Goal: Transaction & Acquisition: Purchase product/service

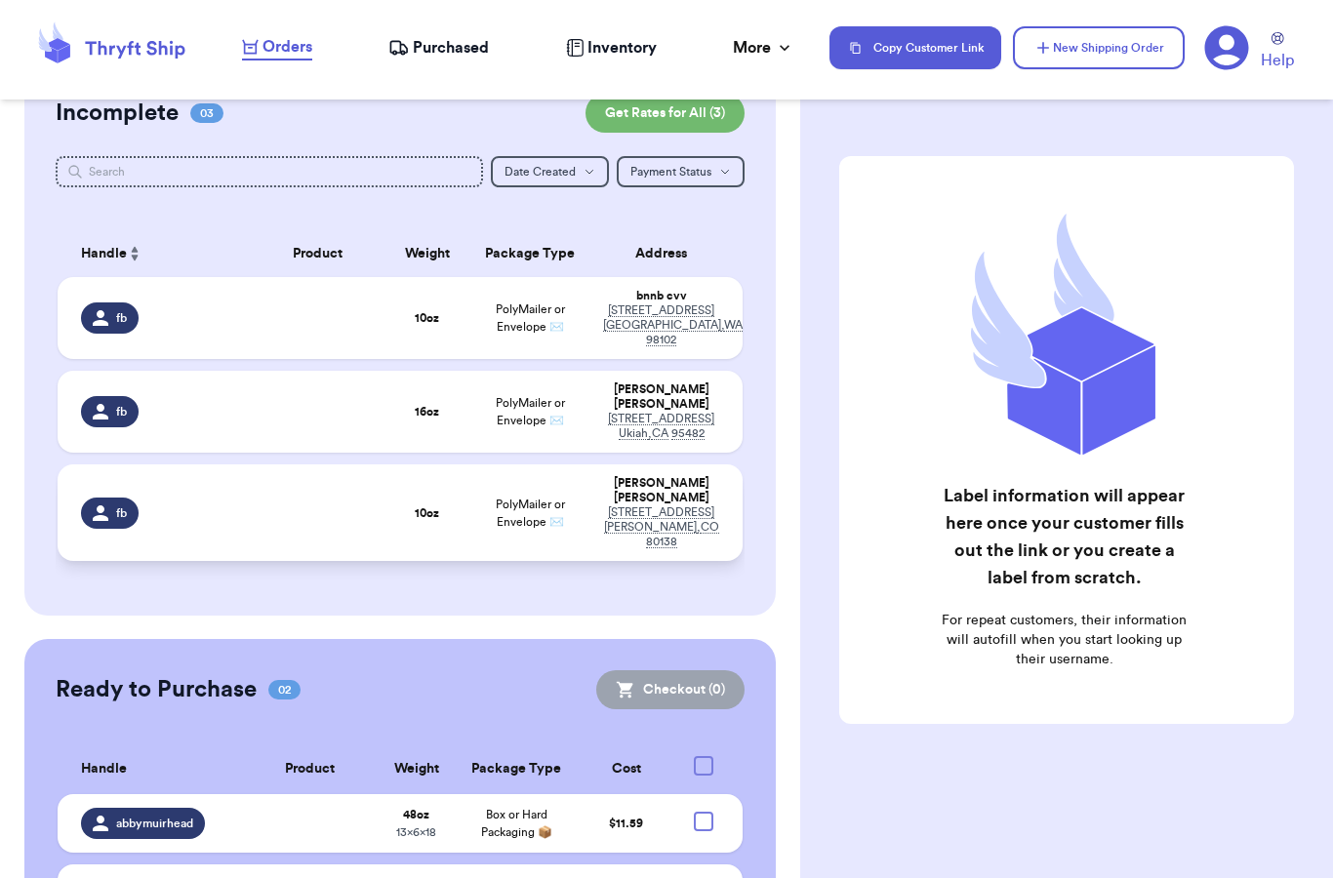
click at [333, 502] on td at bounding box center [317, 512] width 137 height 97
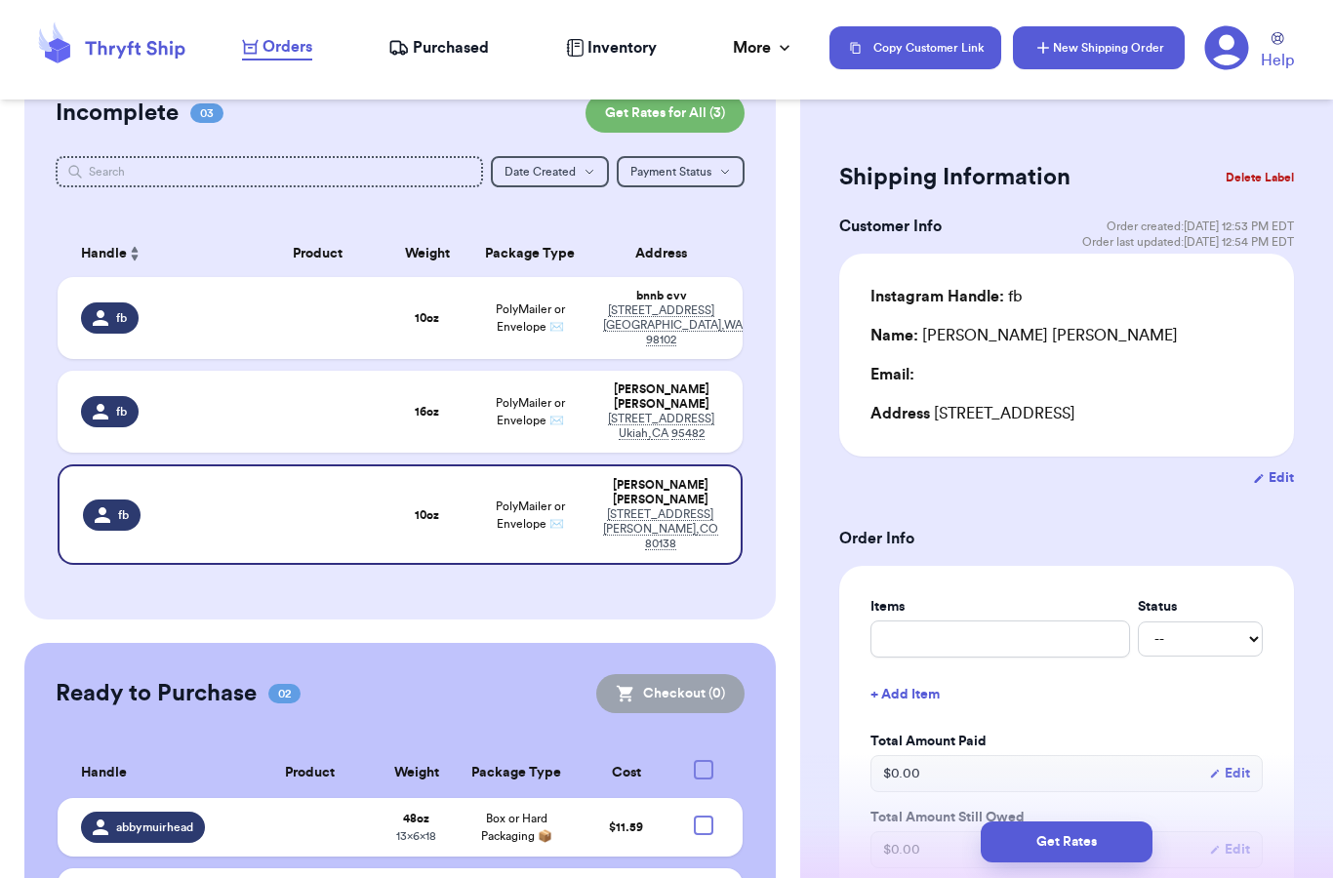
click at [1110, 60] on button "New Shipping Order" at bounding box center [1099, 47] width 172 height 43
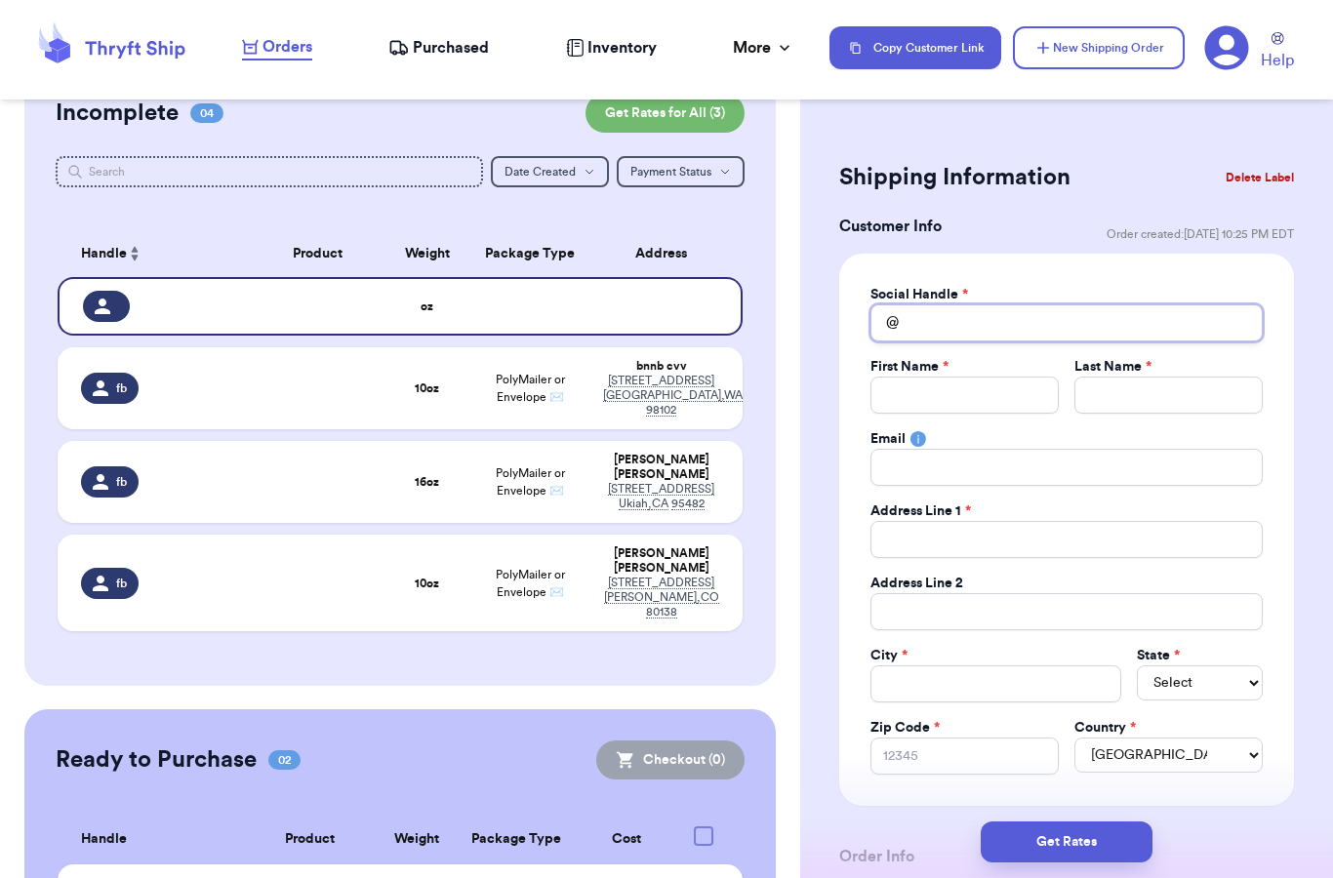
click at [922, 313] on input "Total Amount Paid" at bounding box center [1066, 322] width 392 height 37
type input "f"
type input "fb"
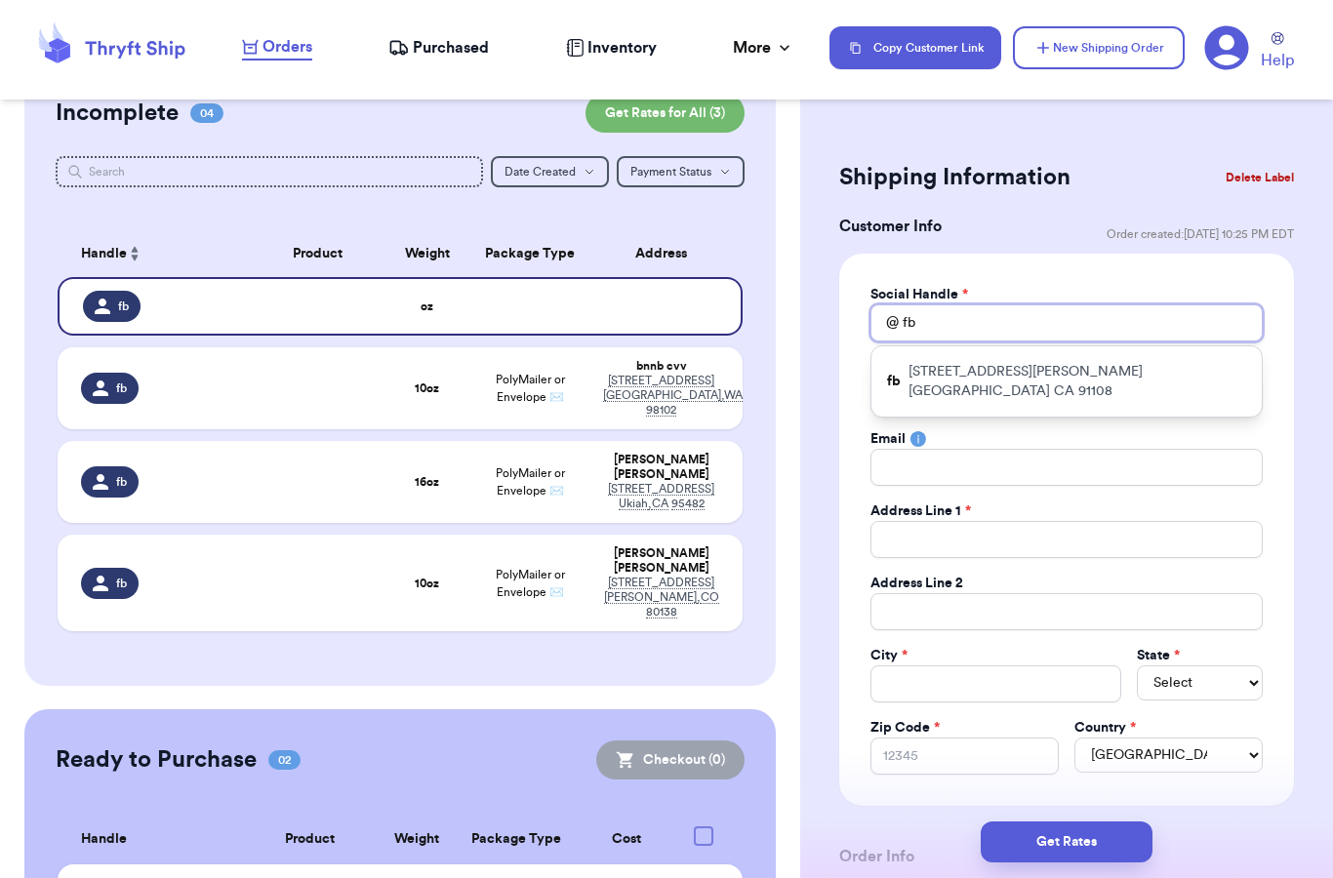
type input "fb"
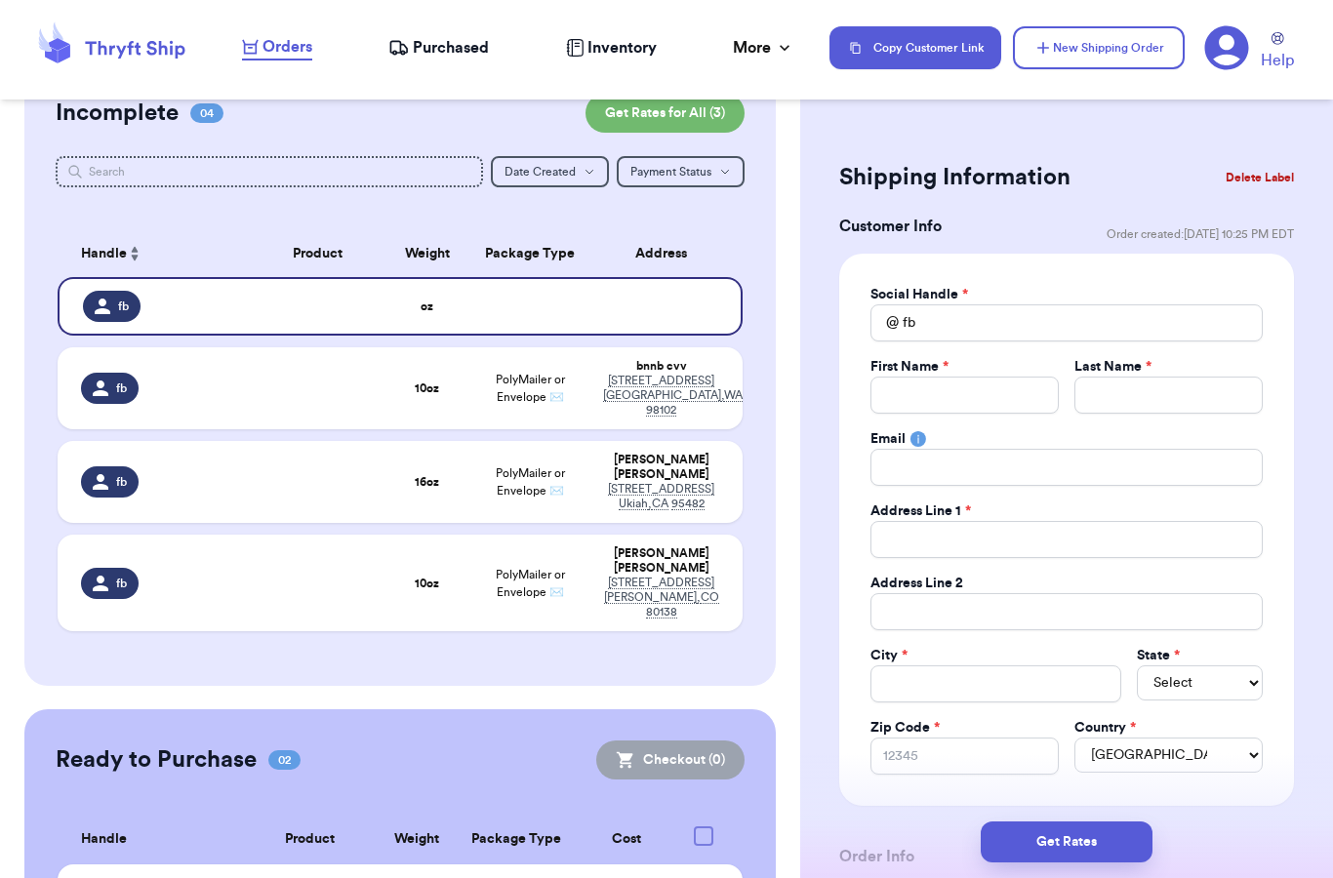
click at [900, 400] on input "Total Amount Paid" at bounding box center [964, 395] width 188 height 37
type input "M"
type input "Ma"
type input "Mat"
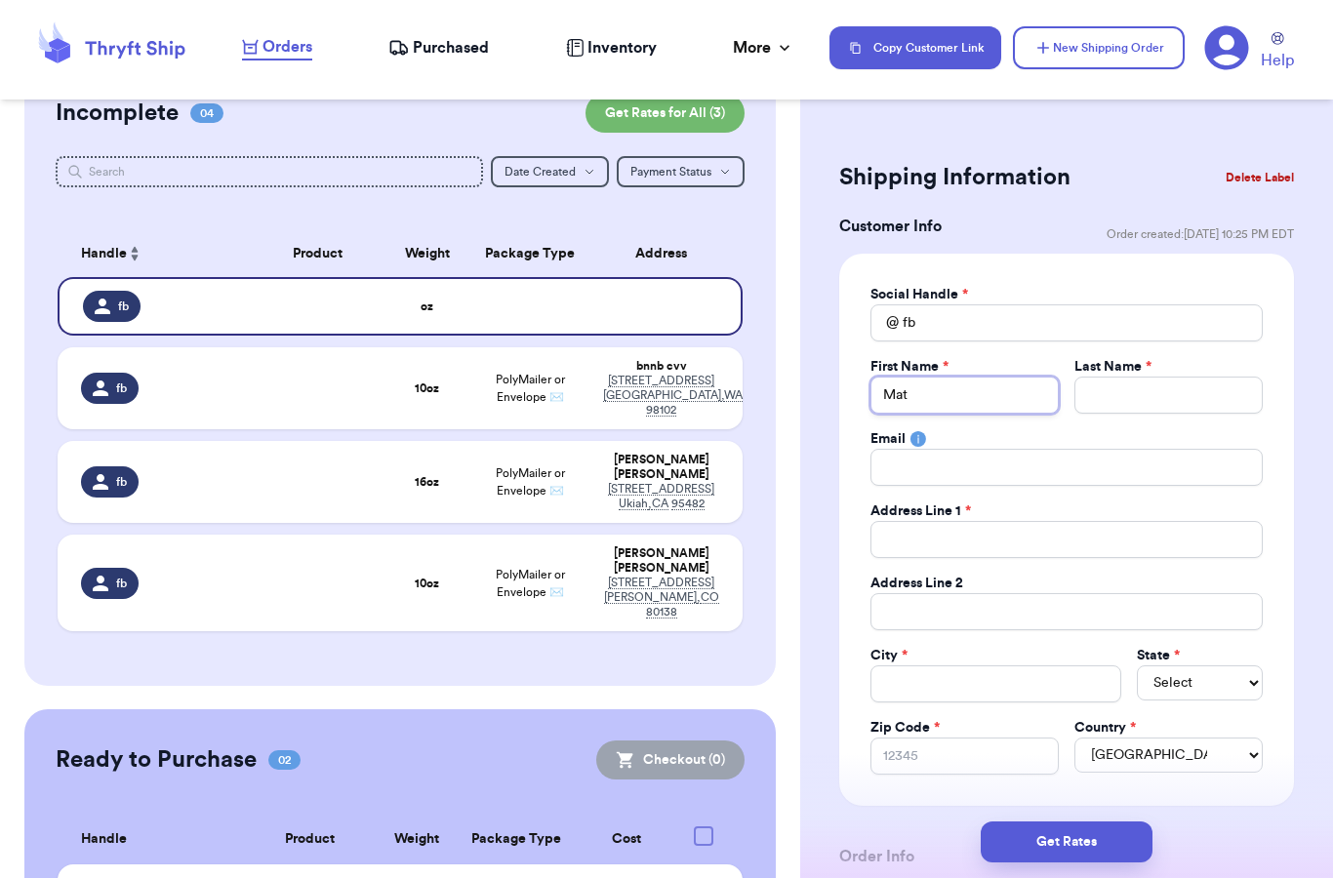
type input "[PERSON_NAME]"
type input "Matal"
type input "Mataly"
type input "Matalyn"
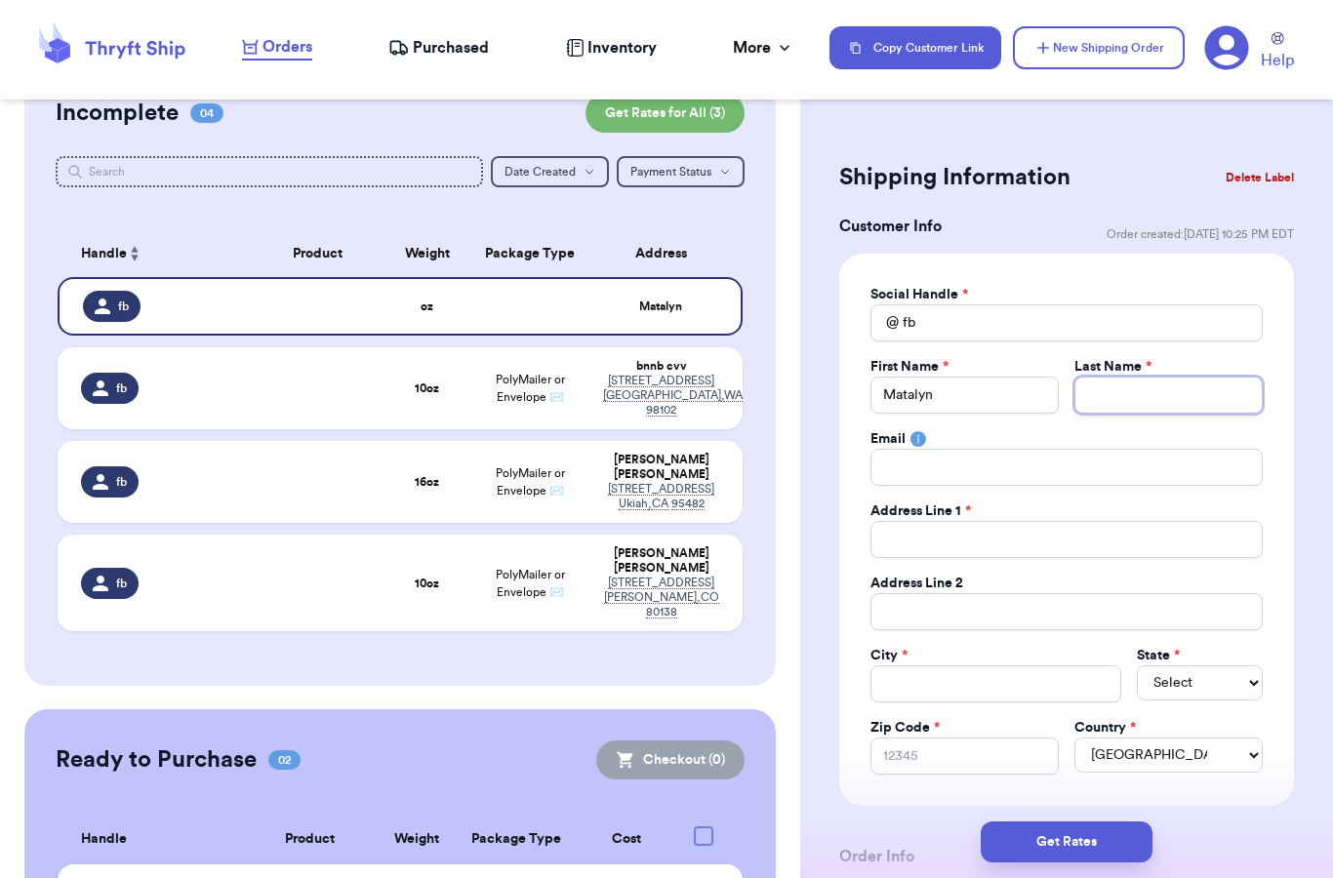
type input "N"
type input "Na"
type input "Nas"
type input "Nass"
type input "Nasse"
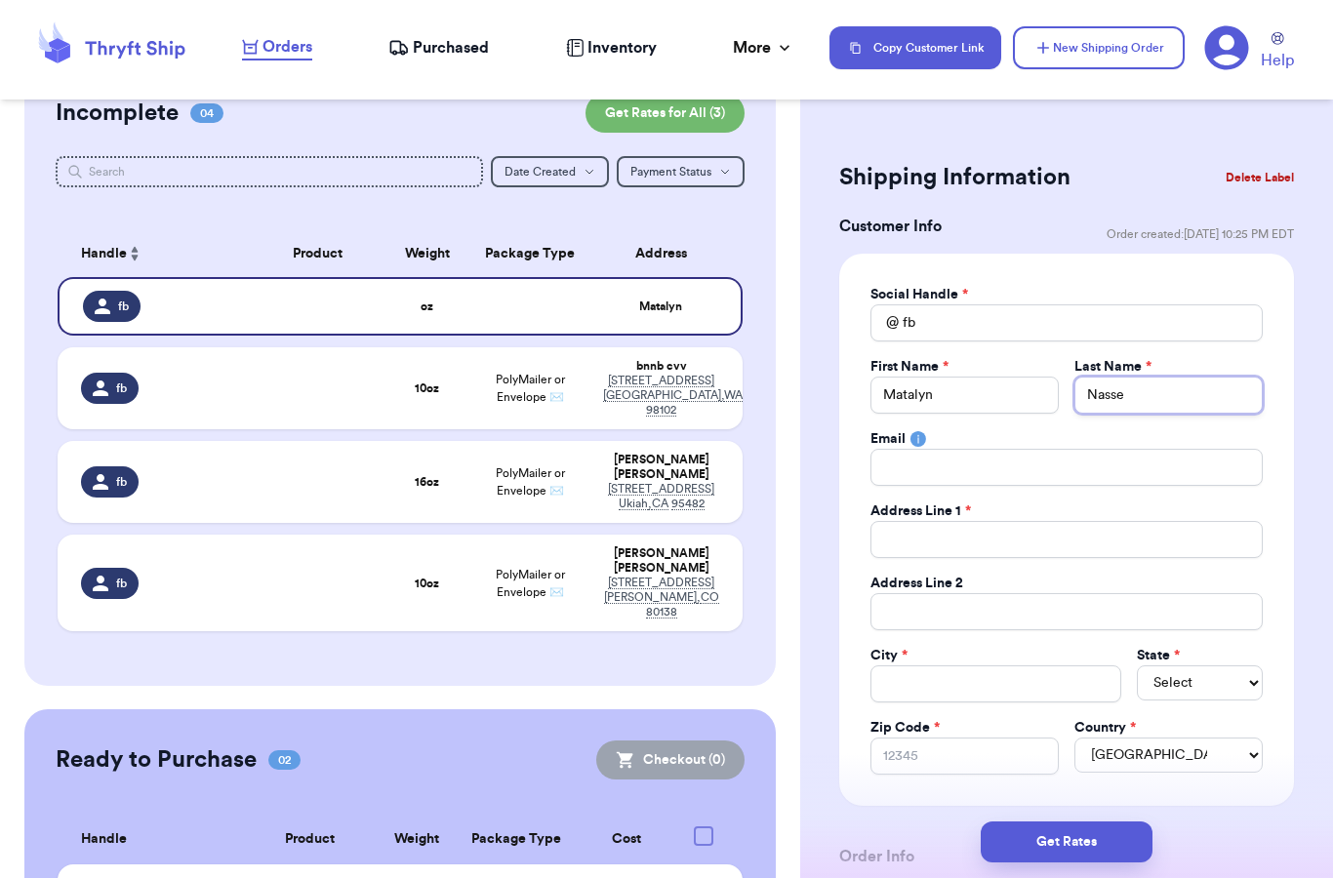
type input "[PERSON_NAME]"
type input "7"
type input "74"
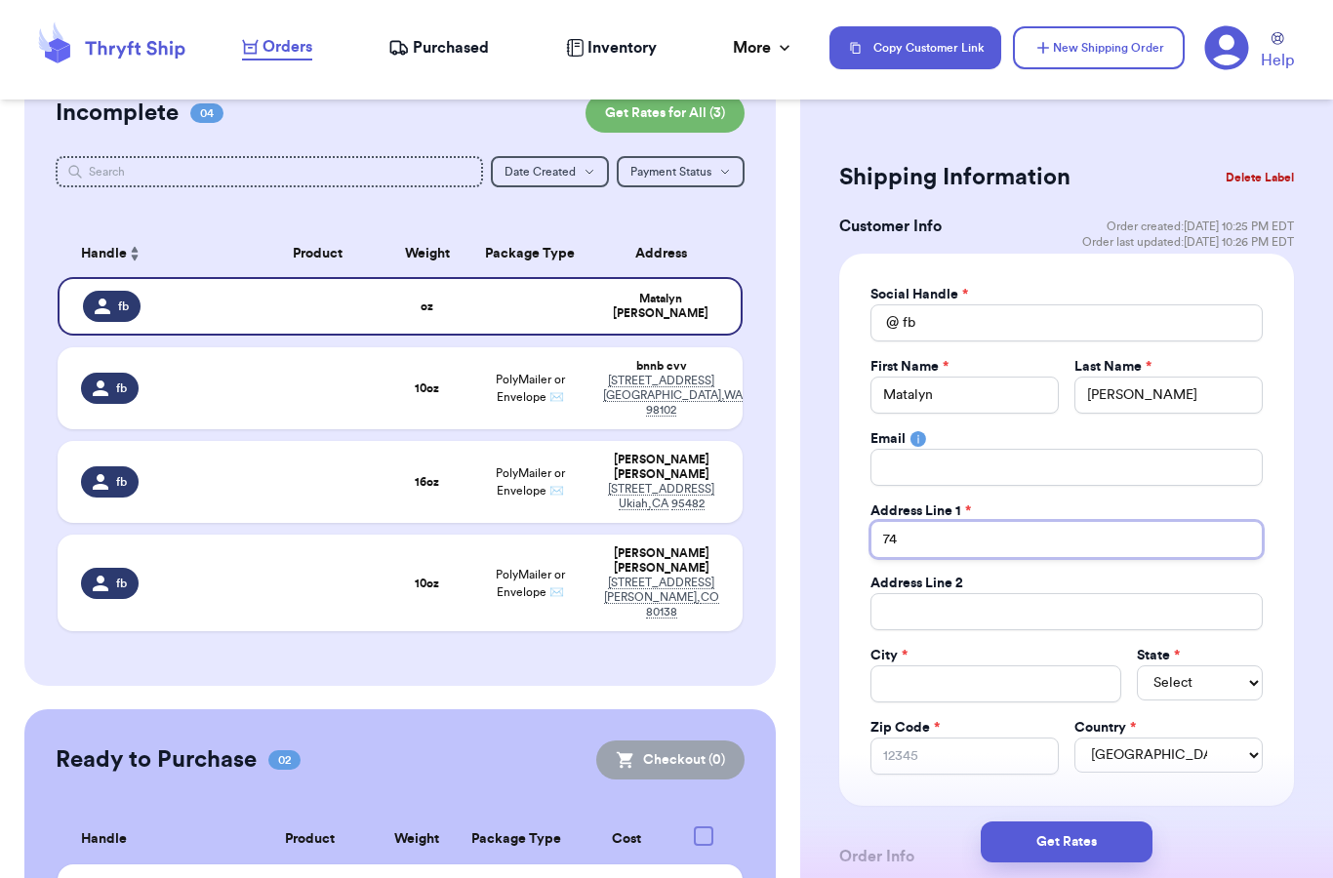
type input "744"
type input "744 C"
type input "[DATE]"
type input "744 Cec"
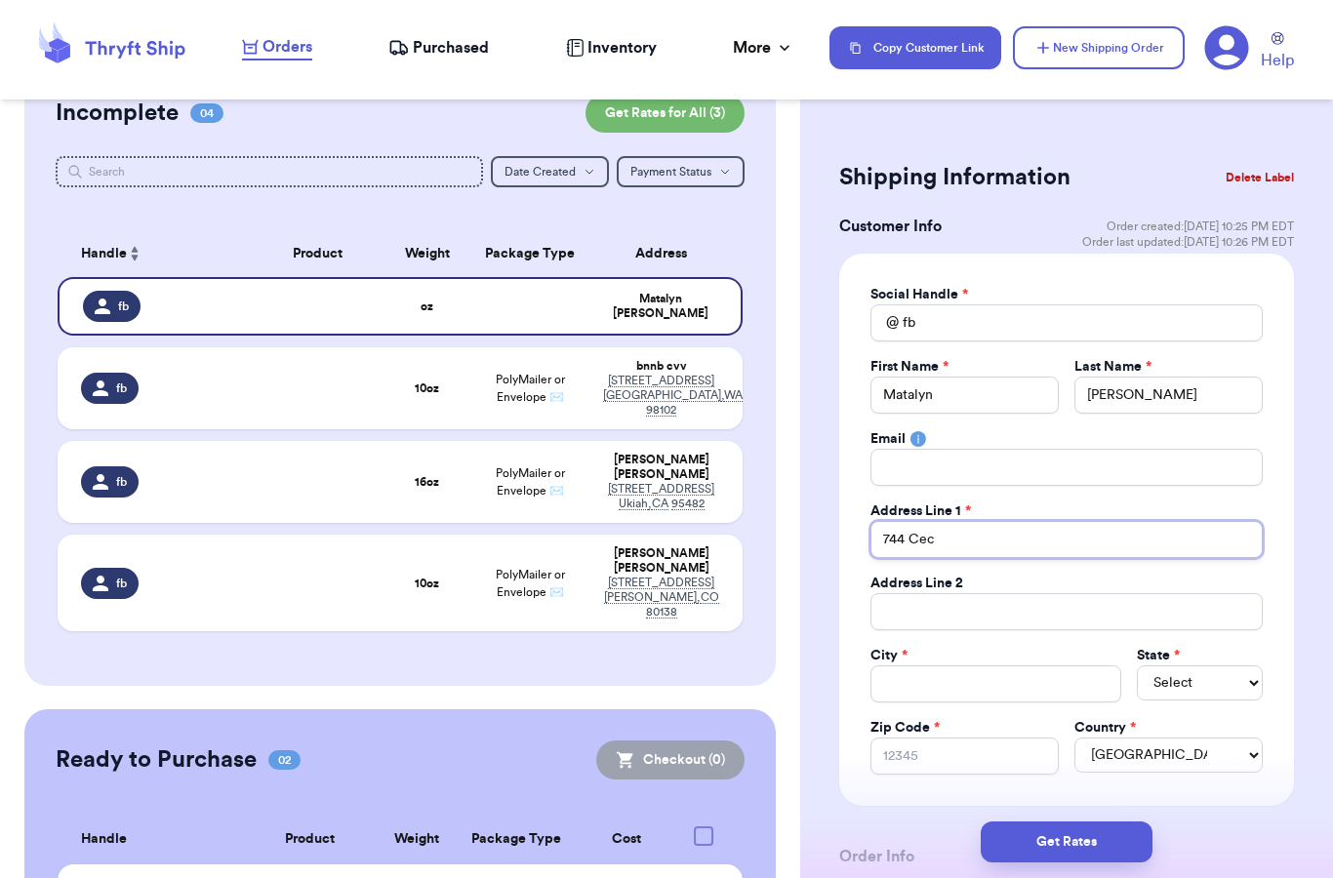
type input "744 Ceci"
type input "744 [PERSON_NAME]"
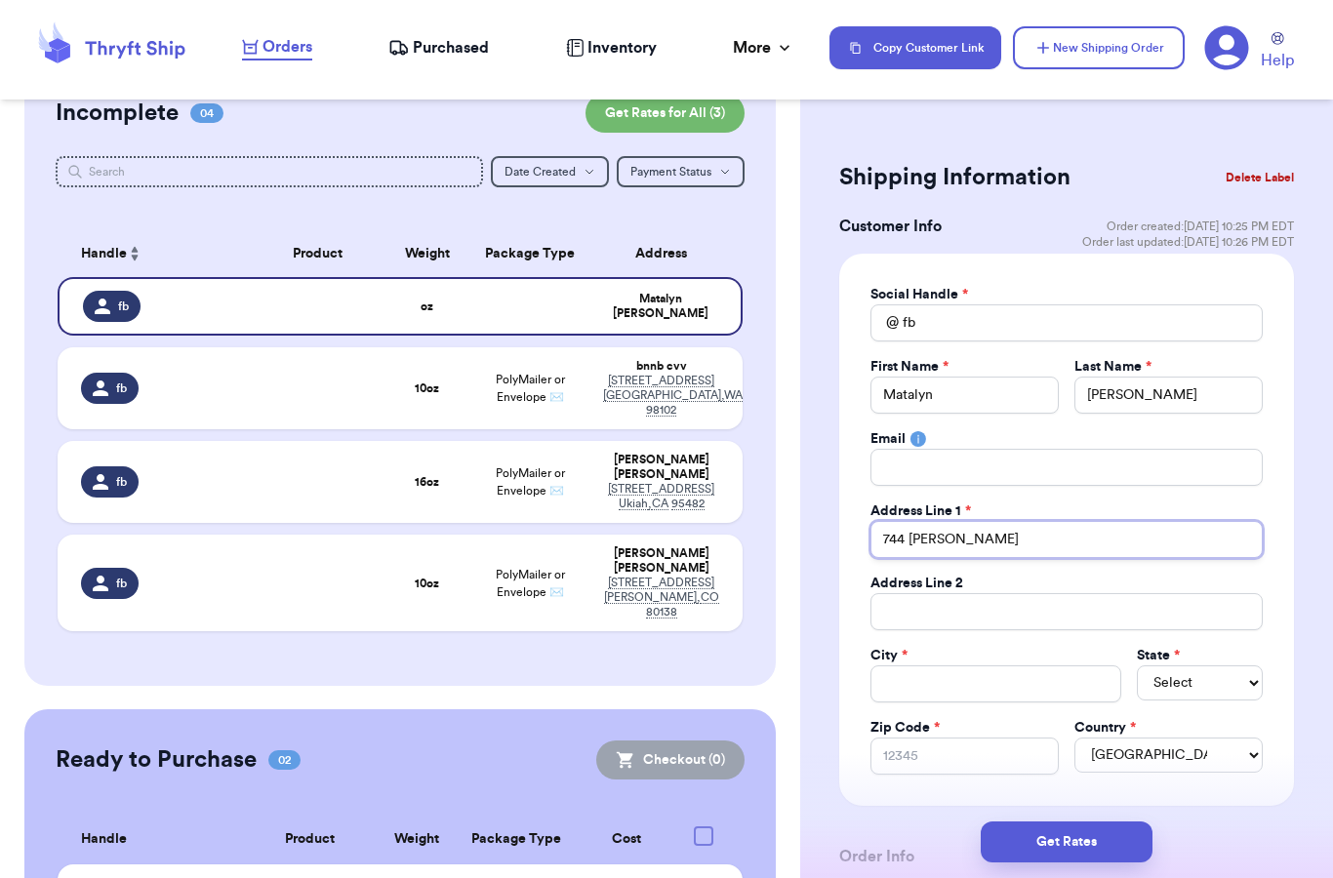
type input "744 [PERSON_NAME]"
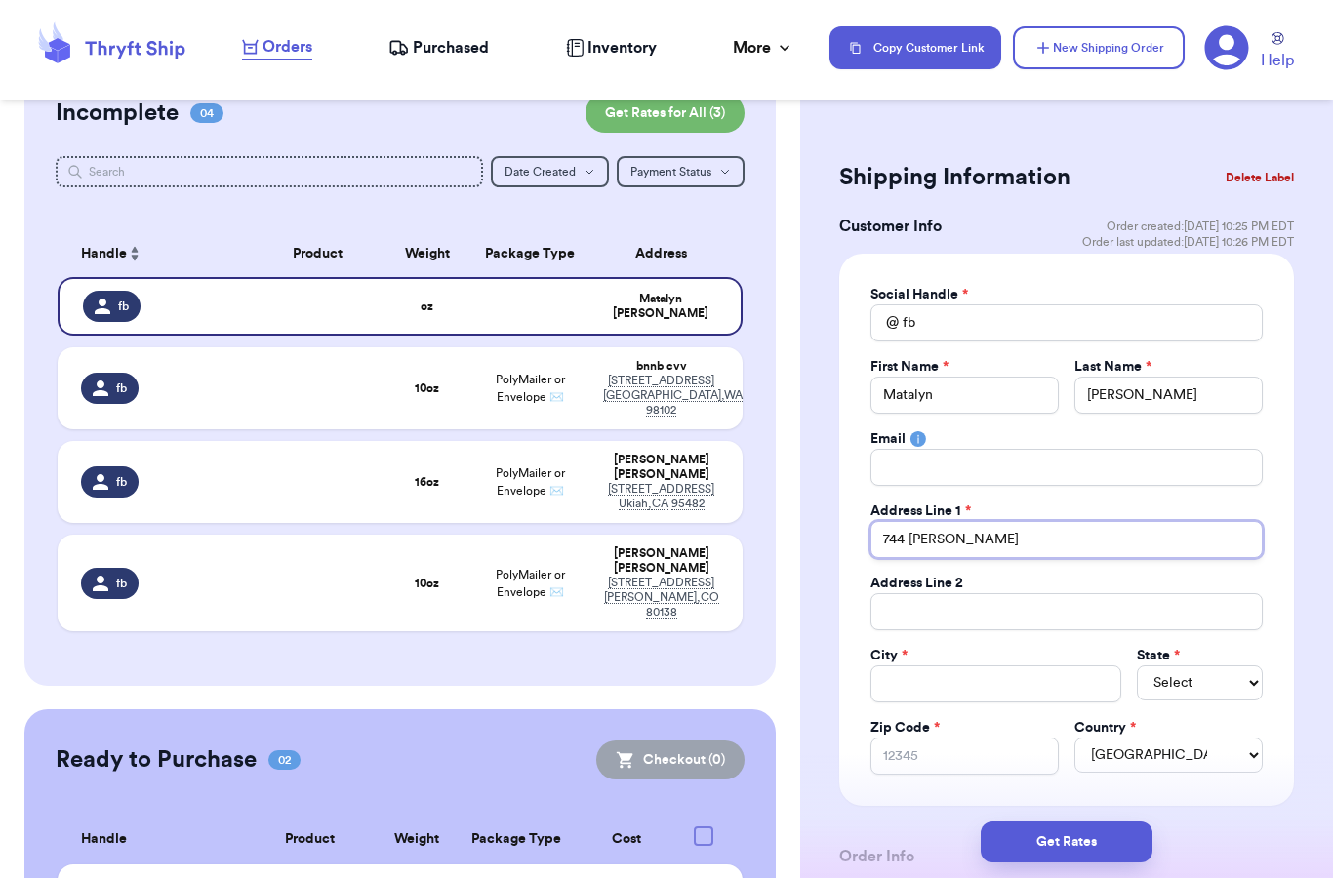
type input "744 [PERSON_NAME]"
type input "744 [PERSON_NAME] R"
type input "[STREET_ADDRESS][PERSON_NAME]"
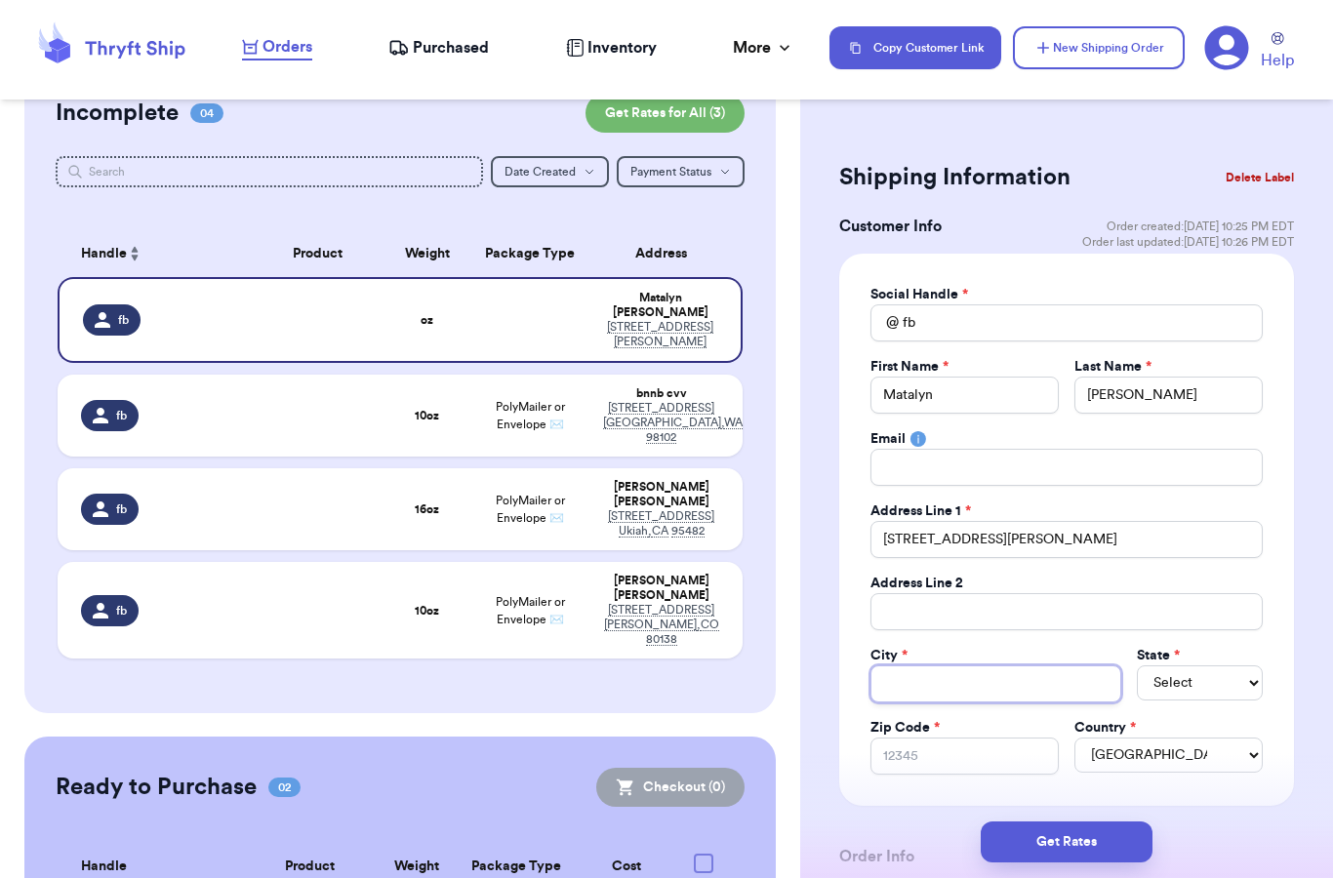
type input "S"
type input "Sa"
type input "[PERSON_NAME]"
type input "Sale"
type input "[GEOGRAPHIC_DATA]"
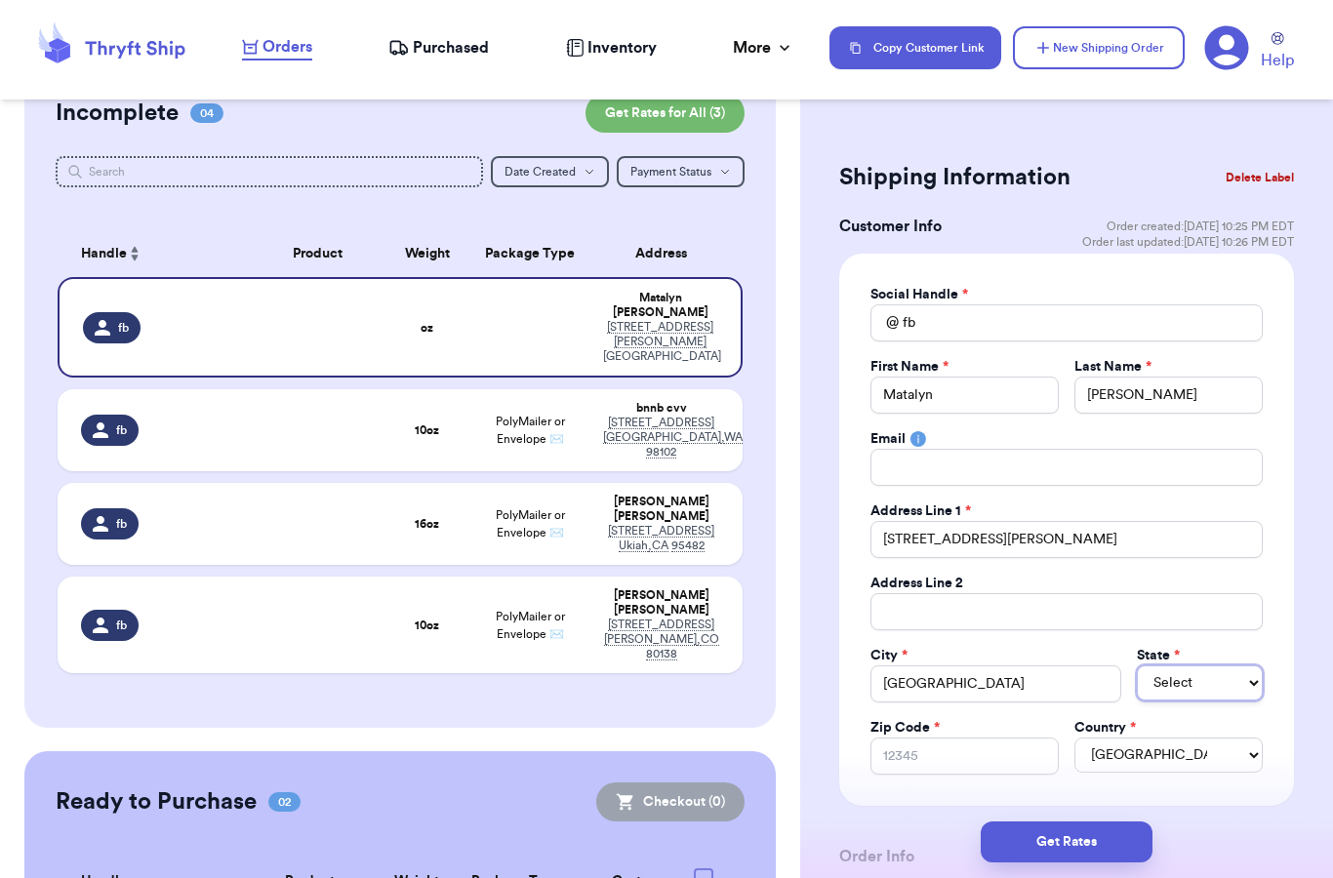
select select "KY"
click at [927, 759] on input "Zip Code *" at bounding box center [964, 756] width 188 height 37
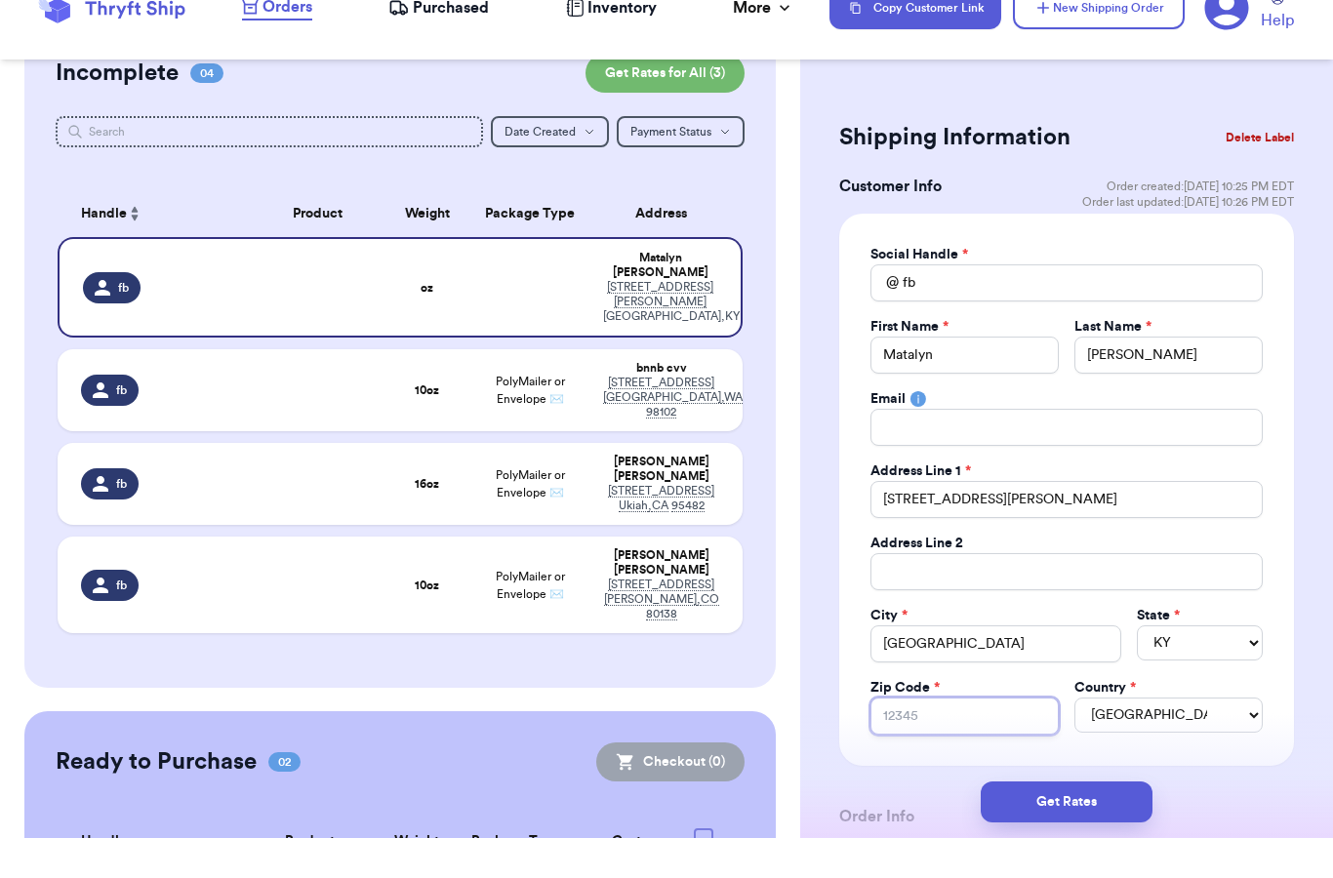
type input "4"
type input "42"
type input "420"
type input "4207"
type input "42078"
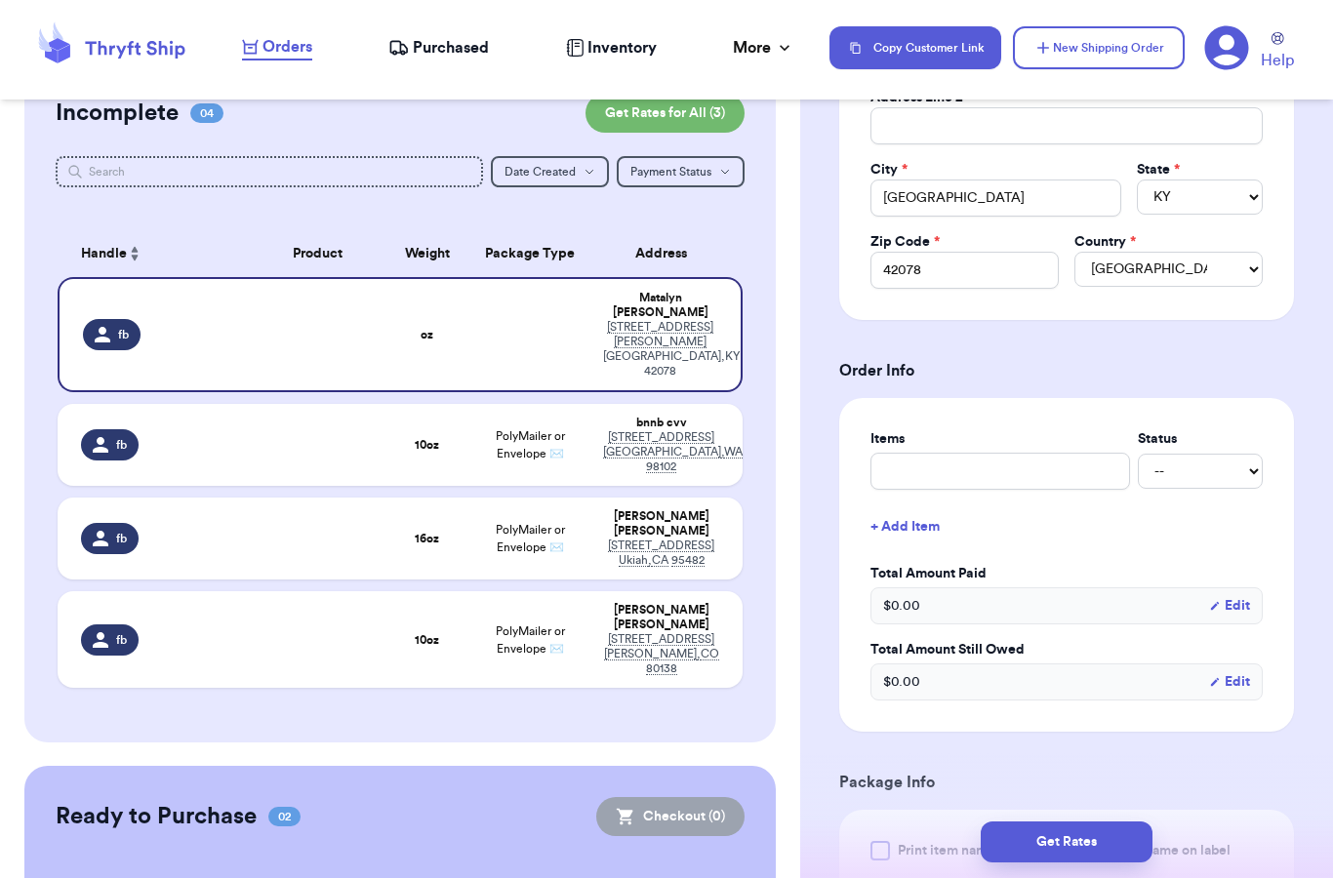
scroll to position [531, 0]
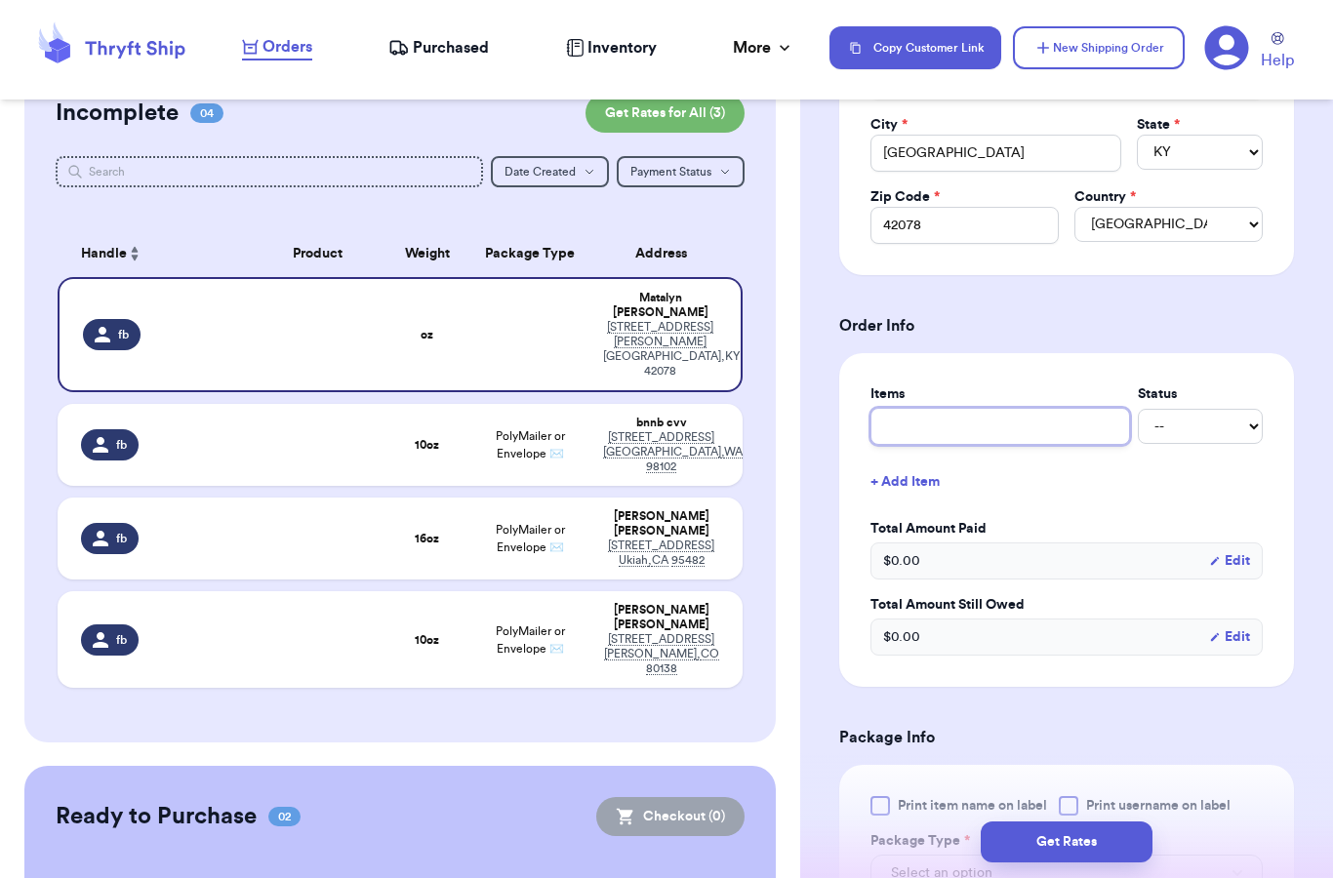
click at [919, 419] on input "text" at bounding box center [1000, 426] width 260 height 37
type input "e"
type input "es"
type input "esp"
type input "espr"
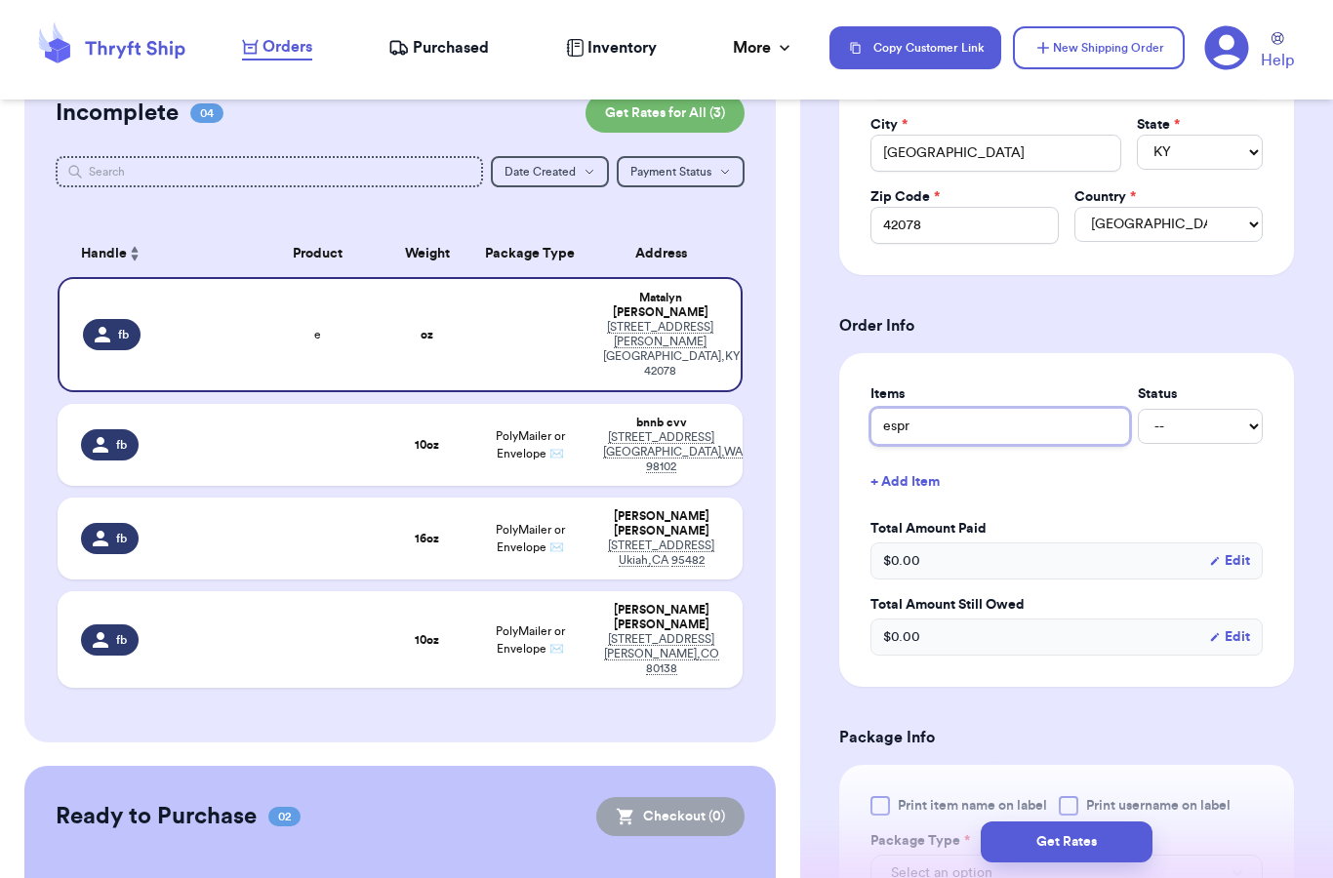
type input "espre"
type input "espres"
type input "espress"
type input "espresso"
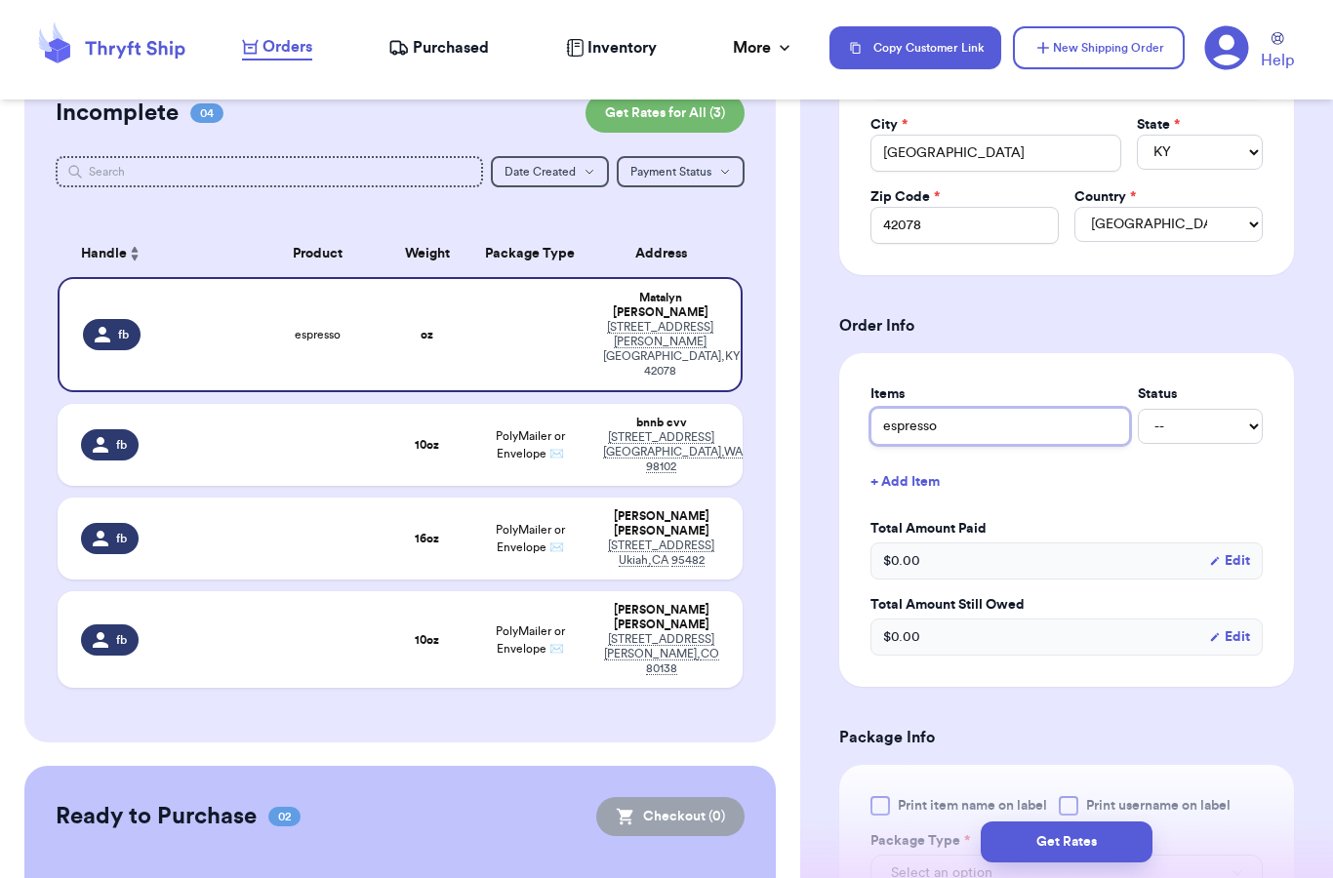
type input "espresso c"
type input "espresso cu"
type input "espresso cup"
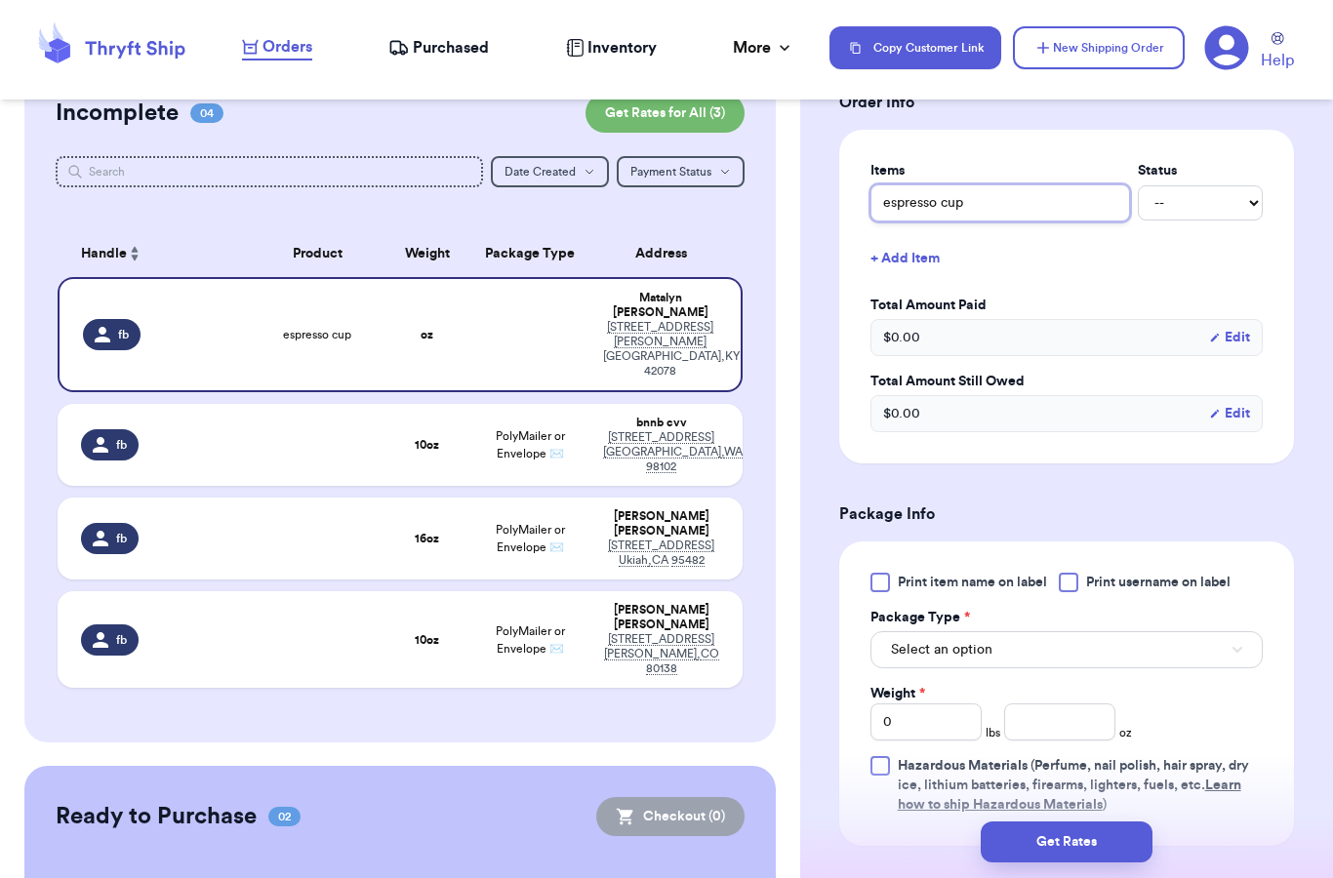
scroll to position [1033, 0]
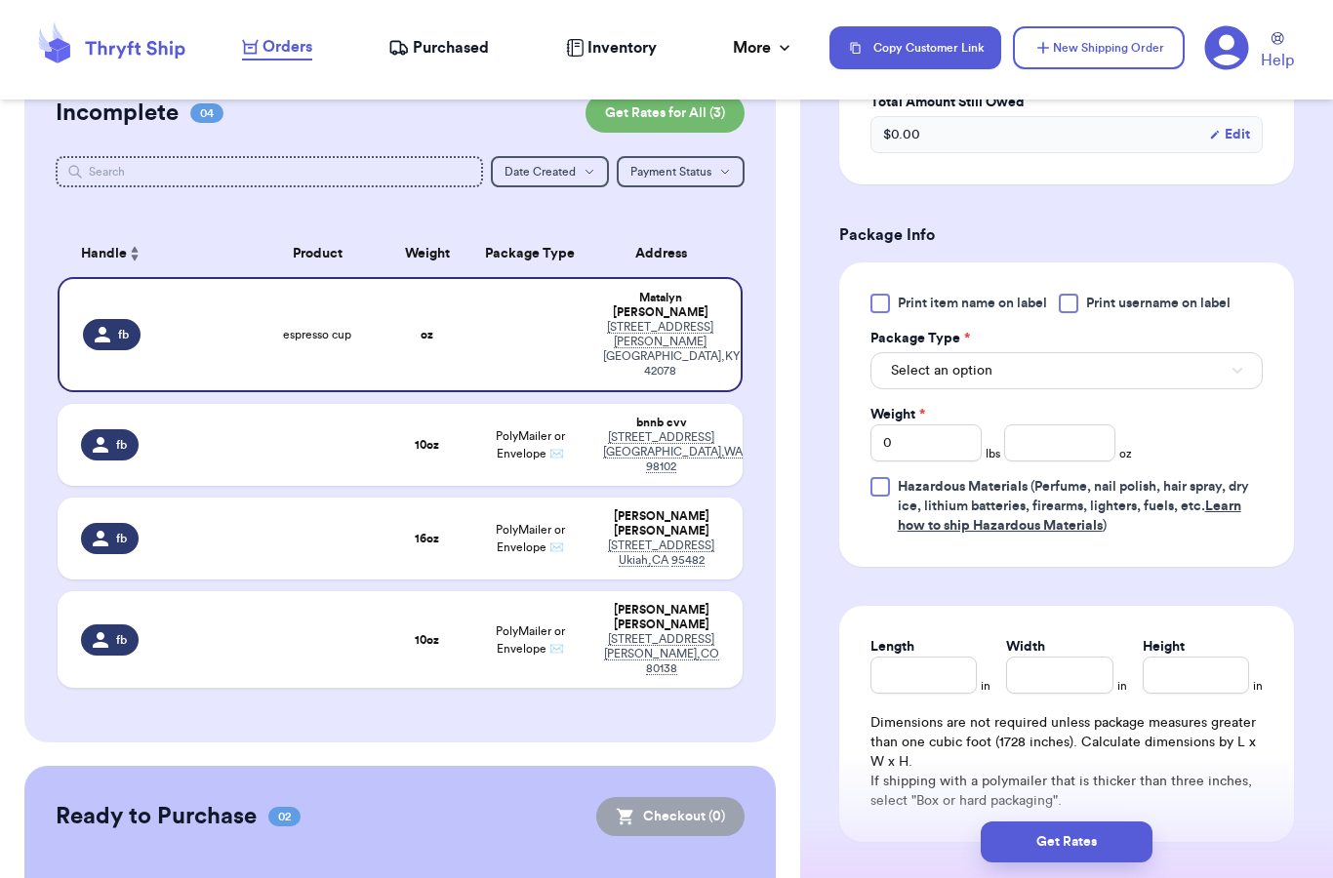
type input "espresso cup"
click at [957, 372] on span "Select an option" at bounding box center [941, 371] width 101 height 20
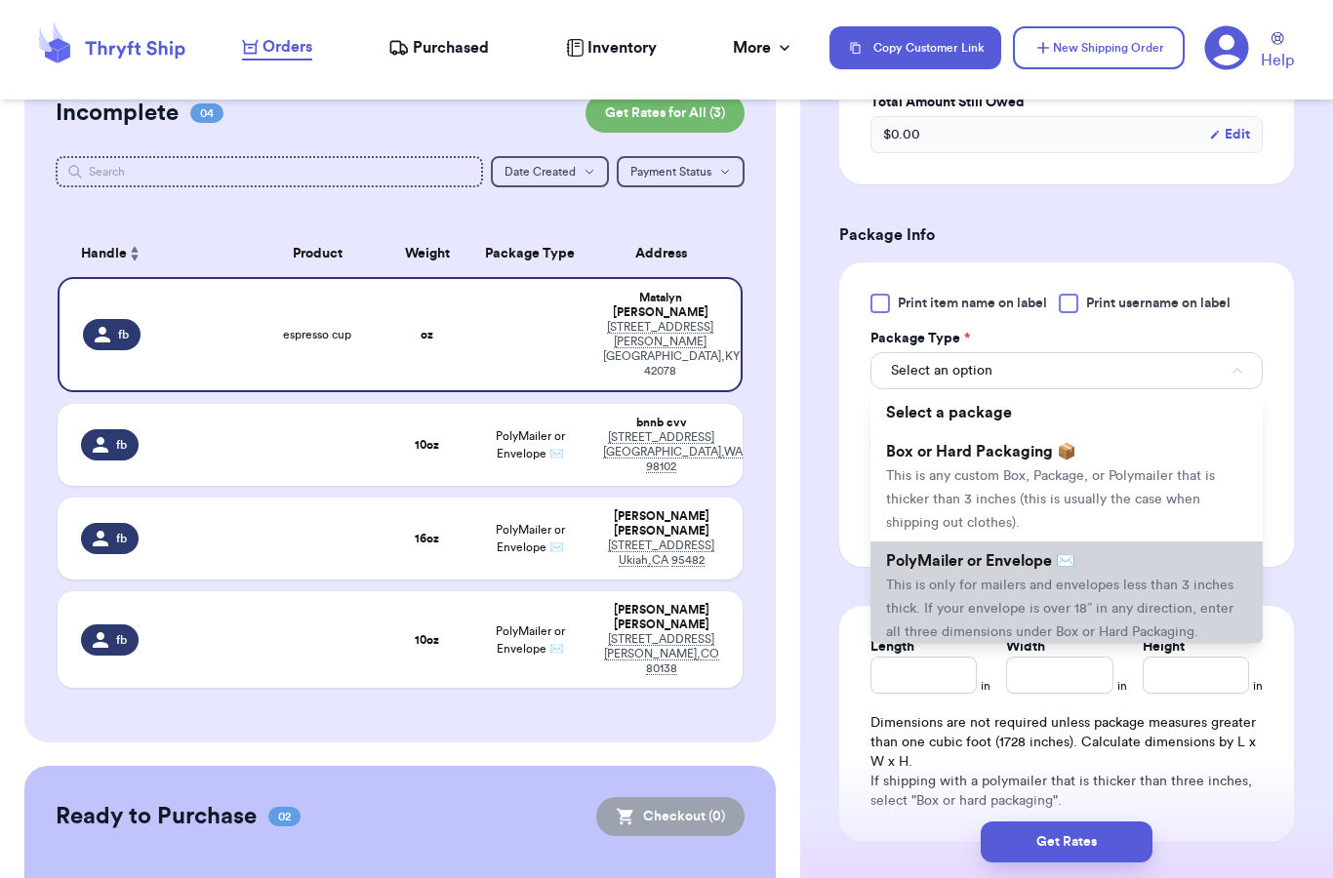
click at [911, 563] on span "PolyMailer or Envelope ✉️" at bounding box center [980, 561] width 189 height 16
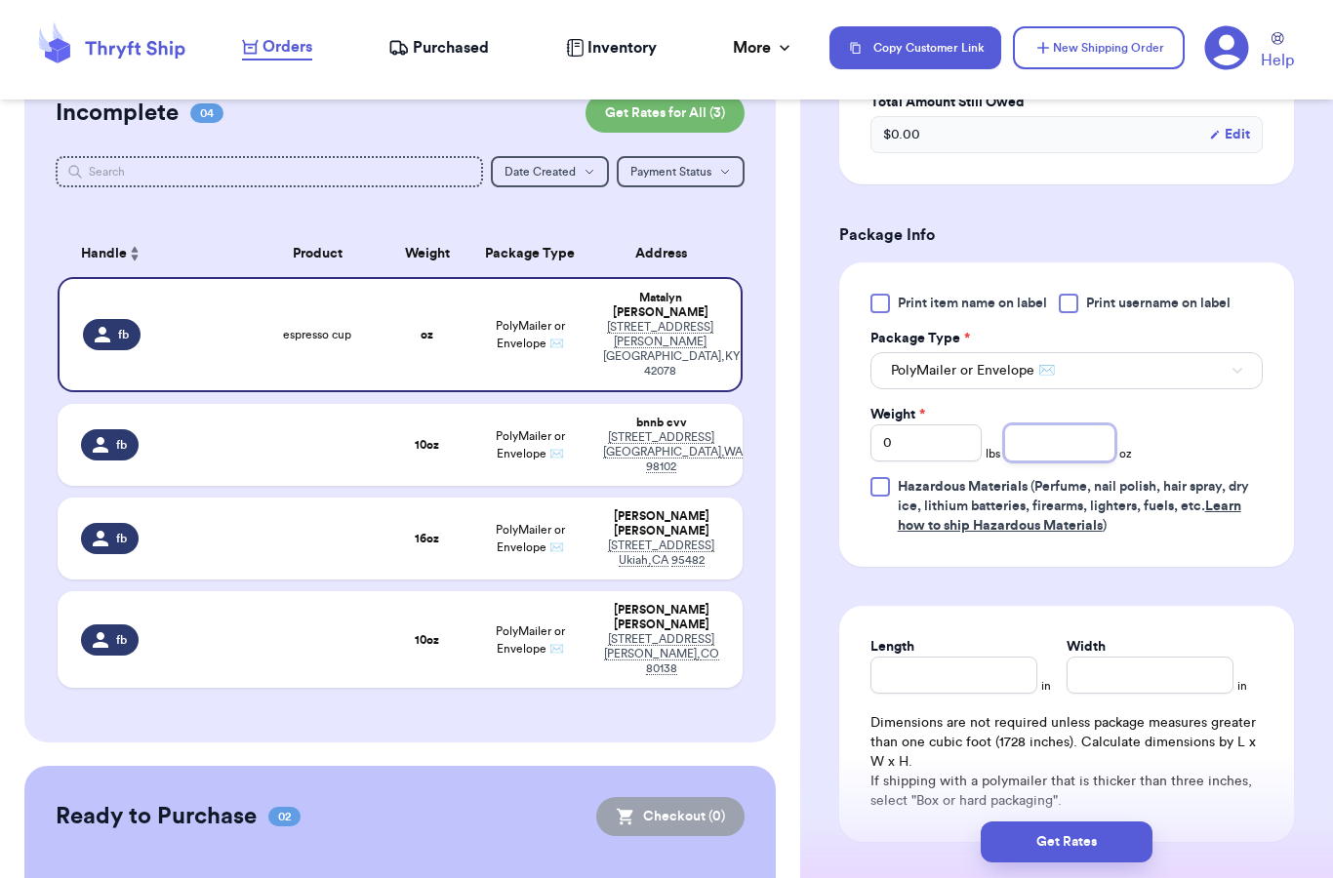
click at [1051, 448] on input "number" at bounding box center [1059, 442] width 111 height 37
type input "6"
click at [951, 594] on form "Shipping Information Delete Label Customer Info Order created: [DATE] 10:25 PM …" at bounding box center [1066, 33] width 455 height 1821
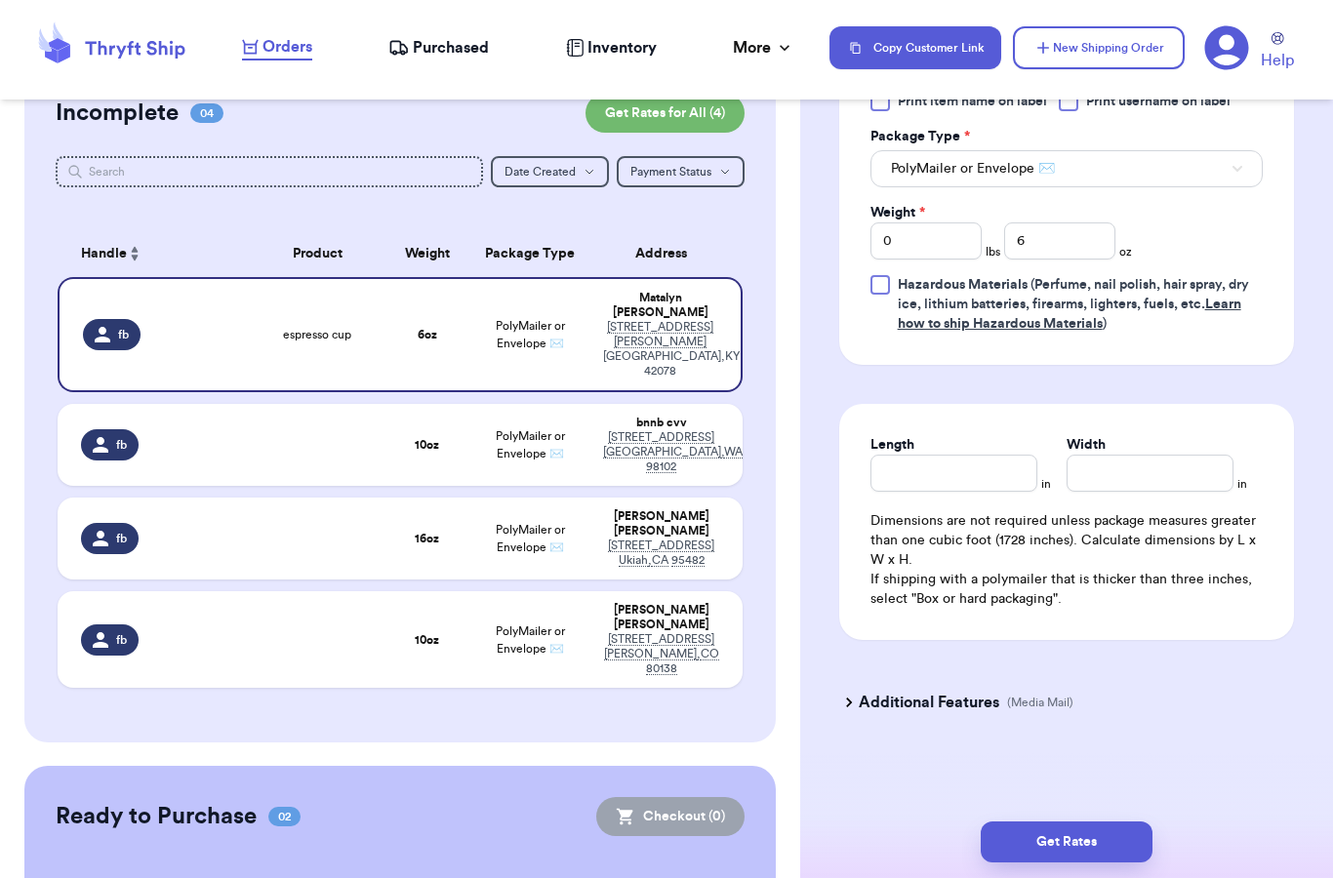
scroll to position [1235, 0]
click at [1084, 836] on button "Get Rates" at bounding box center [1067, 842] width 172 height 41
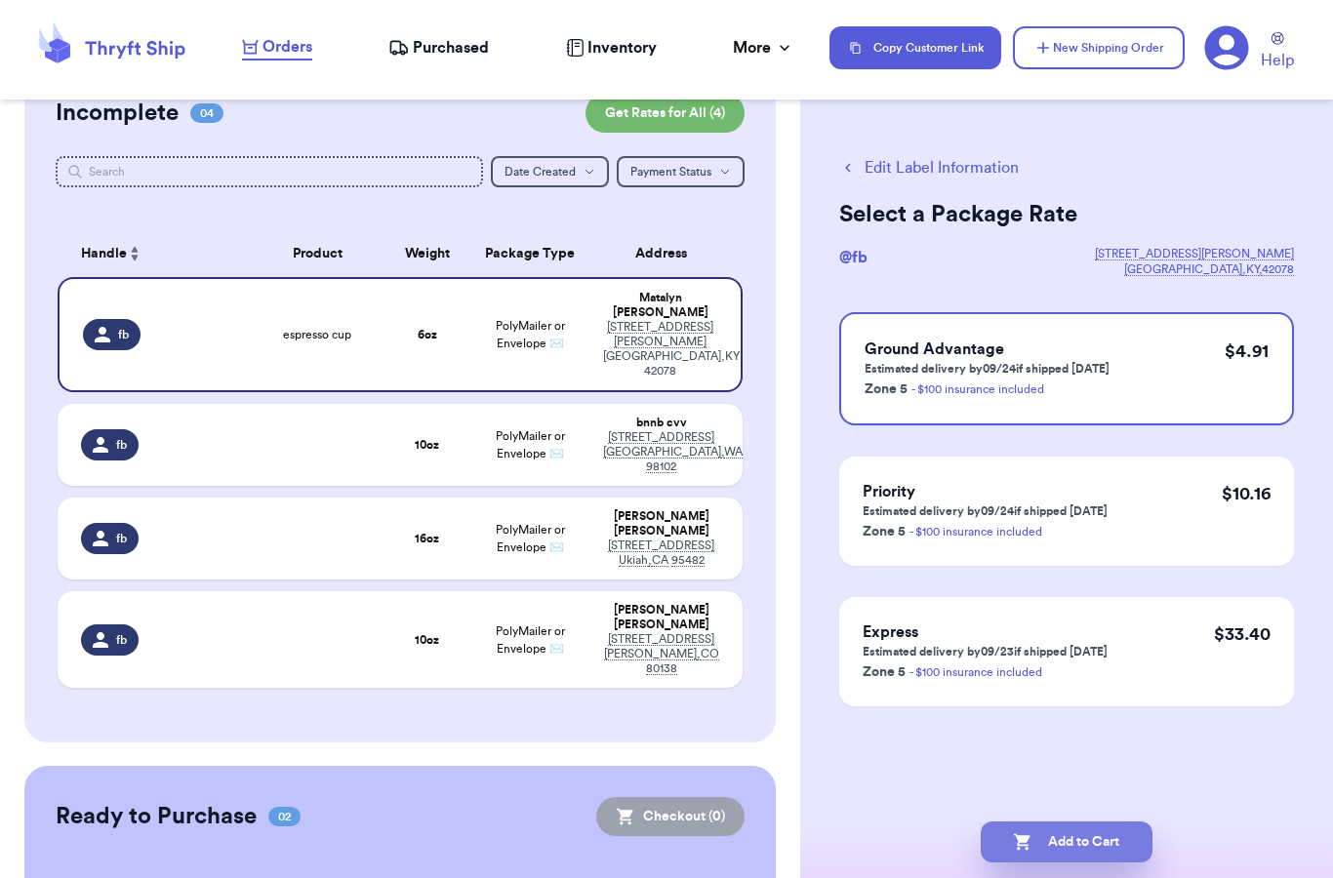
click at [1054, 822] on button "Add to Cart" at bounding box center [1067, 842] width 172 height 41
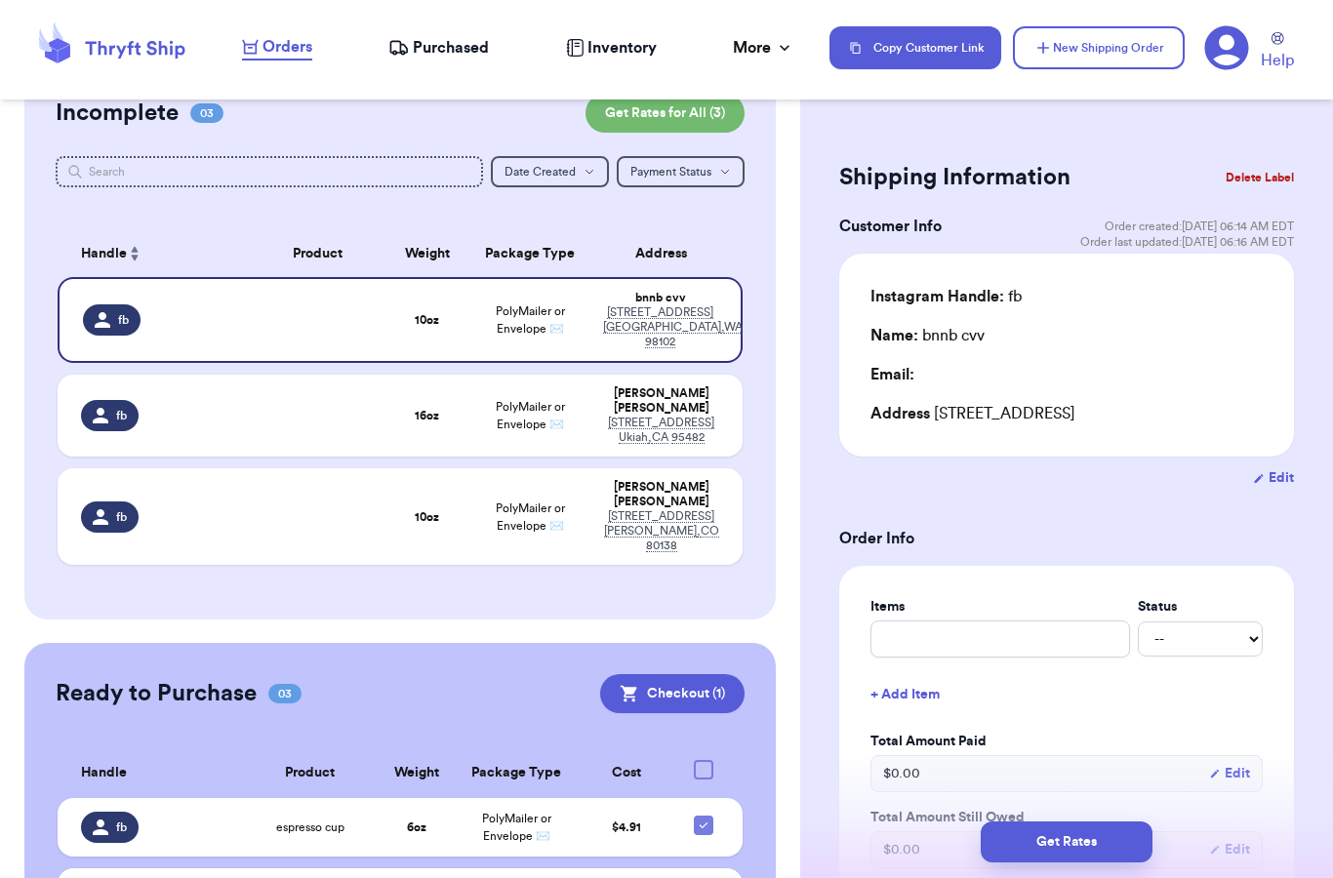
scroll to position [1, 0]
click at [1271, 476] on button "Edit" at bounding box center [1273, 477] width 41 height 20
select select "WA"
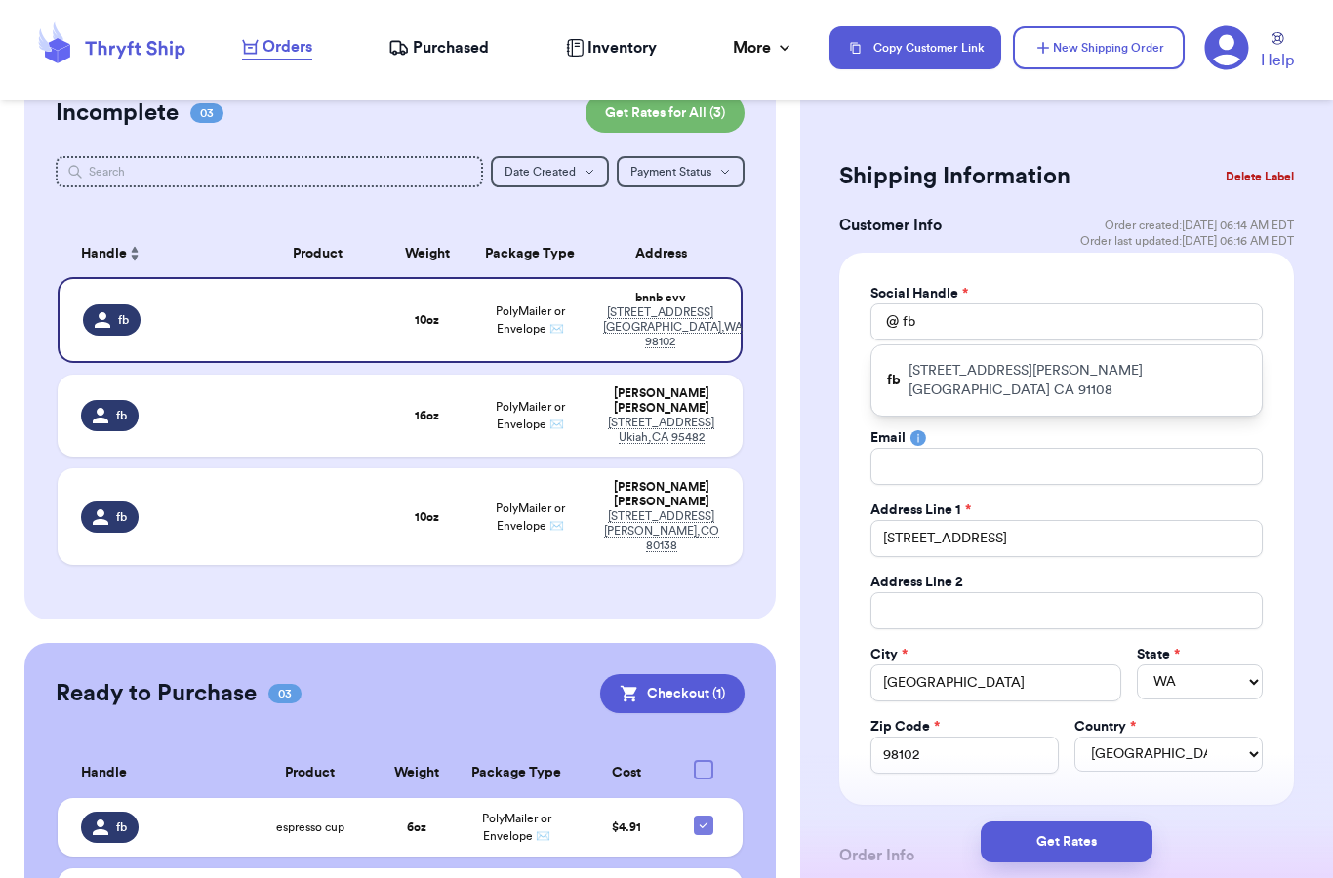
click at [904, 389] on input "bnnb" at bounding box center [964, 394] width 188 height 37
click at [904, 393] on input "bnnb" at bounding box center [964, 394] width 188 height 37
type input "[PERSON_NAME]"
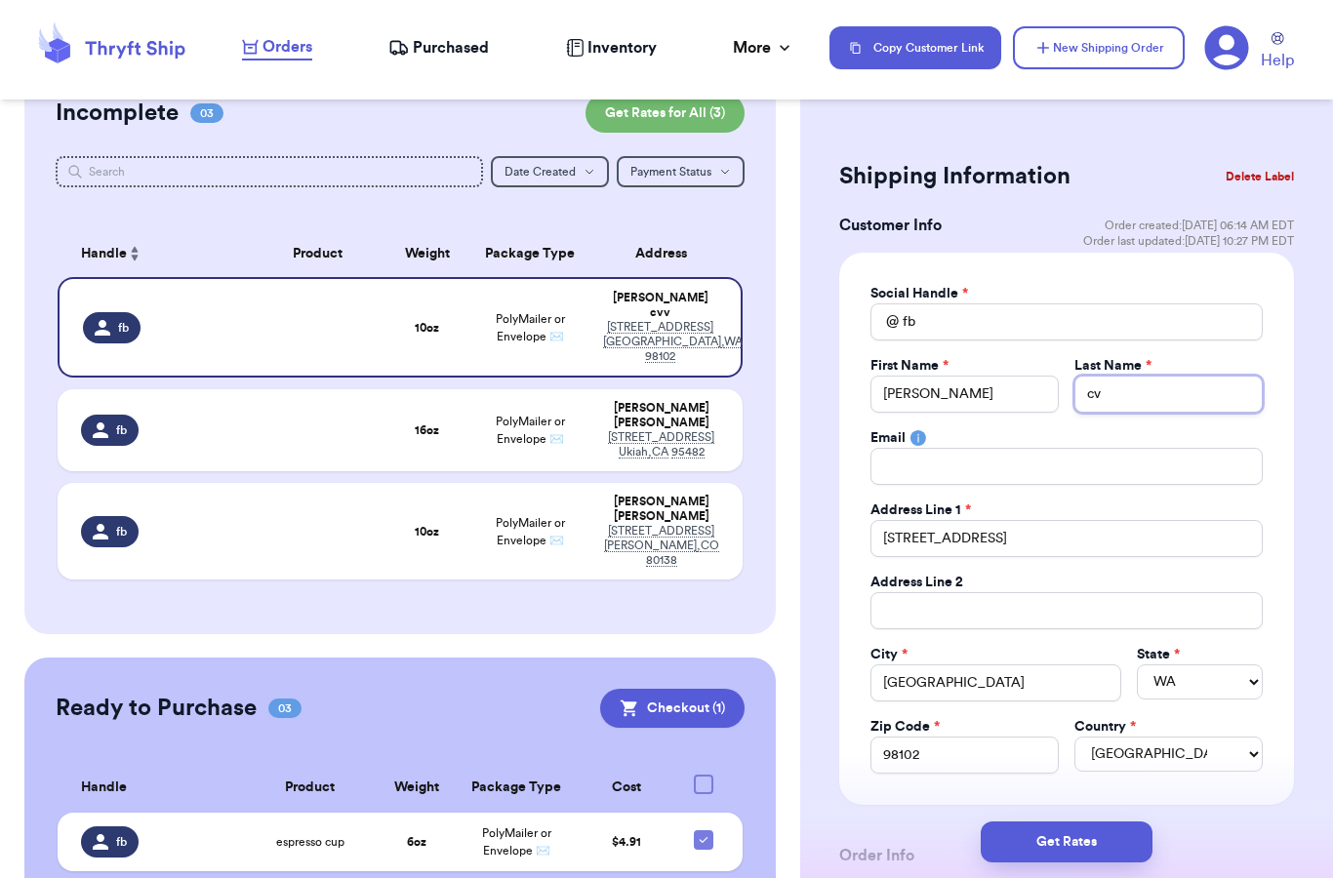
type input "c"
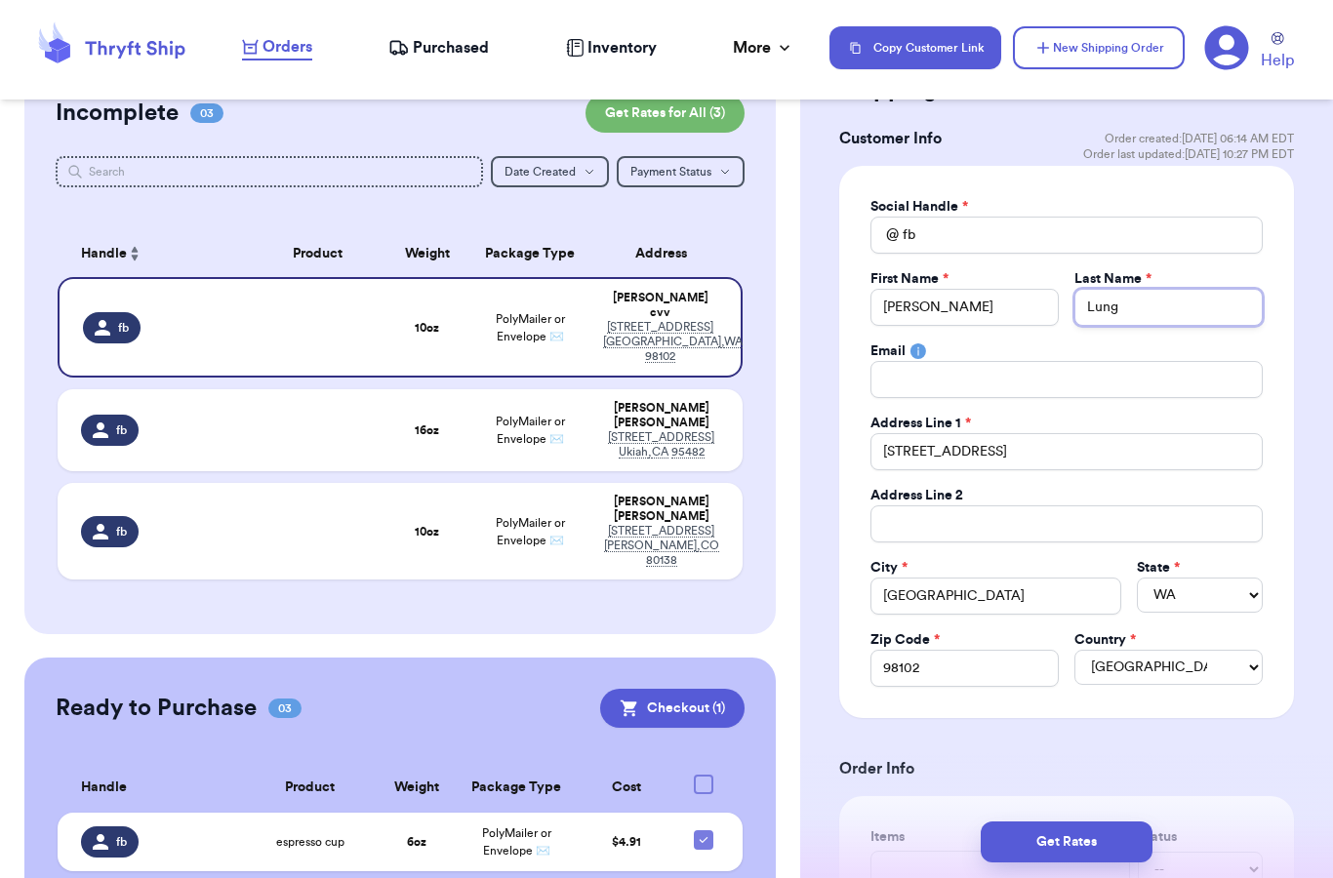
scroll to position [89, 0]
type input "Lung"
click at [1071, 448] on input "[STREET_ADDRESS]" at bounding box center [1066, 450] width 392 height 37
type input "[STREET_ADDRESS]"
click at [983, 529] on input "Total Amount Paid" at bounding box center [1066, 522] width 392 height 37
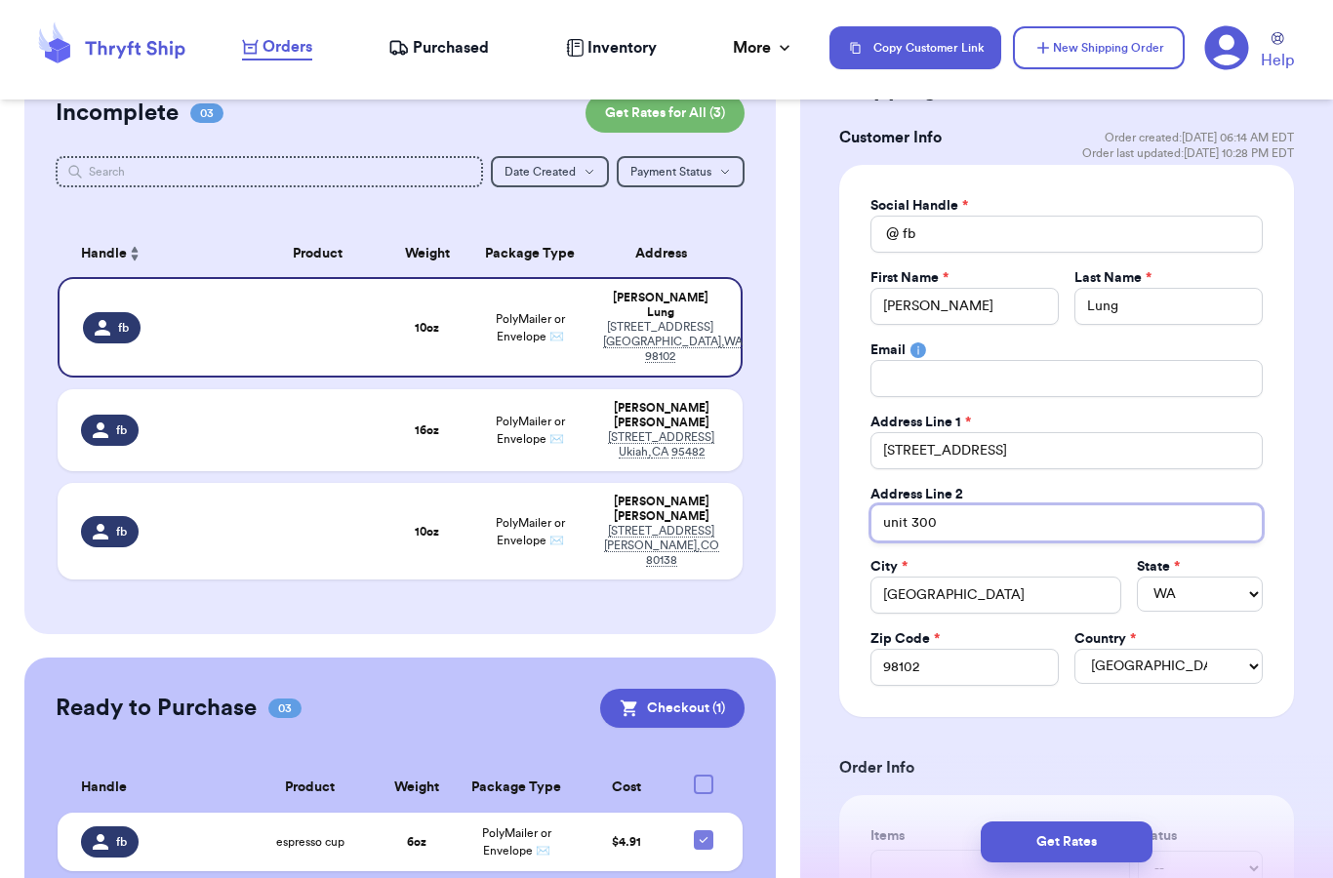
type input "unit 300"
click at [893, 599] on input "[GEOGRAPHIC_DATA]" at bounding box center [996, 595] width 252 height 37
type input "[GEOGRAPHIC_DATA]"
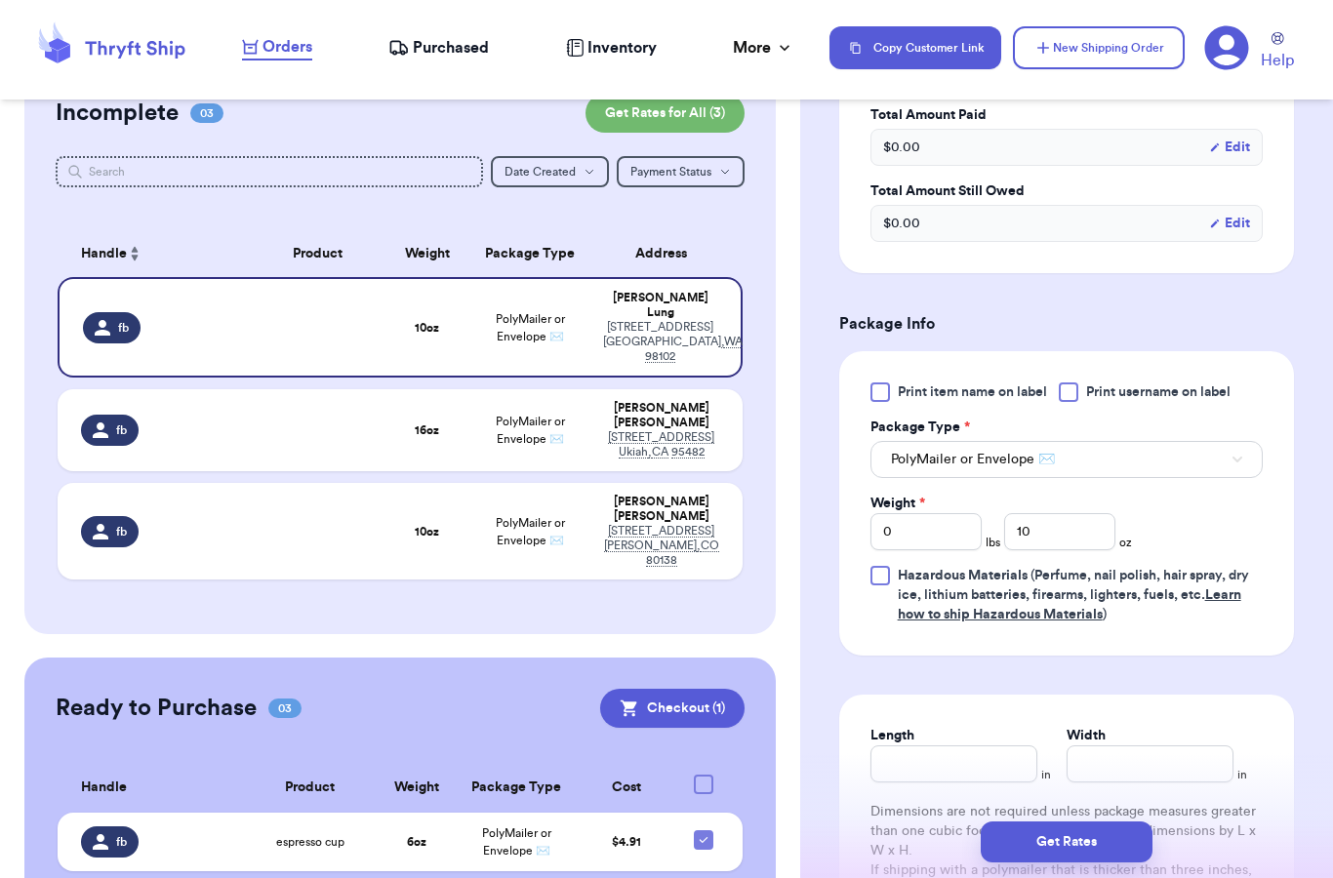
scroll to position [1072, 0]
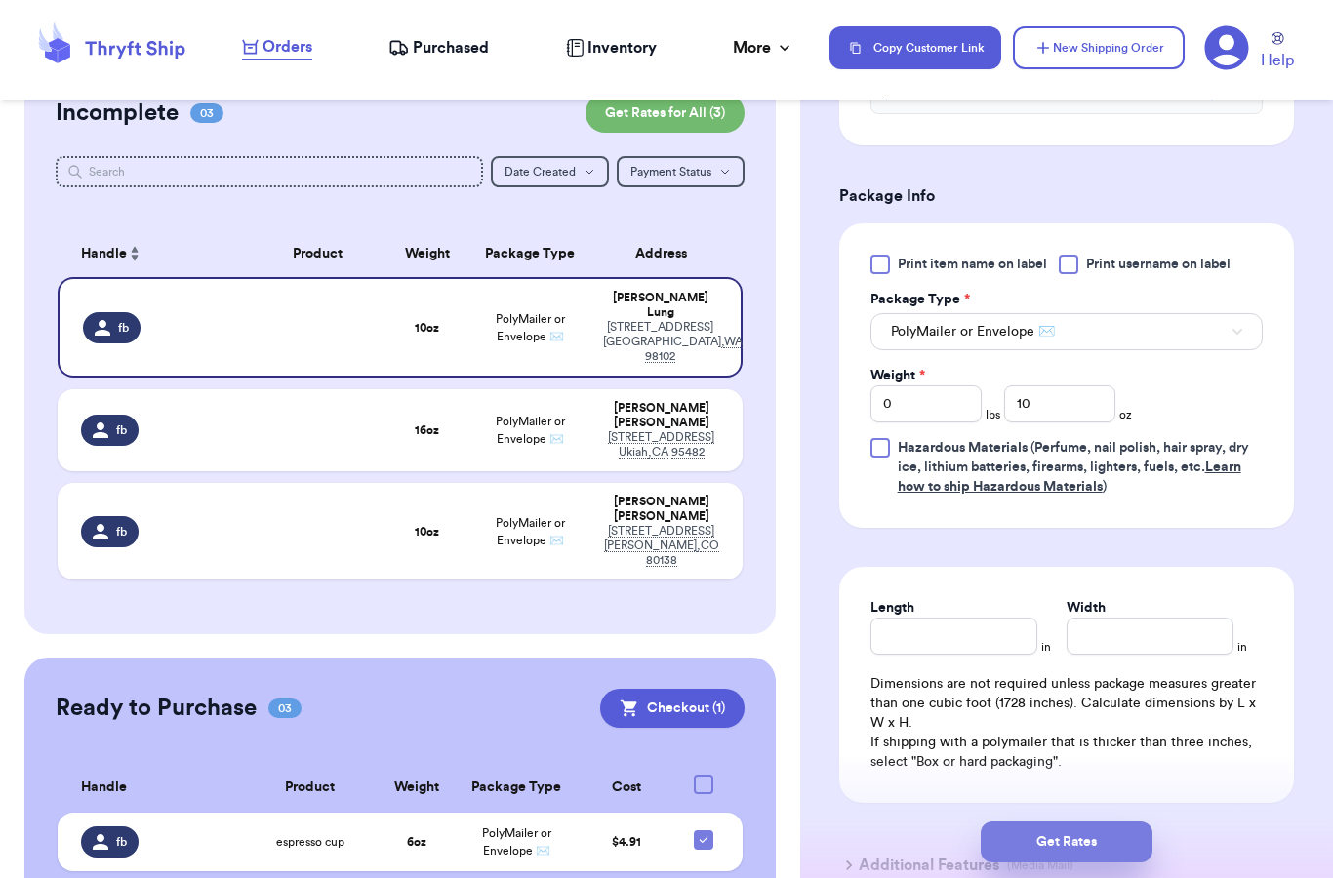
click at [1057, 823] on button "Get Rates" at bounding box center [1067, 842] width 172 height 41
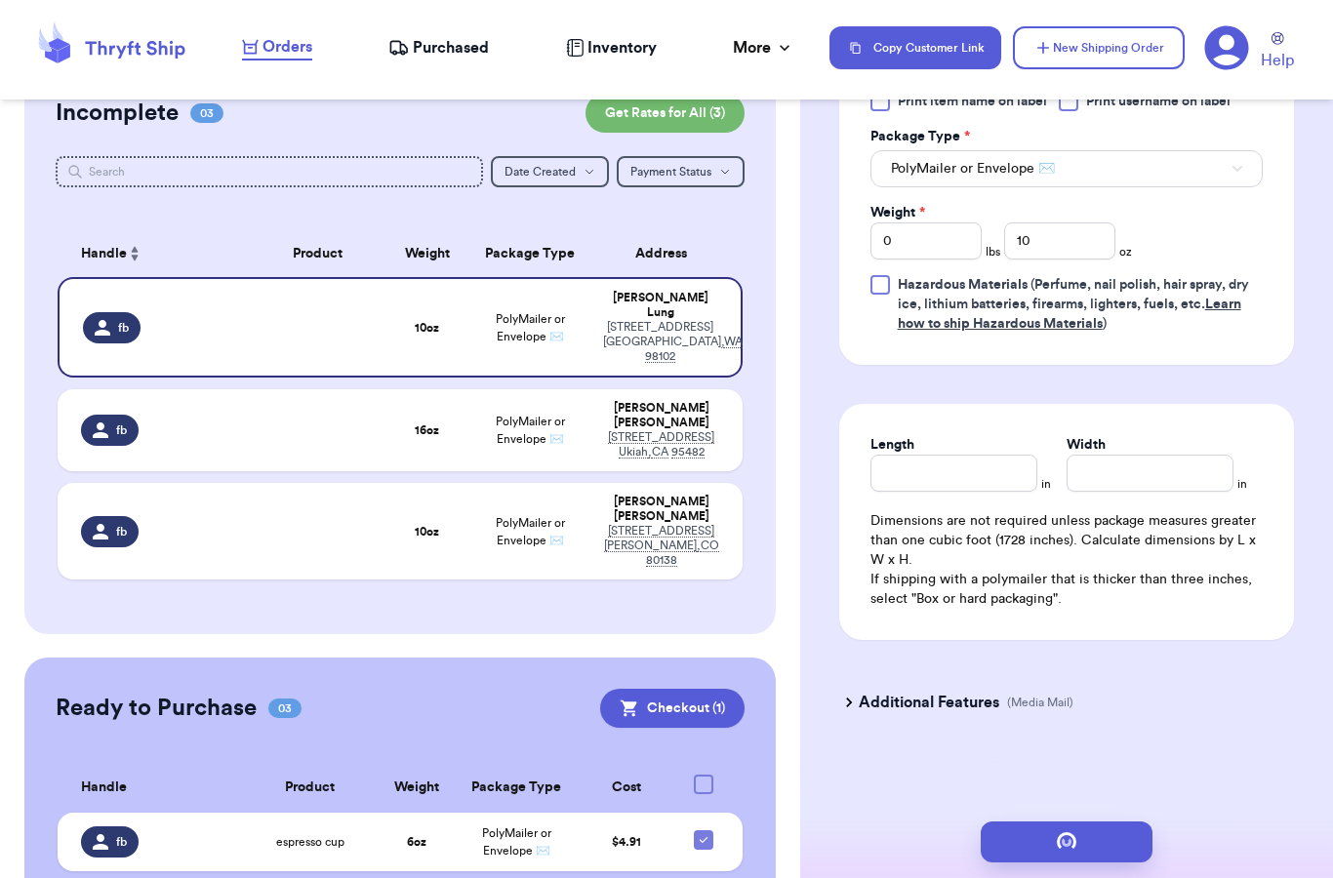
scroll to position [0, 0]
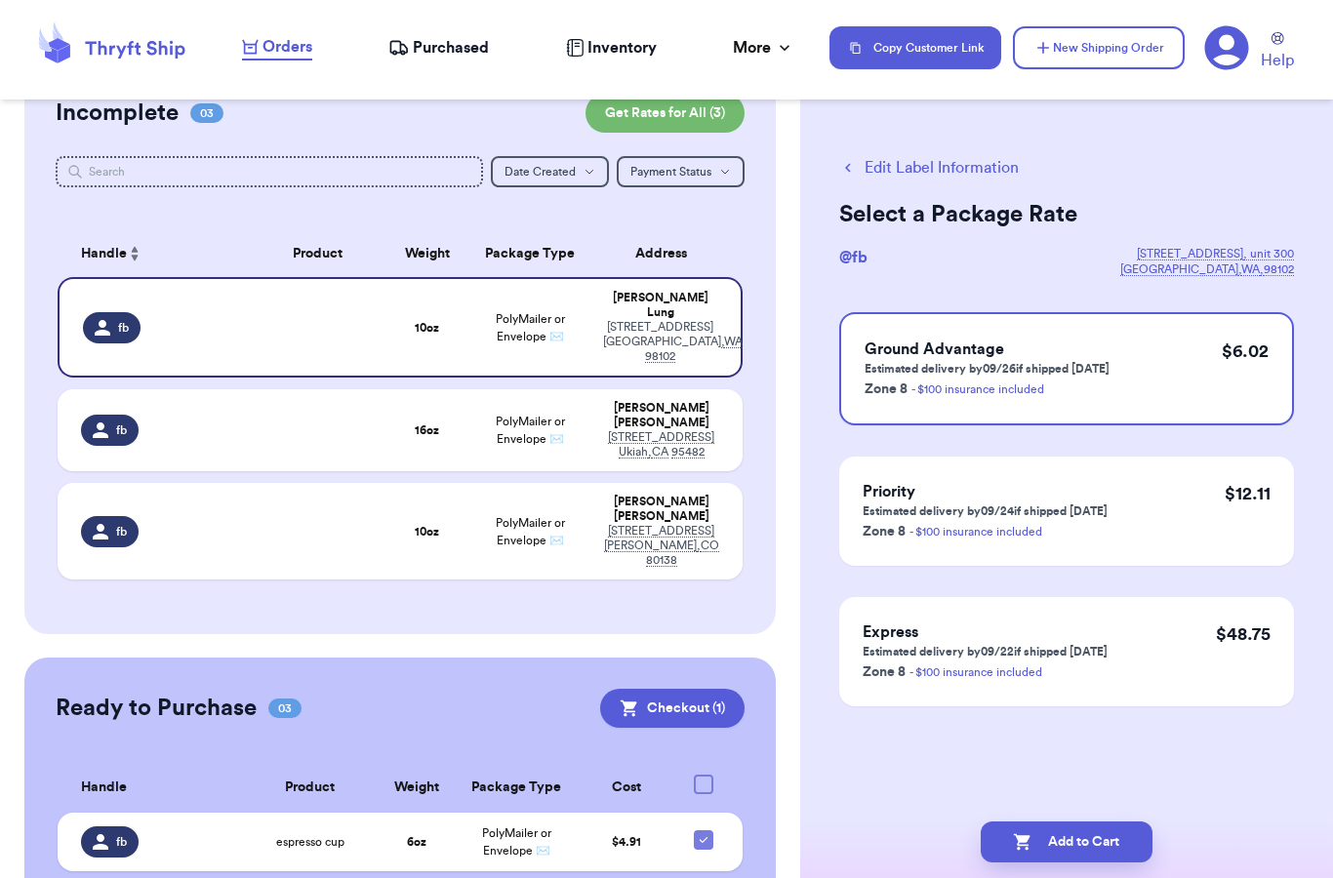
click at [940, 165] on button "Edit Label Information" at bounding box center [929, 167] width 180 height 23
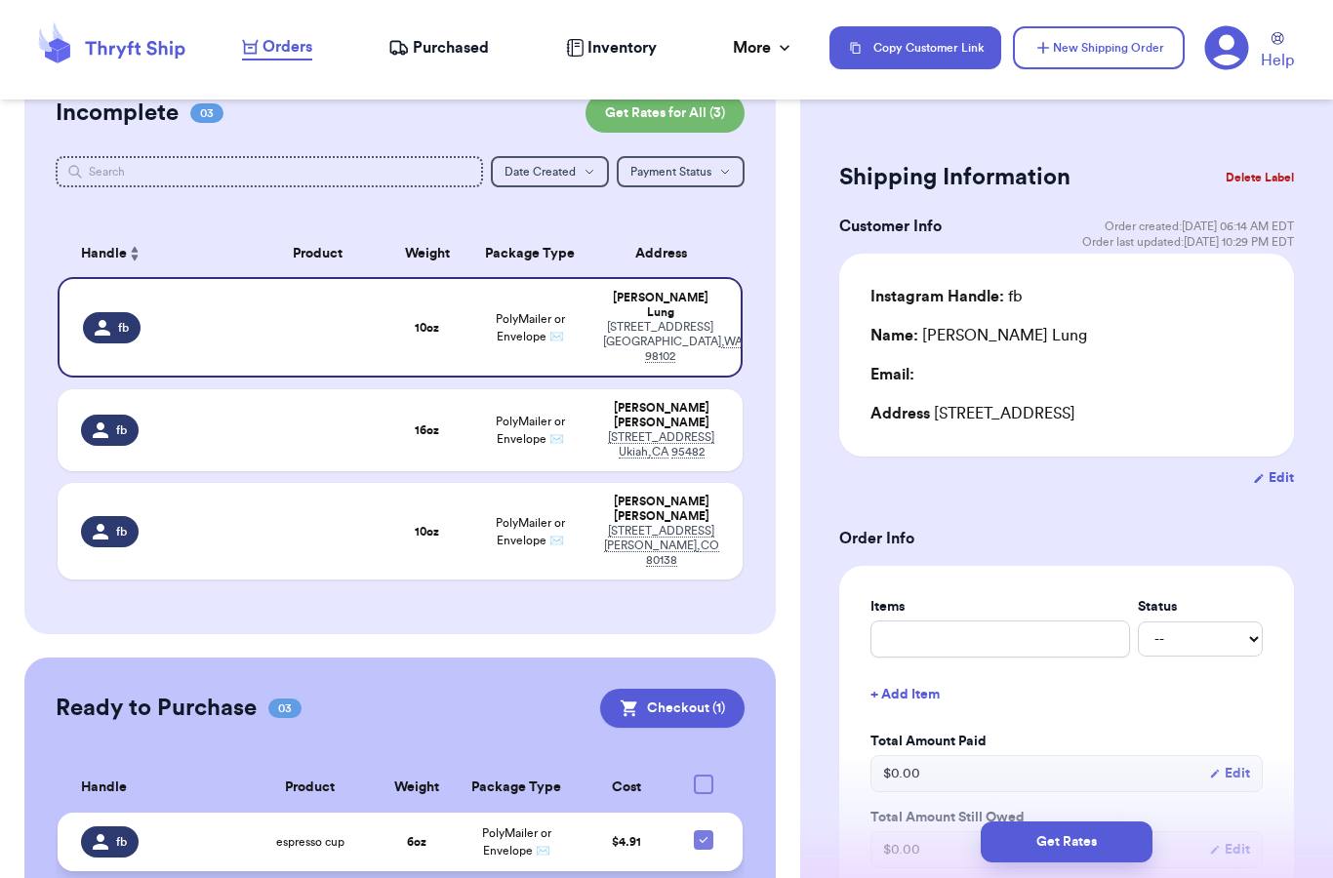
click at [205, 826] on div "fb" at bounding box center [156, 841] width 151 height 31
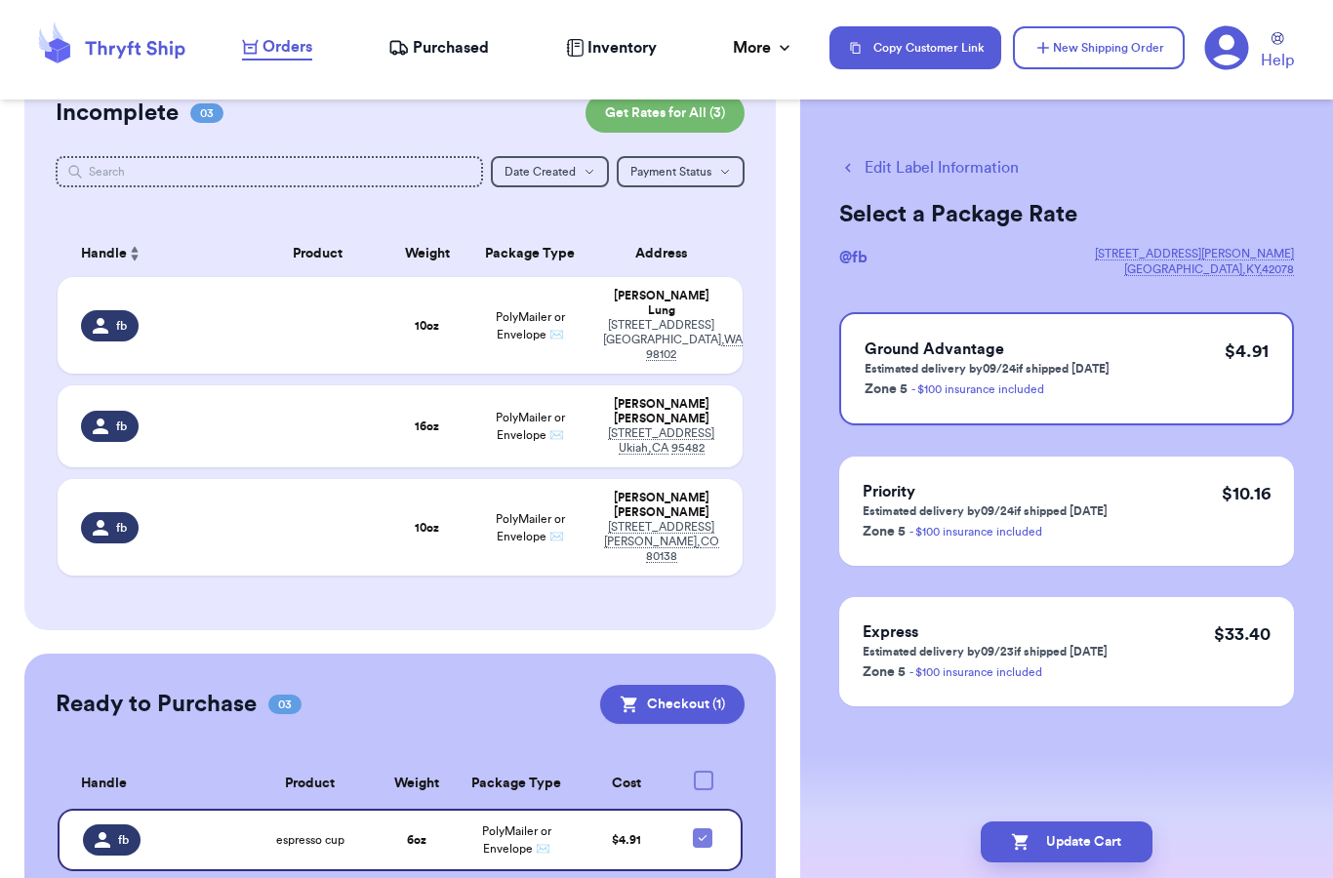
click at [937, 168] on button "Edit Label Information" at bounding box center [929, 167] width 180 height 23
checkbox input "false"
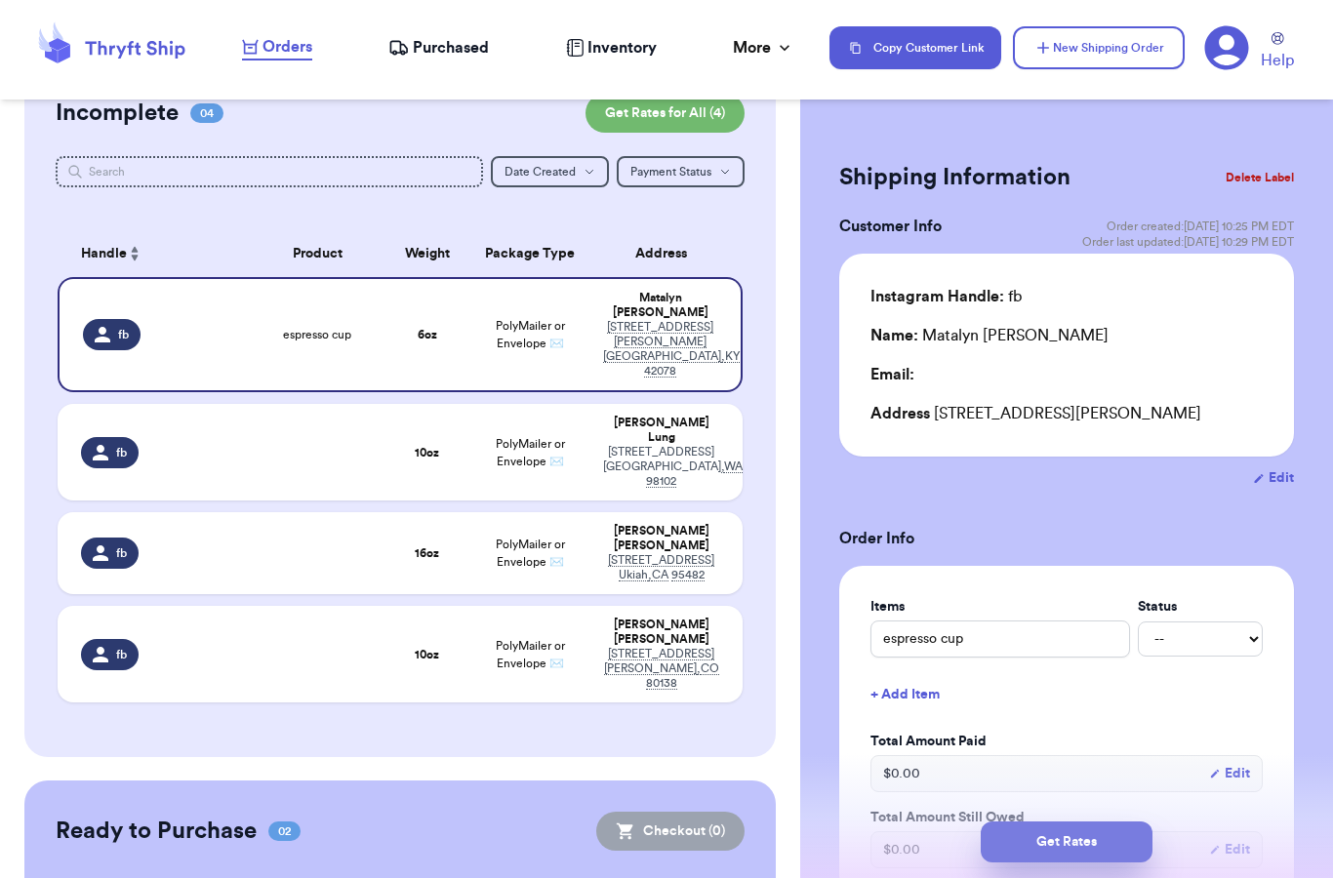
click at [1049, 822] on button "Get Rates" at bounding box center [1067, 842] width 172 height 41
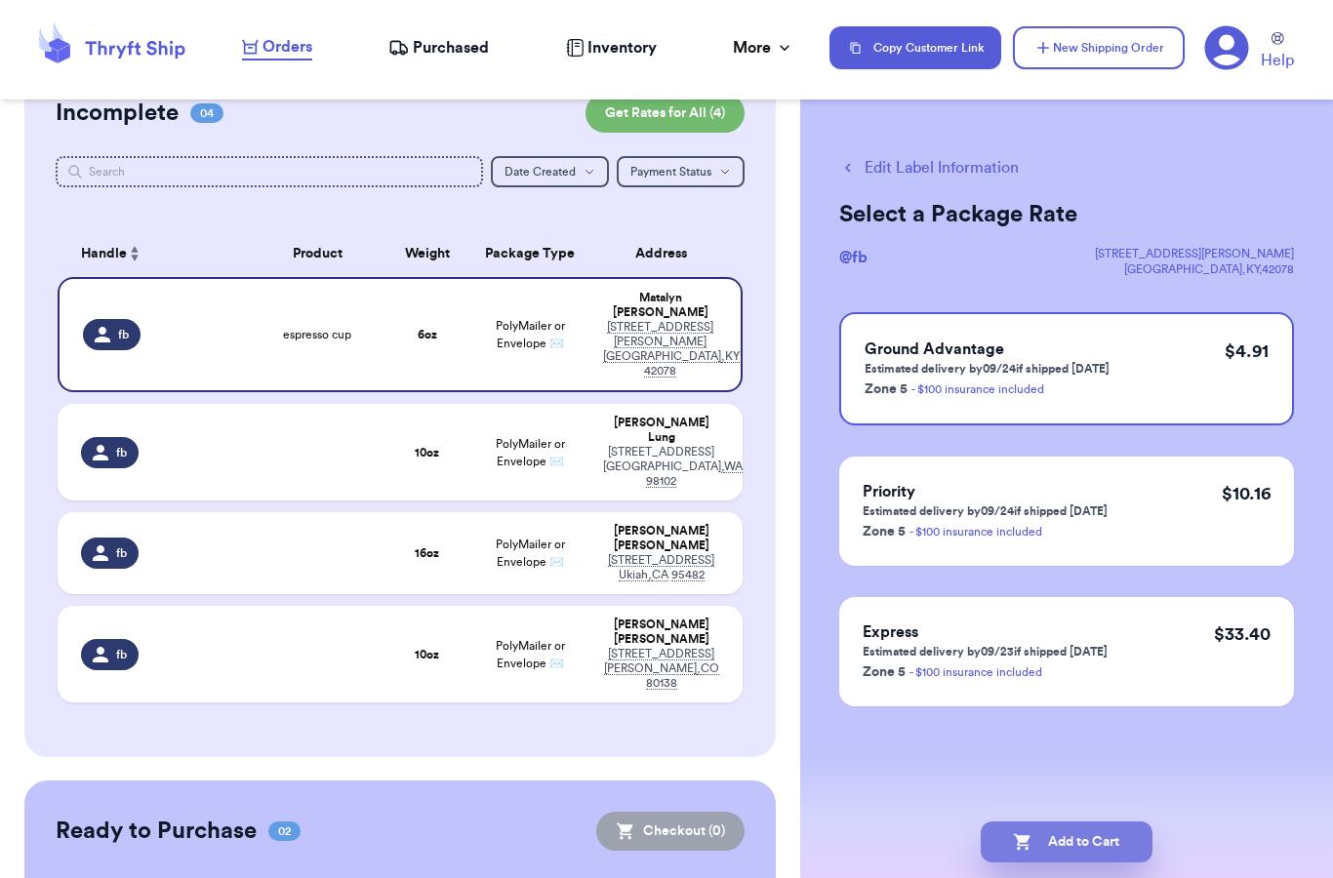
click at [1041, 822] on button "Add to Cart" at bounding box center [1067, 842] width 172 height 41
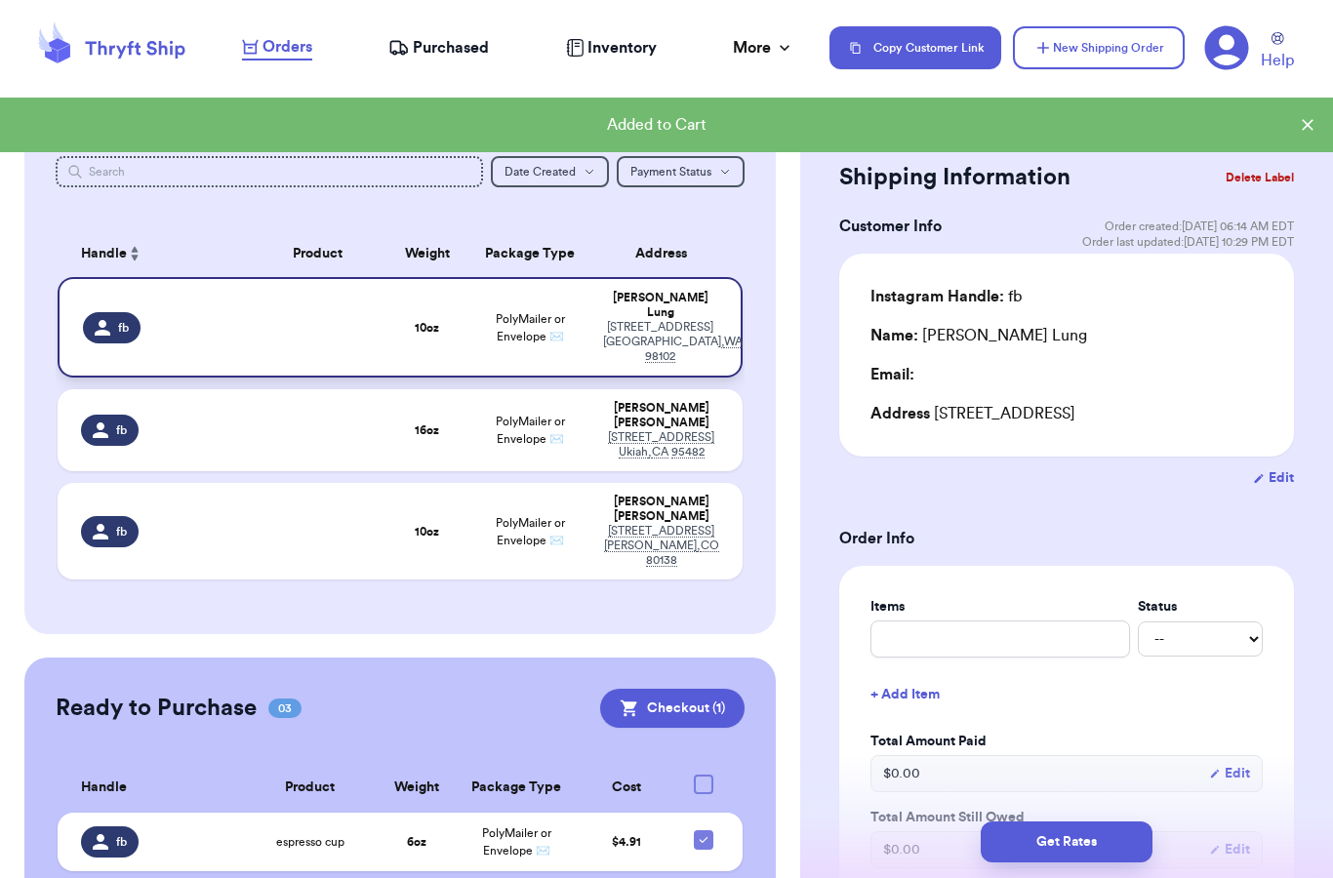
click at [283, 290] on td at bounding box center [317, 327] width 137 height 100
click at [1283, 480] on button "Edit" at bounding box center [1273, 478] width 41 height 20
select select "WA"
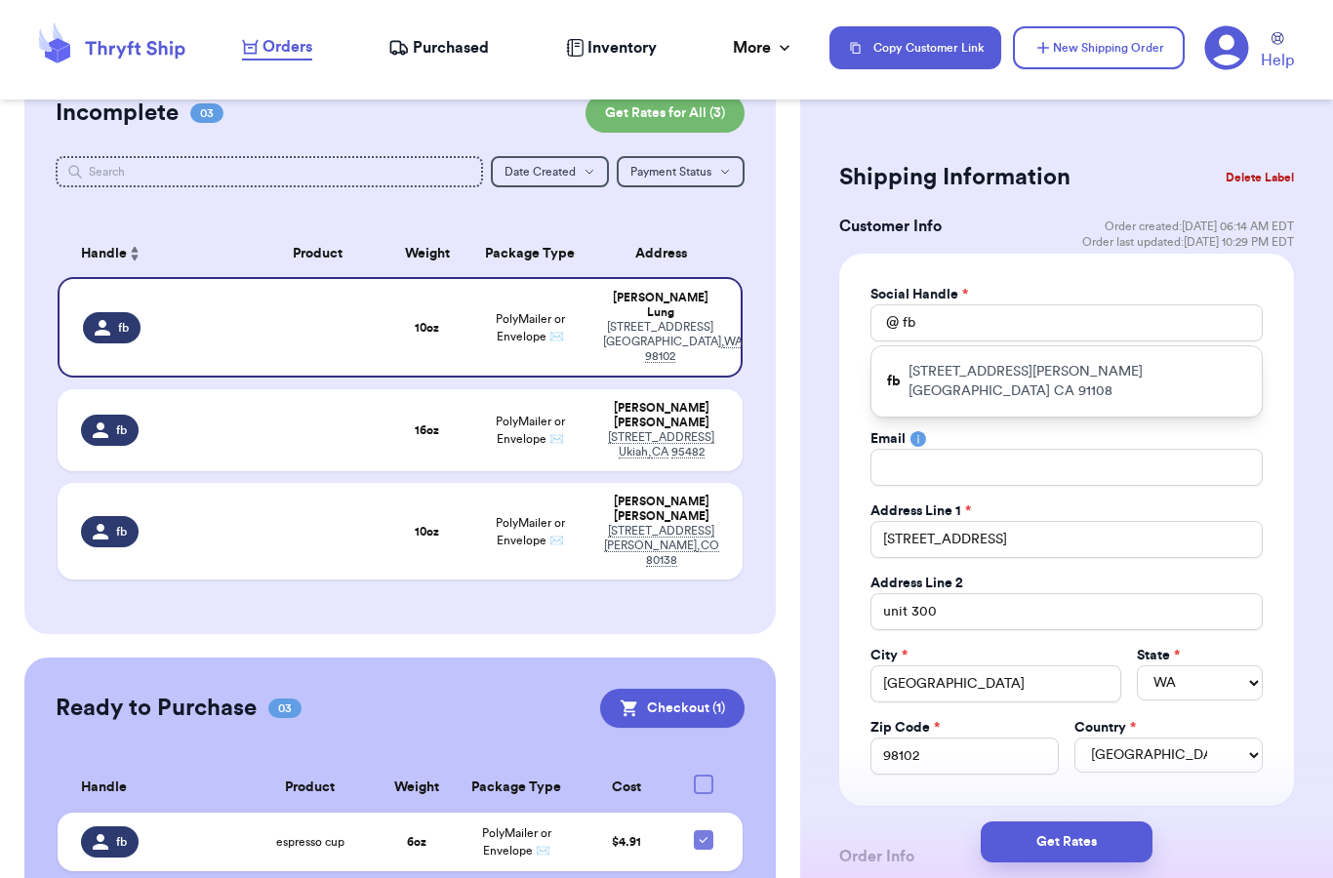
click at [844, 393] on div "Social Handle * @ fb fb [STREET_ADDRESS][PERSON_NAME] First Name * [PERSON_NAME…" at bounding box center [1066, 530] width 455 height 552
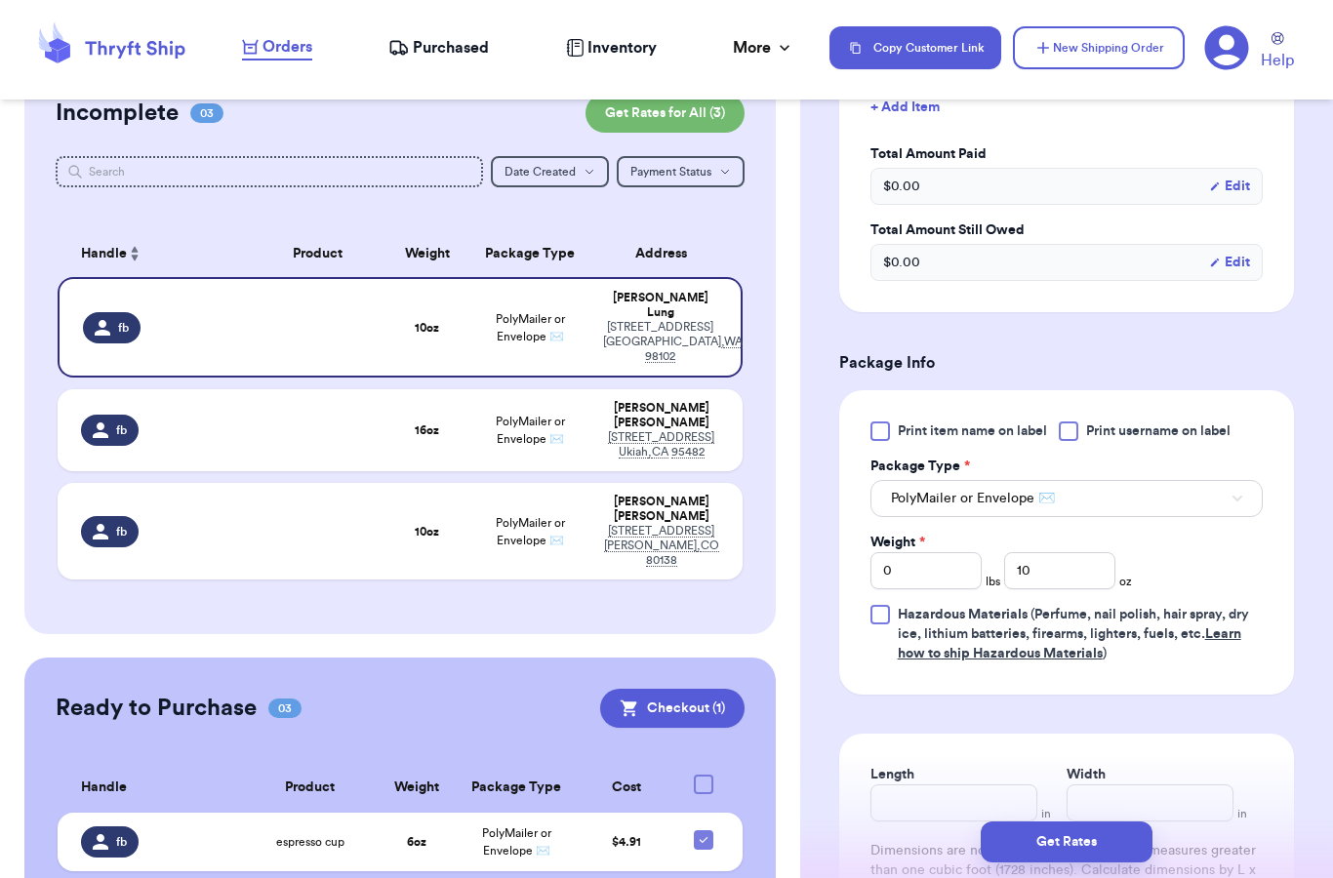
scroll to position [977, 0]
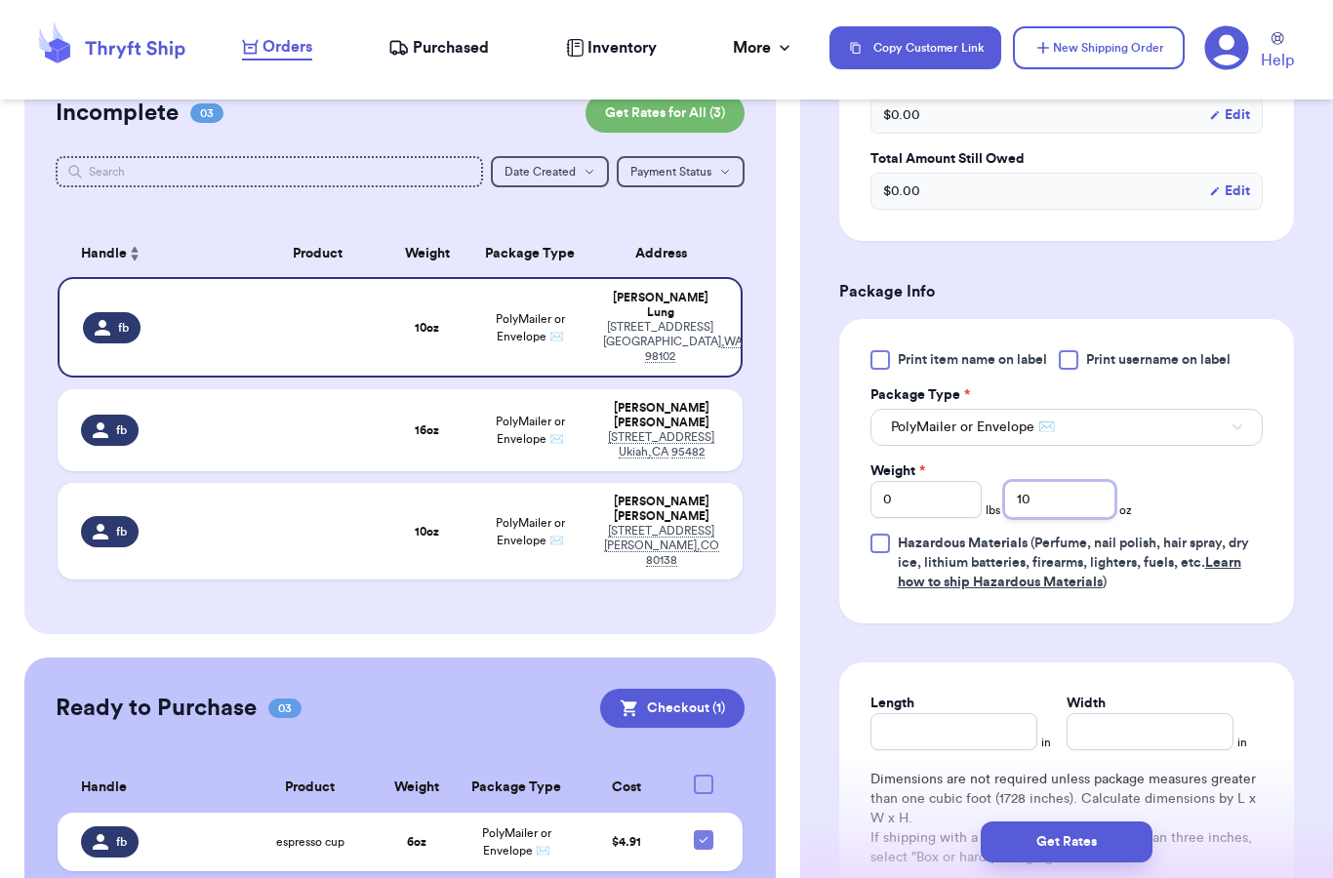
click at [1063, 502] on input "10" at bounding box center [1059, 499] width 111 height 37
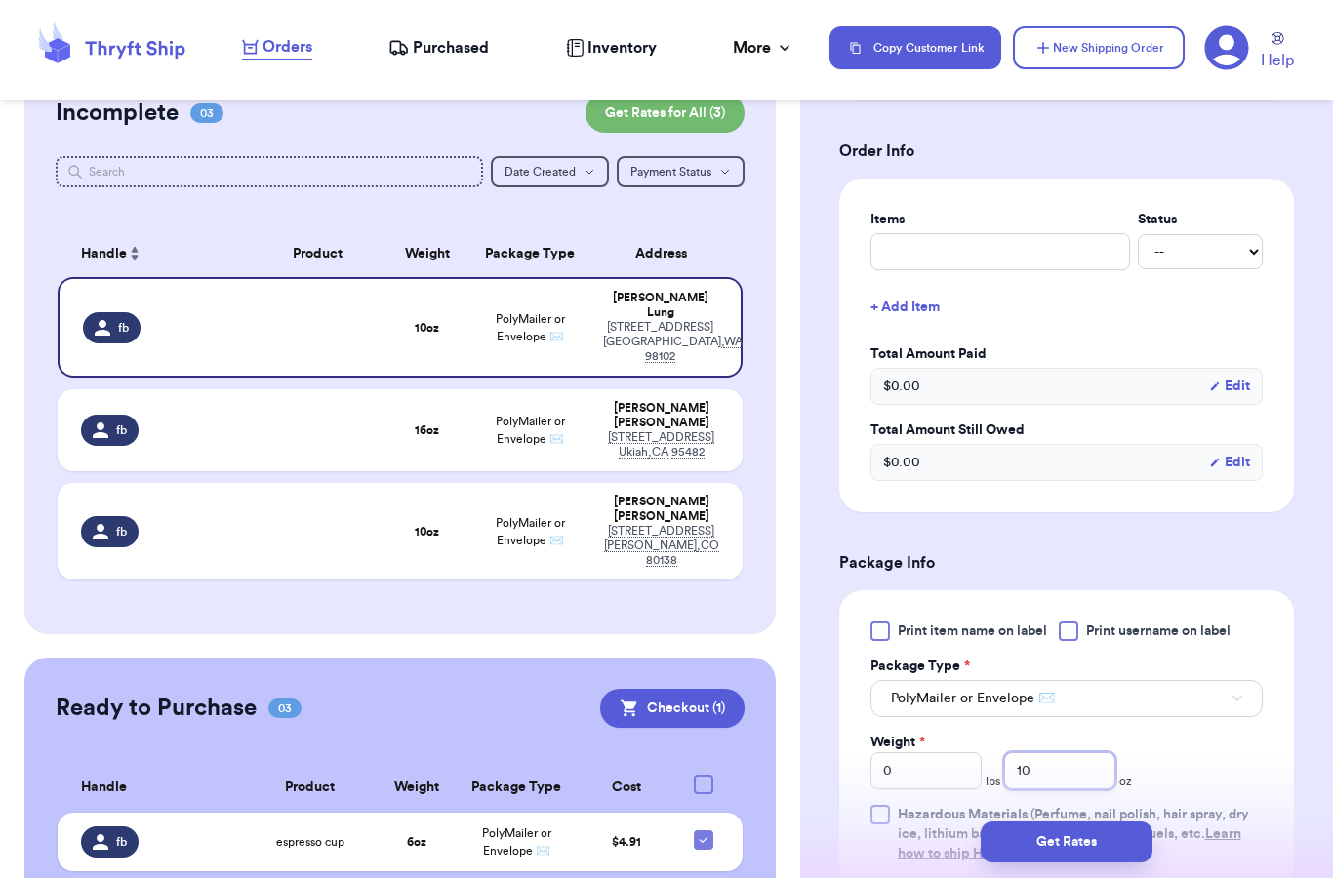
scroll to position [703, 0]
click at [933, 252] on input "text" at bounding box center [1000, 253] width 260 height 37
type input "miff mothman"
click at [1299, 382] on div "Shipping Information Delete Label Customer Info Order created: [DATE] 06:14 AM …" at bounding box center [1066, 412] width 533 height 1996
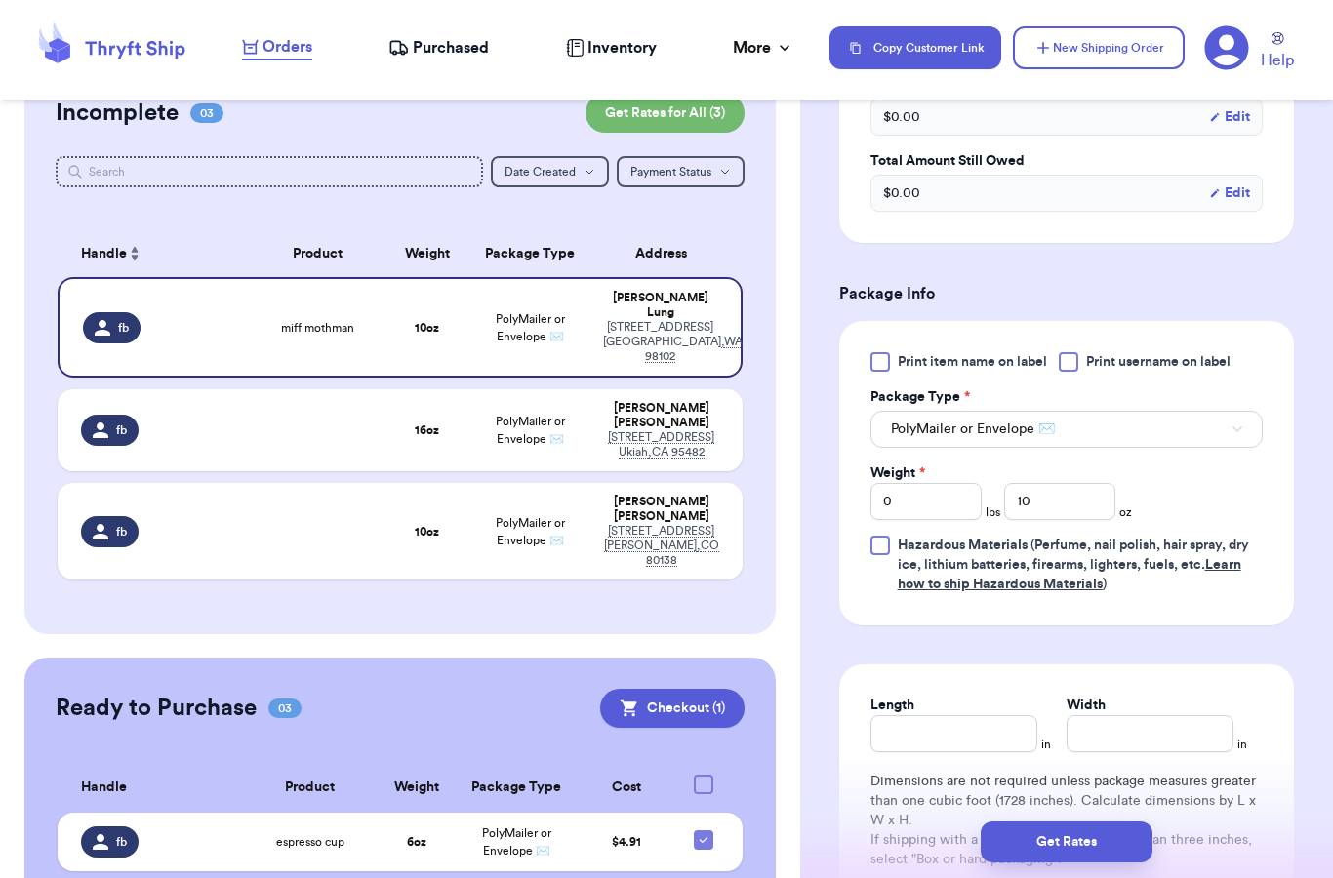
scroll to position [1007, 0]
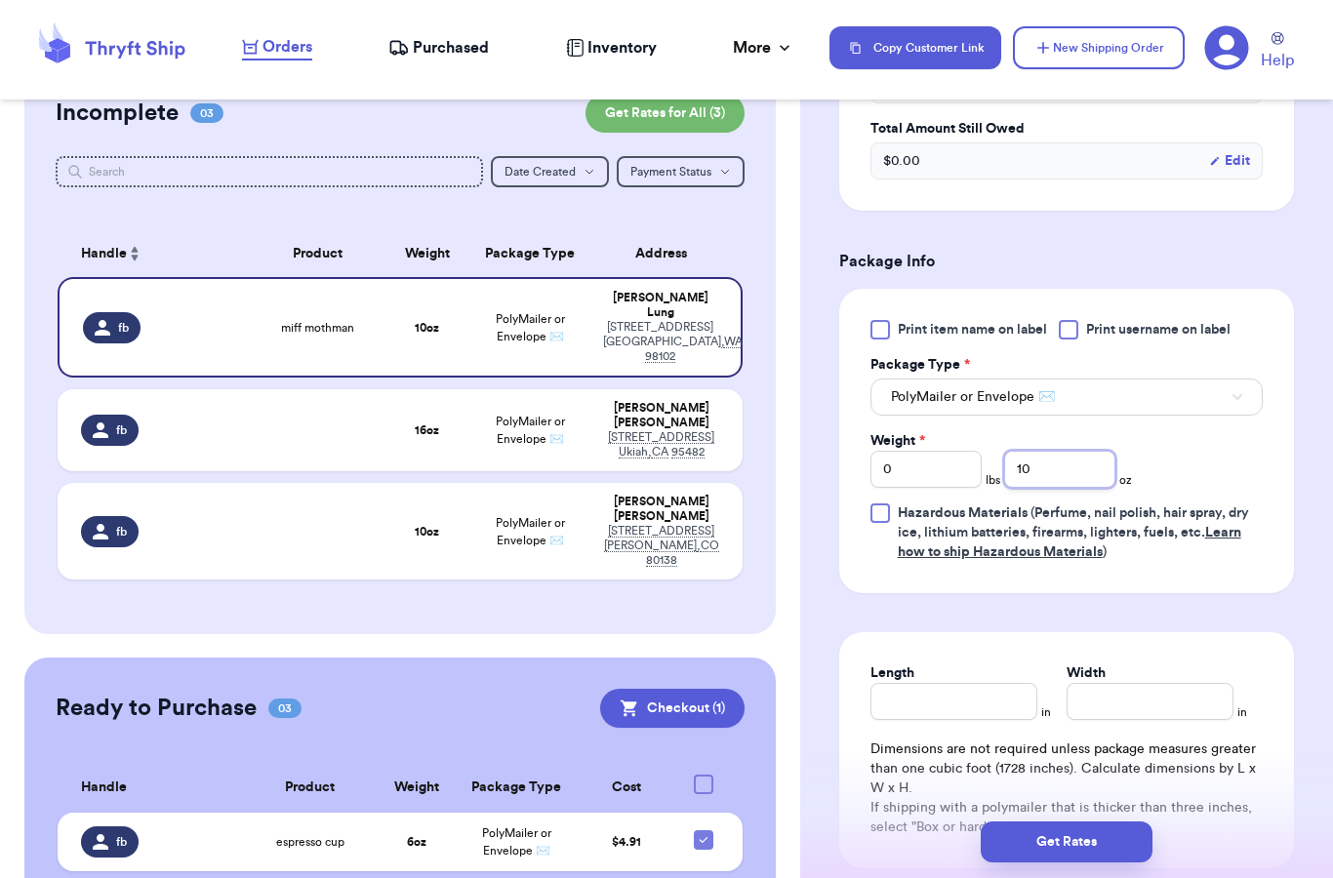
click at [1045, 481] on input "10" at bounding box center [1059, 469] width 111 height 37
type input "1"
type input "5"
type input "6"
click at [935, 587] on div "Print item name on label Print username on label Package Type * PolyMailer or E…" at bounding box center [1066, 441] width 455 height 304
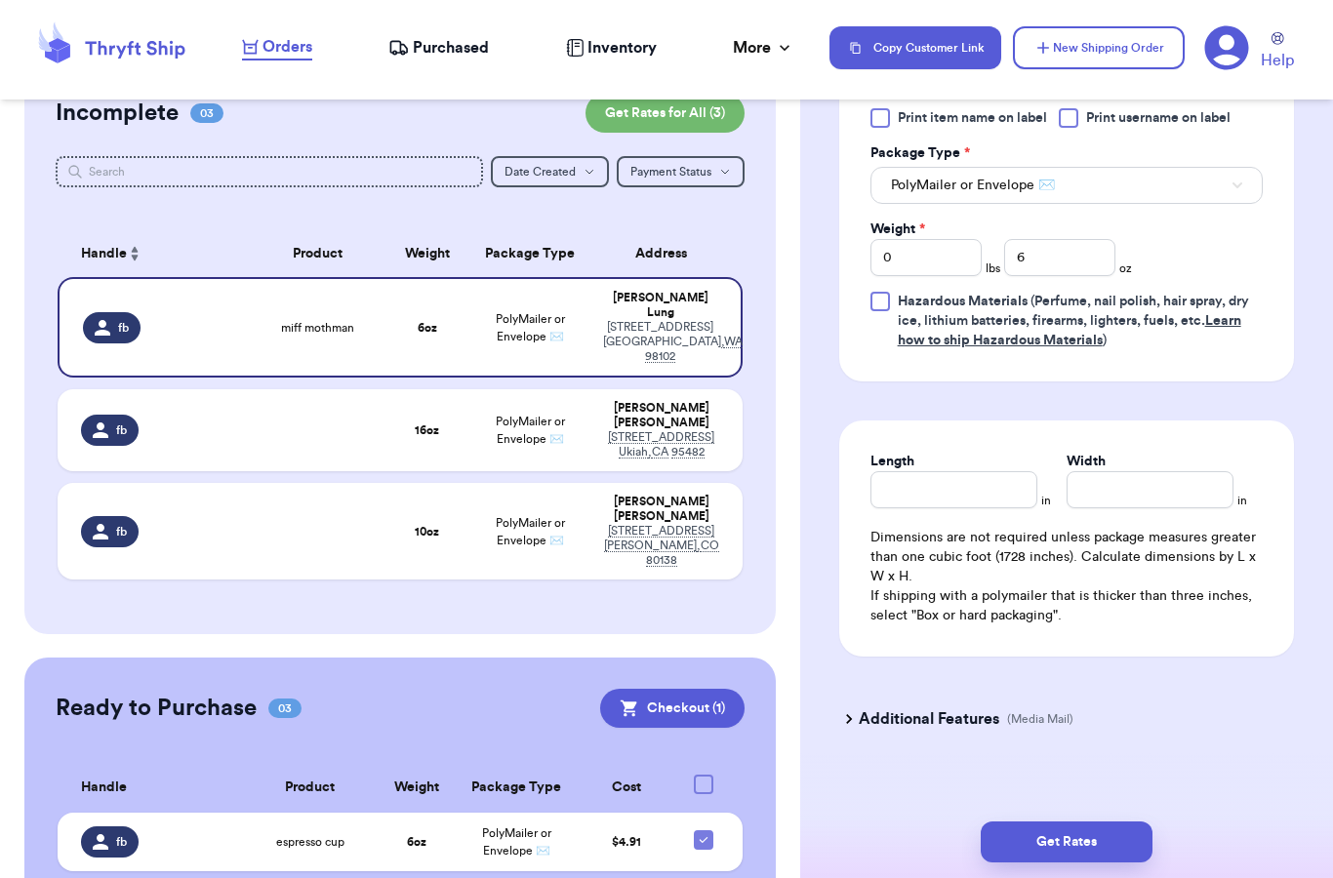
scroll to position [1220, 0]
click at [1105, 827] on button "Get Rates" at bounding box center [1067, 842] width 172 height 41
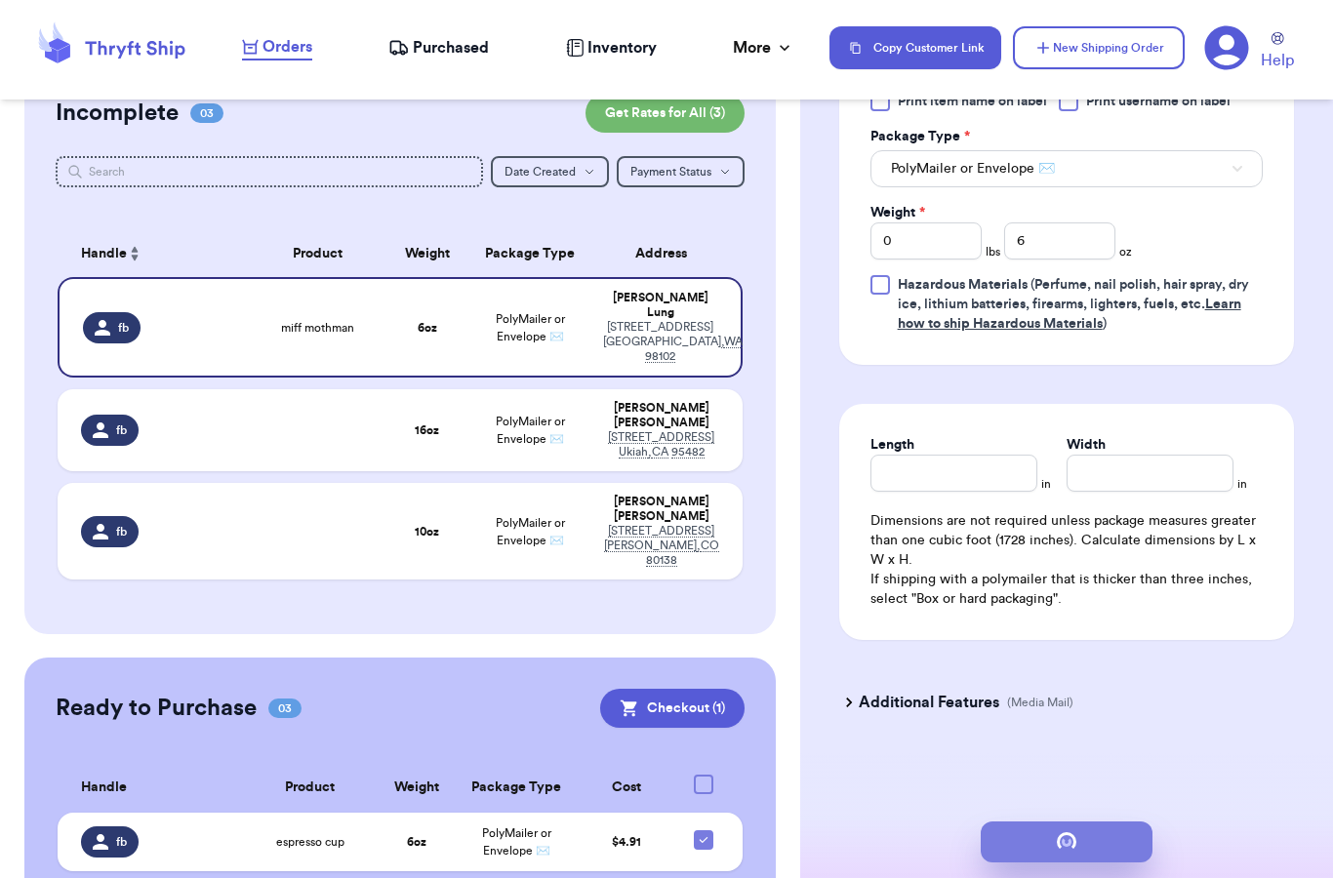
scroll to position [0, 0]
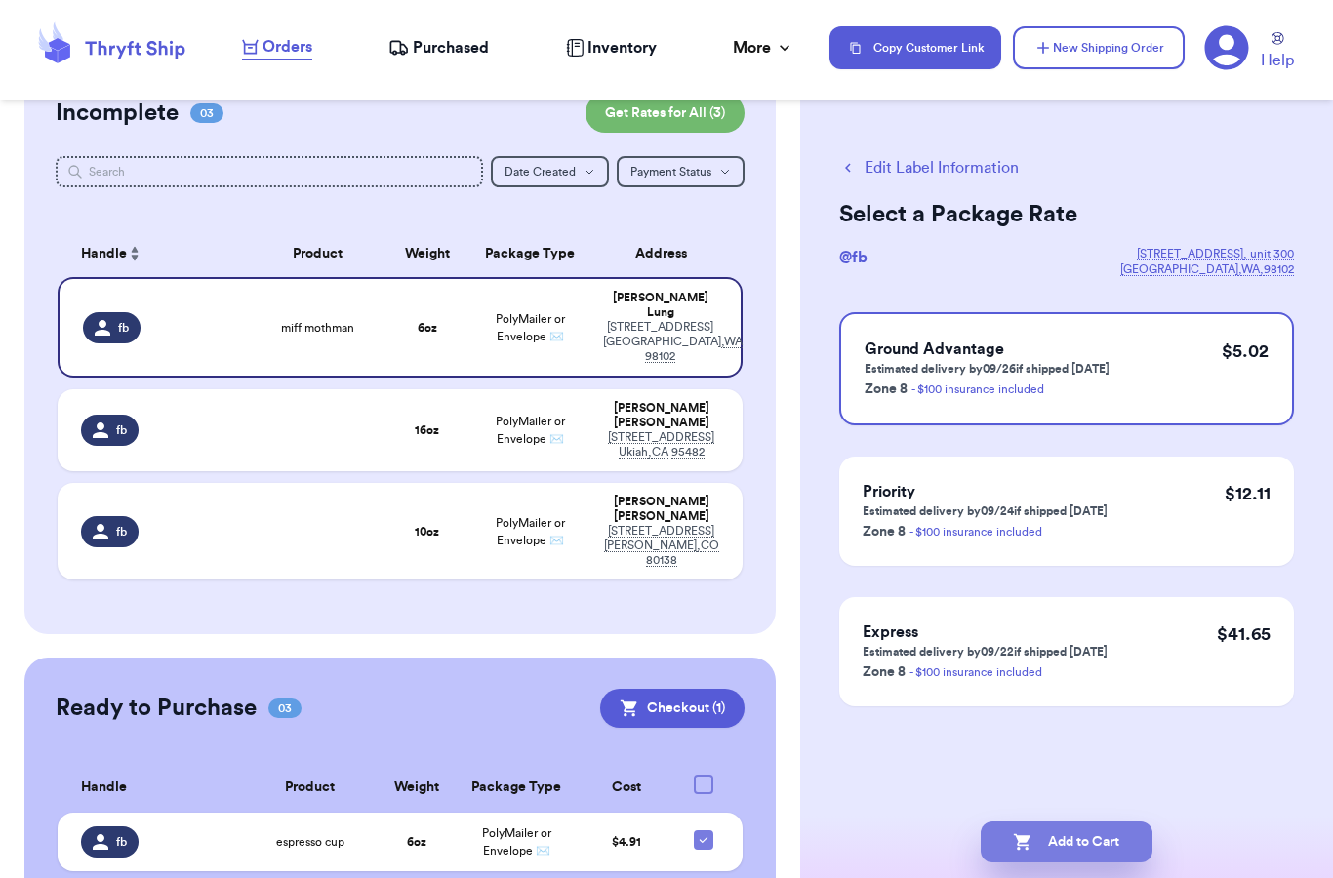
click at [1093, 822] on button "Add to Cart" at bounding box center [1067, 842] width 172 height 41
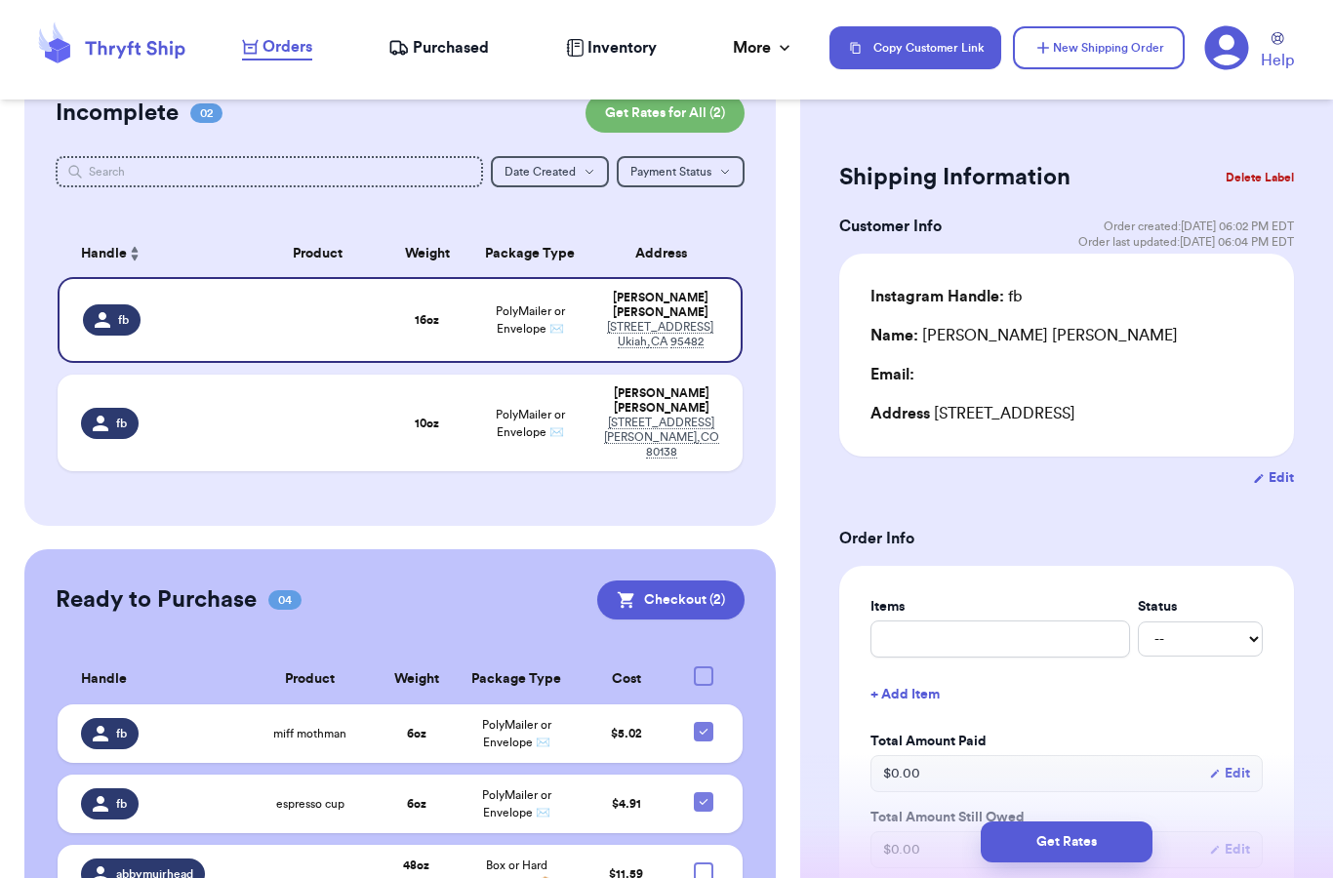
click at [1274, 470] on button "Edit" at bounding box center [1273, 478] width 41 height 20
select select "CA"
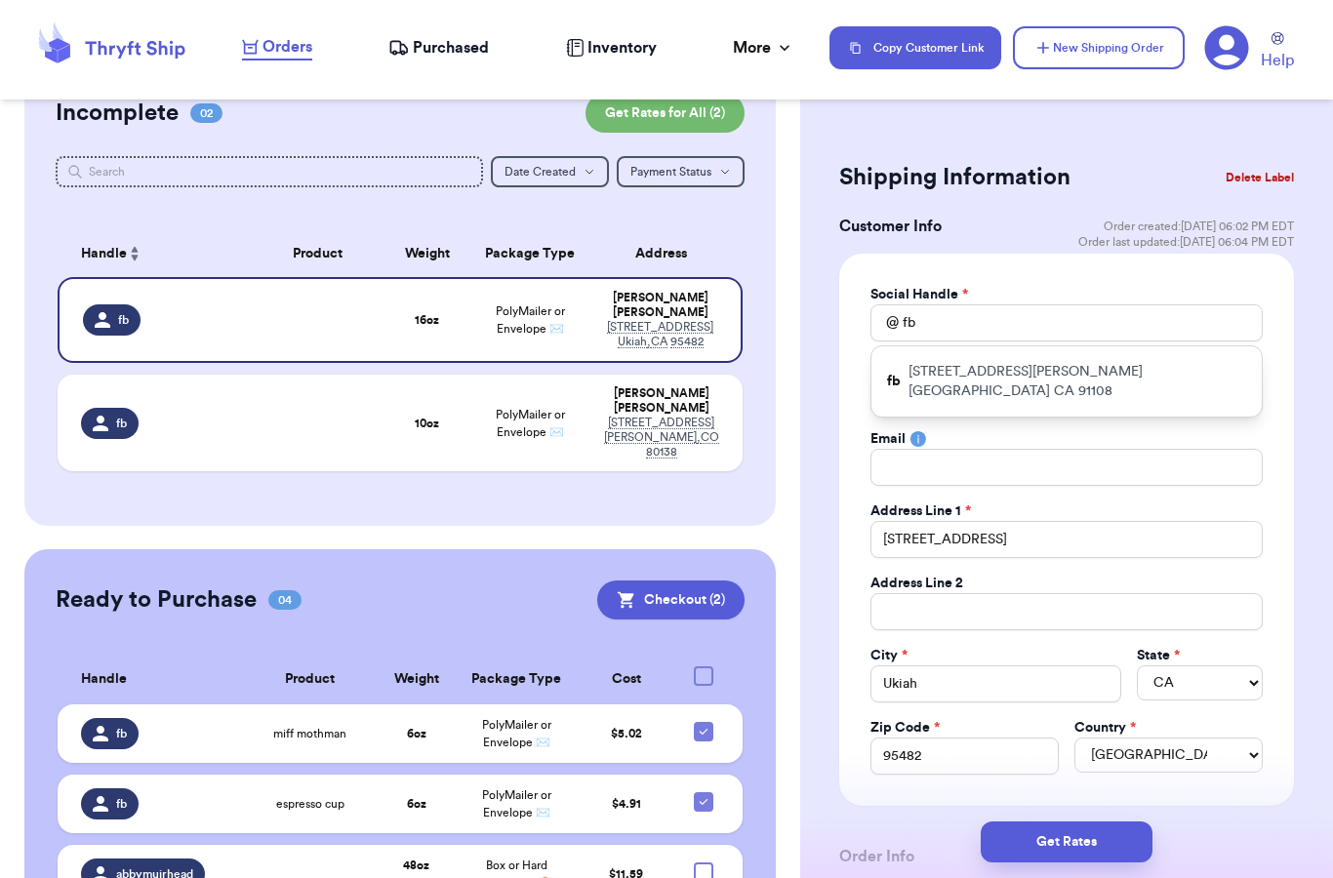
click at [839, 434] on div "Social Handle * @ fb fb [STREET_ADDRESS][PERSON_NAME] First Name * [PERSON_NAME…" at bounding box center [1066, 530] width 455 height 552
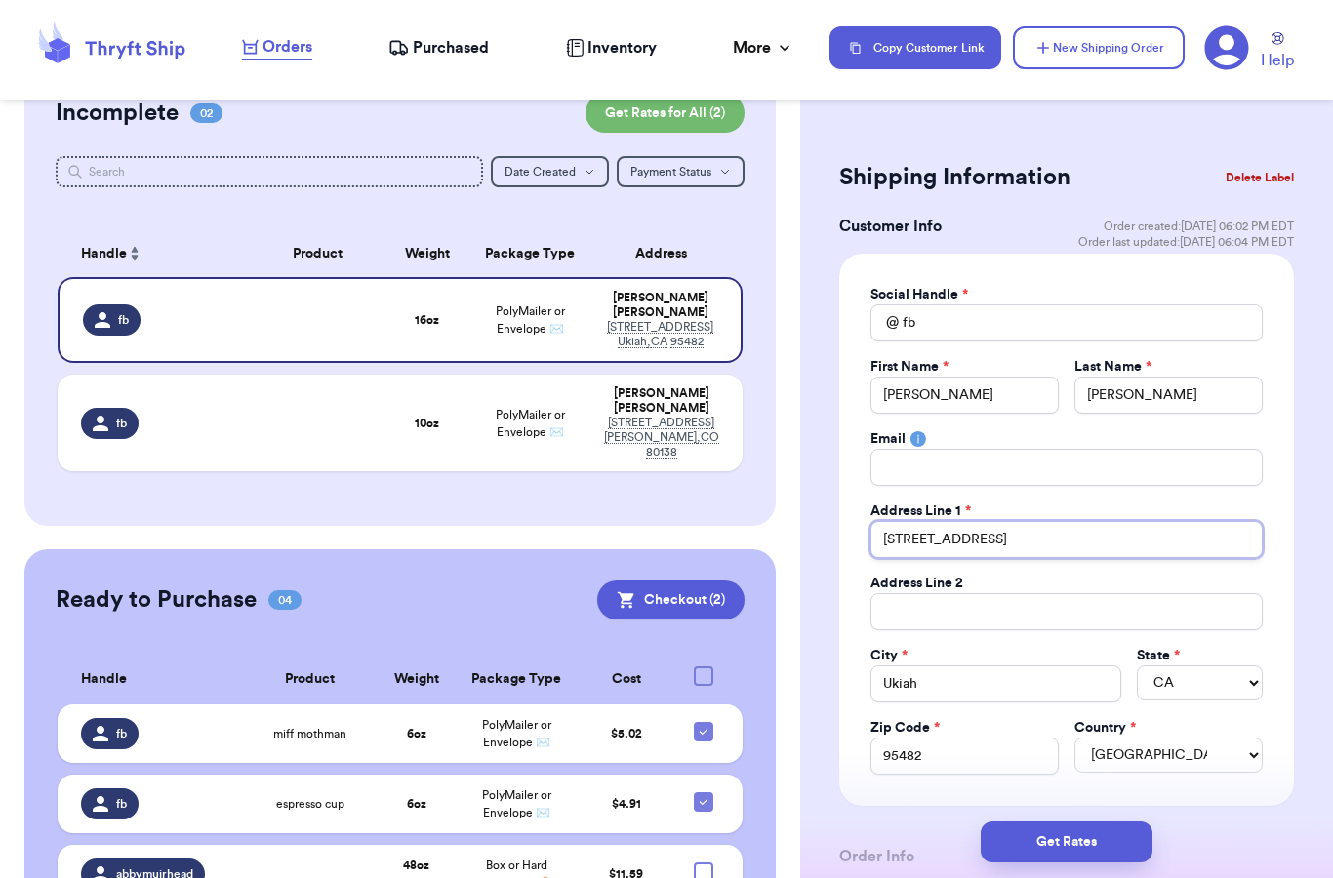
drag, startPoint x: 1027, startPoint y: 542, endPoint x: 841, endPoint y: 531, distance: 186.7
click at [841, 531] on div "Social Handle * @ fb First Name * [PERSON_NAME] Last Name * [PERSON_NAME] Email…" at bounding box center [1066, 530] width 455 height 552
click at [910, 536] on input "[STREET_ADDRESS]" at bounding box center [1066, 539] width 392 height 37
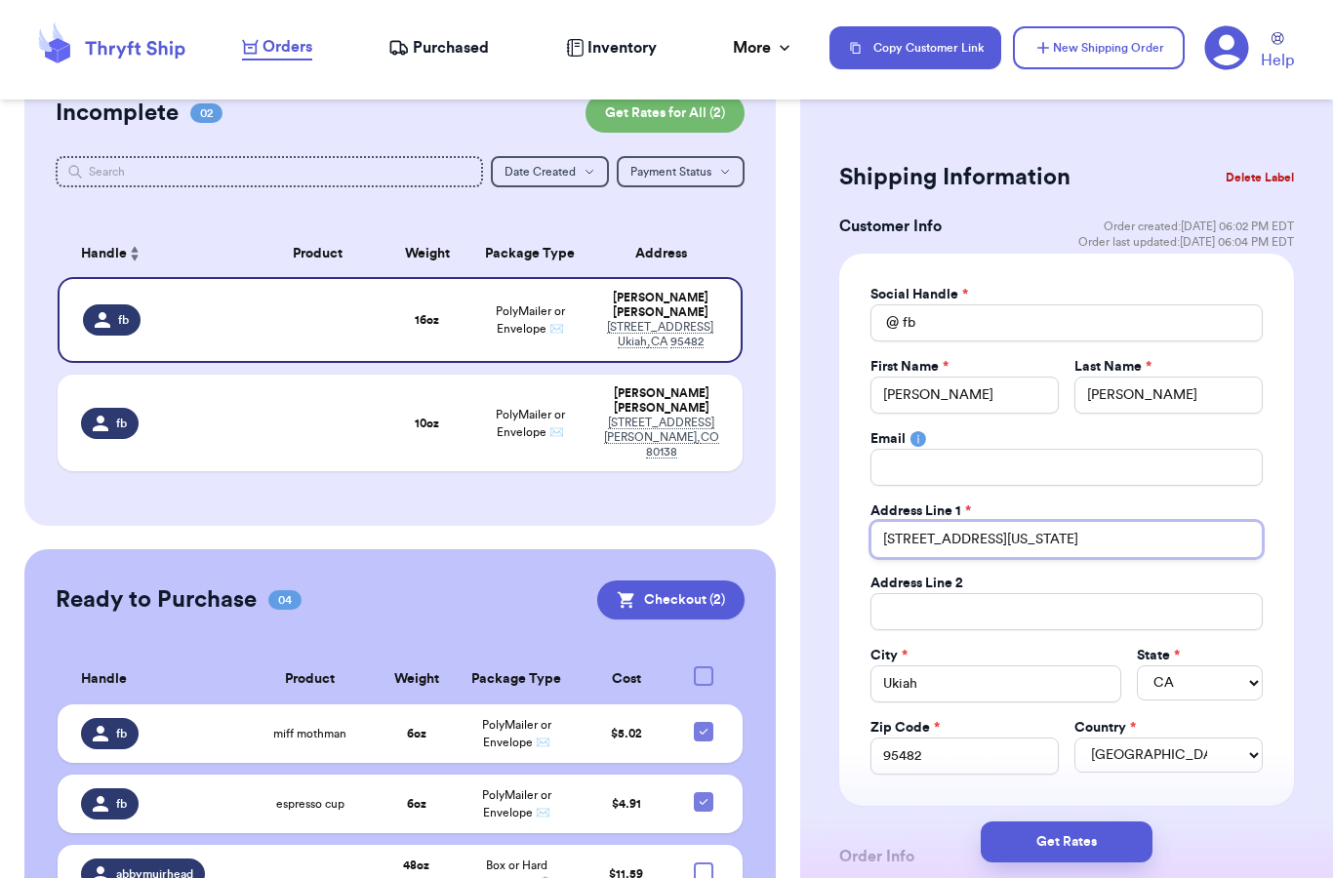
type input "[STREET_ADDRESS][US_STATE]"
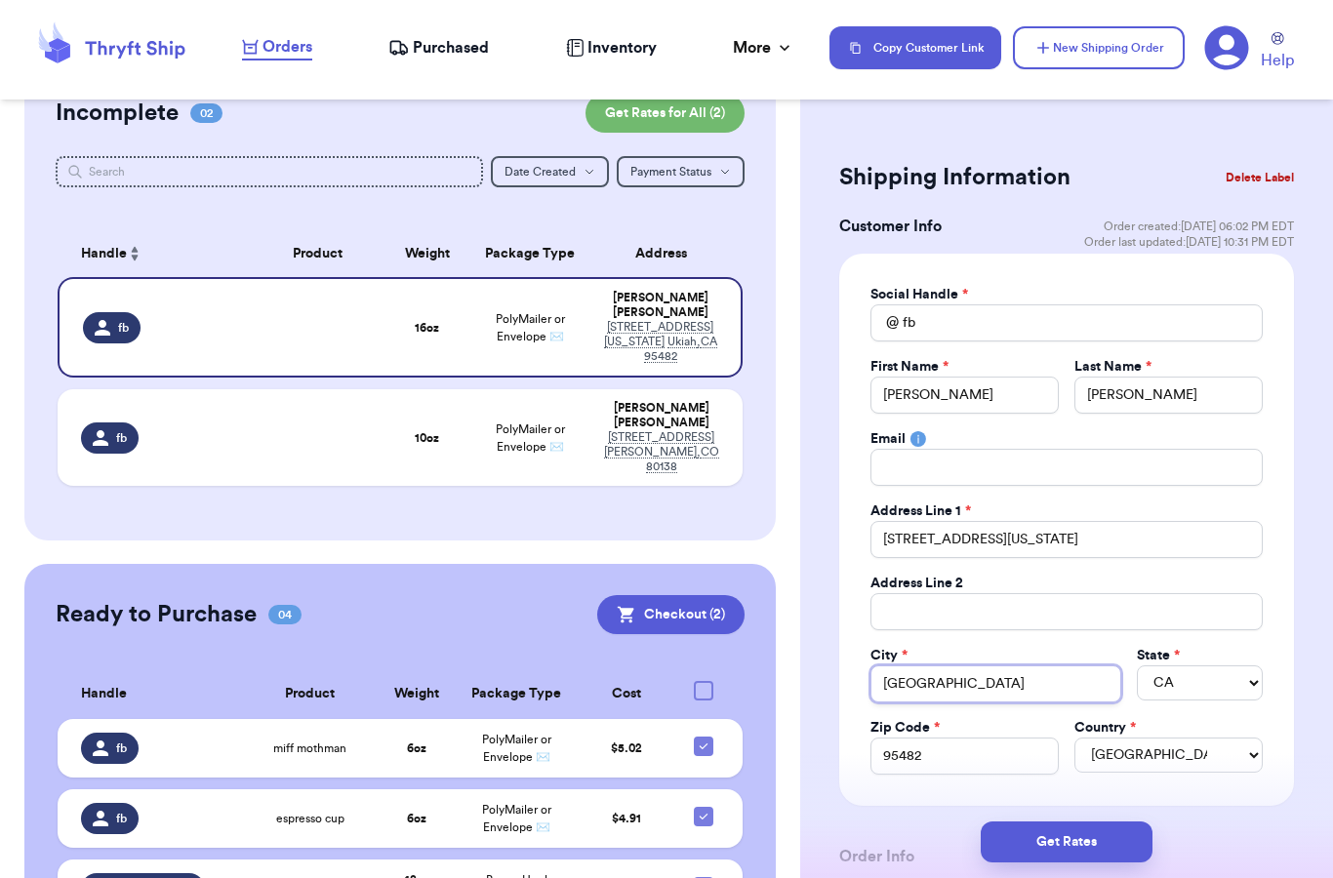
type input "[GEOGRAPHIC_DATA]"
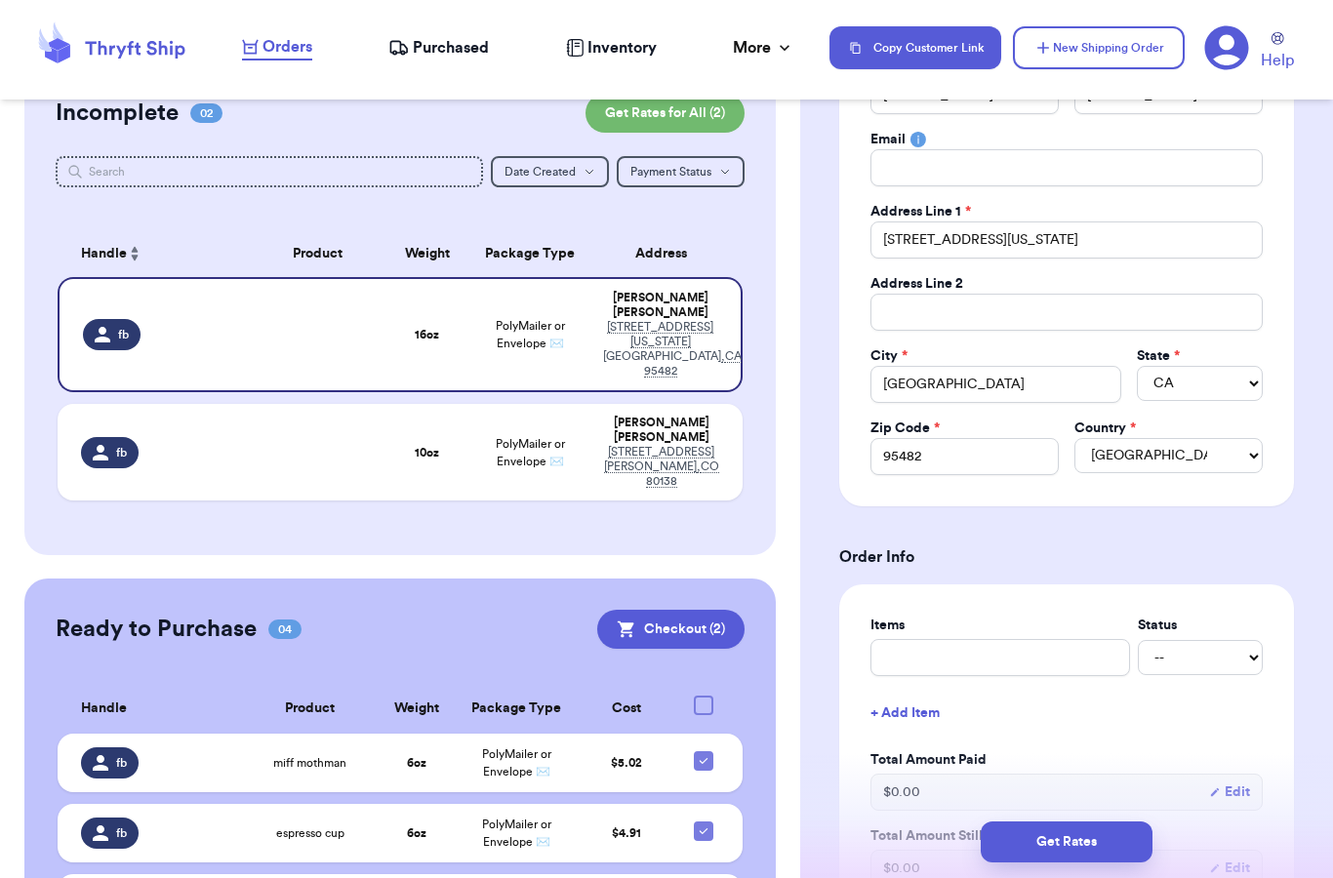
scroll to position [325, 0]
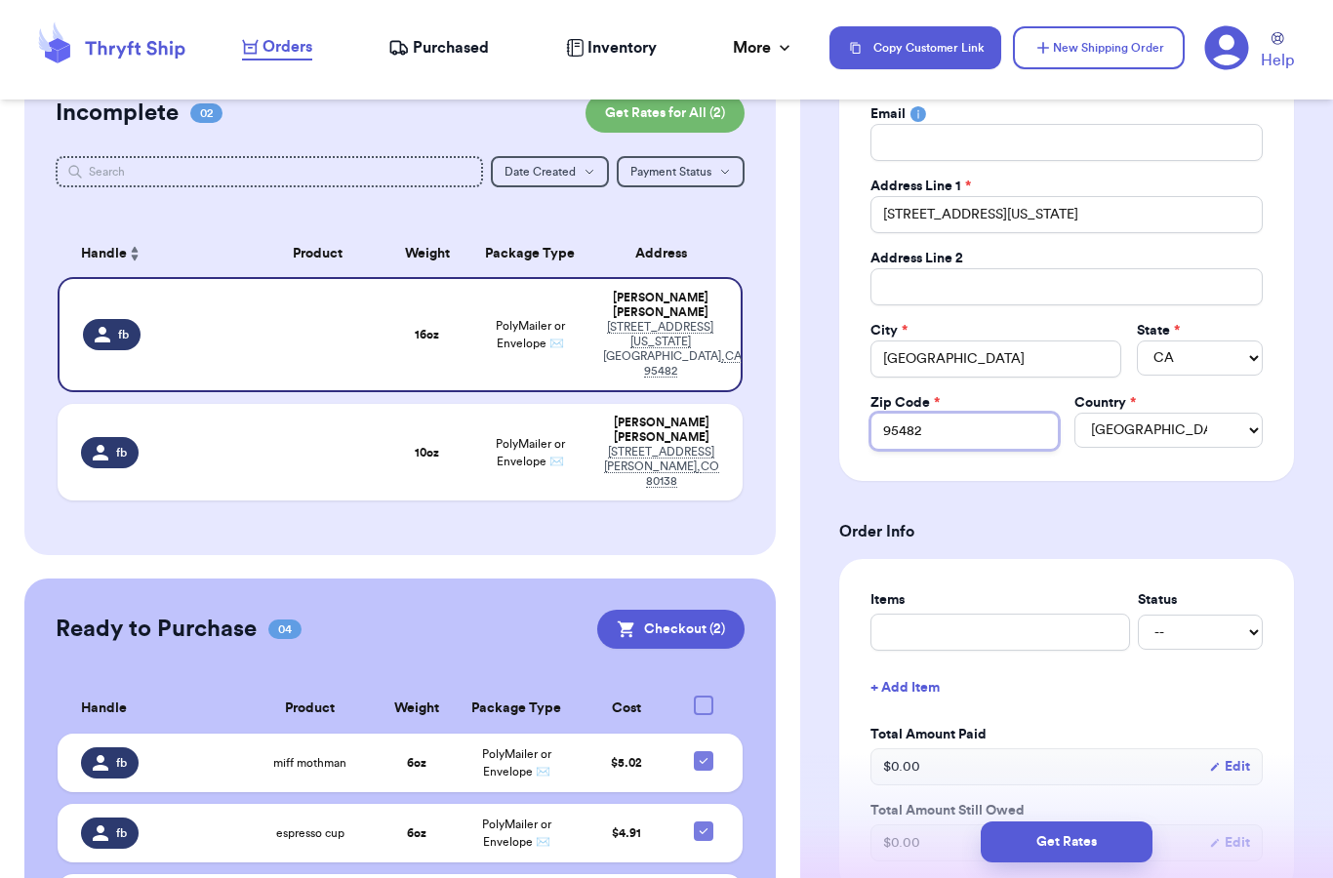
click at [950, 433] on input "95482" at bounding box center [964, 431] width 188 height 37
type input "95485"
click at [892, 496] on form "Shipping Information Delete Label Customer Info Order created: [DATE] 06:02 PM …" at bounding box center [1066, 741] width 455 height 1821
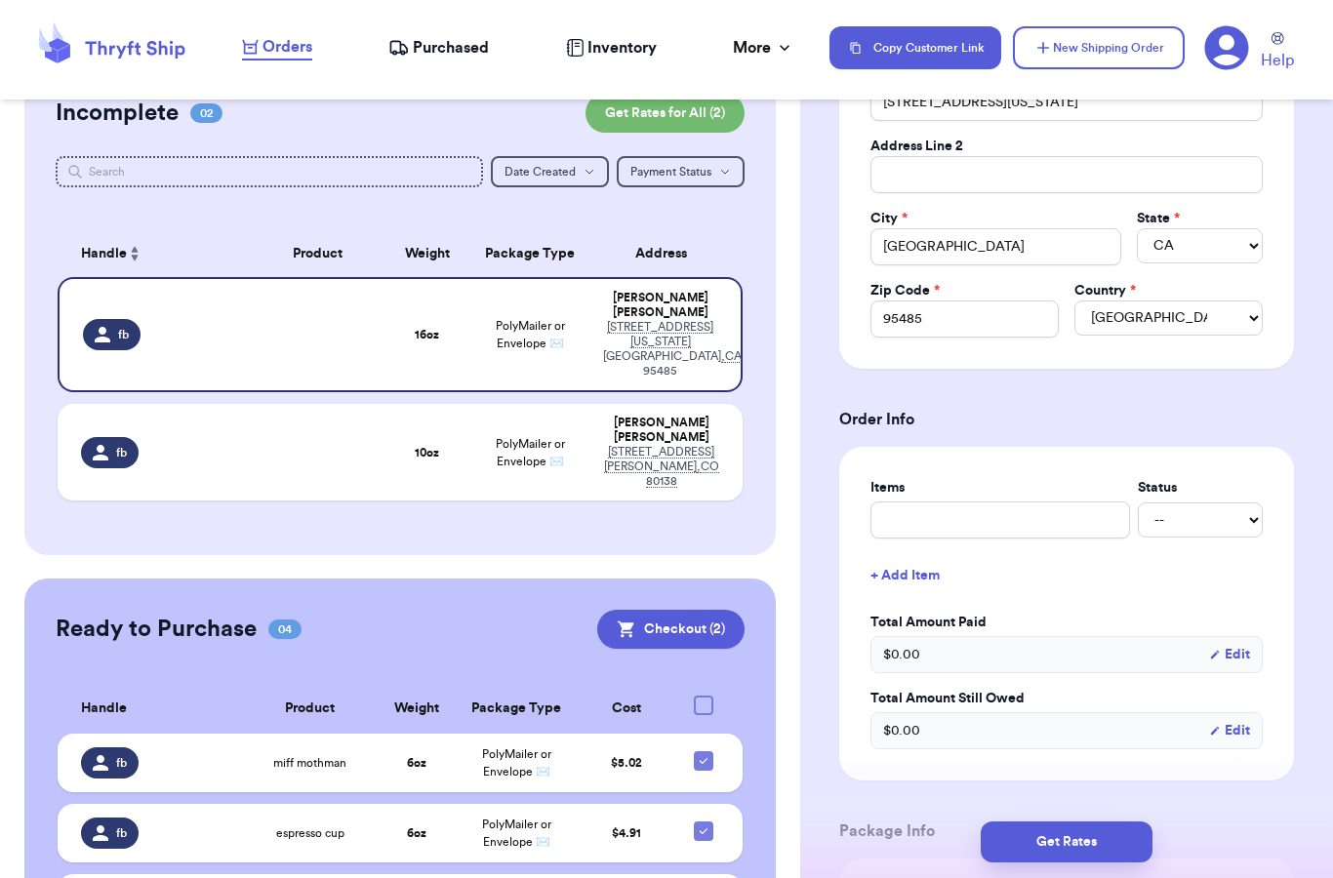
scroll to position [436, 0]
click at [907, 517] on input "text" at bounding box center [1000, 520] width 260 height 37
type input "Christmas Tree"
click at [844, 610] on div "Items Status Christmas Tree -- Paid Owes + Add Item Total Amount Paid $ 0.00 Ed…" at bounding box center [1066, 615] width 455 height 334
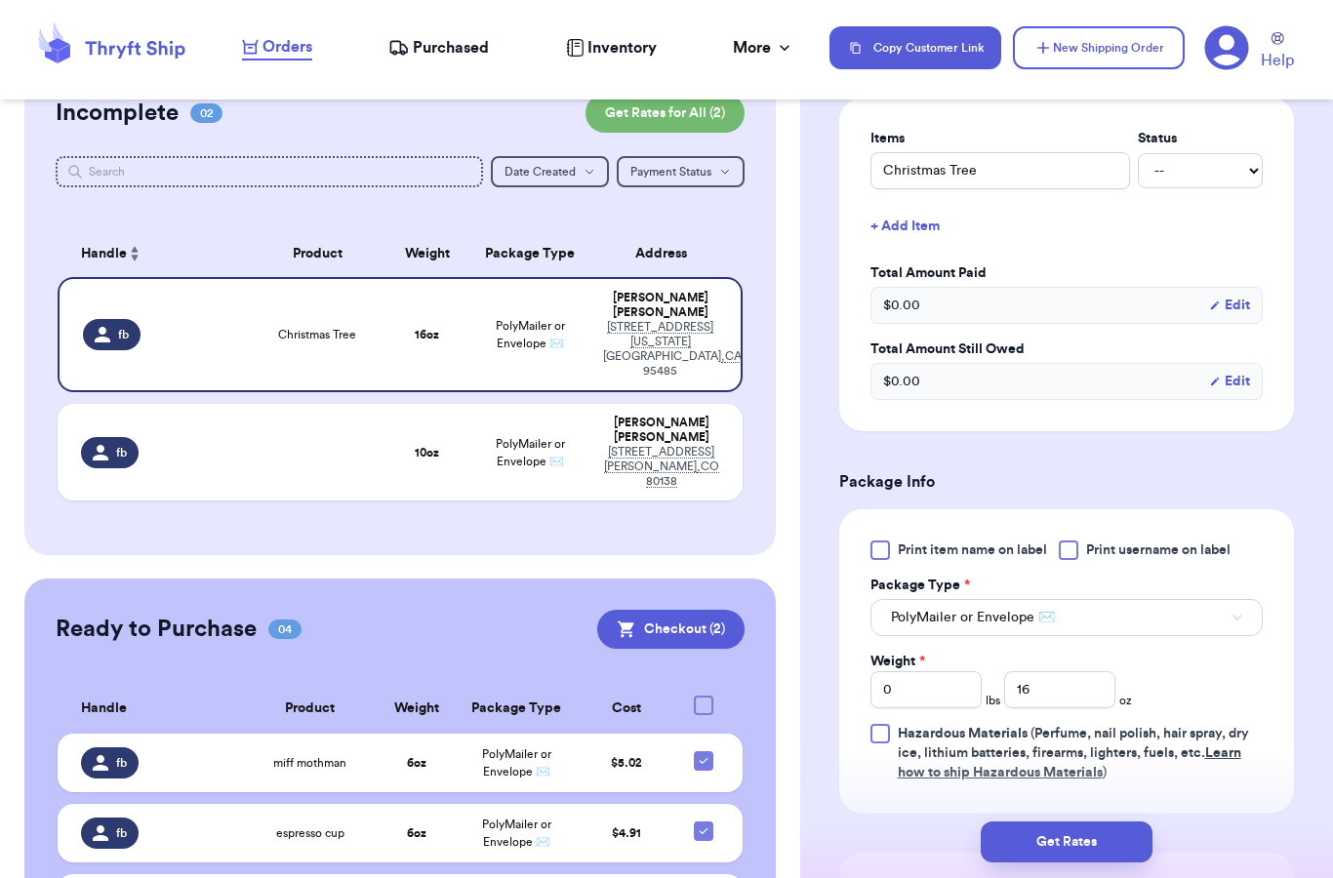
scroll to position [883, 0]
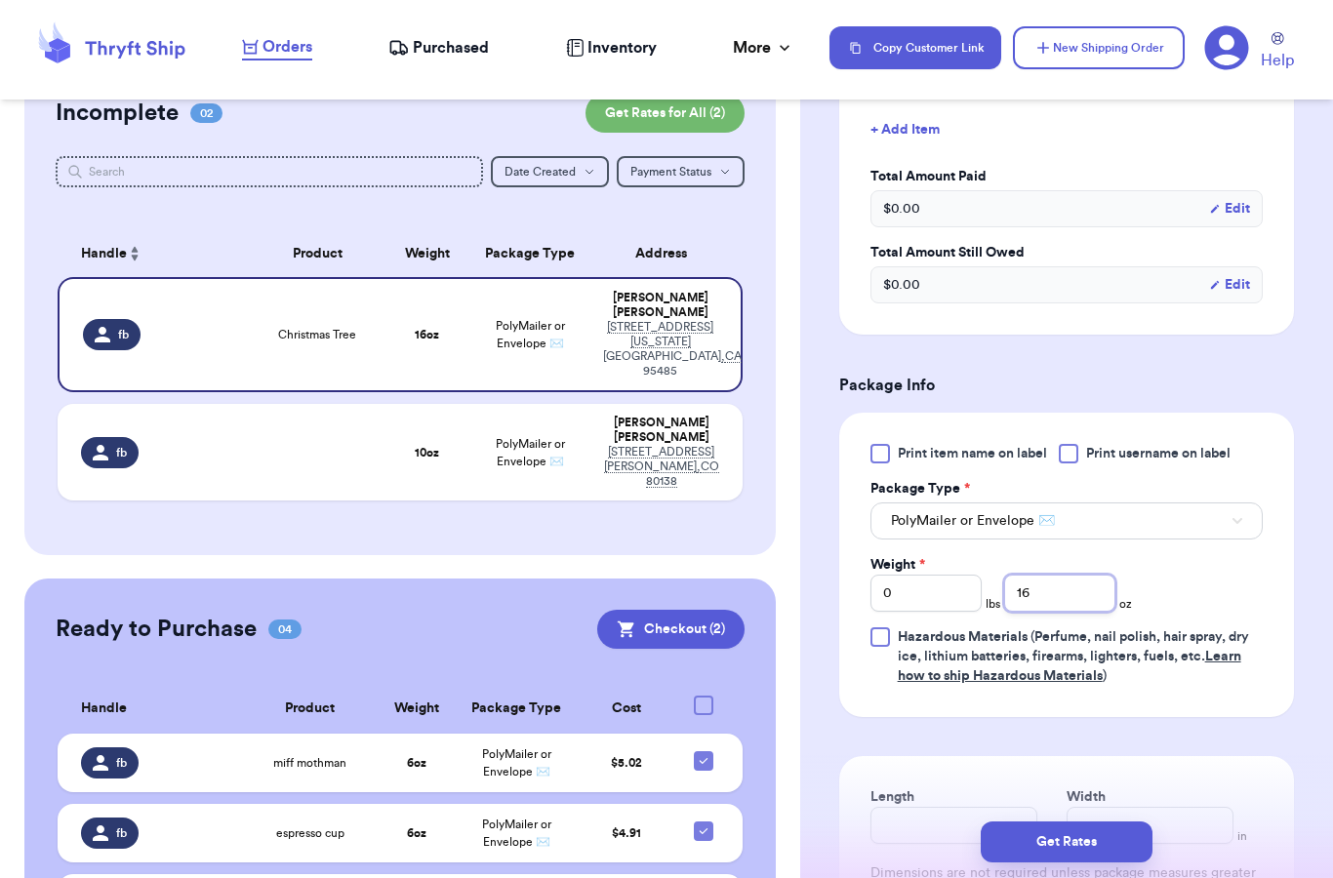
click at [1074, 589] on input "16" at bounding box center [1059, 593] width 111 height 37
type input "1"
click at [804, 440] on div "Shipping Information Delete Label Customer Info Order created: [DATE] 06:02 PM …" at bounding box center [1066, 232] width 533 height 1996
click at [1072, 617] on div "Print item name on label Print username on label Package Type * PolyMailer or E…" at bounding box center [1066, 565] width 392 height 242
click at [1072, 612] on div "Print item name on label Print username on label Package Type * PolyMailer or E…" at bounding box center [1066, 565] width 392 height 242
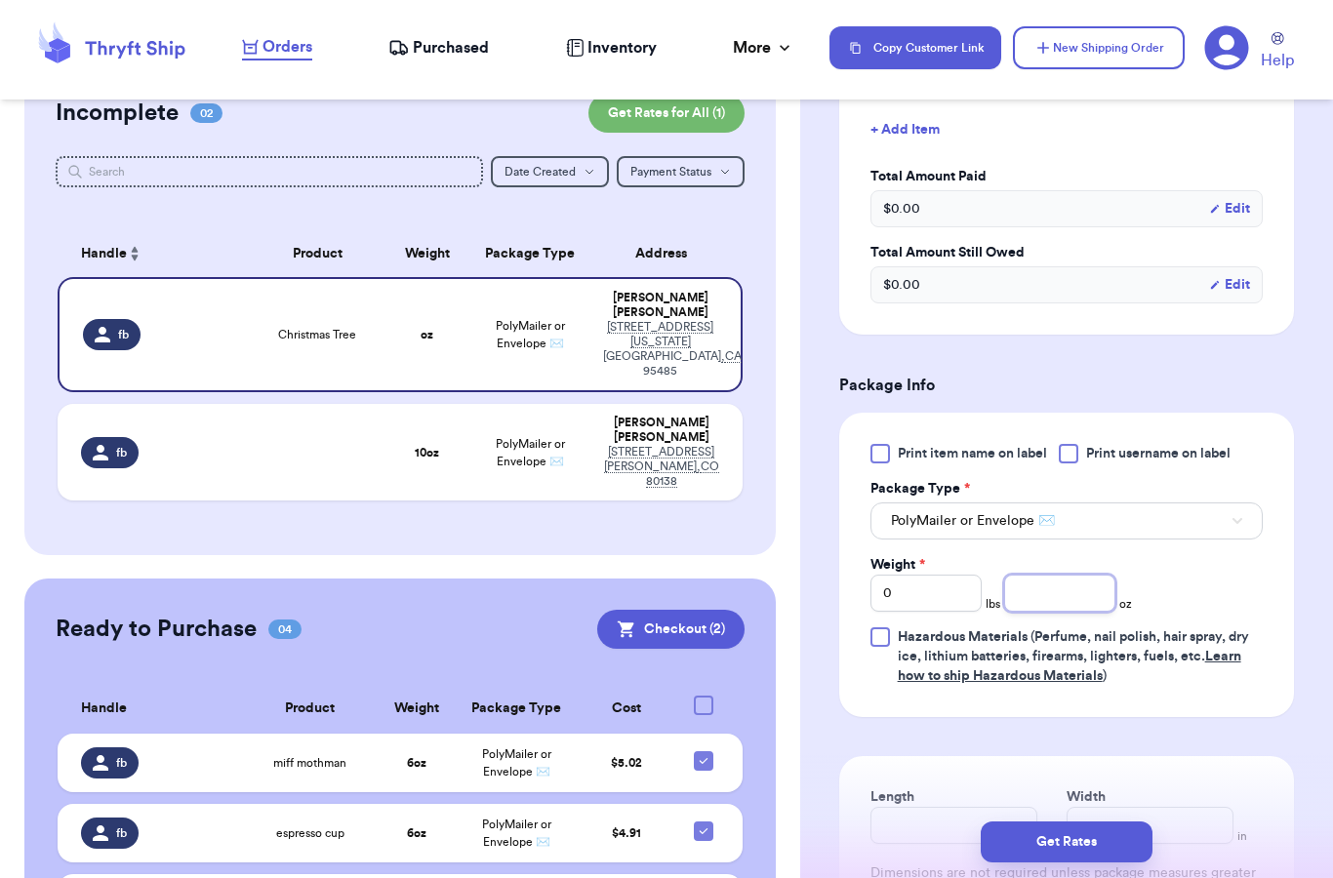
click at [1064, 603] on input "number" at bounding box center [1059, 593] width 111 height 37
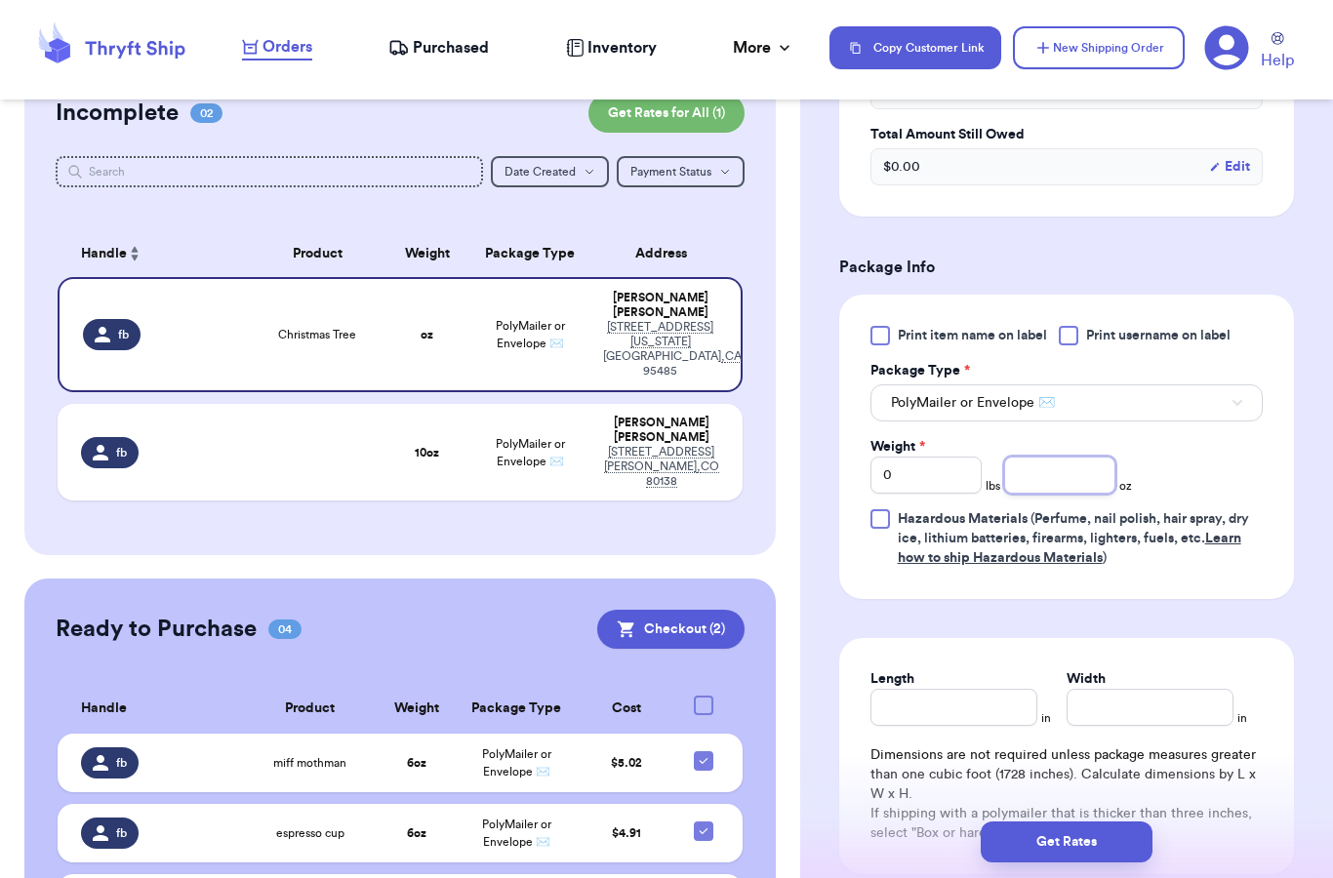
scroll to position [1009, 0]
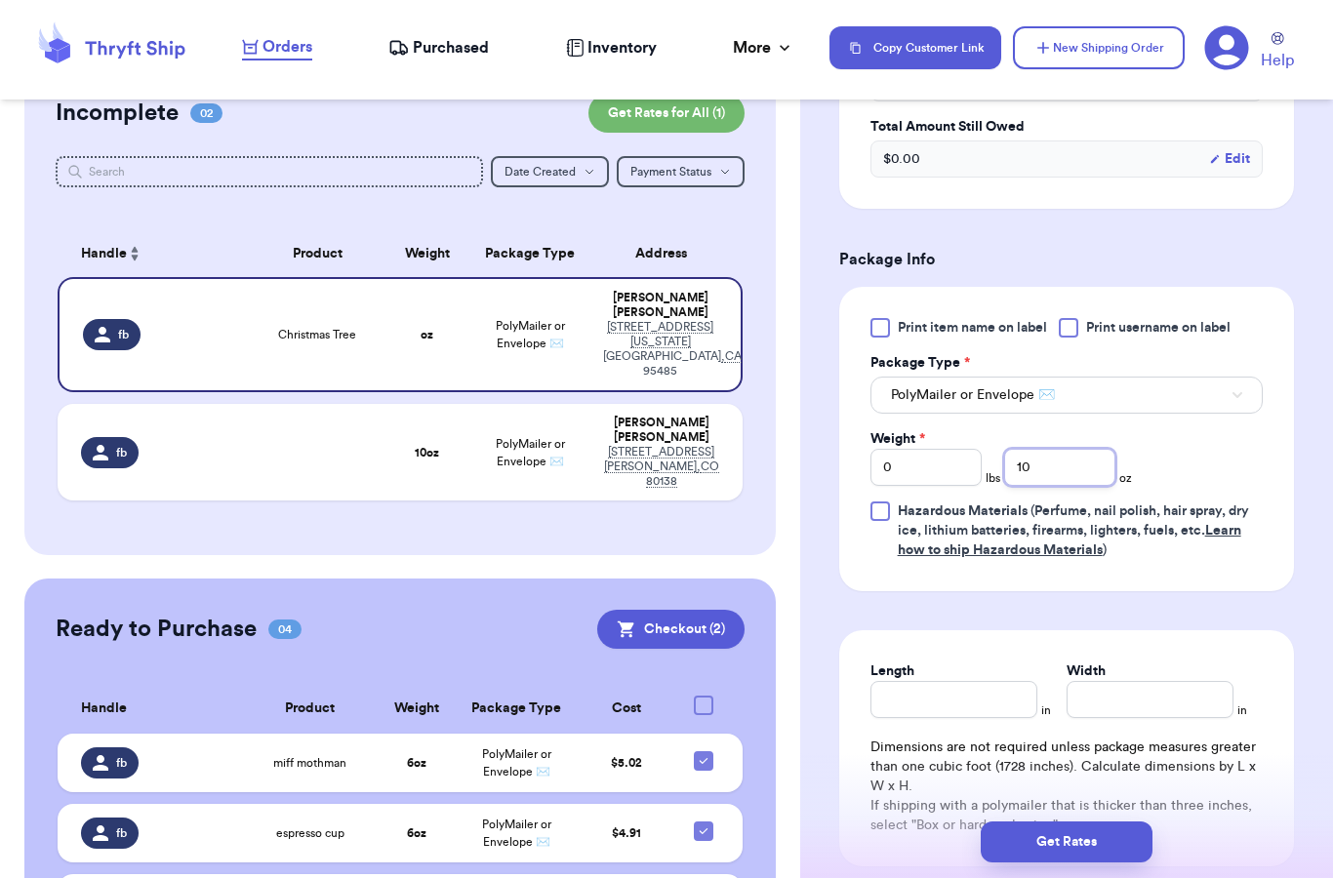
type input "10"
click at [909, 626] on form "Shipping Information Delete Label Customer Info Order created: [DATE] 06:02 PM …" at bounding box center [1066, 57] width 455 height 1821
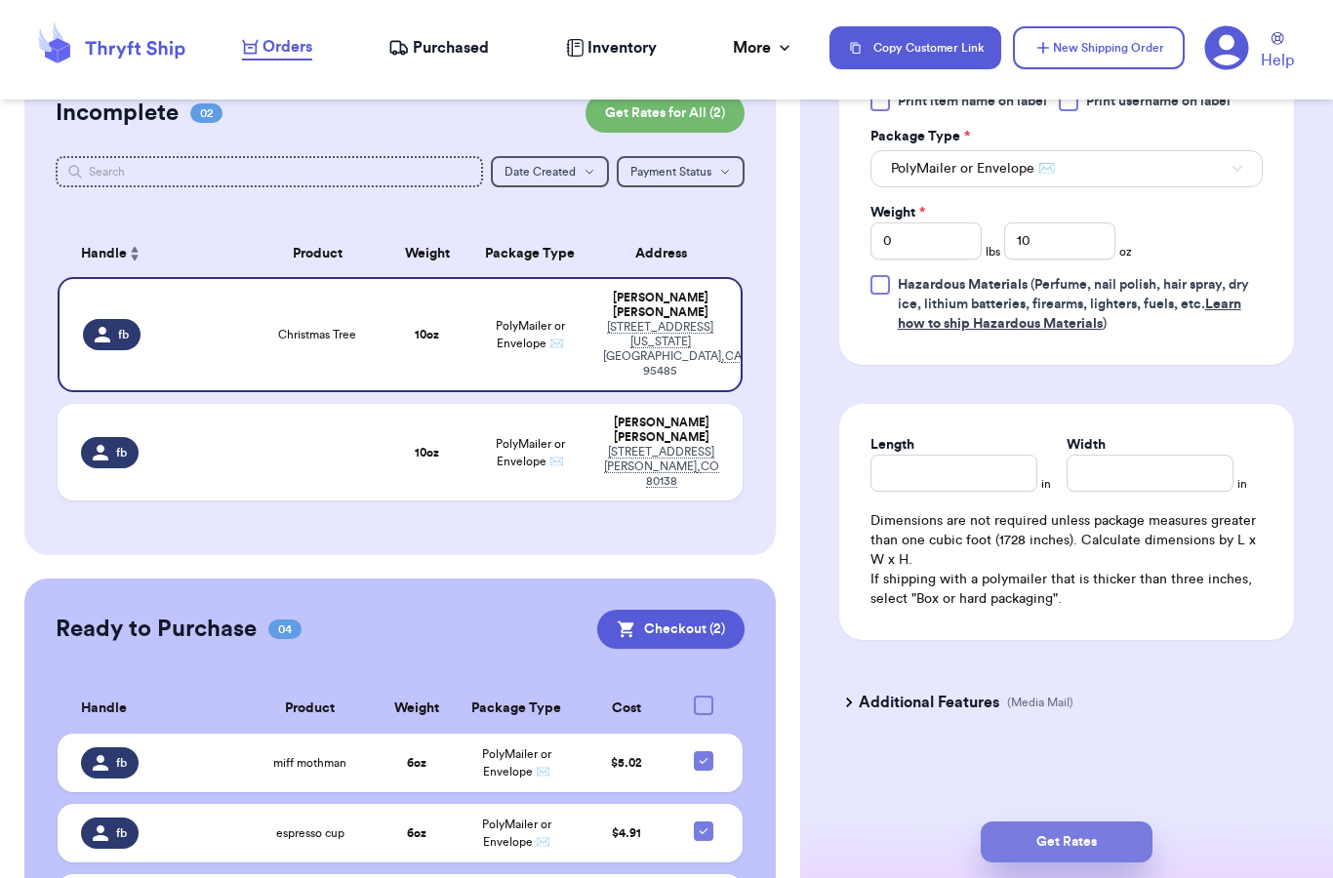
click at [1041, 823] on button "Get Rates" at bounding box center [1067, 842] width 172 height 41
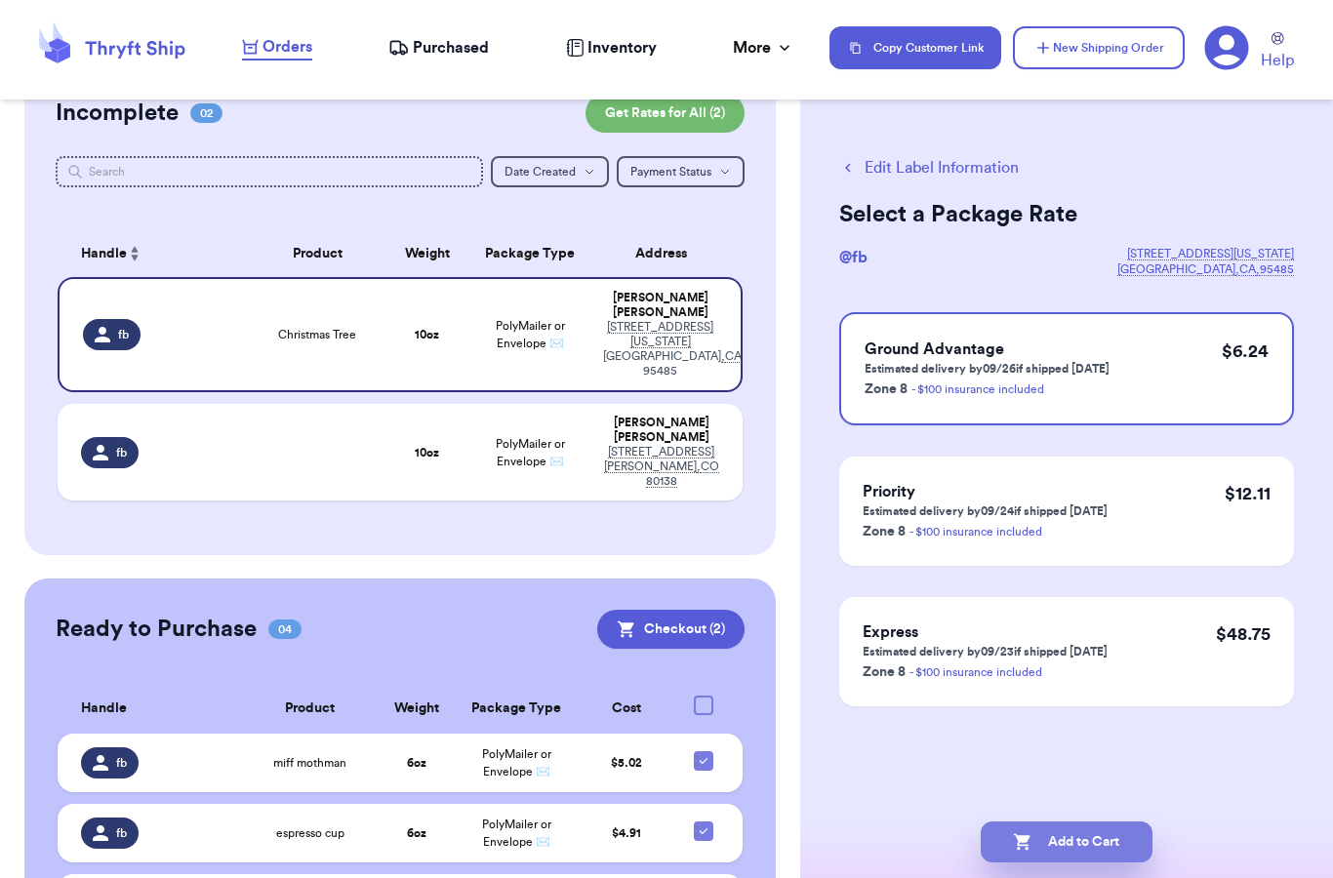
click at [1072, 822] on button "Add to Cart" at bounding box center [1067, 842] width 172 height 41
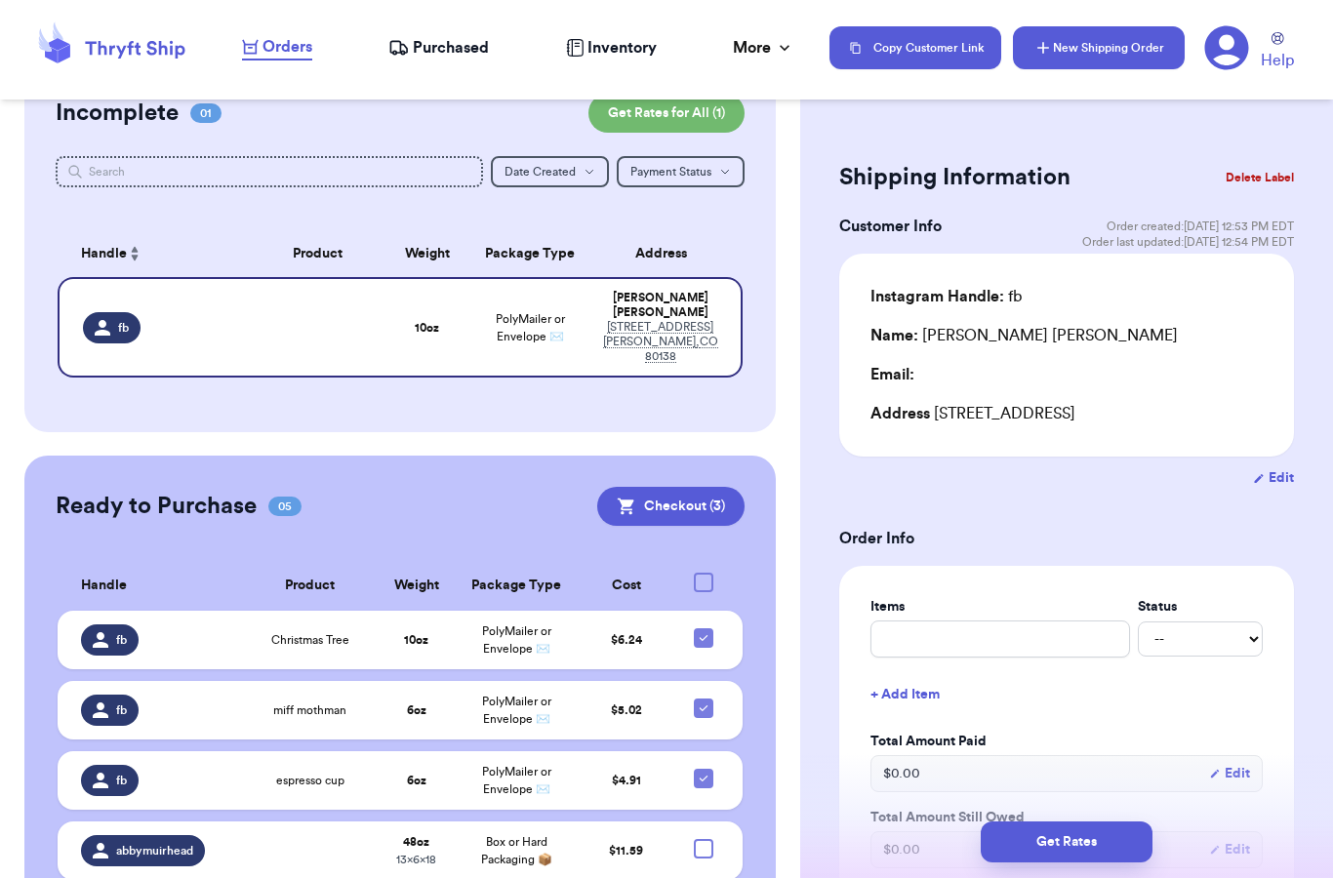
click at [1071, 55] on button "New Shipping Order" at bounding box center [1099, 47] width 172 height 43
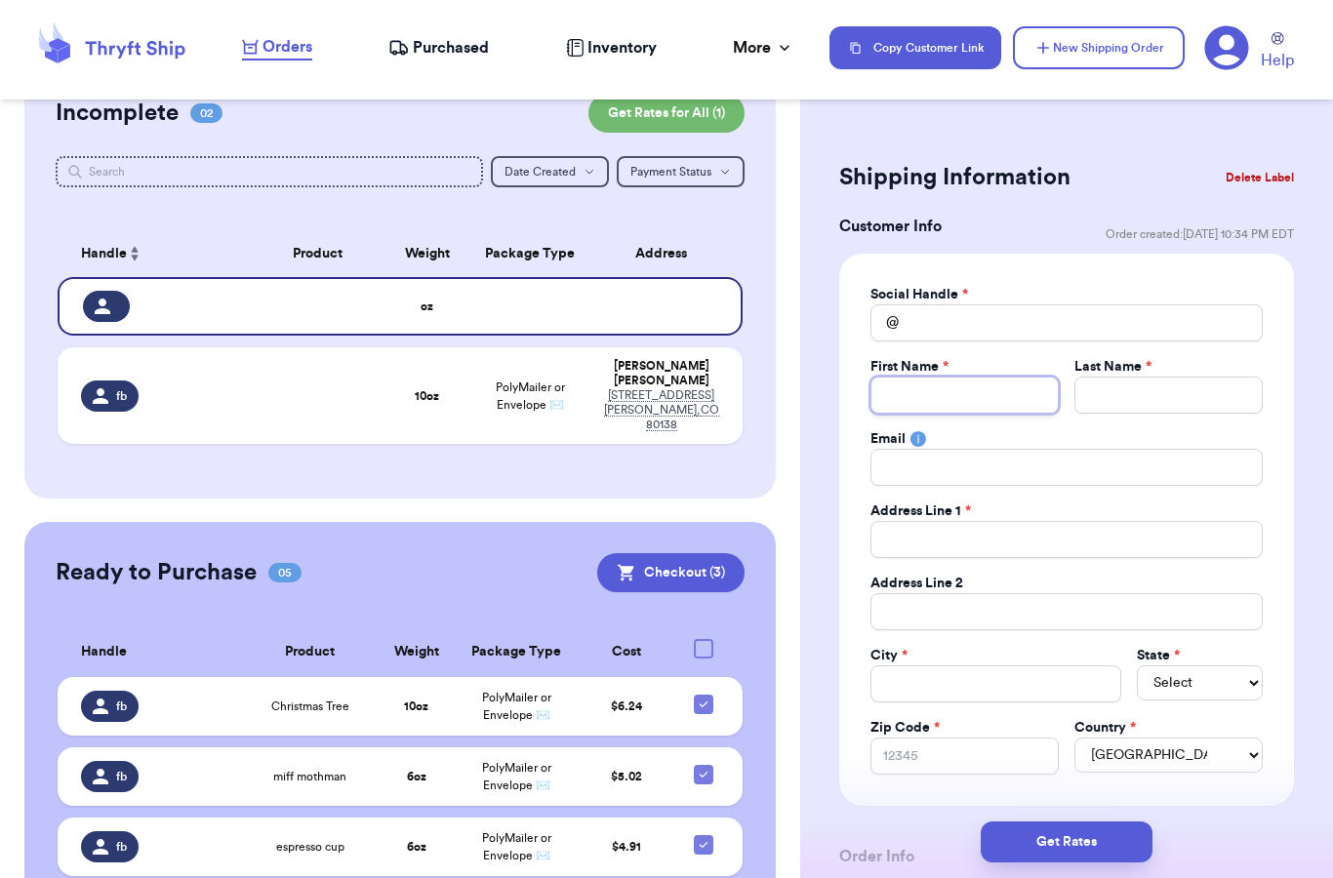
click at [926, 380] on input "Total Amount Paid" at bounding box center [964, 395] width 188 height 37
drag, startPoint x: 928, startPoint y: 349, endPoint x: 928, endPoint y: 309, distance: 40.0
click at [928, 309] on div "Social Handle * @ First Name * Last Name * Email Address Line 1 * Address Line …" at bounding box center [1066, 530] width 392 height 490
click at [925, 315] on input "Total Amount Paid" at bounding box center [1066, 322] width 392 height 37
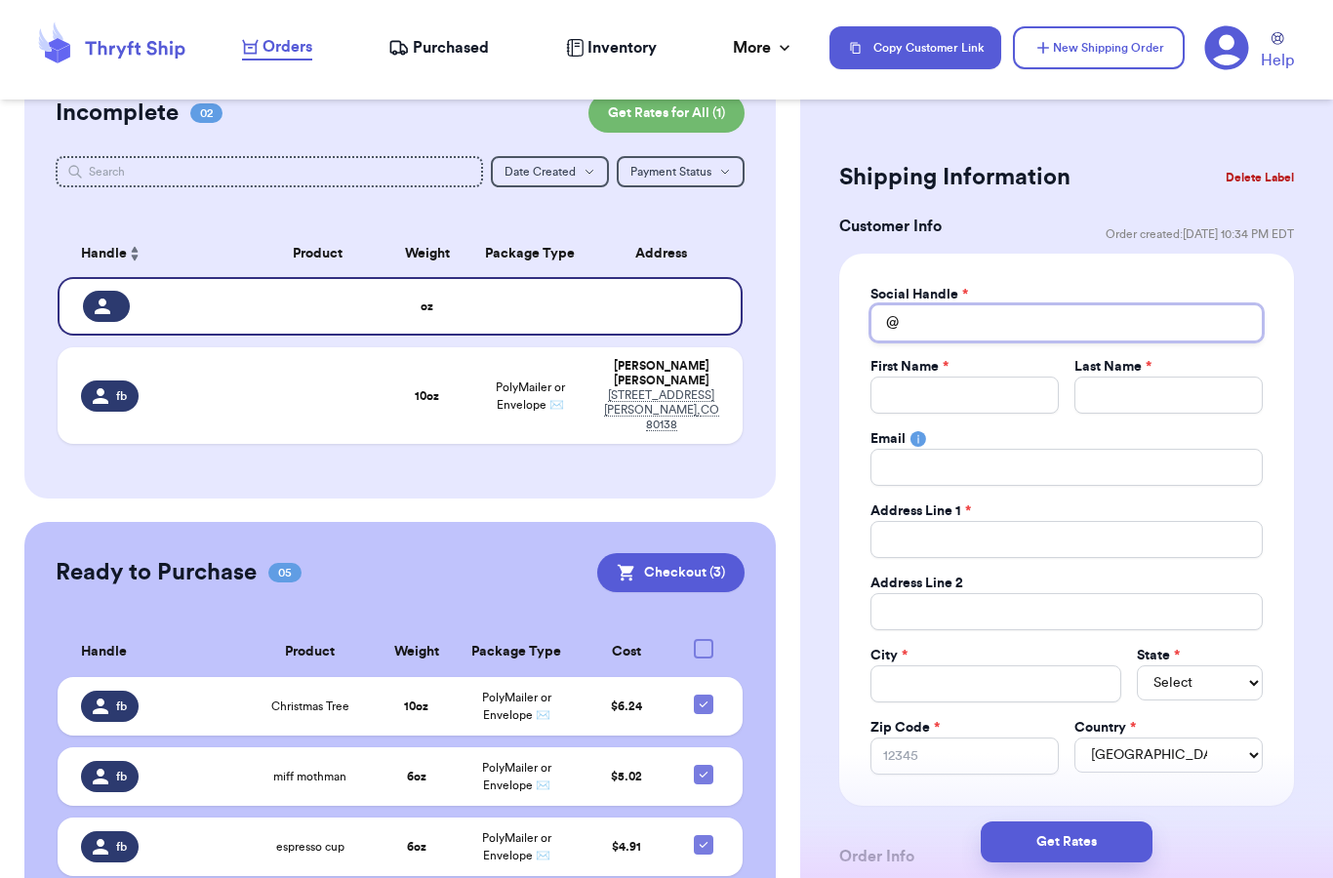
type input "f"
type input "fb"
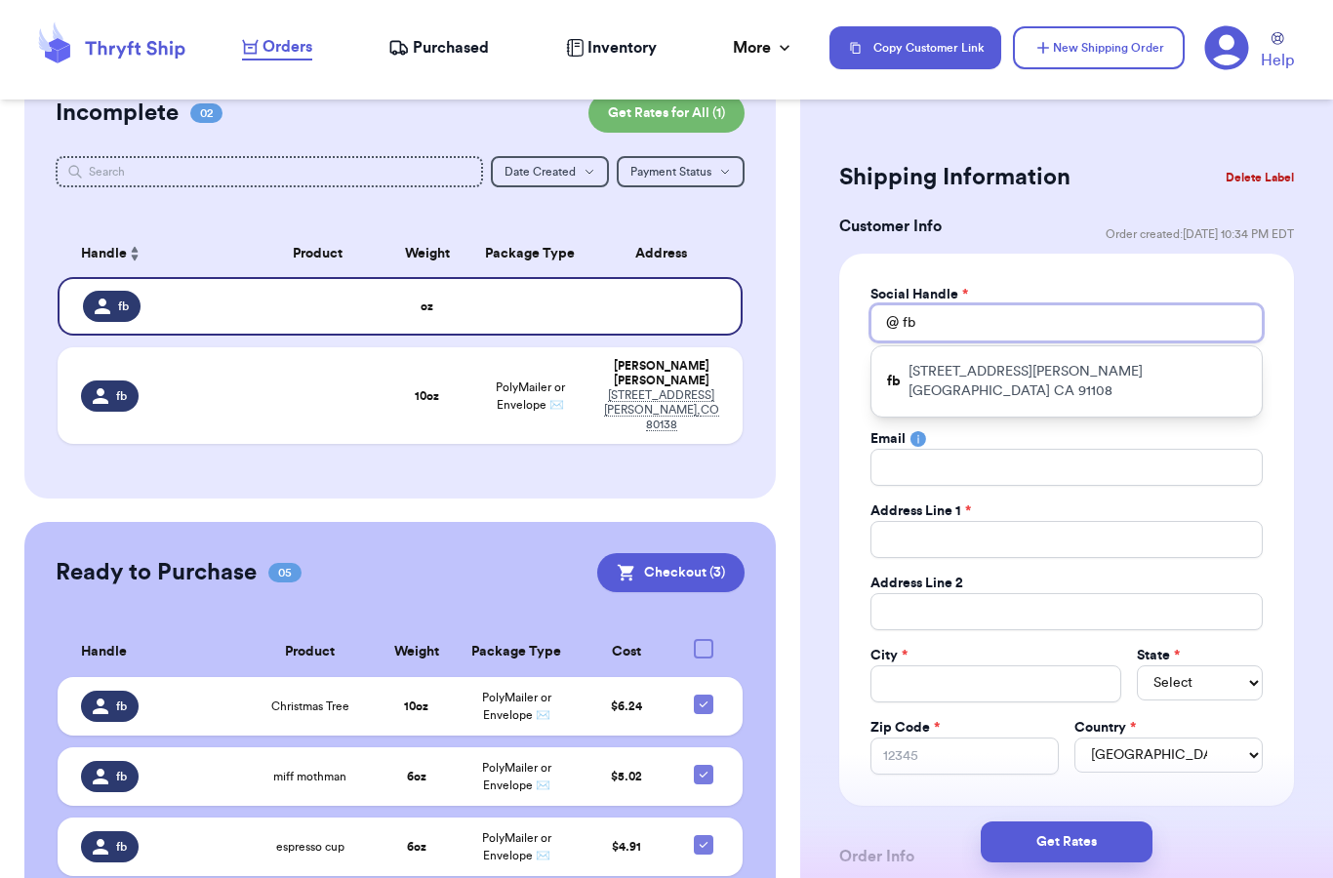
type input "fb"
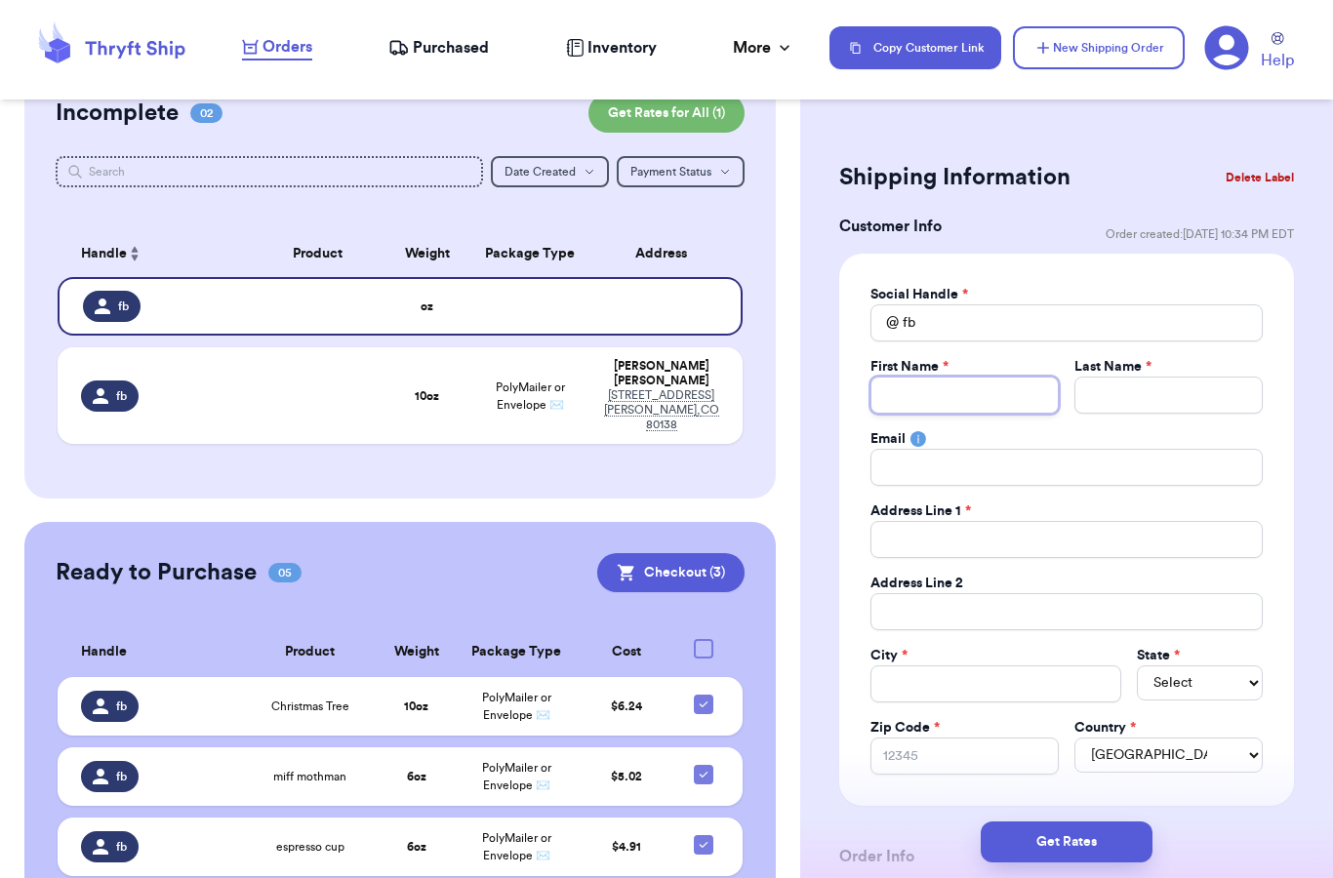
click at [916, 398] on input "Total Amount Paid" at bounding box center [964, 395] width 188 height 37
type input "K"
type input "Ka"
type input "Kat"
type input "Katy"
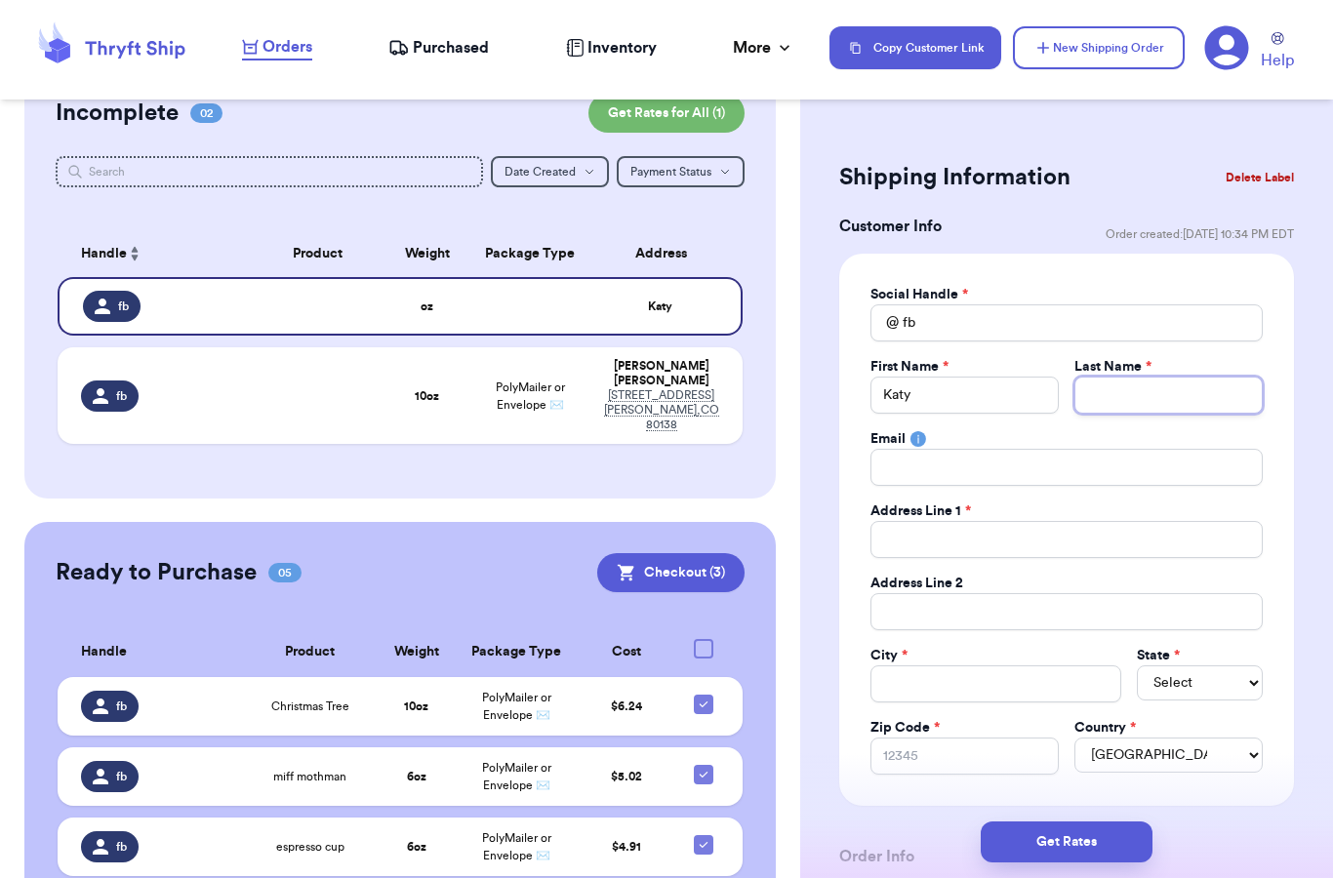
type input "W"
type input "Wal"
type input "Walk"
click at [912, 543] on input "Total Amount Paid" at bounding box center [1066, 539] width 392 height 37
type input "m"
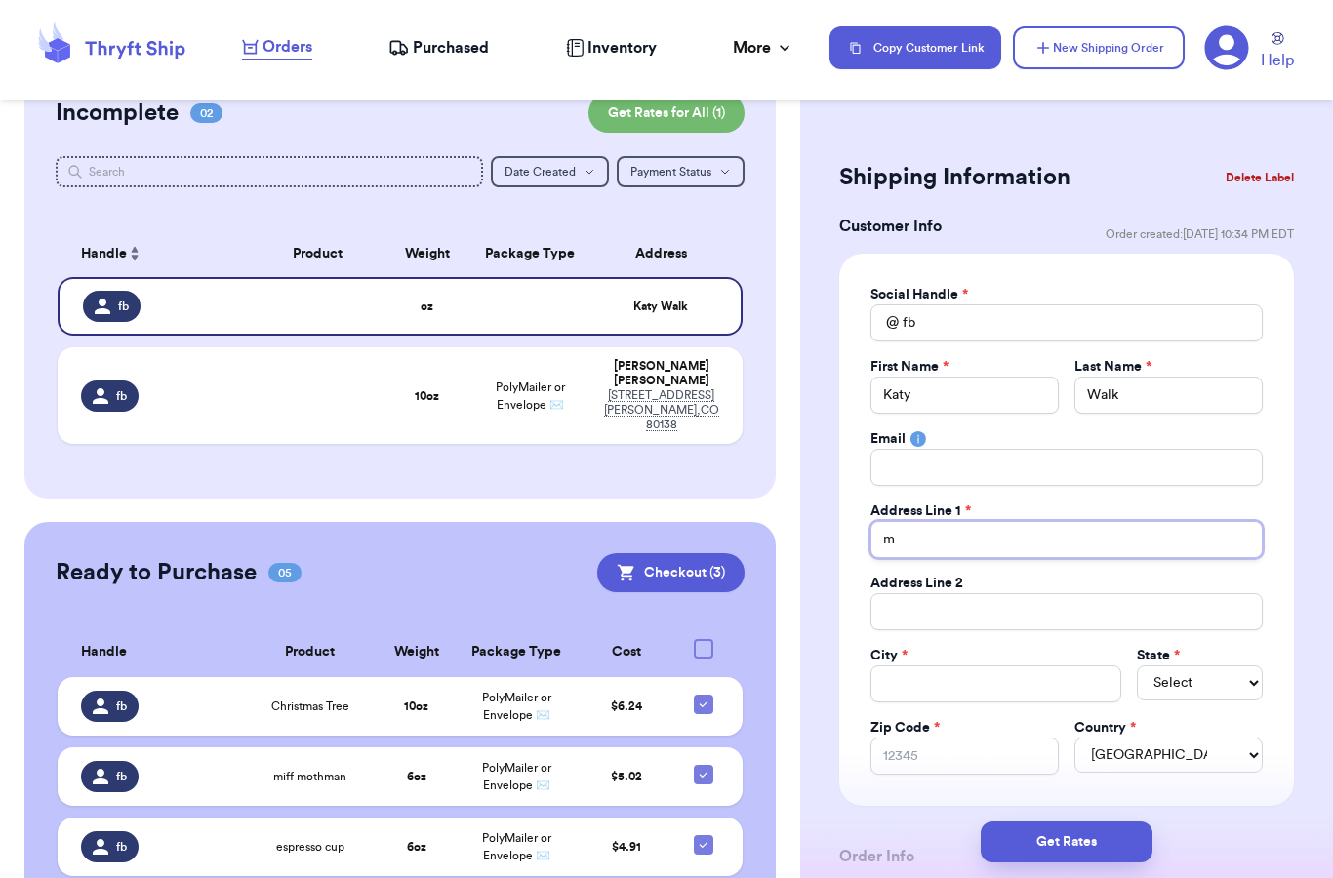
type input "ma"
type input "m"
type input "1"
type input "10"
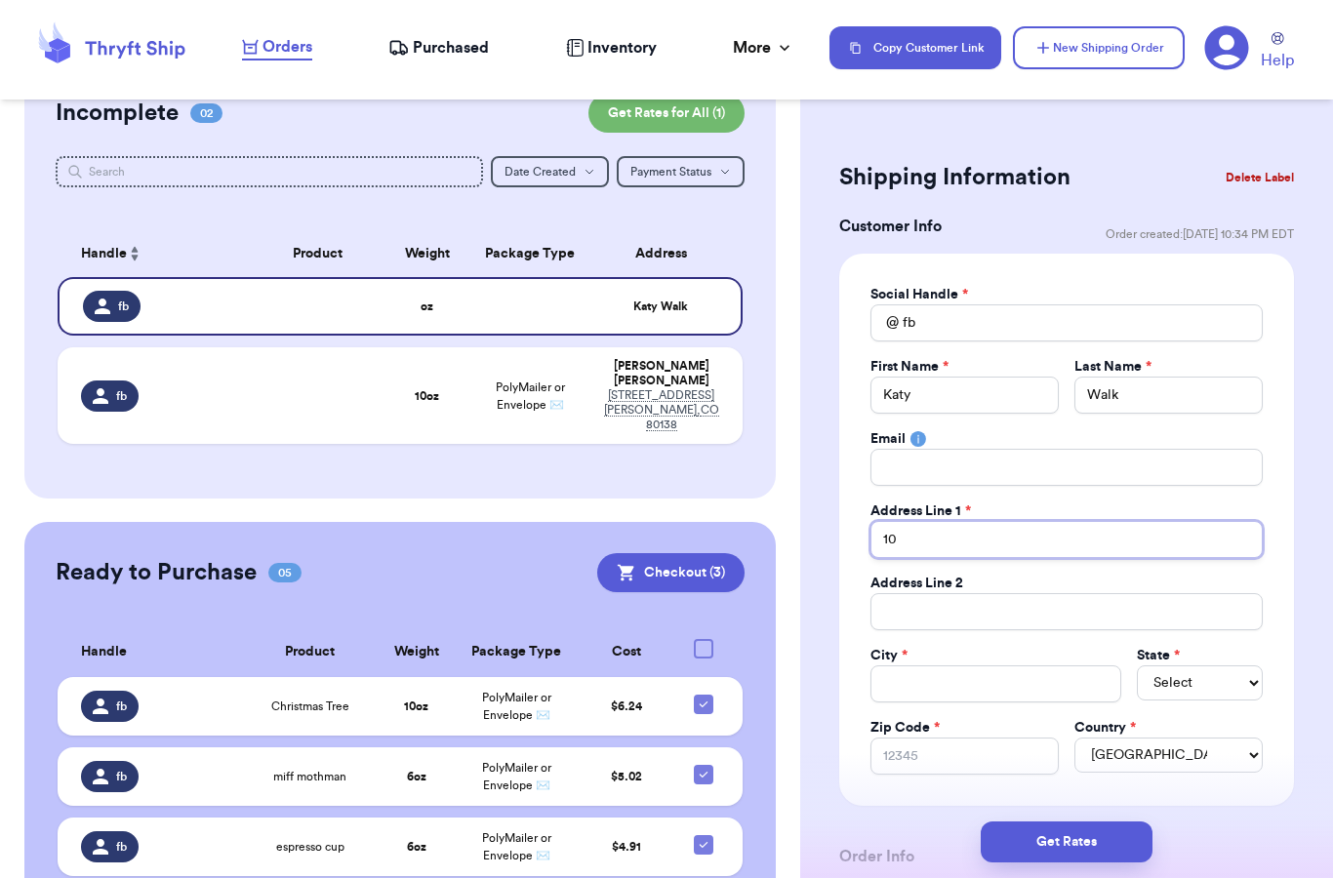
type input "10 m"
type input "10 ma"
type input "10 mai"
type input "10 main"
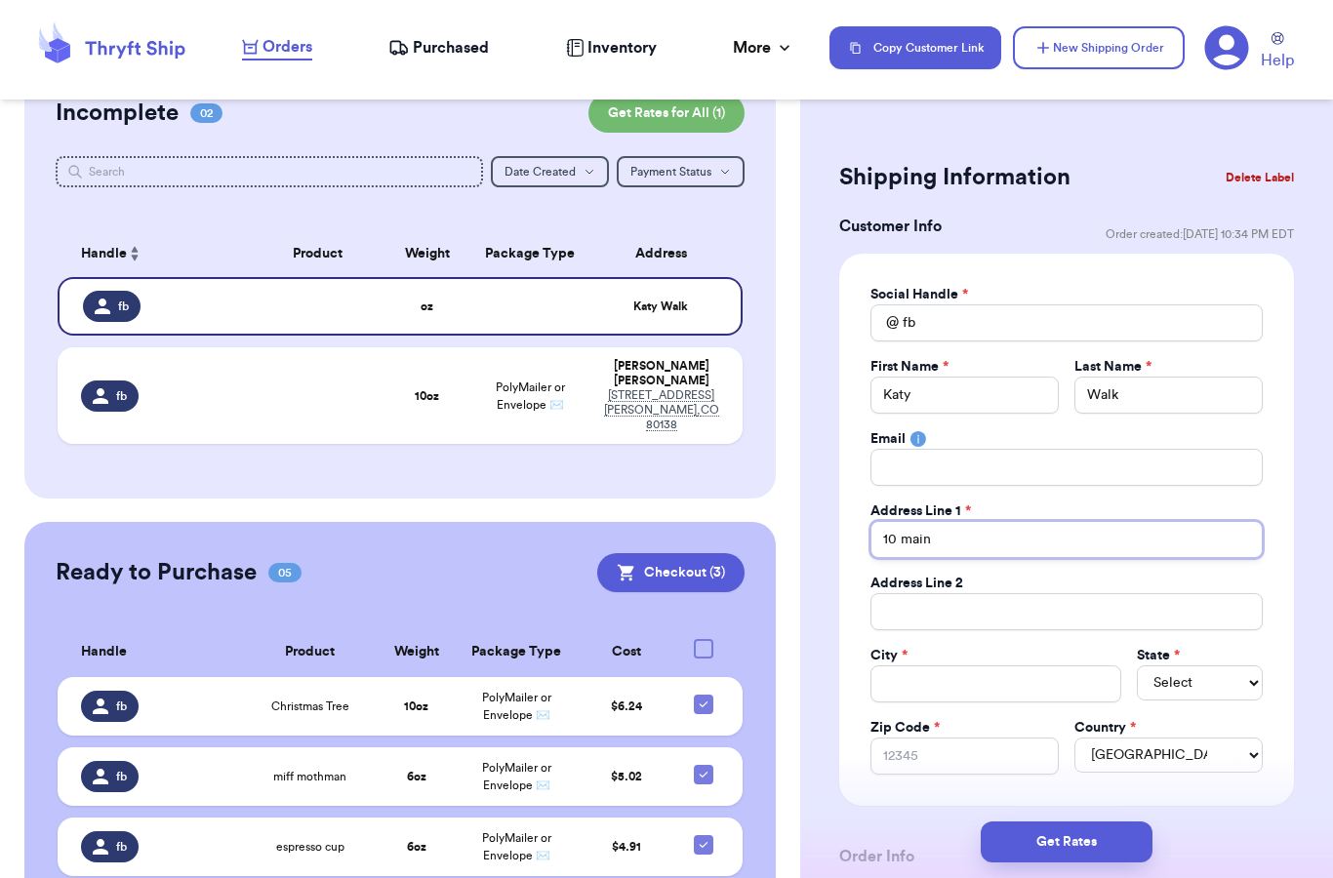
type input "10 main s"
type input "[STREET_ADDRESS]"
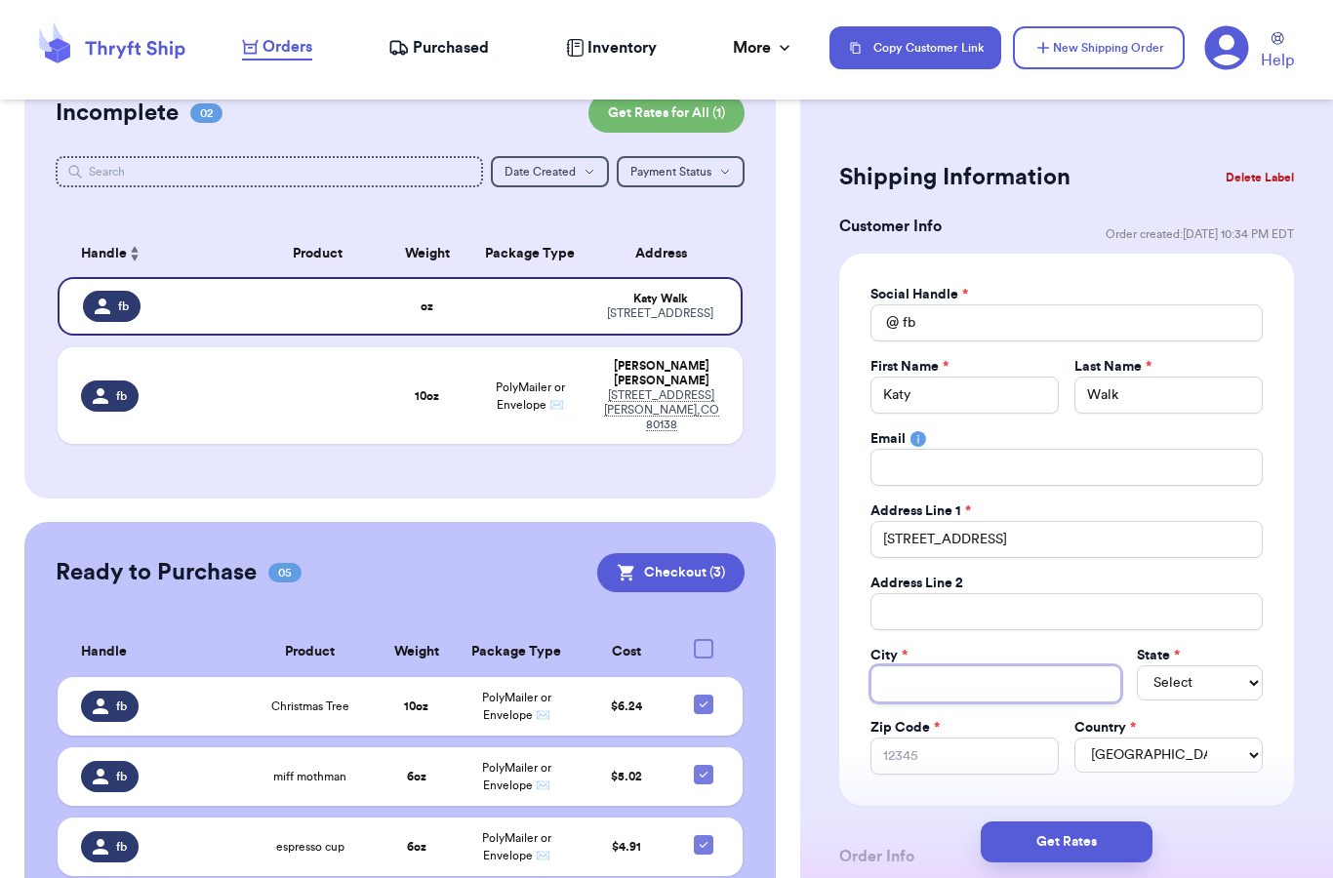
type input "H"
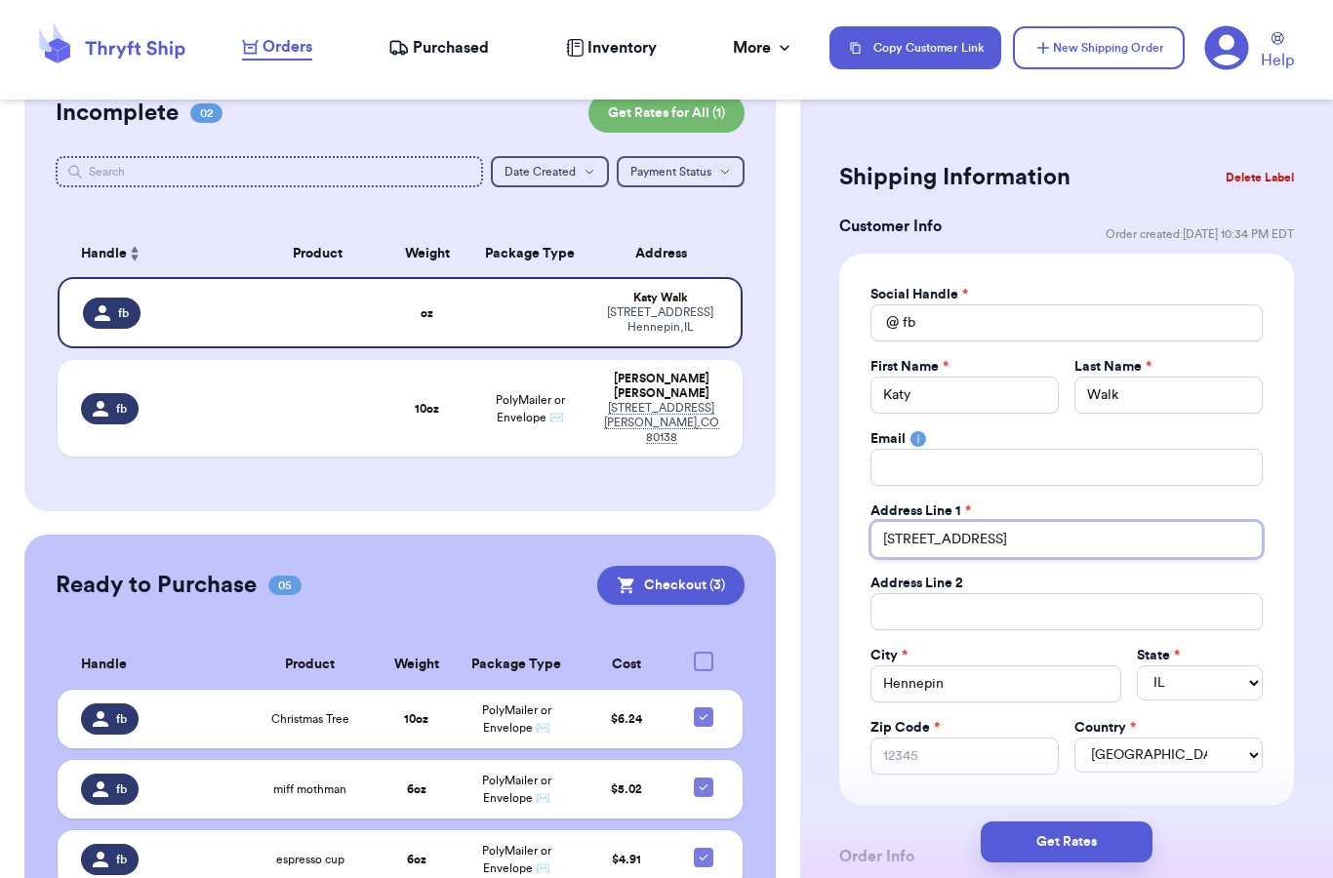
drag, startPoint x: 968, startPoint y: 543, endPoint x: 836, endPoint y: 543, distance: 131.7
click at [927, 550] on input "[STREET_ADDRESS]" at bounding box center [1066, 539] width 392 height 37
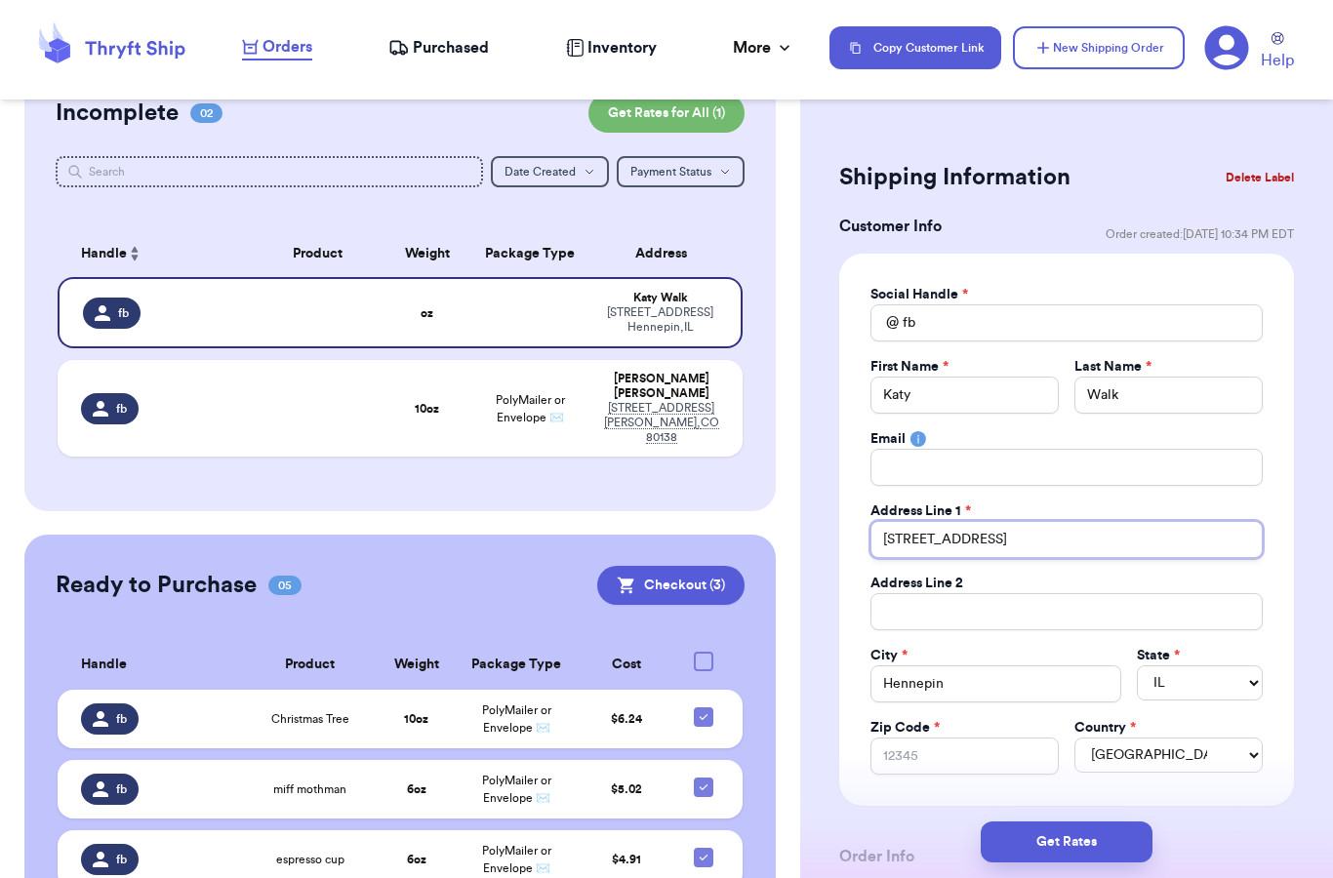
click at [927, 550] on input "[STREET_ADDRESS]" at bounding box center [1066, 539] width 392 height 37
click at [927, 545] on input "[STREET_ADDRESS]" at bounding box center [1066, 539] width 392 height 37
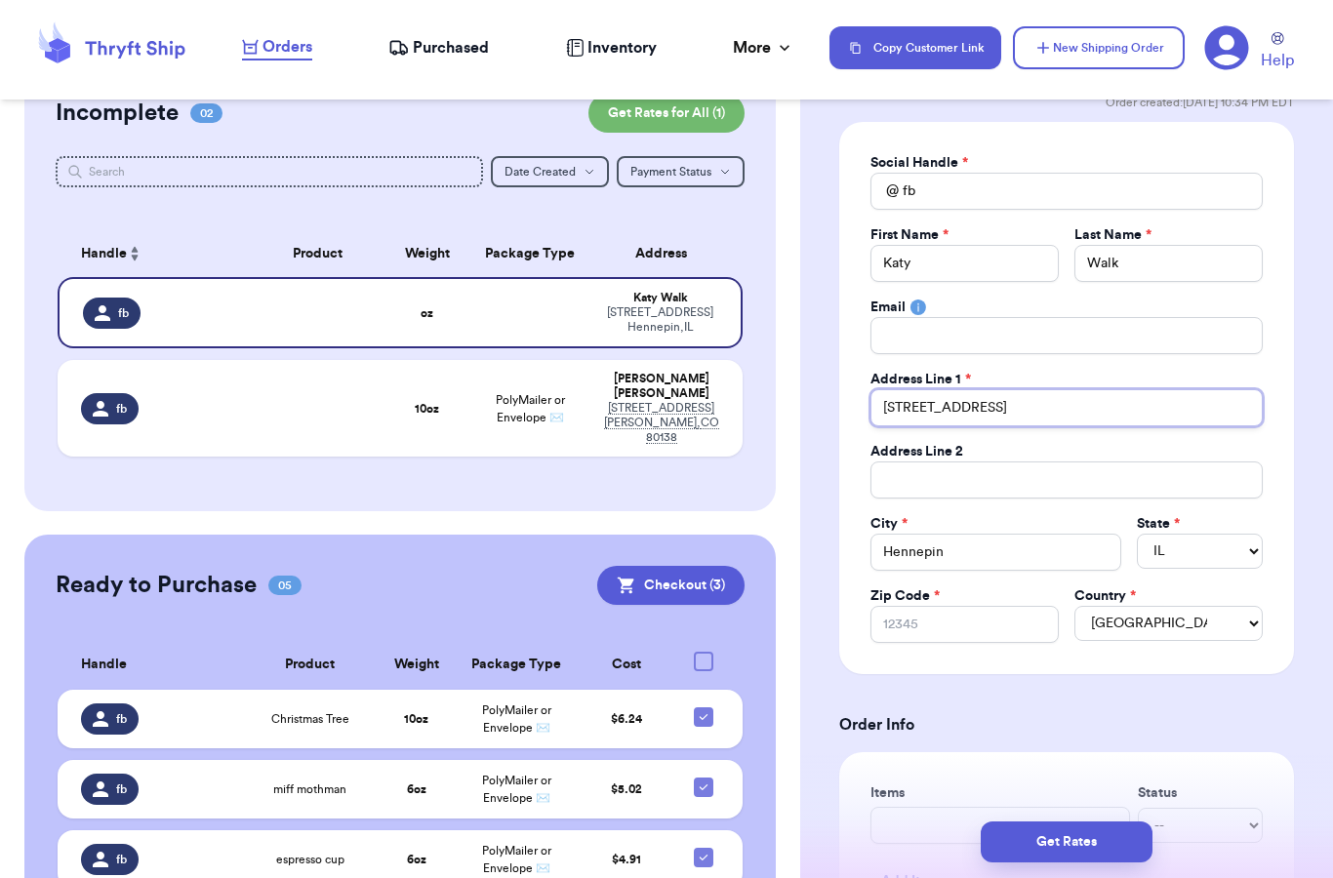
scroll to position [153, 0]
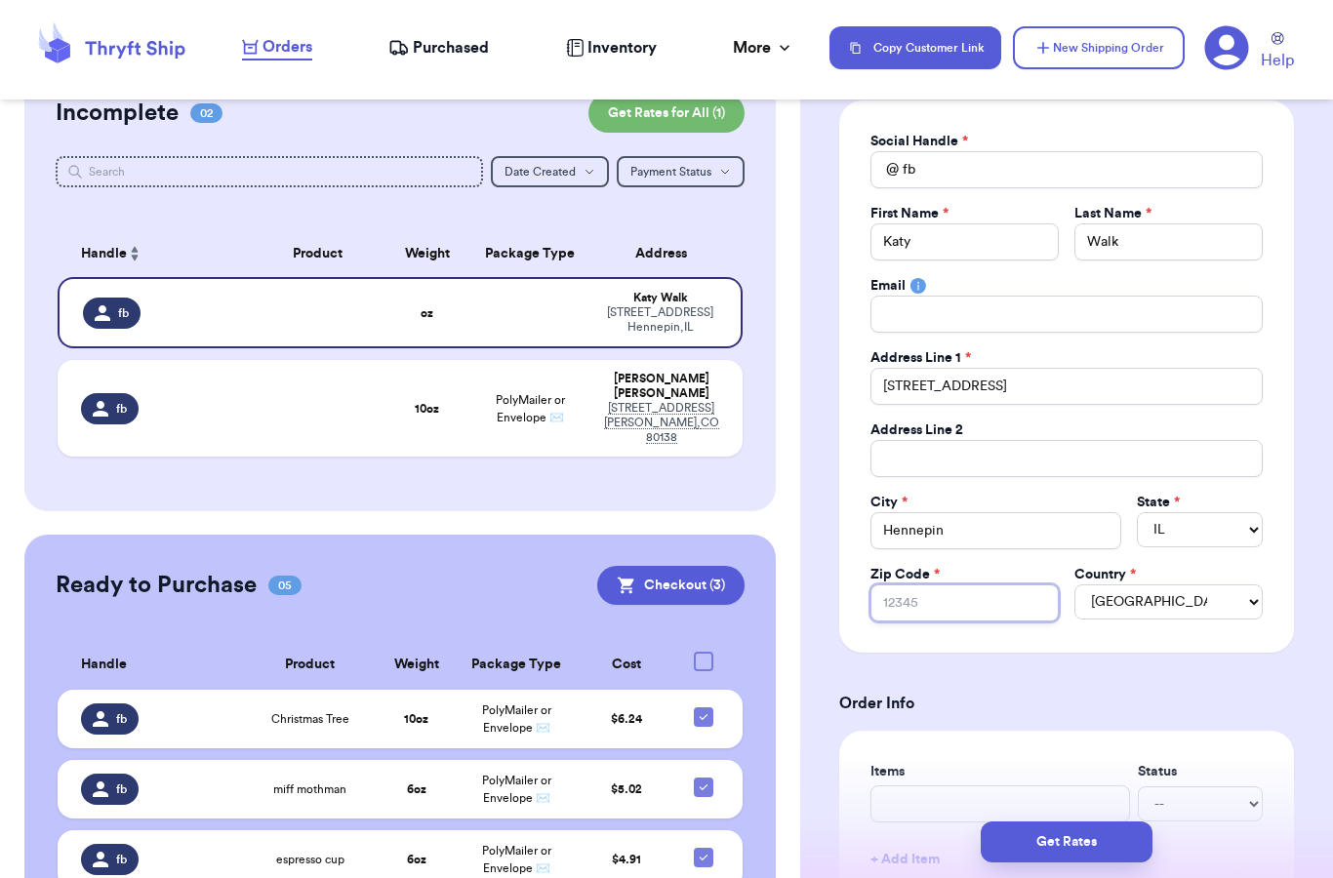
click at [925, 604] on input "Zip Code *" at bounding box center [964, 602] width 188 height 37
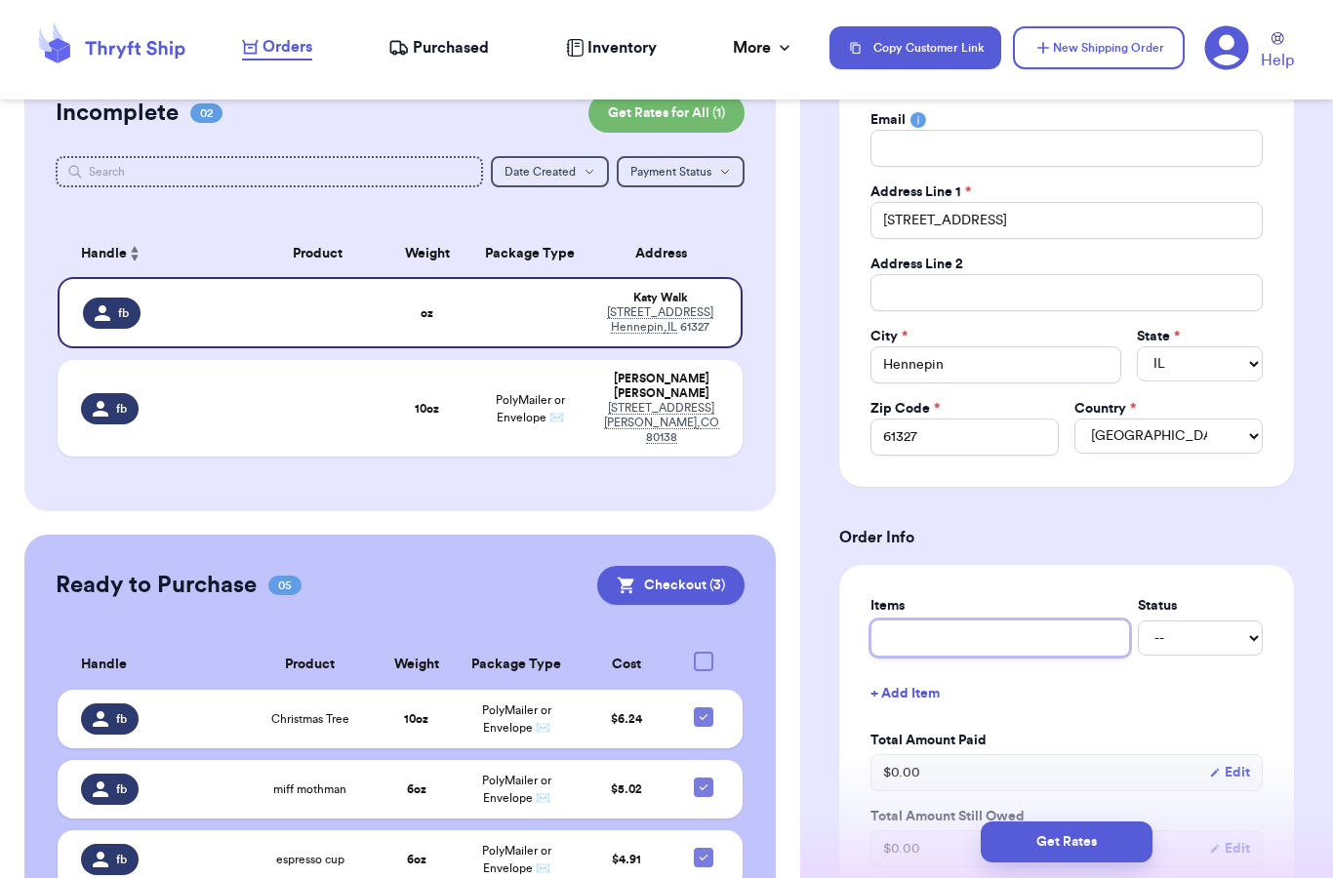
click at [984, 625] on input "text" at bounding box center [1000, 638] width 260 height 37
click at [1082, 702] on button "+ Add Item" at bounding box center [1067, 693] width 408 height 43
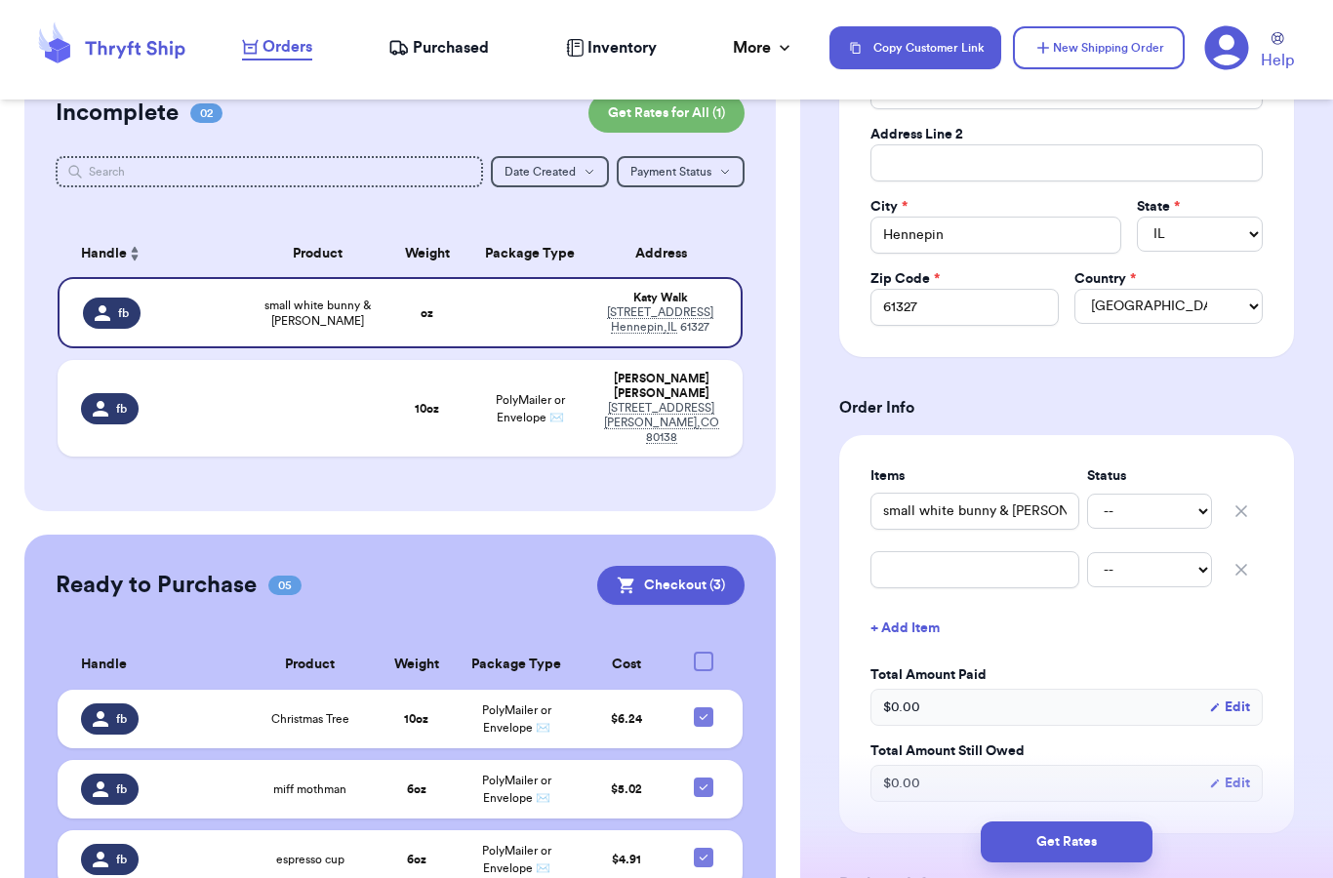
scroll to position [485, 0]
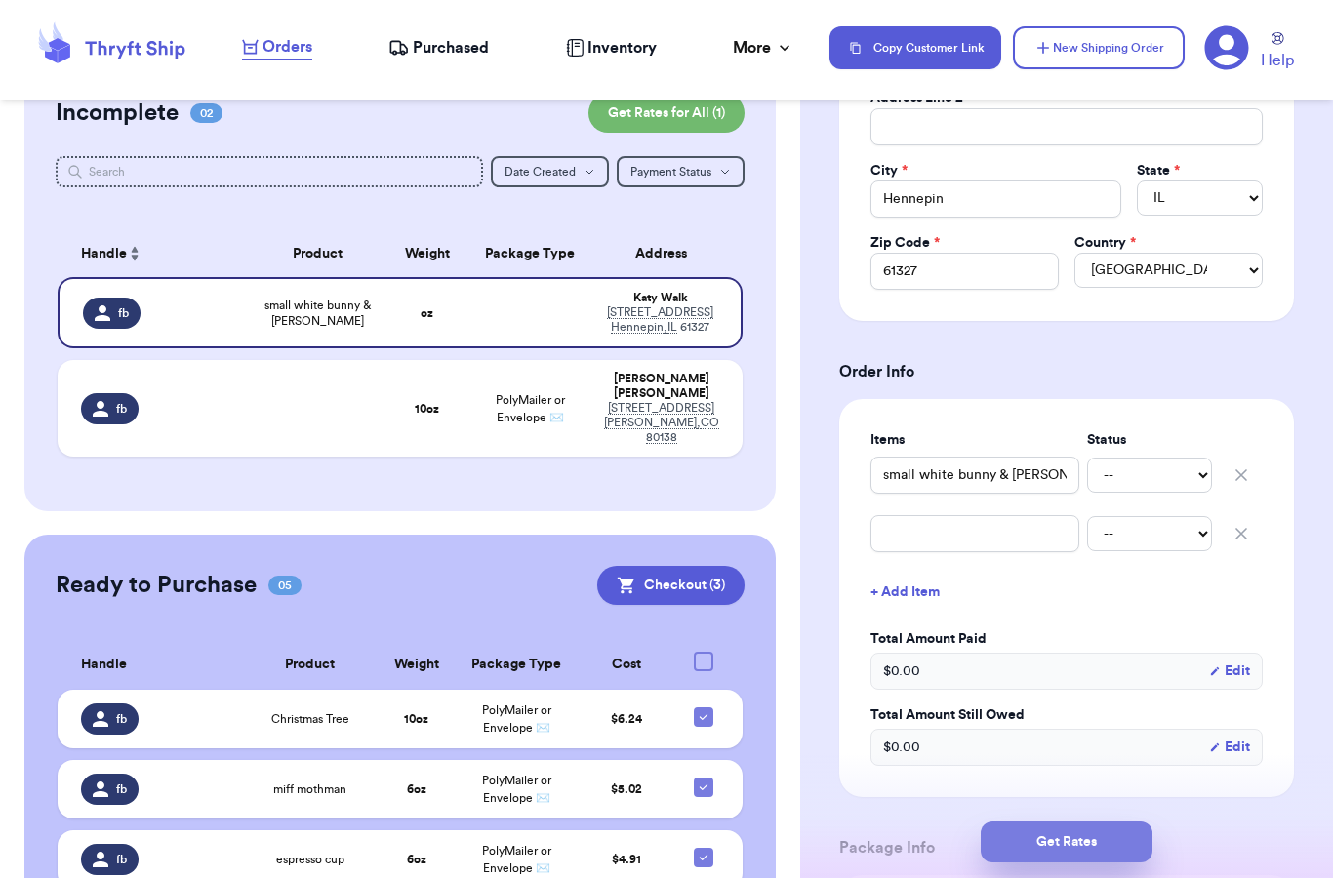
click at [1076, 822] on button "Get Rates" at bounding box center [1067, 842] width 172 height 41
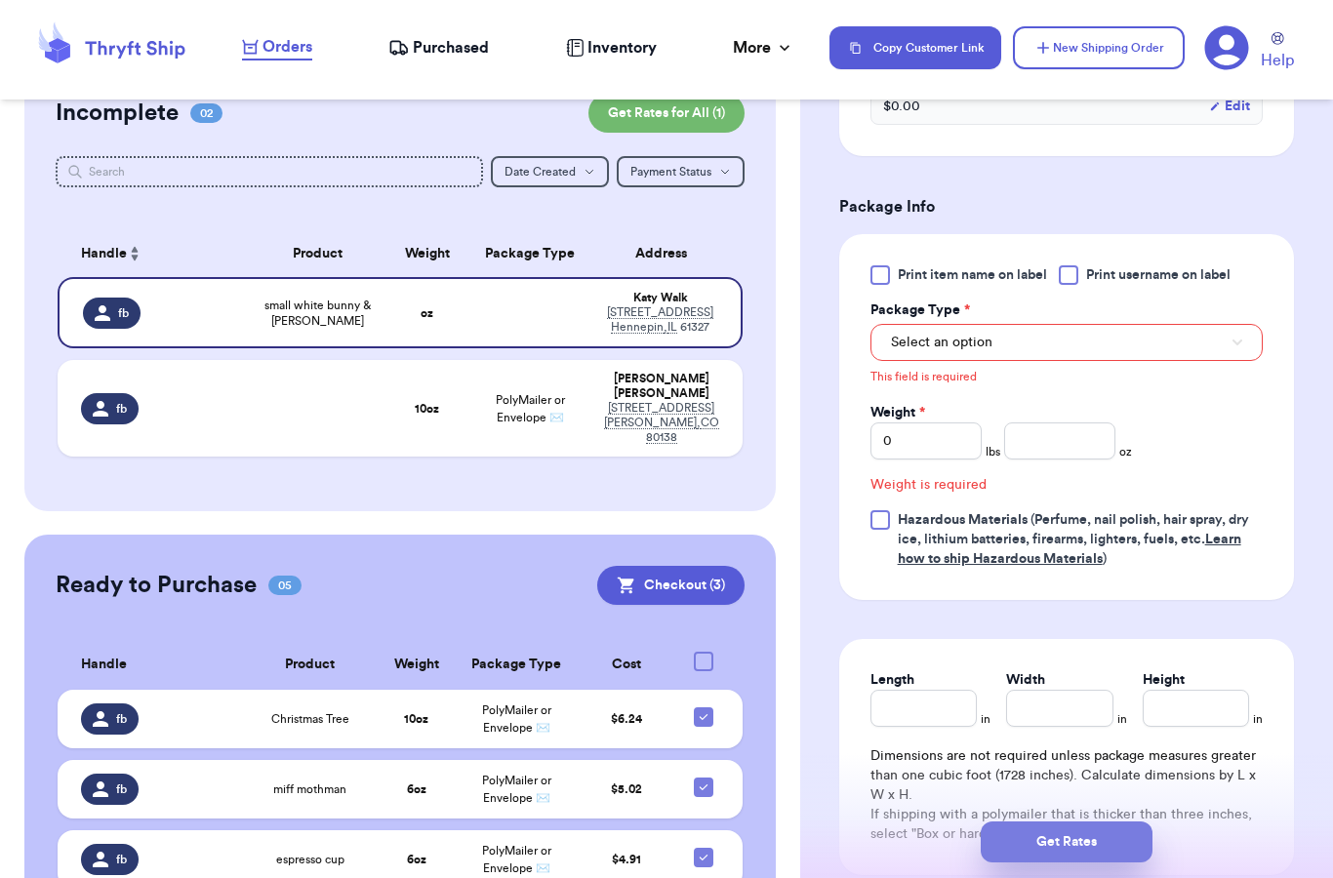
scroll to position [810, 0]
click at [943, 323] on button "Select an option" at bounding box center [1066, 340] width 392 height 37
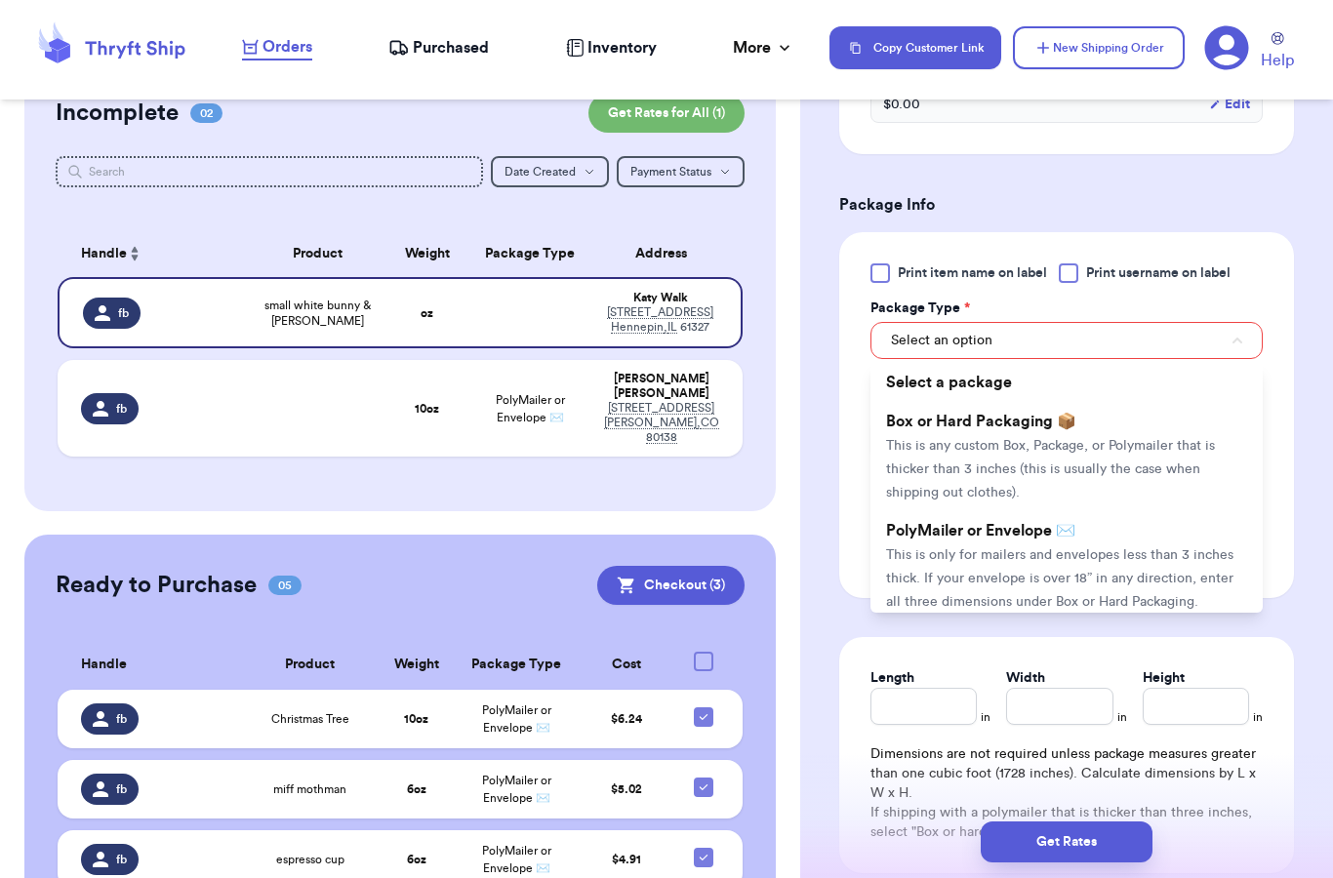
click at [968, 523] on span "PolyMailer or Envelope ✉️" at bounding box center [980, 531] width 189 height 16
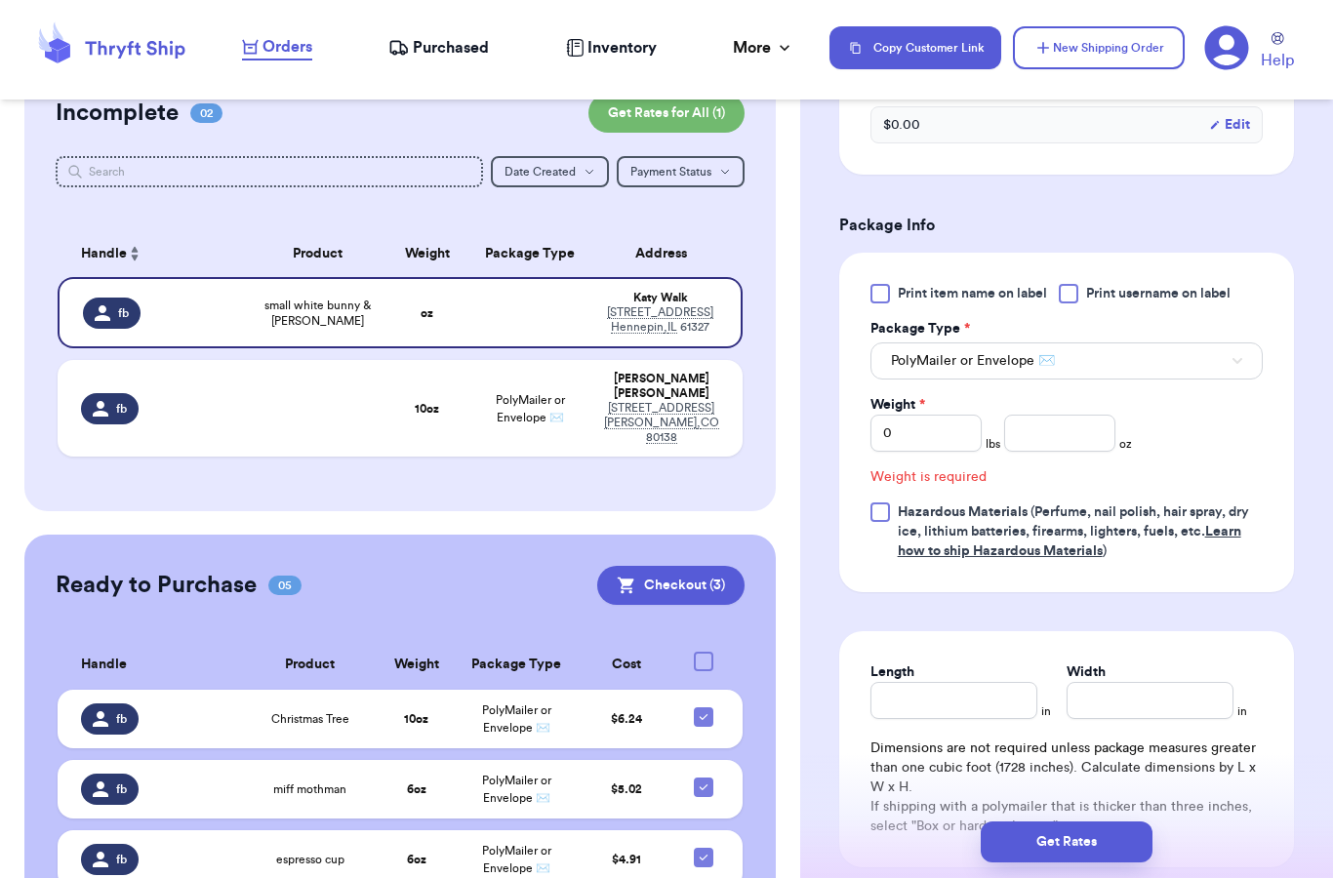
scroll to position [783, 0]
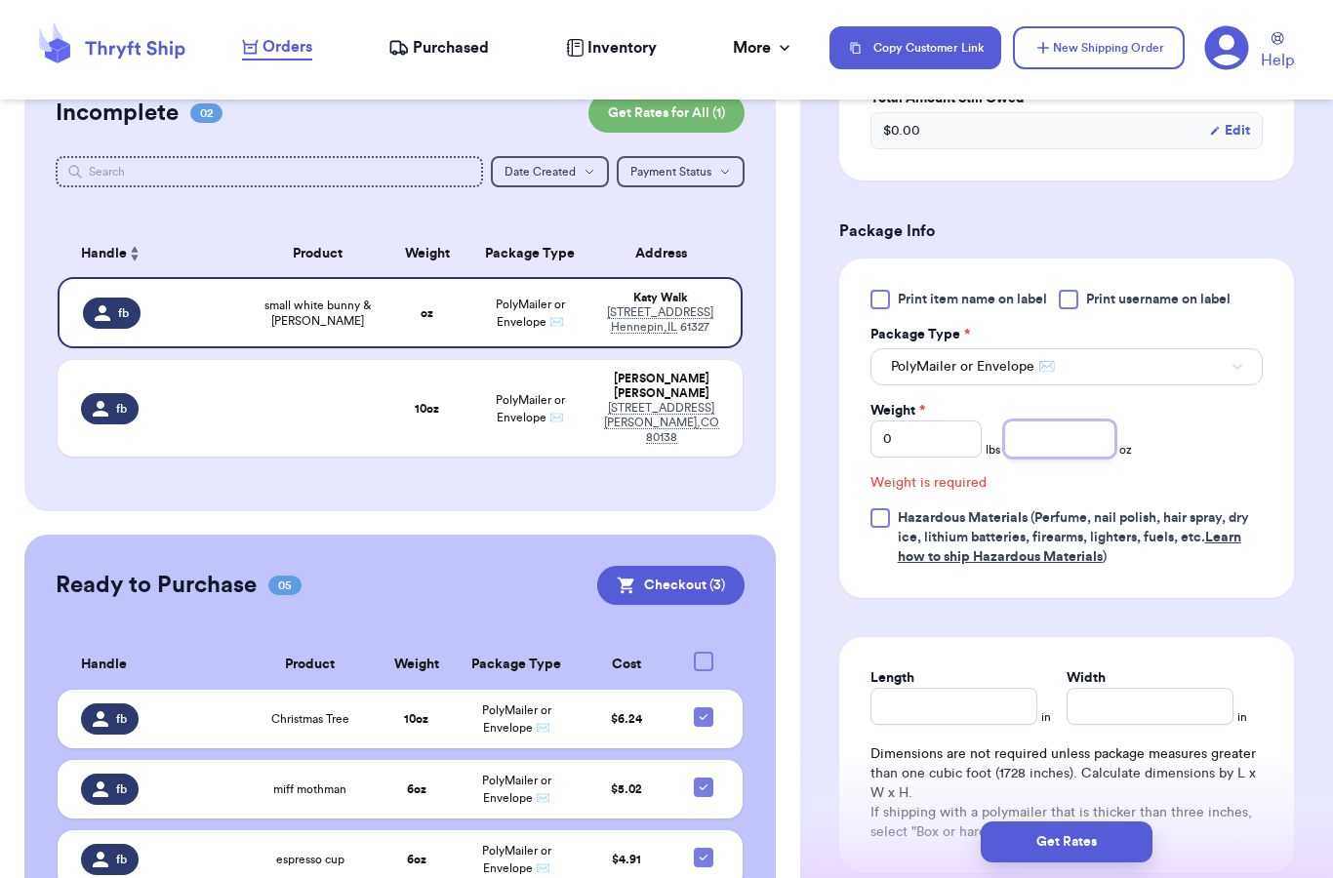
click at [1065, 448] on input "number" at bounding box center [1059, 439] width 111 height 37
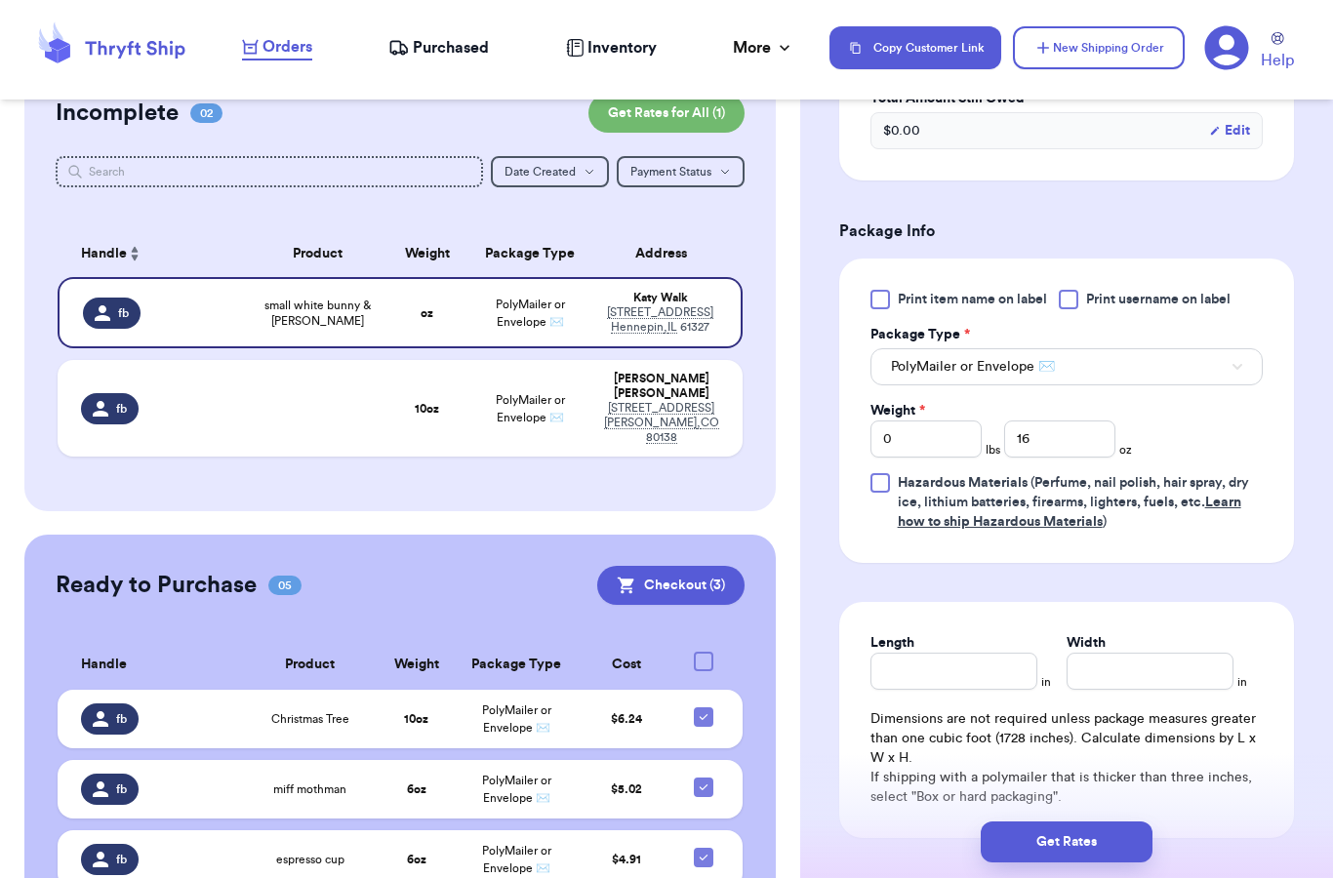
click at [1038, 583] on form "Shipping Information Delete Label Customer Info Order created: [DATE] 10:34 PM …" at bounding box center [1066, 156] width 455 height 1567
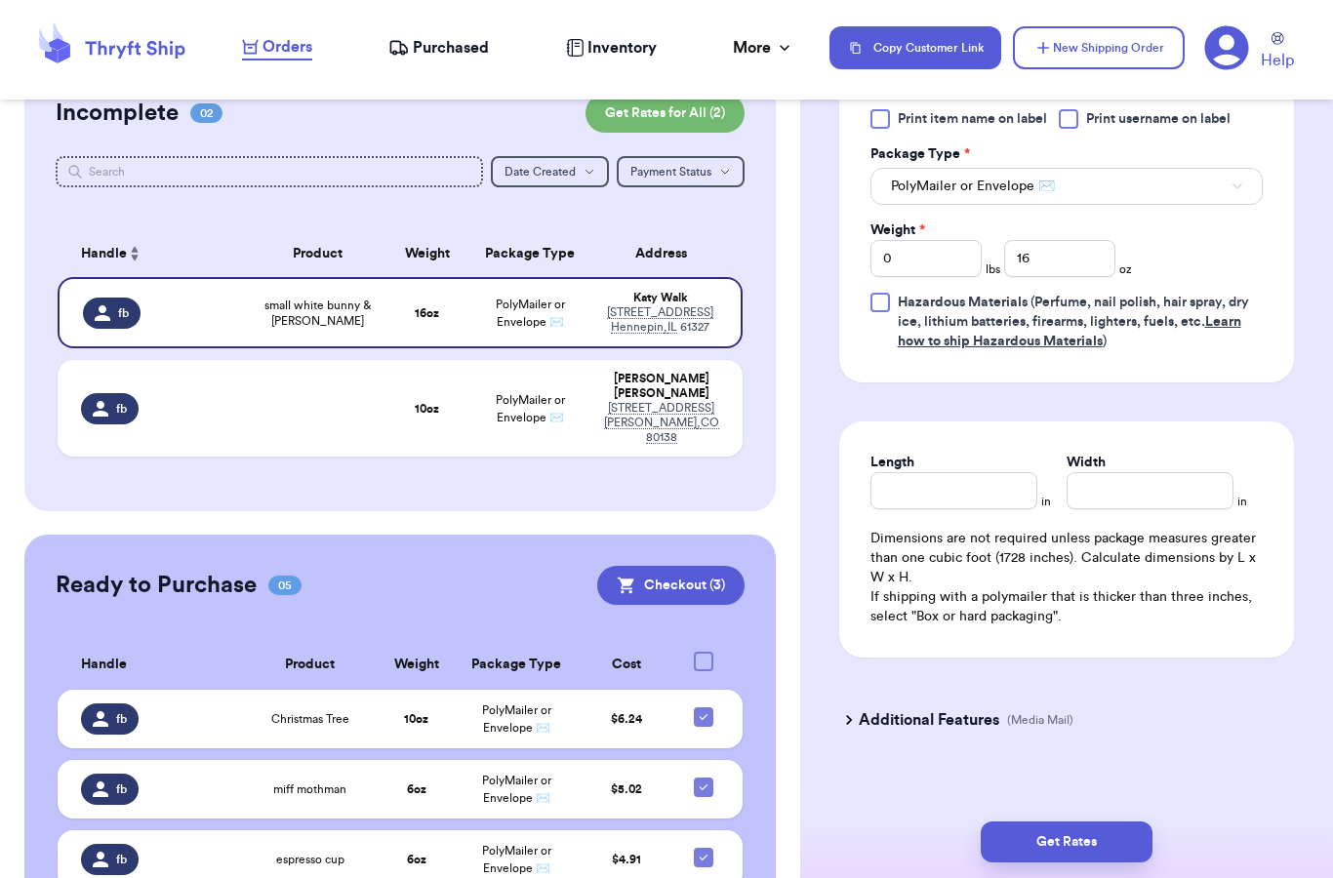
scroll to position [964, 0]
click at [1057, 259] on input "16" at bounding box center [1059, 258] width 111 height 37
click at [1052, 697] on div "Additional Features (Media Mail)" at bounding box center [1054, 720] width 455 height 47
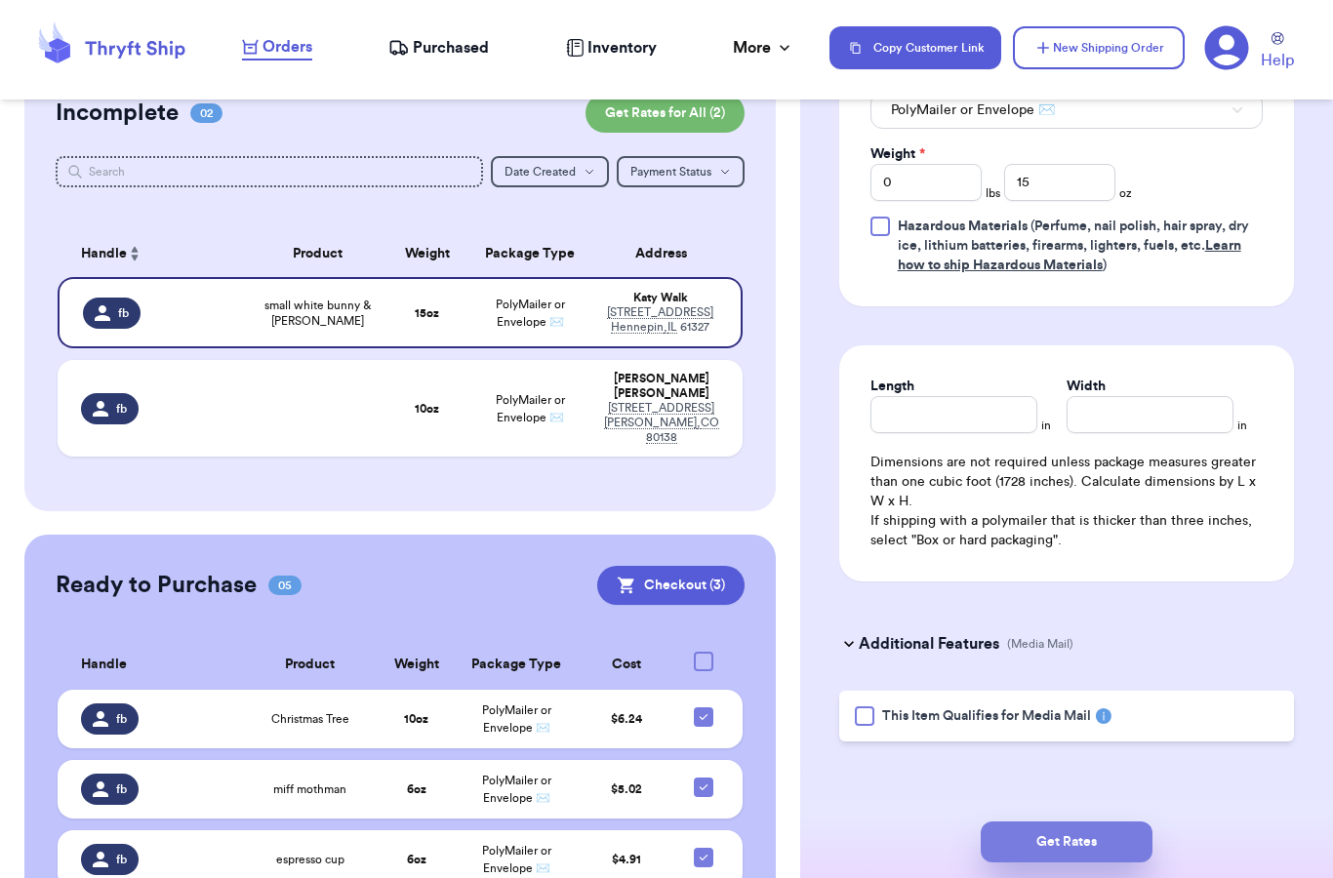
scroll to position [1040, 0]
click at [1062, 822] on button "Get Rates" at bounding box center [1067, 842] width 172 height 41
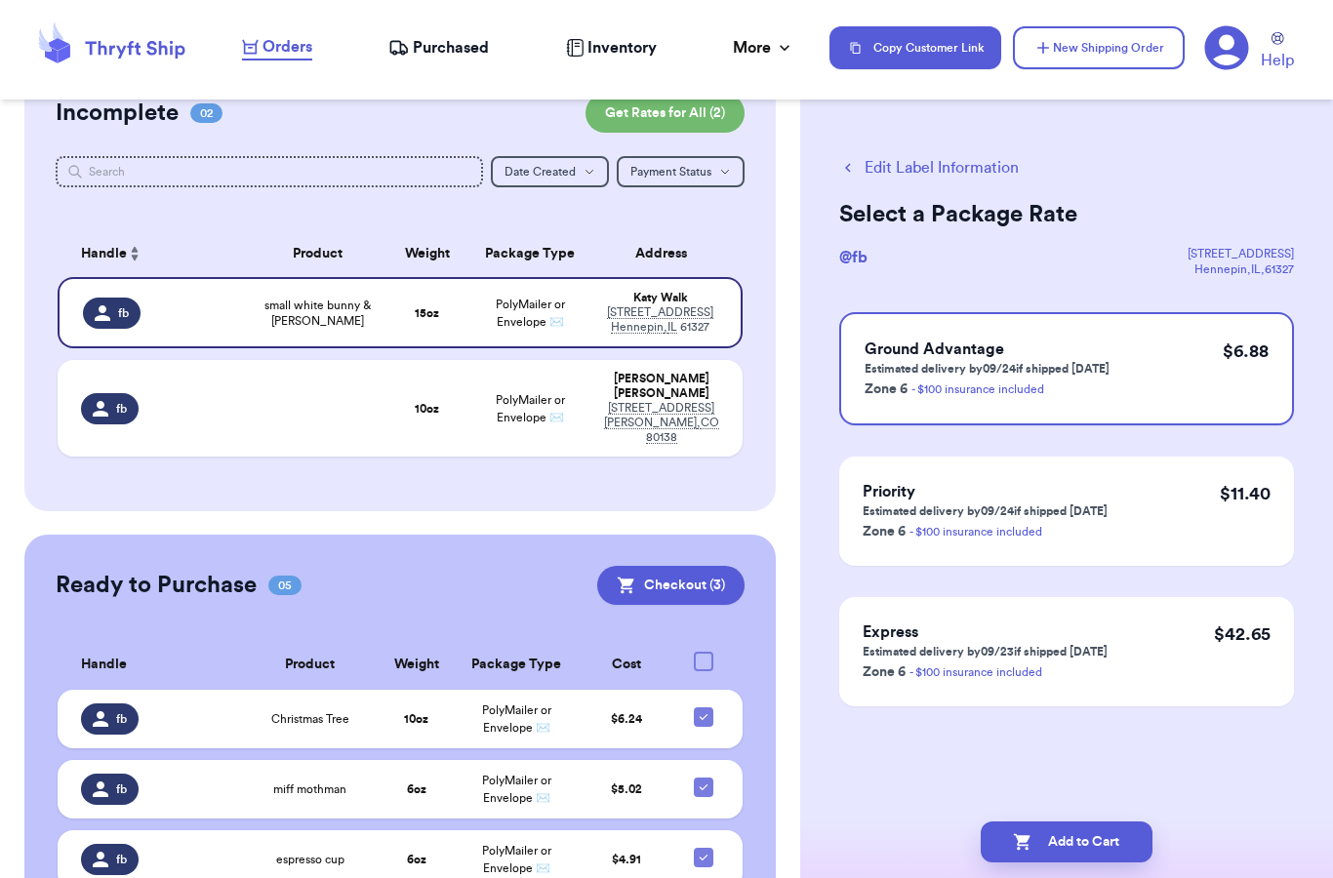
scroll to position [0, 0]
click at [318, 364] on td at bounding box center [317, 408] width 137 height 97
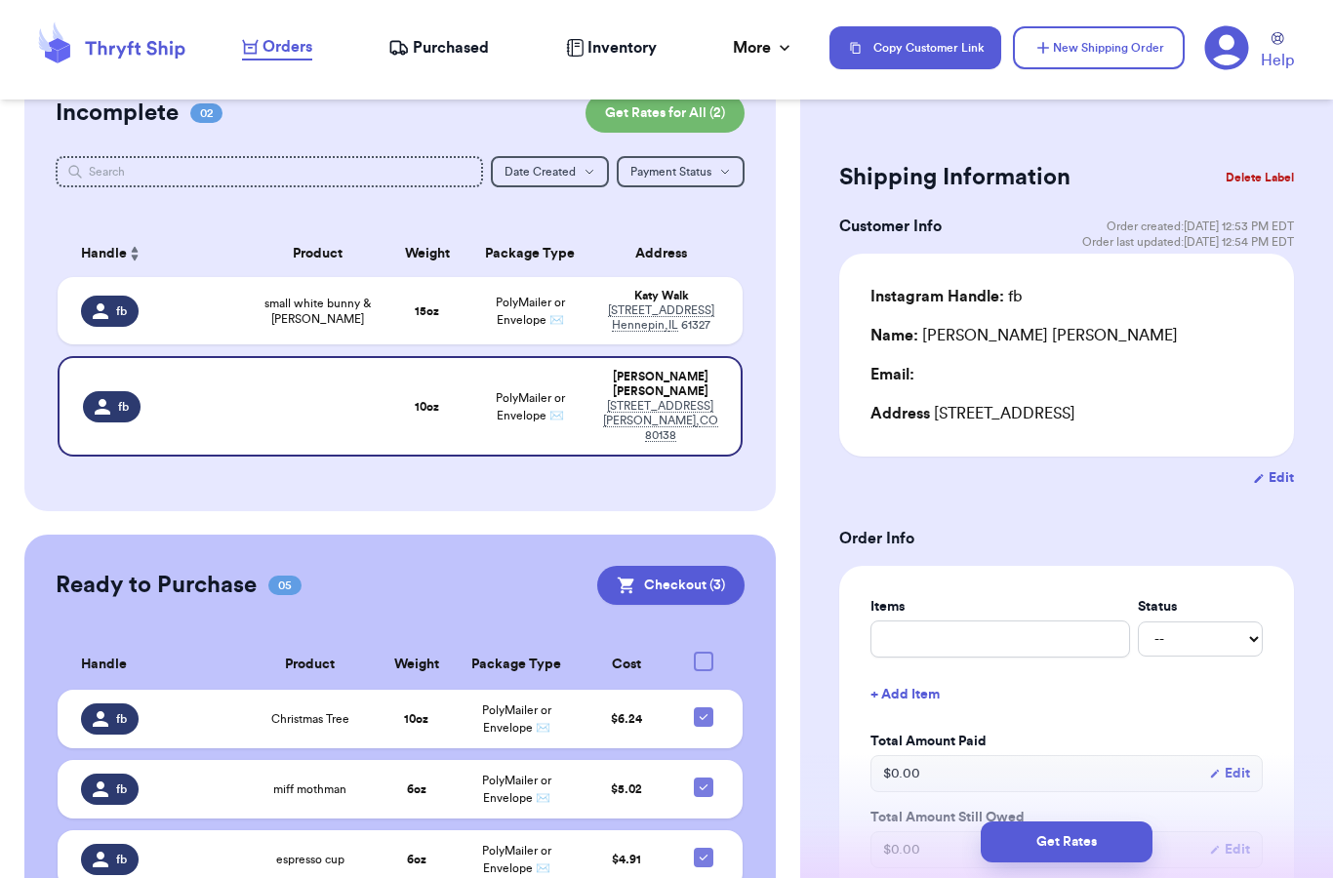
click at [1286, 482] on button "Edit" at bounding box center [1273, 478] width 41 height 20
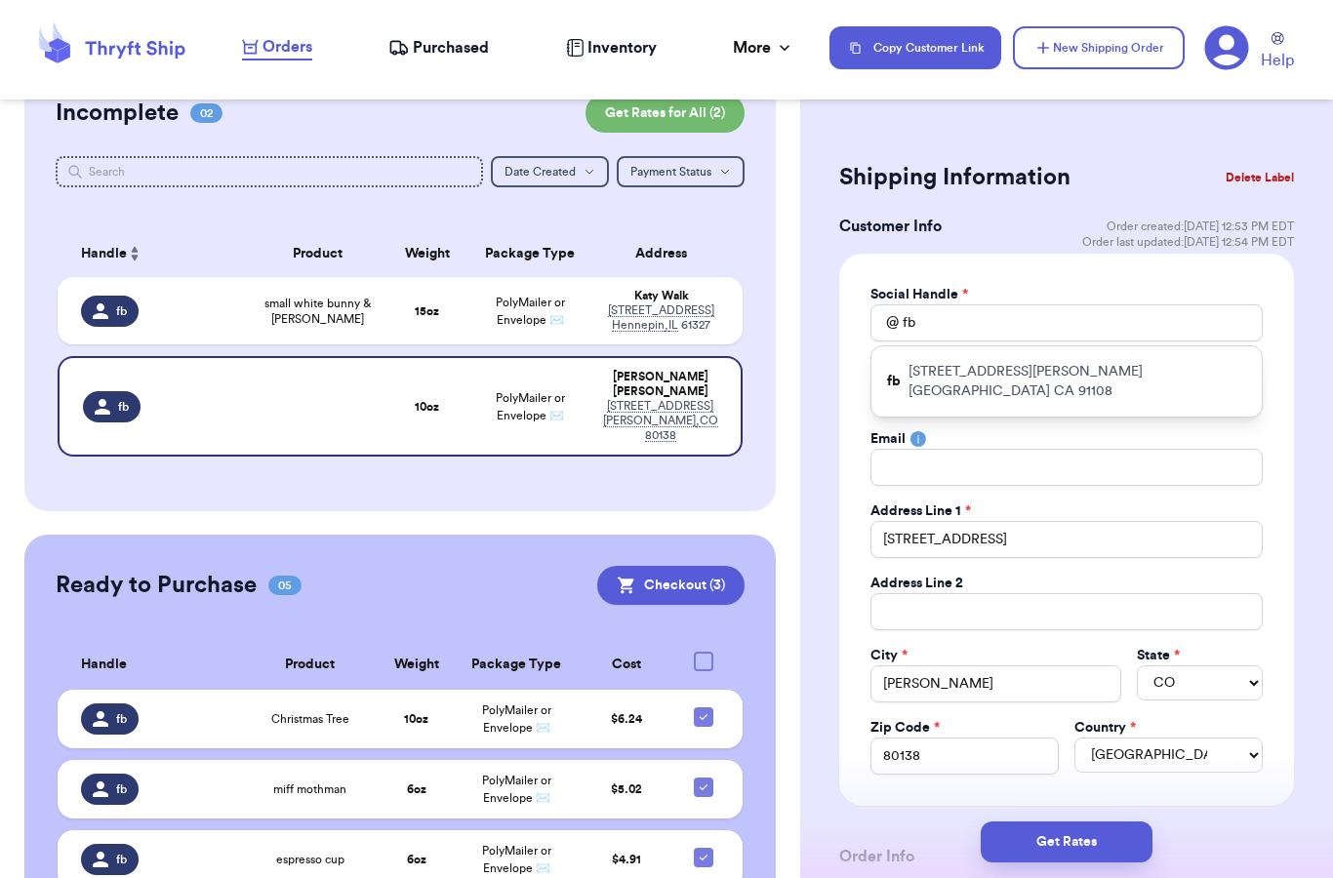
click at [851, 462] on div "Social Handle * @ fb fb [STREET_ADDRESS][PERSON_NAME] First Name * [PERSON_NAME…" at bounding box center [1066, 530] width 455 height 552
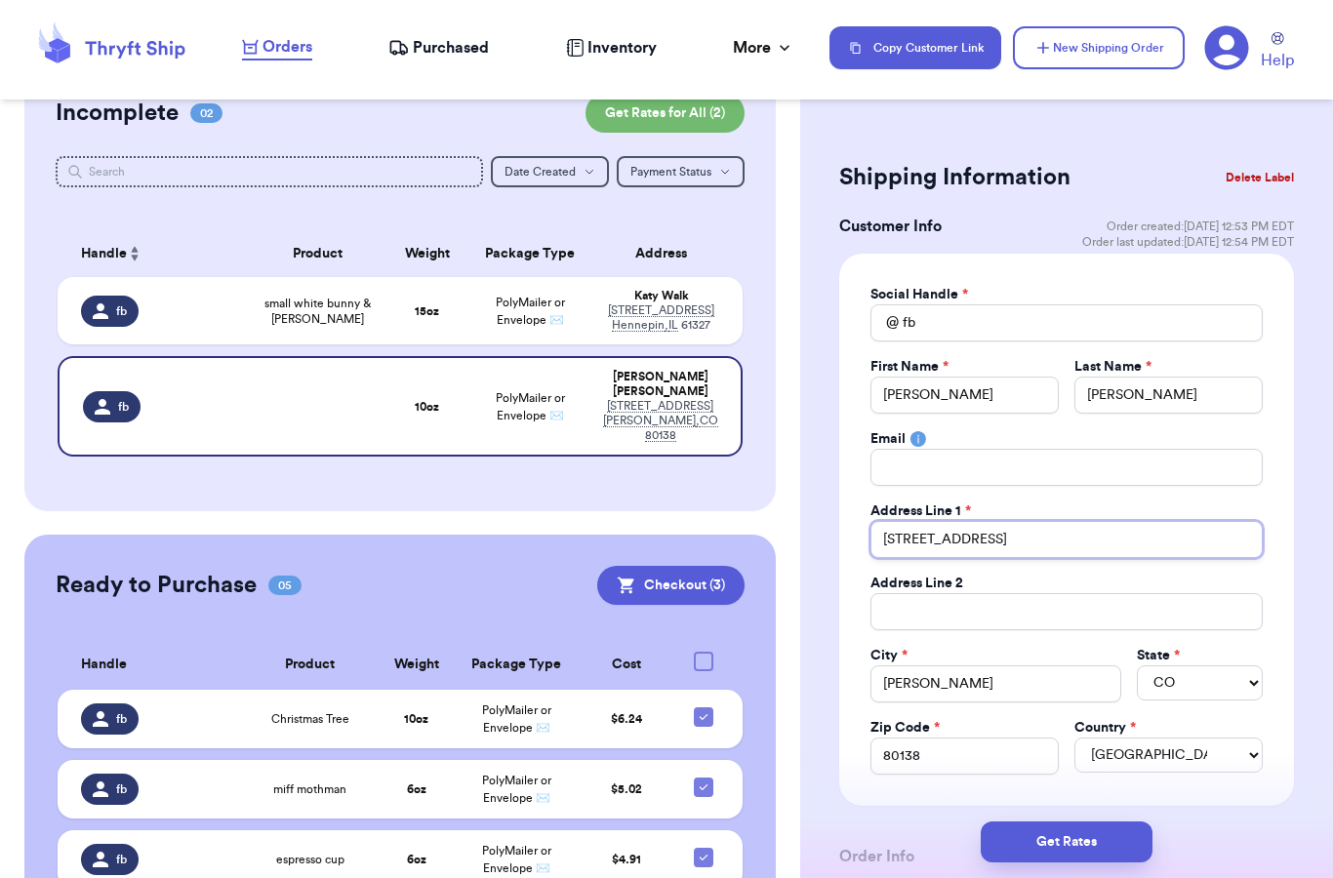
click at [970, 538] on input "[STREET_ADDRESS]" at bounding box center [1066, 539] width 392 height 37
drag, startPoint x: 967, startPoint y: 538, endPoint x: 851, endPoint y: 536, distance: 116.1
click at [851, 536] on div "Social Handle * @ fb First Name * [PERSON_NAME] Last Name * [PERSON_NAME] Email…" at bounding box center [1066, 530] width 455 height 552
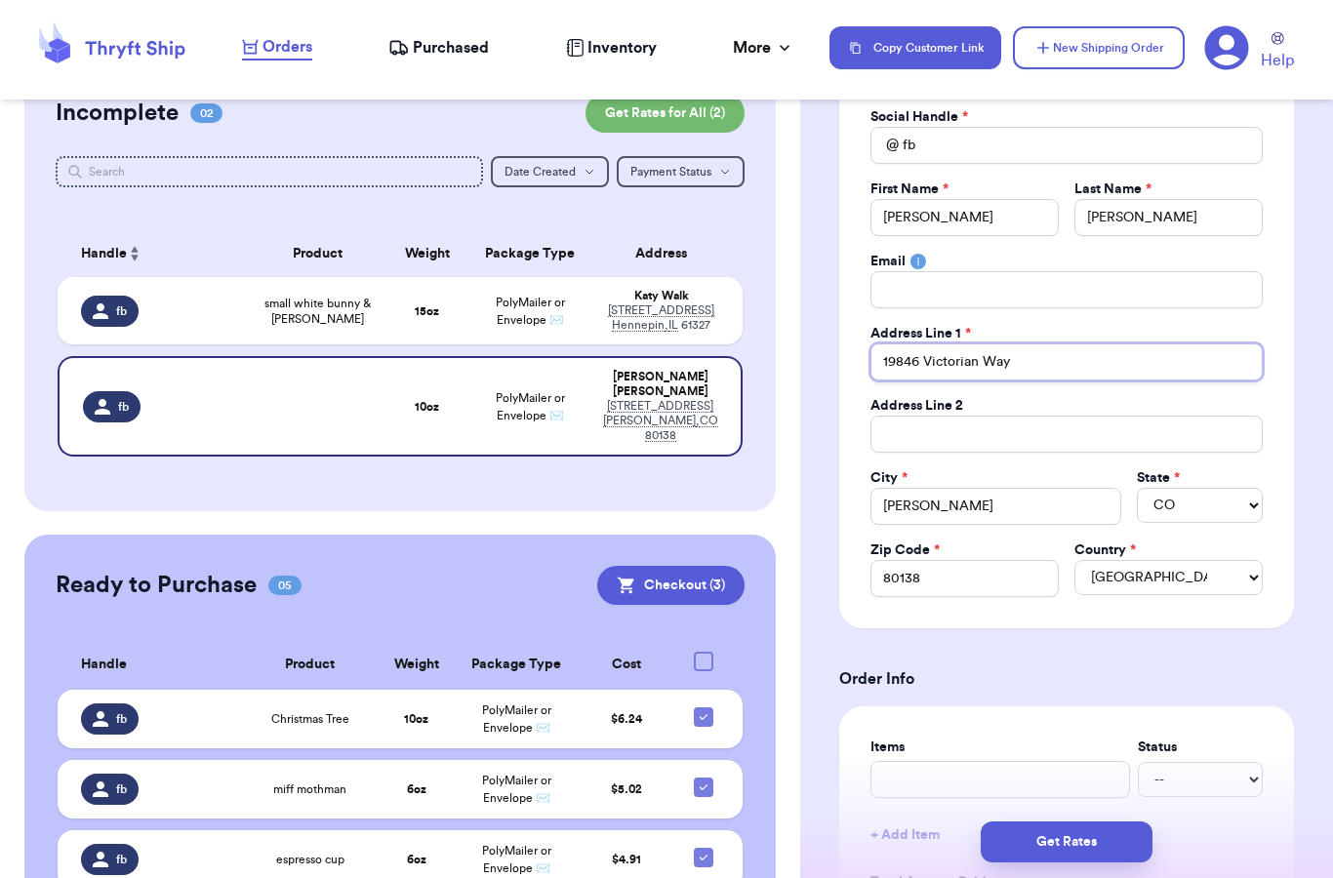
scroll to position [178, 0]
click at [849, 639] on form "Shipping Information Delete Label Customer Info Order created: [DATE] 12:53 PM …" at bounding box center [1066, 889] width 455 height 1821
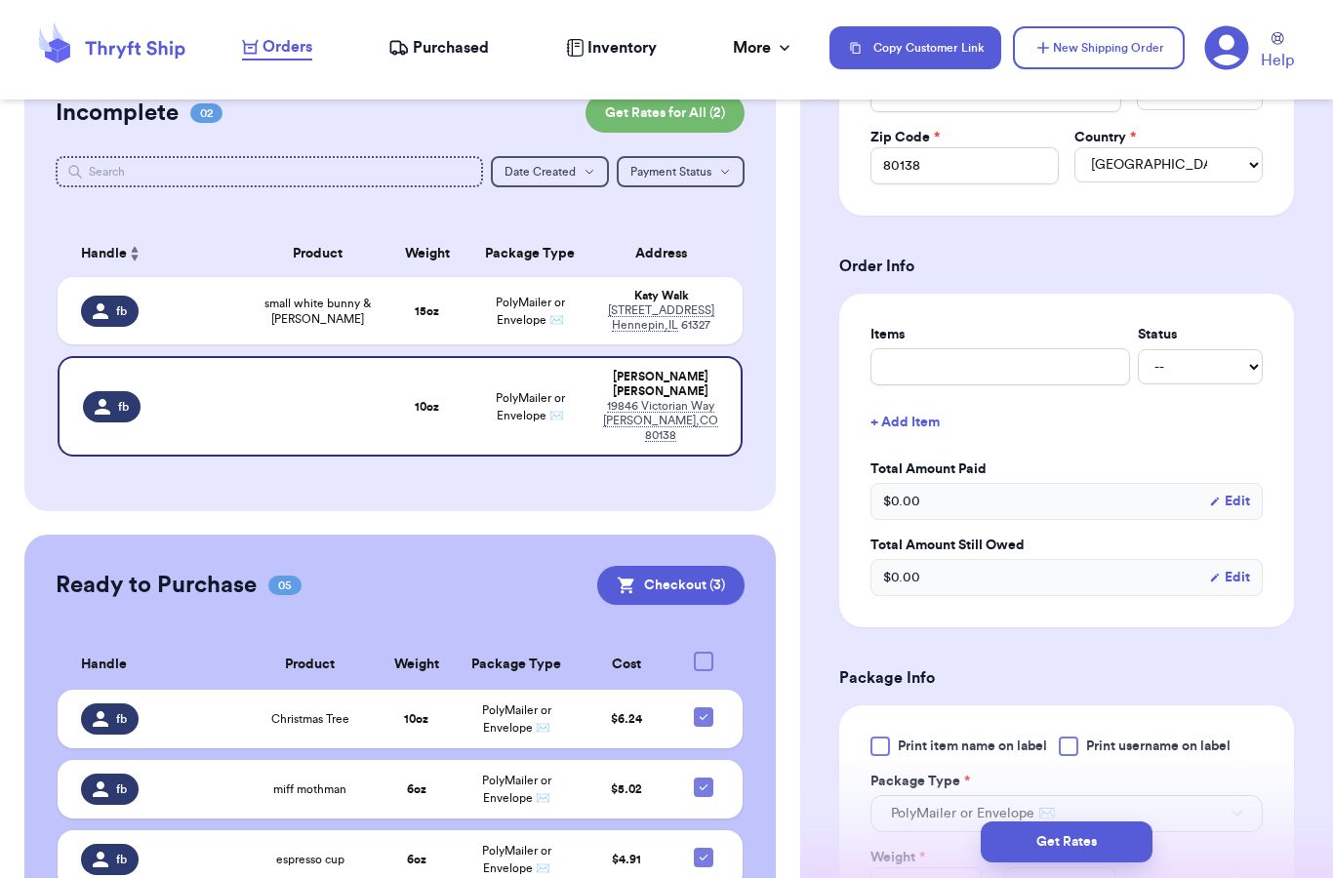
scroll to position [591, 0]
click at [934, 372] on input "text" at bounding box center [1000, 365] width 260 height 37
click at [839, 426] on div "Items Status mozz -- Paid Owes + Add Item Total Amount Paid $ 0.00 Edit Total A…" at bounding box center [1066, 460] width 455 height 334
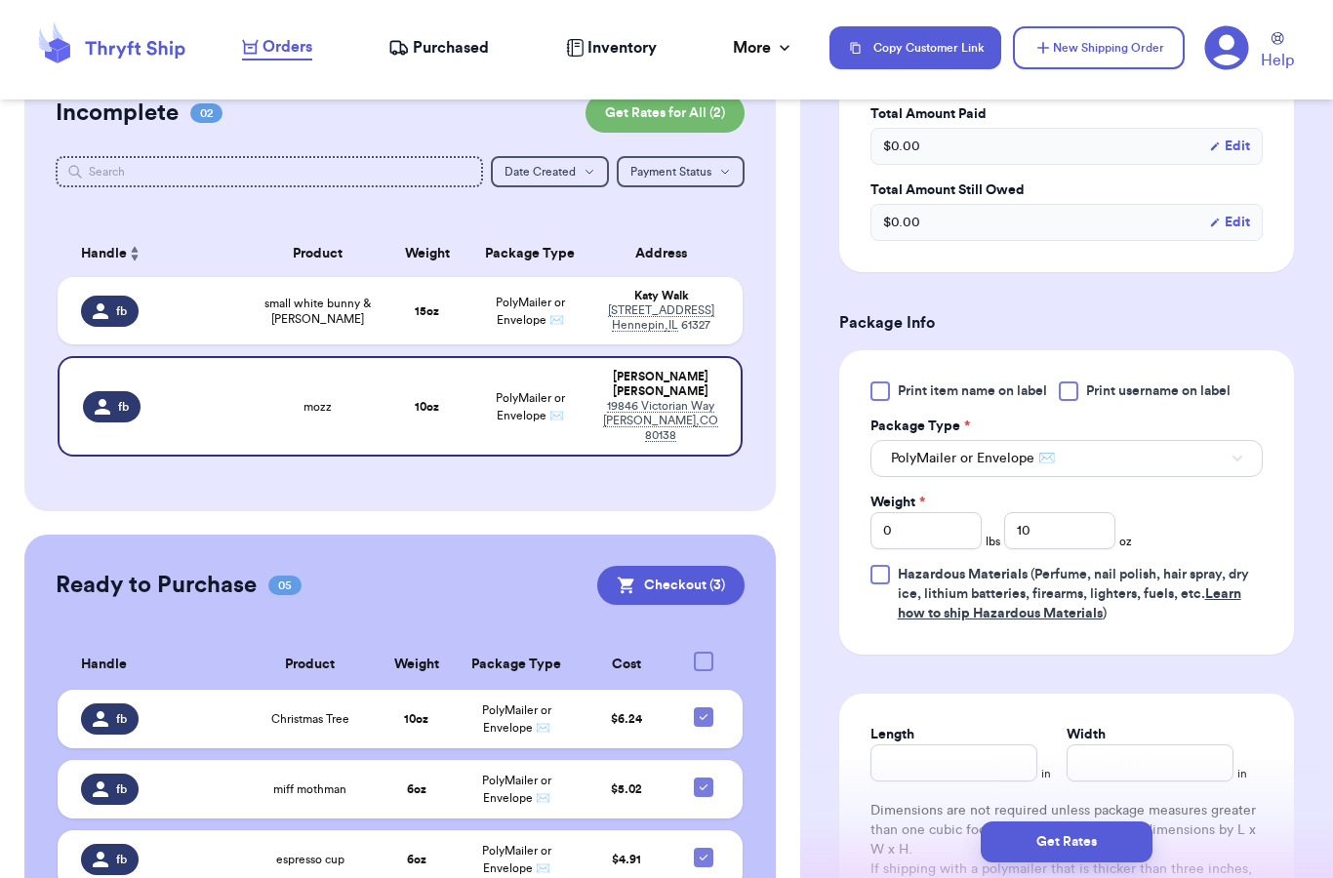
scroll to position [947, 0]
click at [1071, 534] on input "10" at bounding box center [1059, 528] width 111 height 37
click at [1239, 537] on div "Print item name on label Print username on label Package Type * PolyMailer or E…" at bounding box center [1066, 501] width 392 height 242
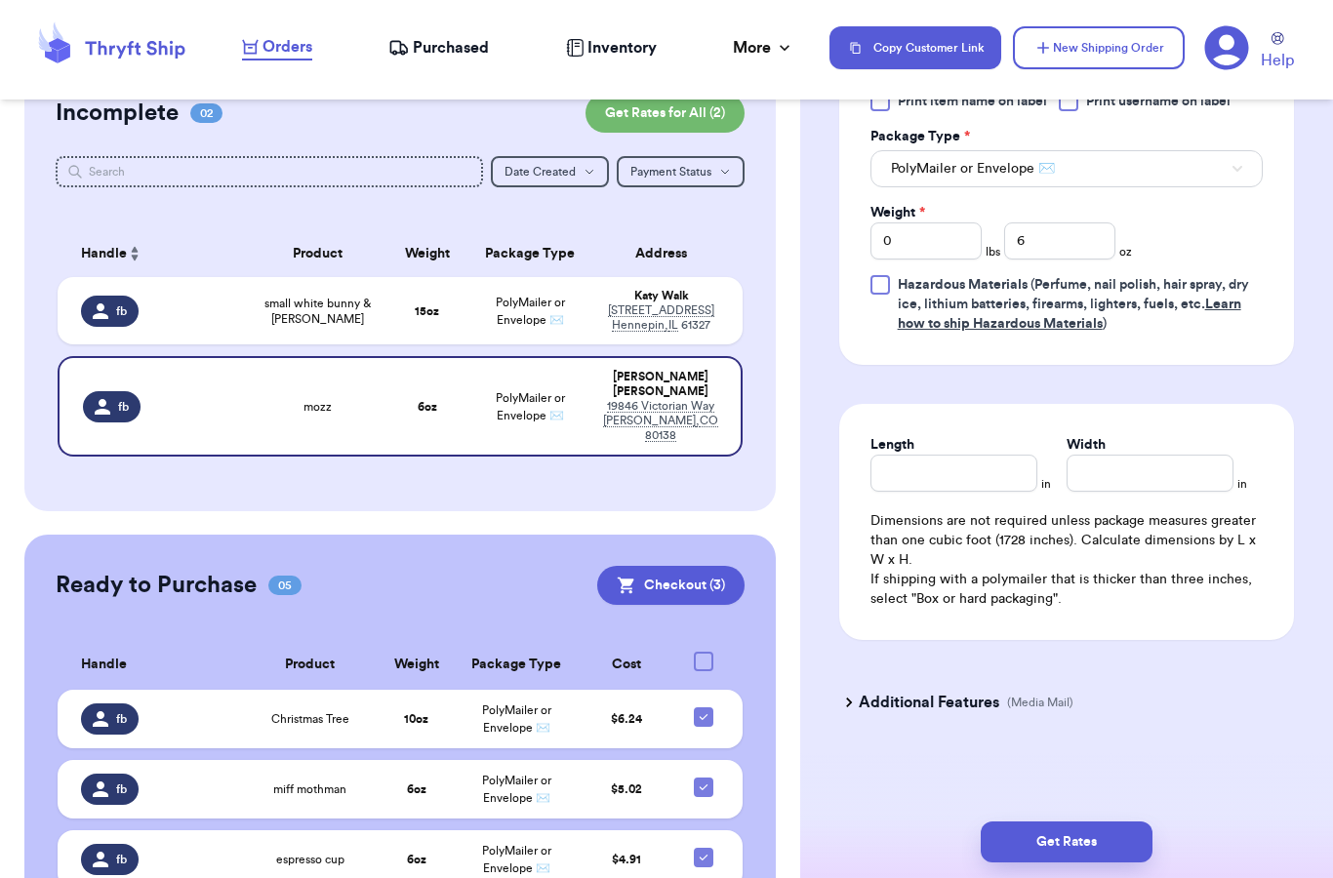
scroll to position [1235, 0]
click at [1065, 828] on button "Get Rates" at bounding box center [1067, 842] width 172 height 41
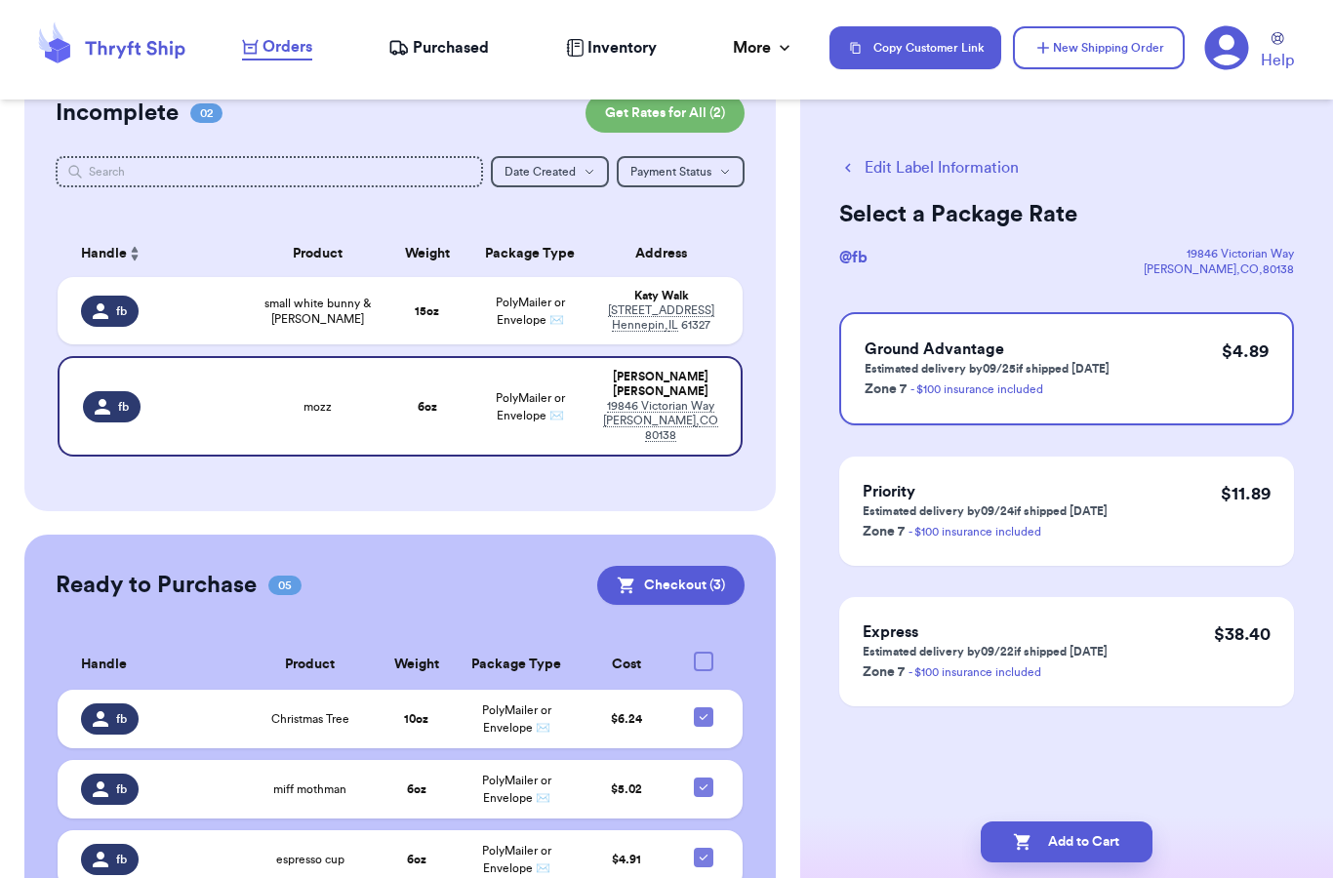
scroll to position [0, 0]
click at [1037, 831] on button "Add to Cart" at bounding box center [1067, 842] width 172 height 41
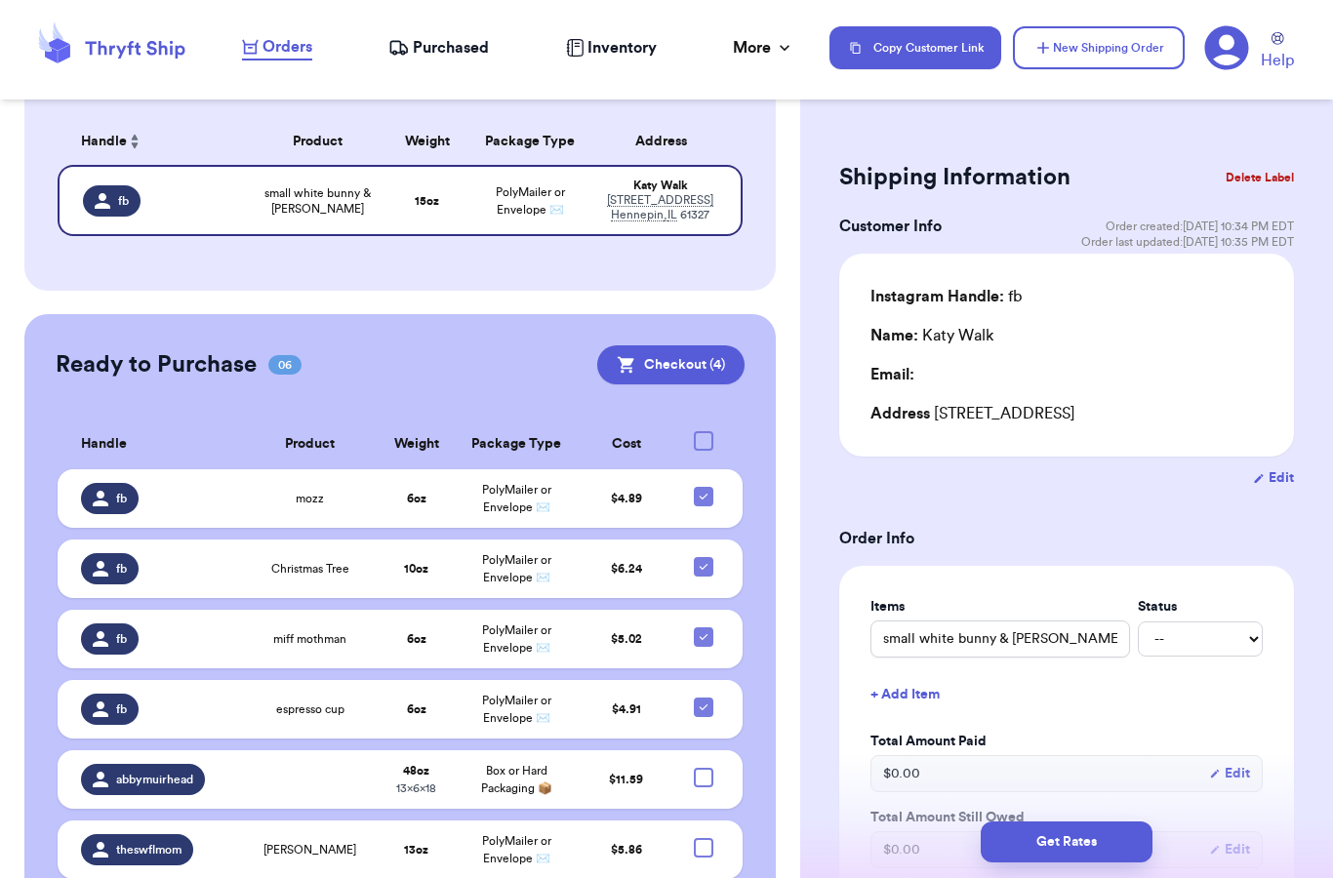
scroll to position [298, 0]
click at [697, 768] on div at bounding box center [704, 778] width 20 height 20
click at [703, 767] on input "checkbox" at bounding box center [703, 767] width 1 height 1
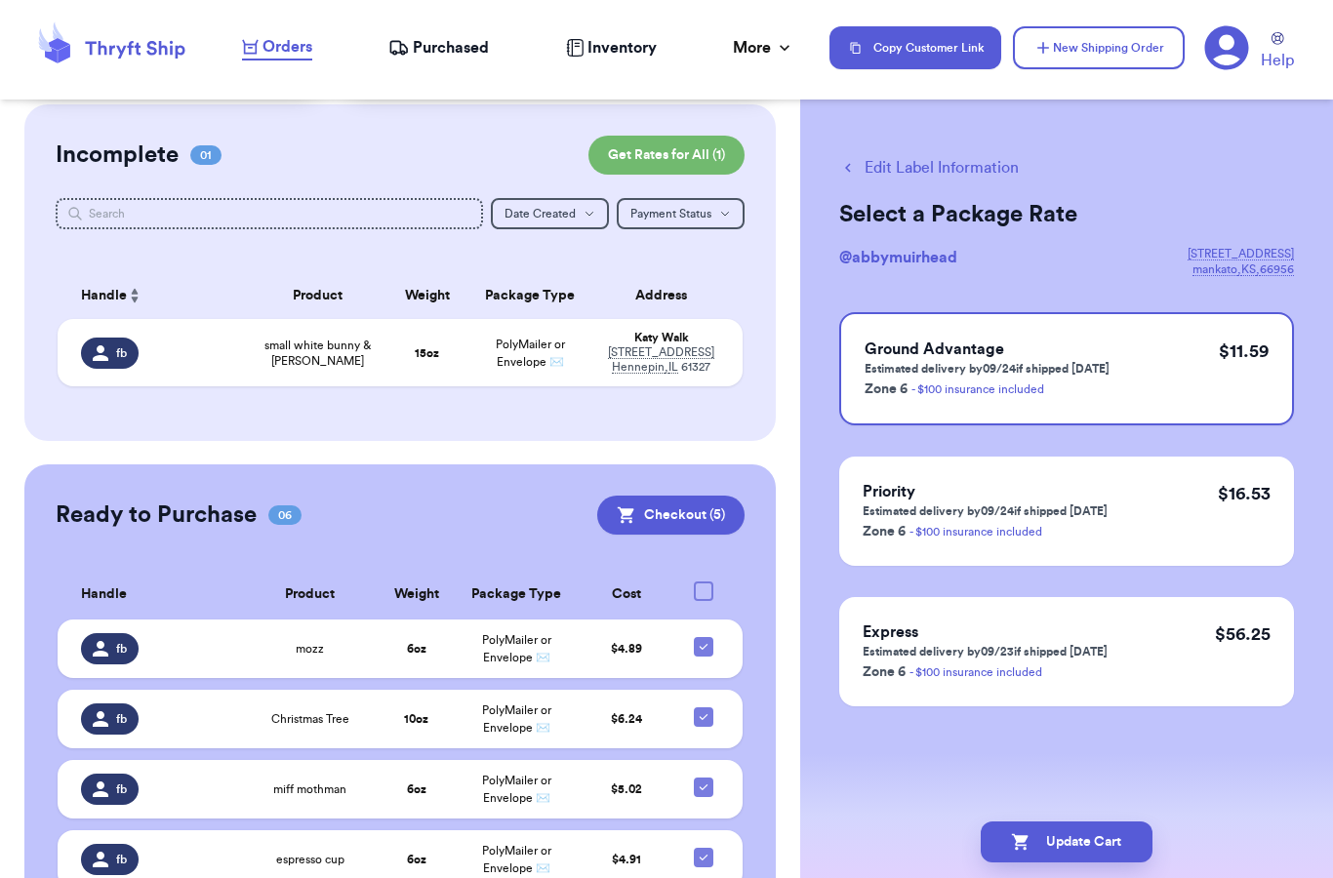
scroll to position [142, 0]
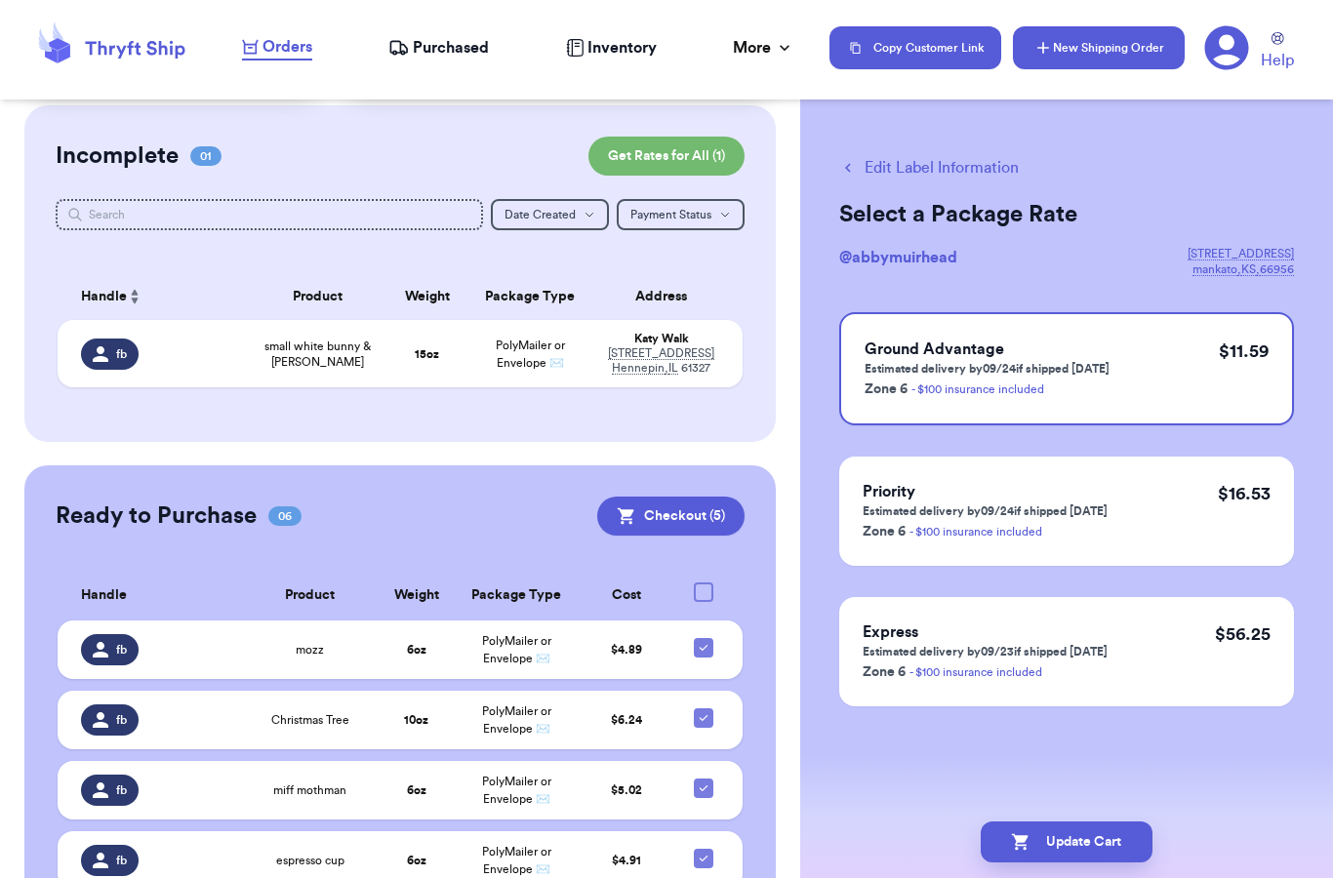
click at [1114, 41] on button "New Shipping Order" at bounding box center [1099, 47] width 172 height 43
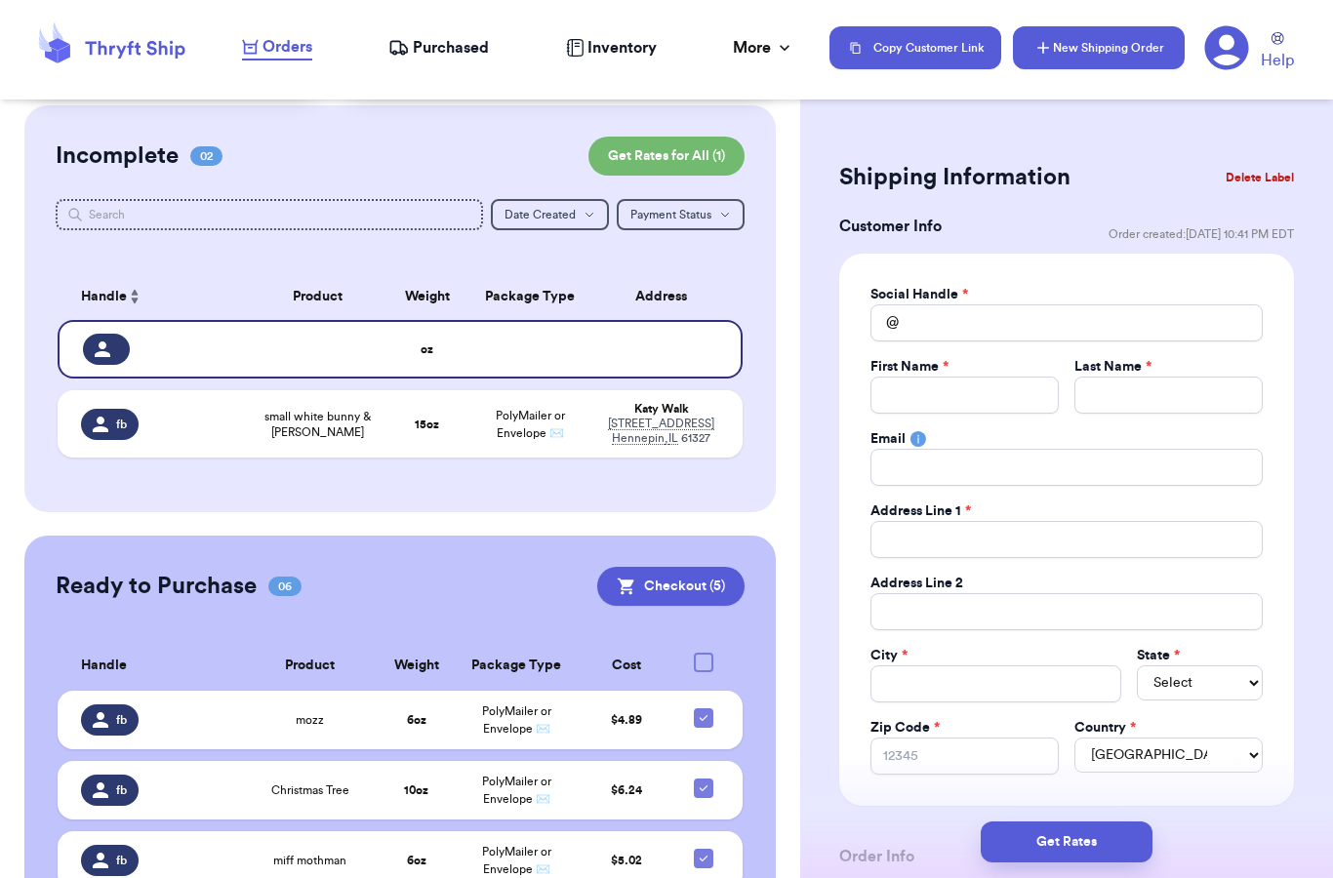
scroll to position [0, 0]
click at [963, 371] on div "First Name *" at bounding box center [964, 367] width 188 height 20
click at [956, 364] on div "First Name *" at bounding box center [964, 367] width 188 height 20
click at [906, 365] on label "First Name *" at bounding box center [909, 367] width 78 height 20
click at [923, 357] on label "First Name *" at bounding box center [909, 367] width 78 height 20
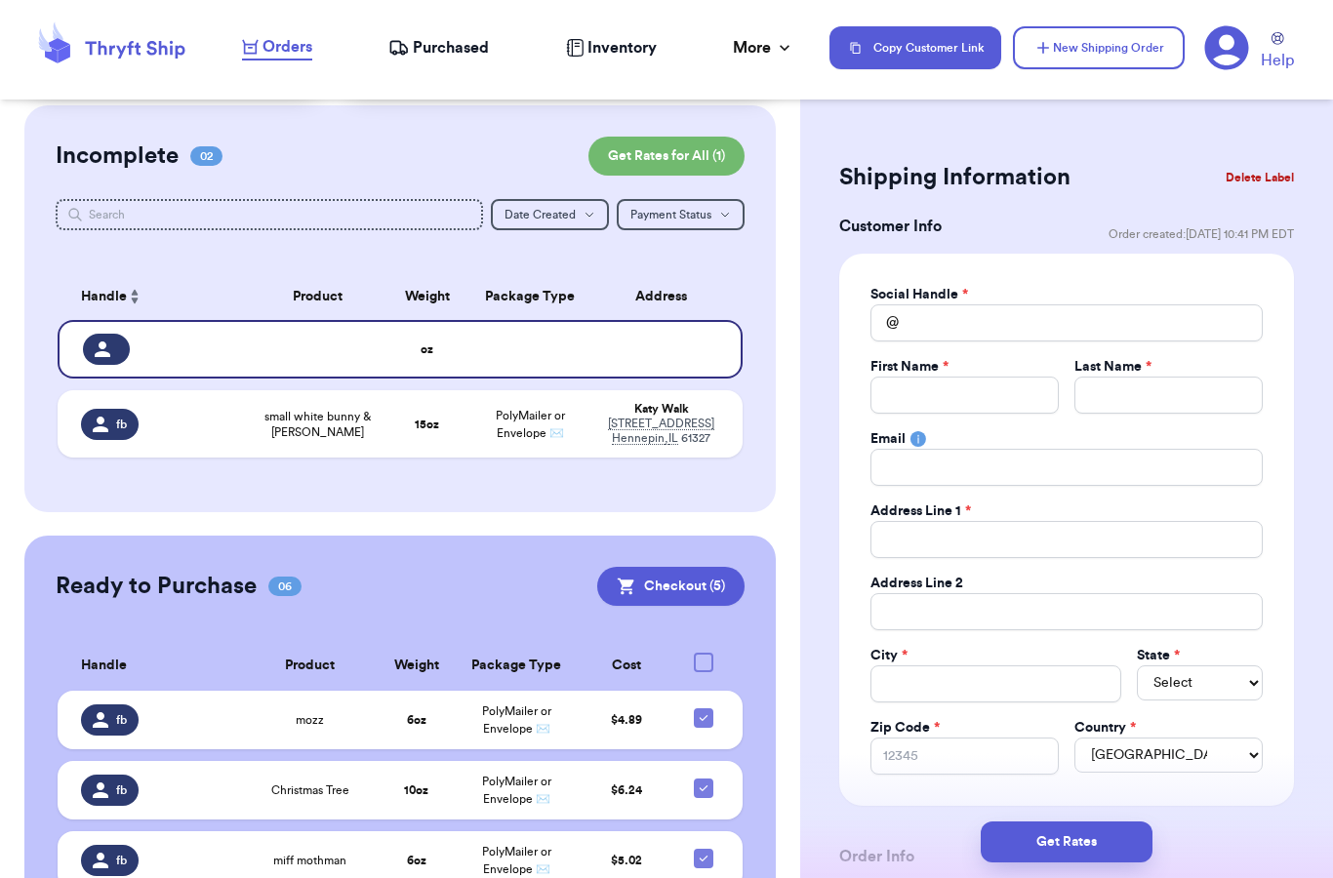
click at [916, 443] on rect at bounding box center [917, 439] width 16 height 16
click at [929, 361] on label "First Name *" at bounding box center [909, 367] width 78 height 20
click at [972, 366] on div "First Name *" at bounding box center [964, 367] width 188 height 20
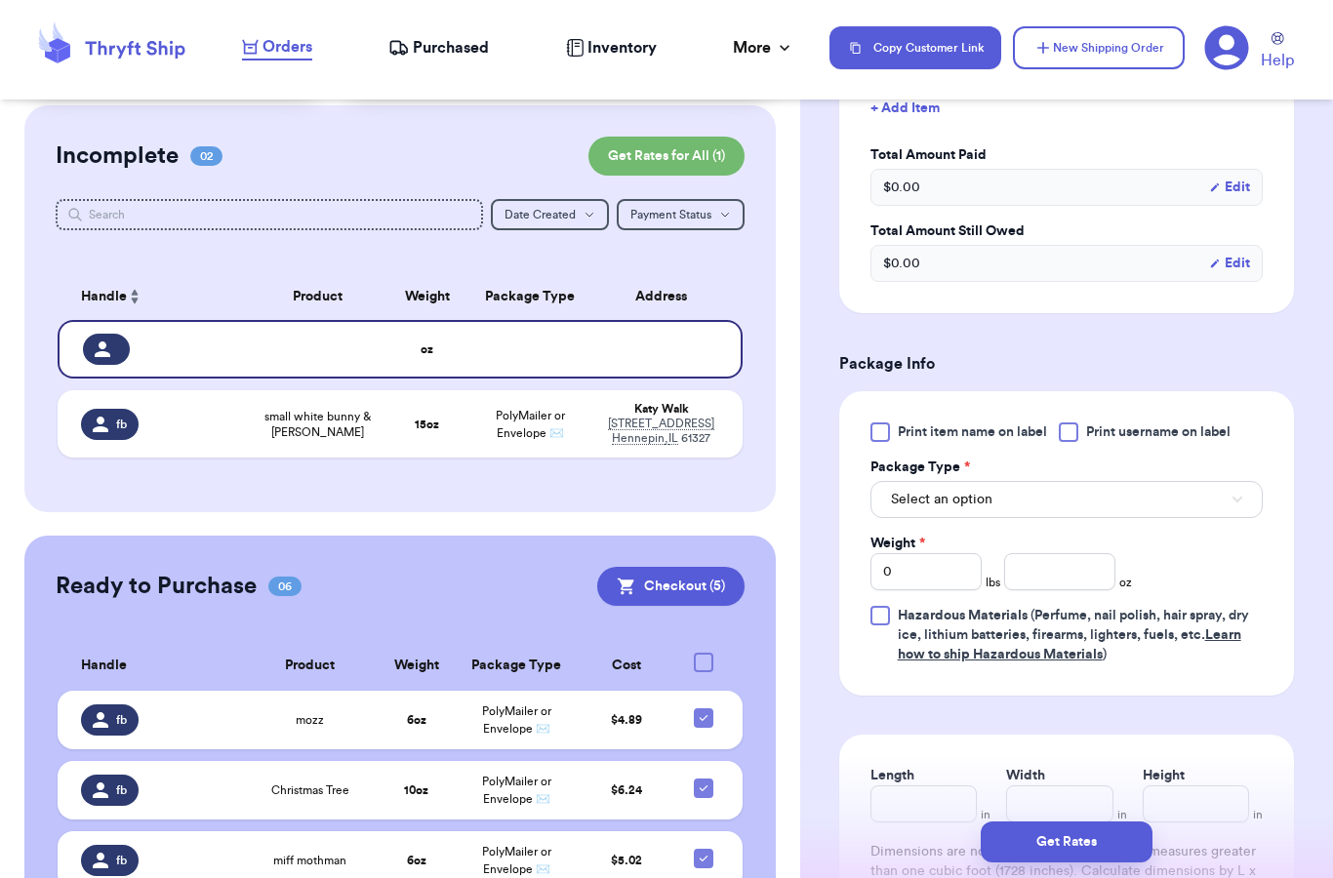
scroll to position [905, 0]
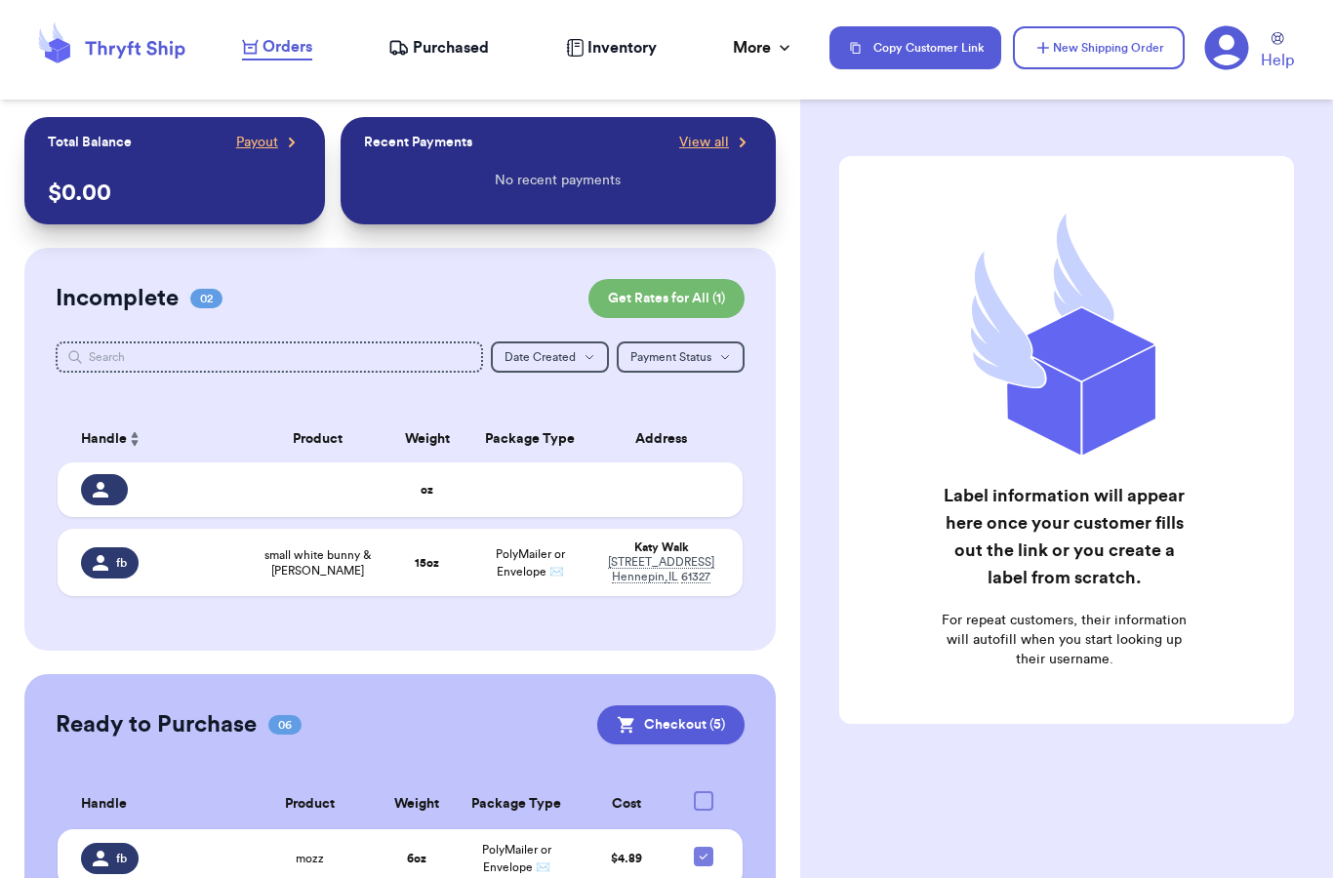
click at [418, 38] on span "Purchased" at bounding box center [451, 47] width 76 height 23
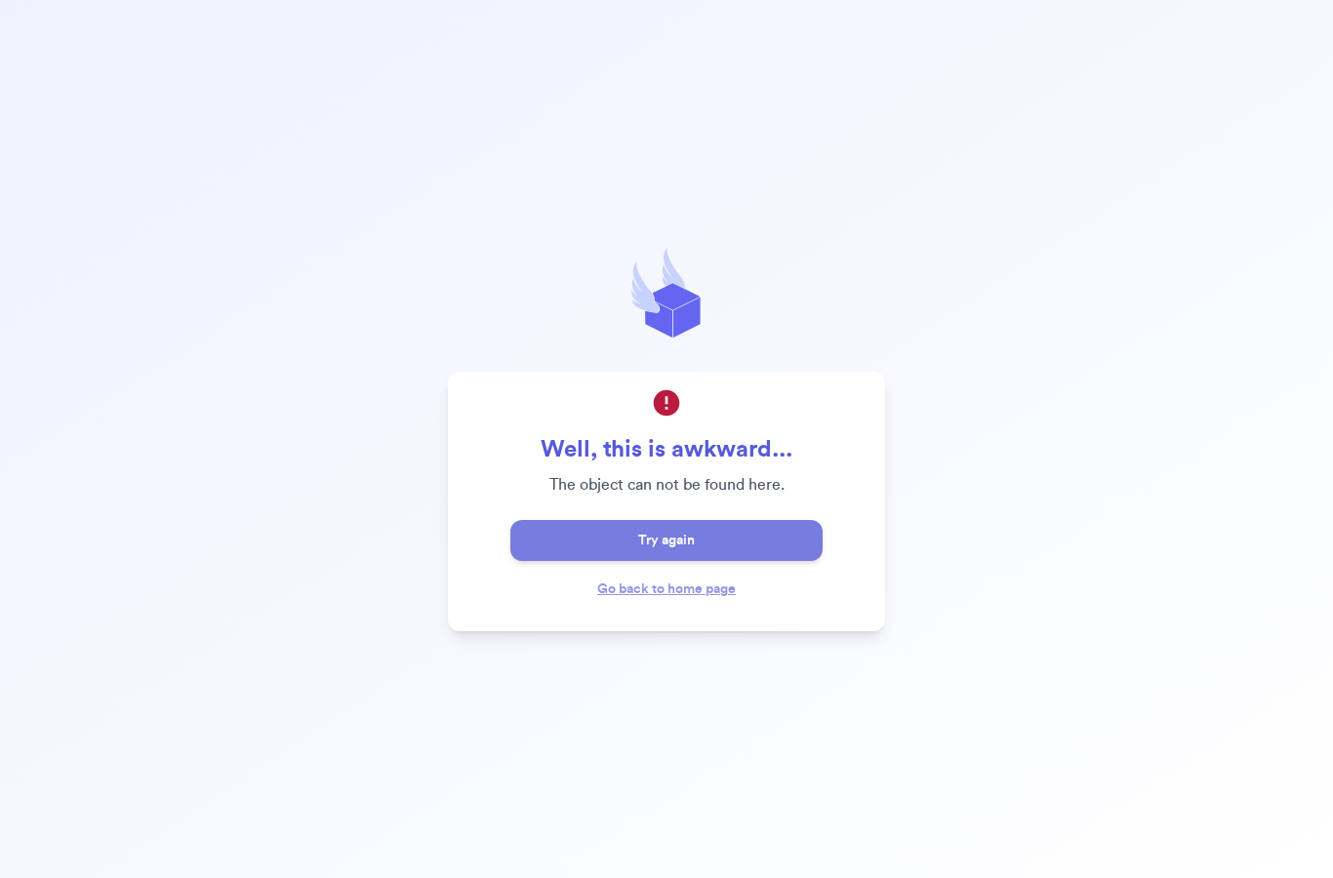
click at [698, 561] on button "Try again" at bounding box center [666, 540] width 312 height 41
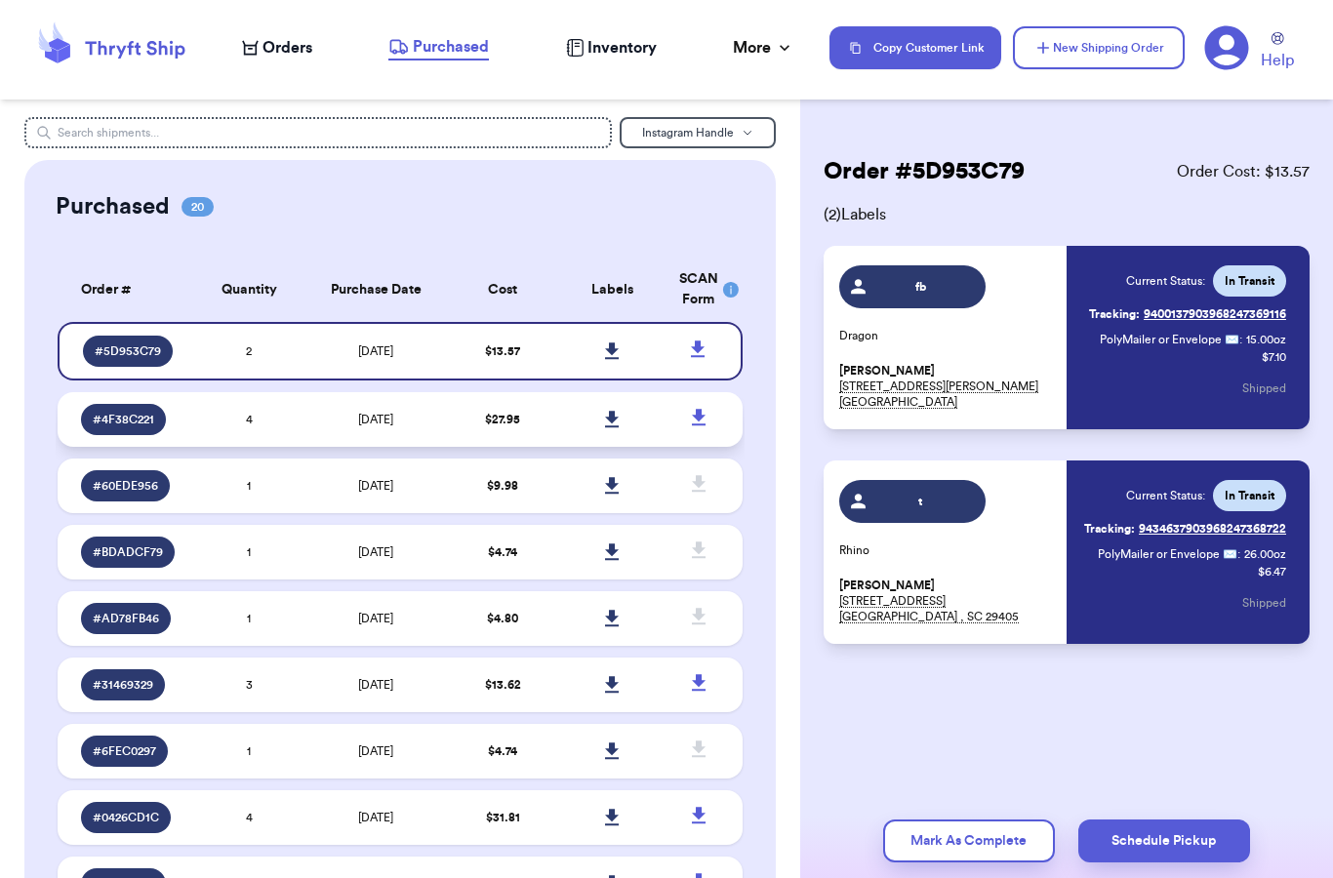
click at [437, 428] on td "9/18/2025" at bounding box center [375, 419] width 144 height 55
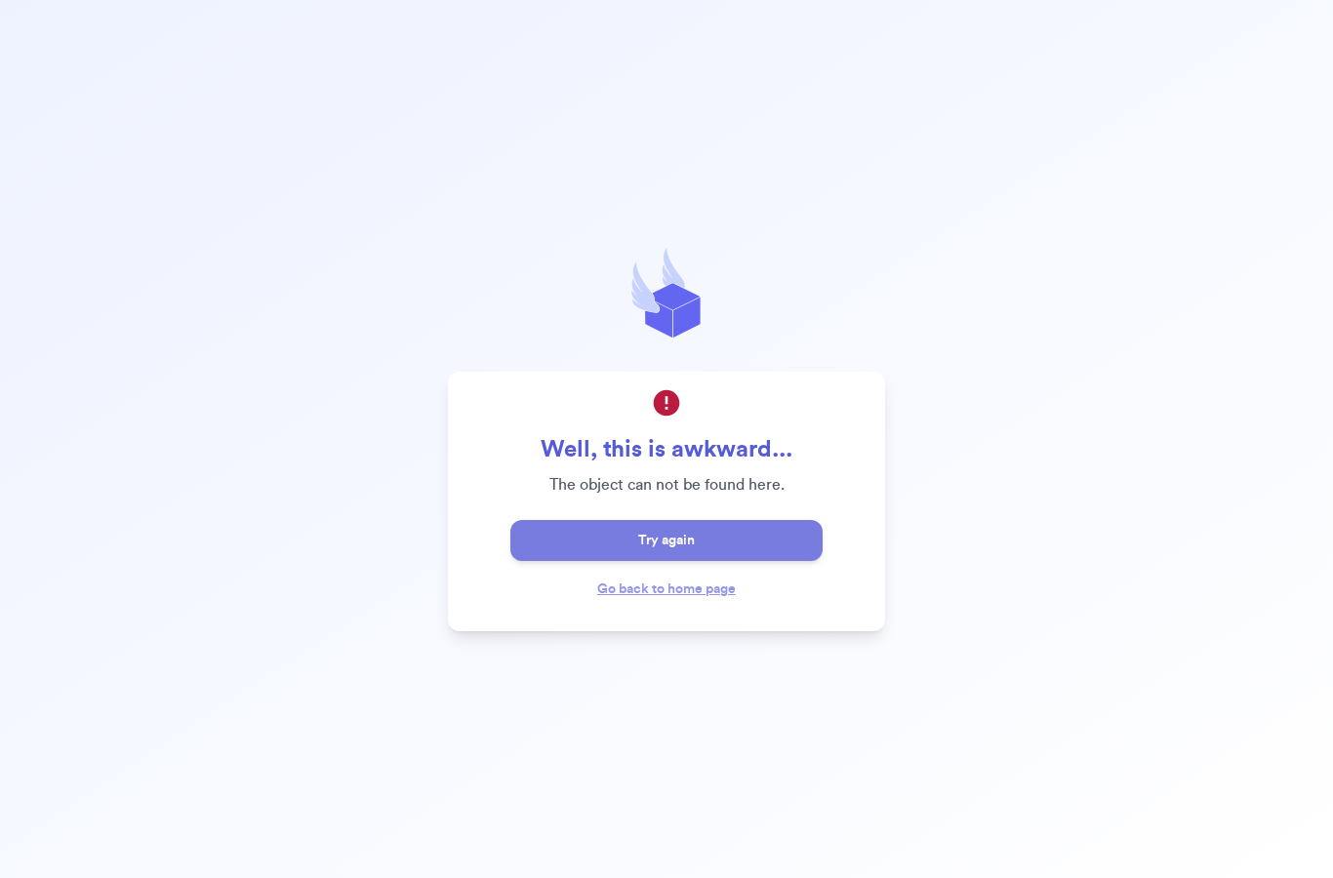
click at [710, 561] on button "Try again" at bounding box center [666, 540] width 312 height 41
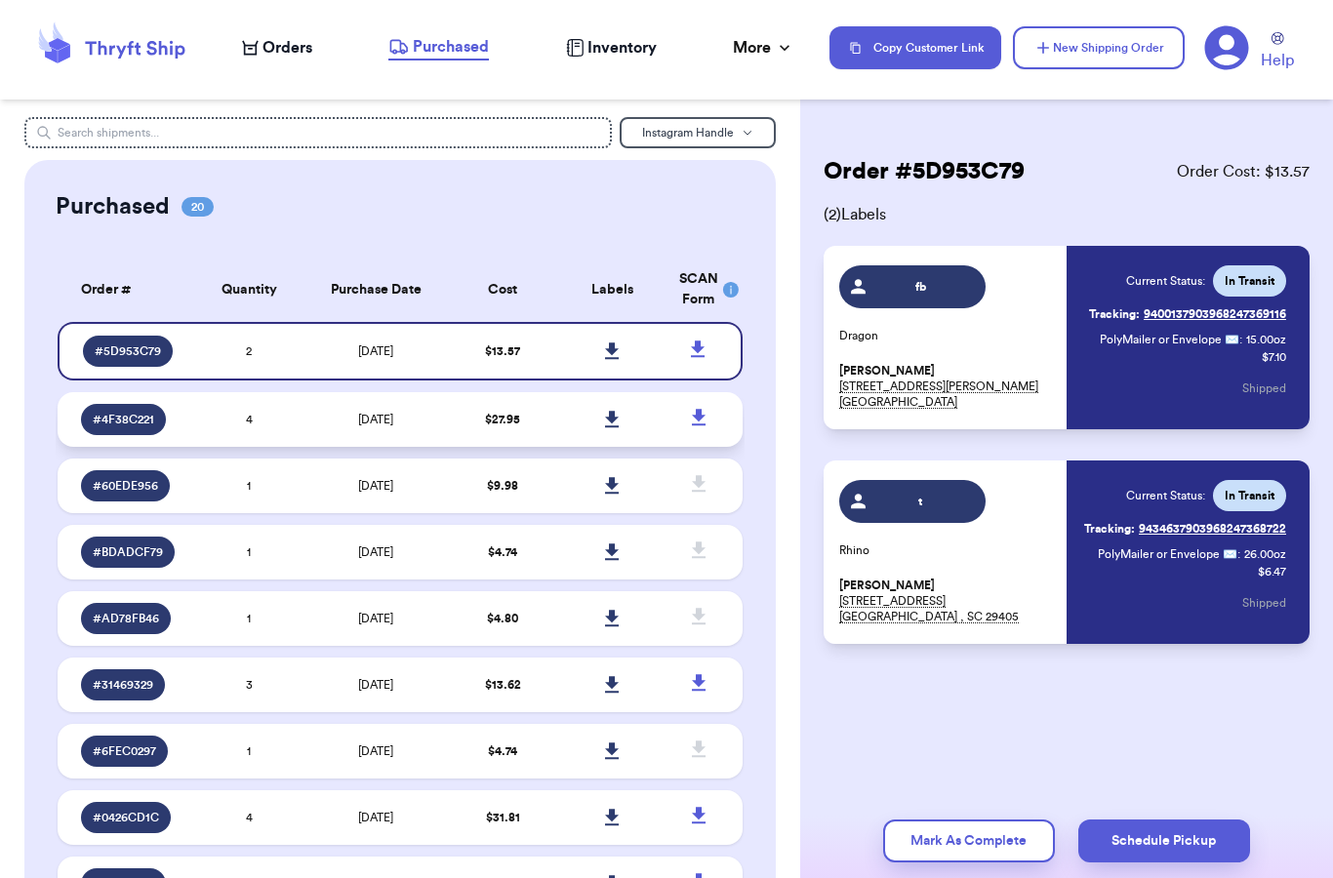
click at [416, 425] on td "9/18/2025" at bounding box center [375, 419] width 144 height 55
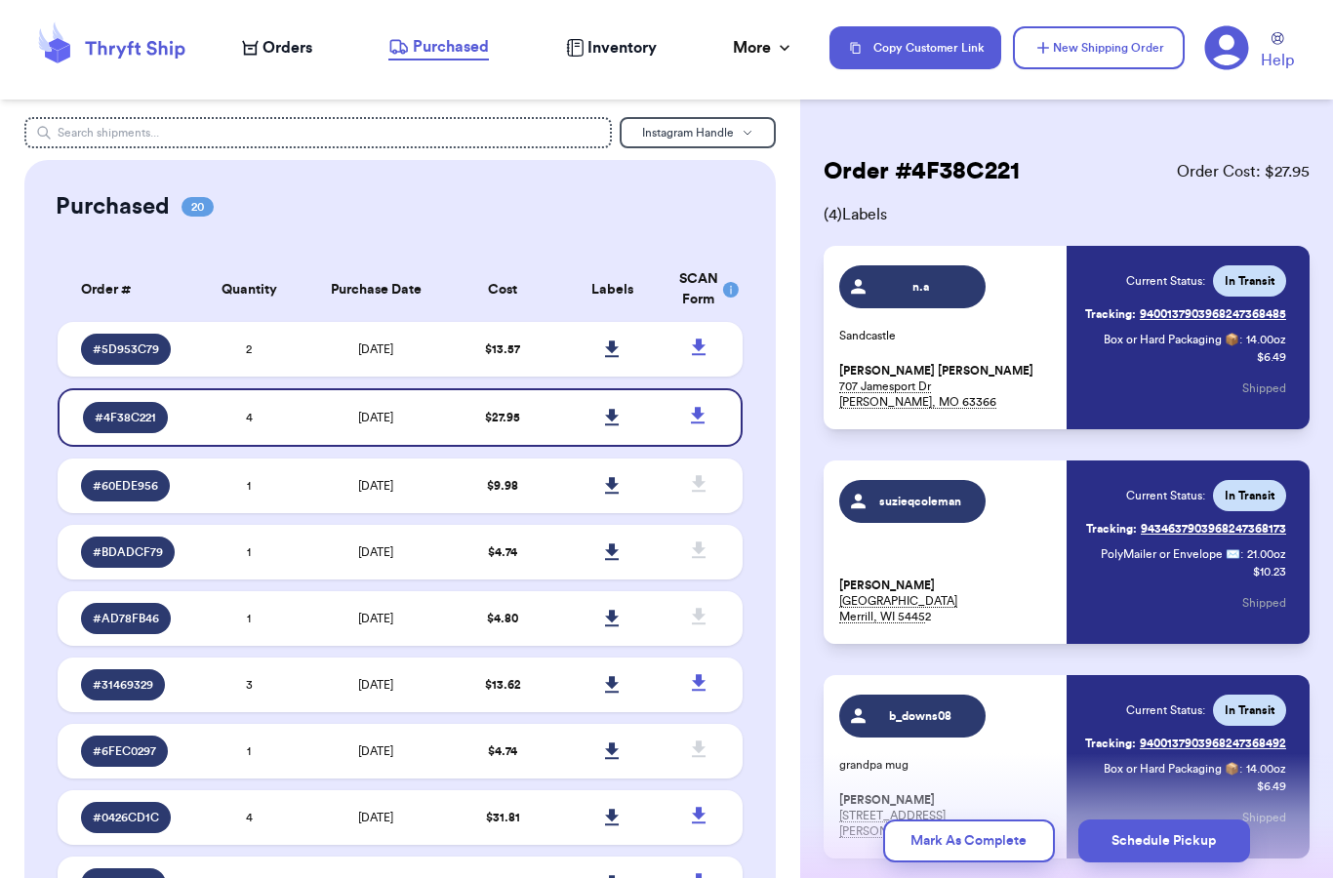
click at [1145, 382] on div "Current Status: In Transit Tracking: 9400137903968247368485 Box or Hard Packagi…" at bounding box center [1185, 337] width 201 height 144
click at [902, 284] on span "n.a" at bounding box center [920, 287] width 93 height 16
click at [1105, 328] on link "Tracking: 9400137903968247368485" at bounding box center [1185, 314] width 201 height 31
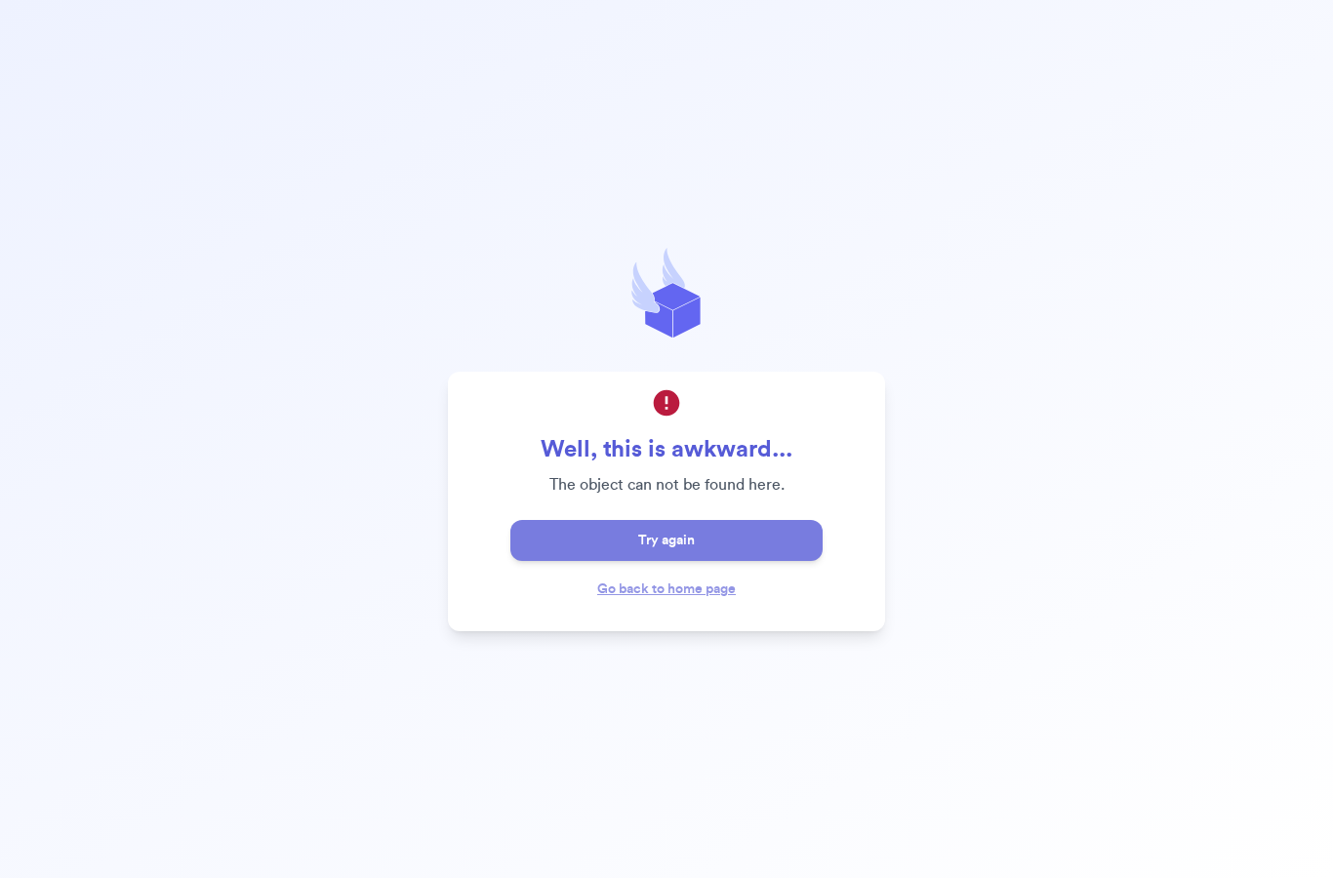
click at [691, 561] on button "Try again" at bounding box center [666, 540] width 312 height 41
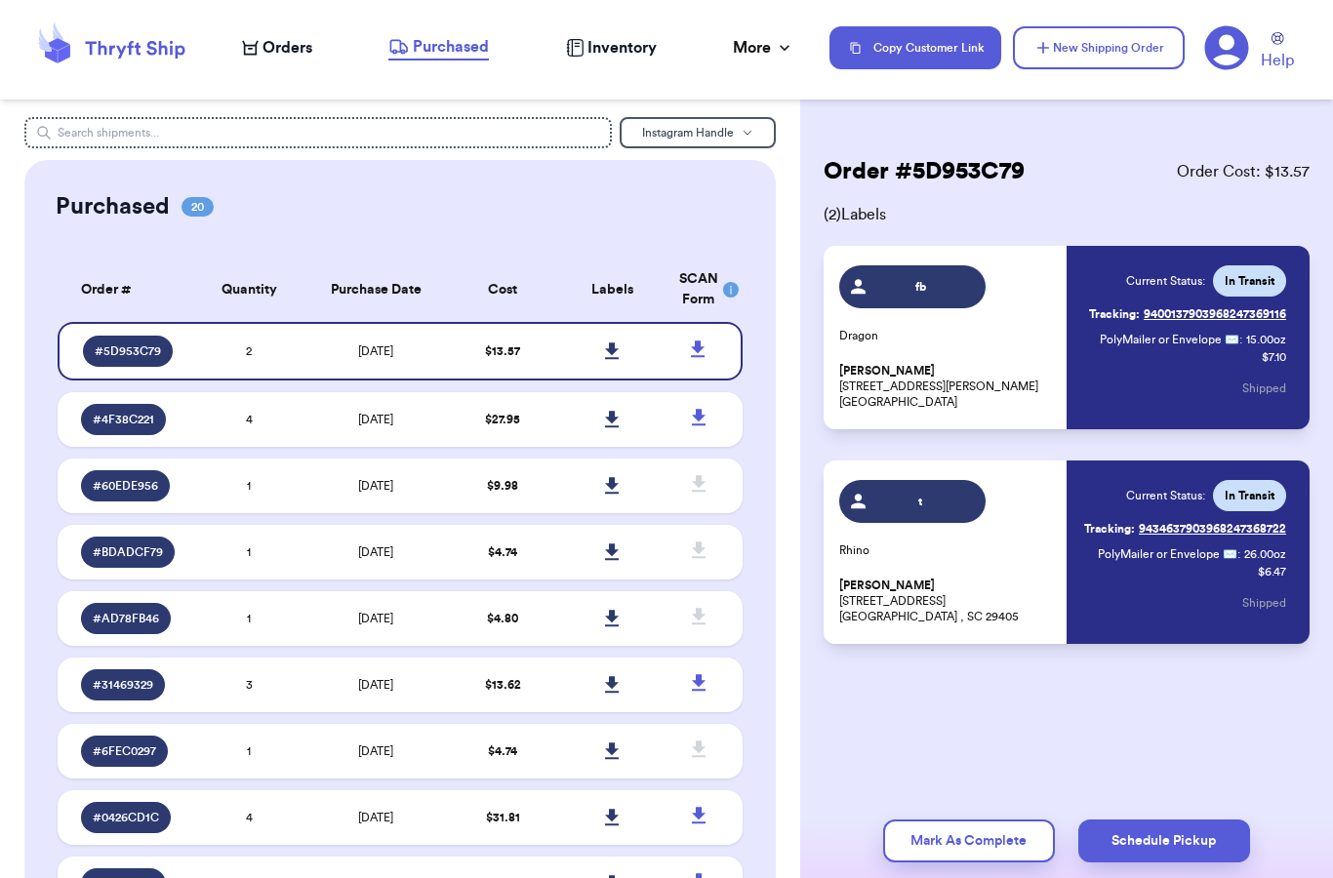
click at [273, 59] on span "Orders" at bounding box center [287, 47] width 50 height 23
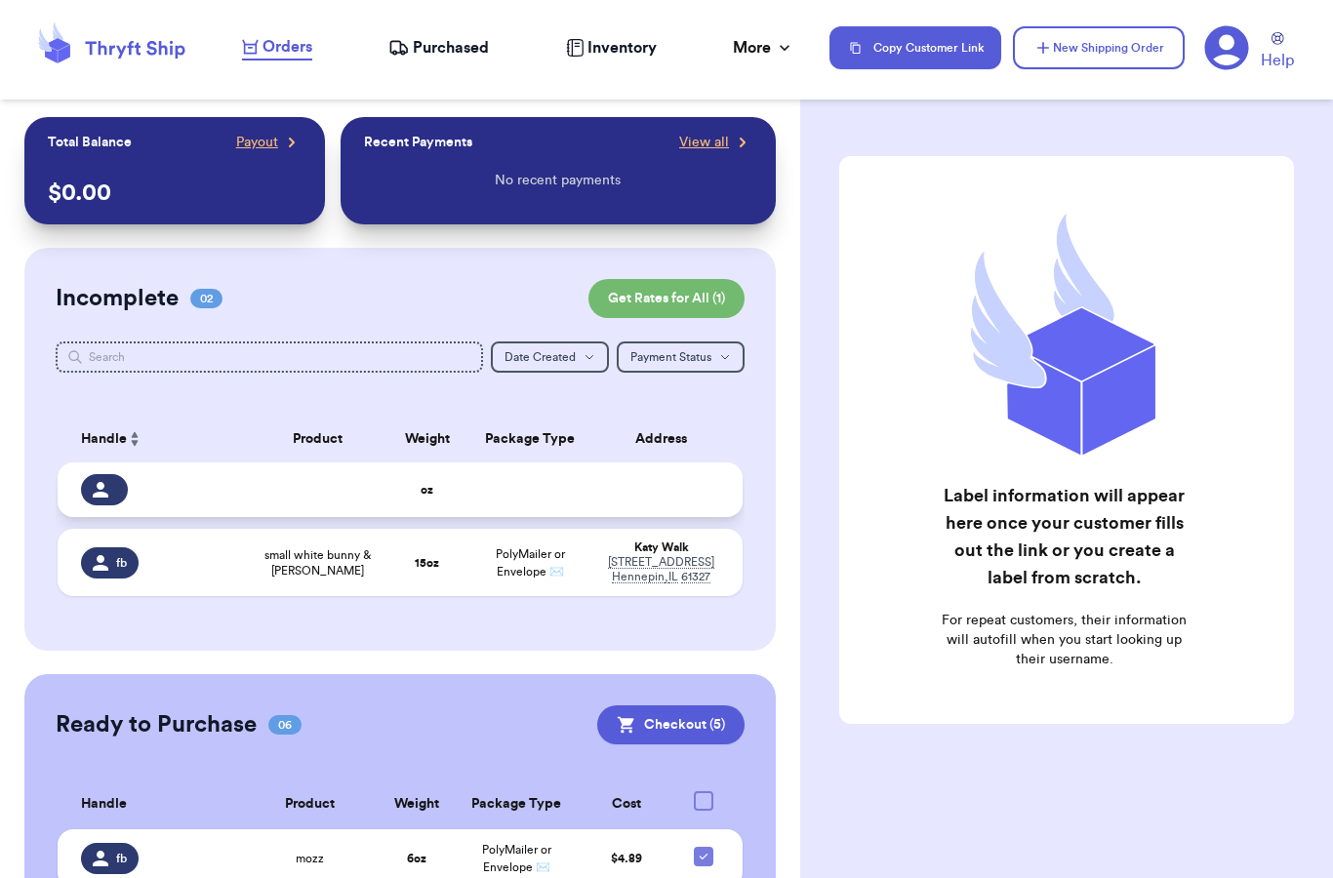
click at [375, 506] on td at bounding box center [317, 489] width 137 height 55
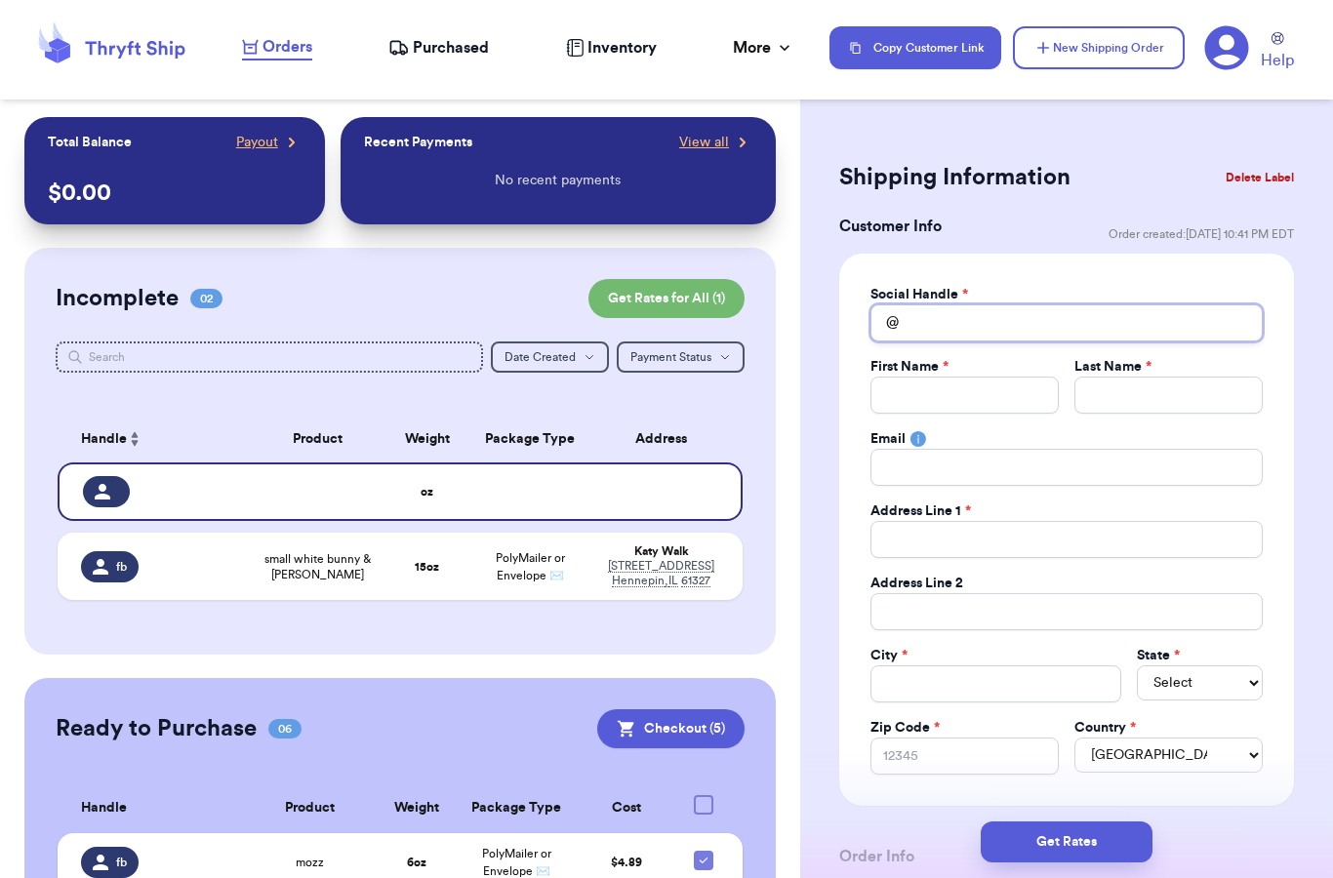
click at [992, 321] on input "Total Amount Paid" at bounding box center [1066, 322] width 392 height 37
type input "n"
type input "na"
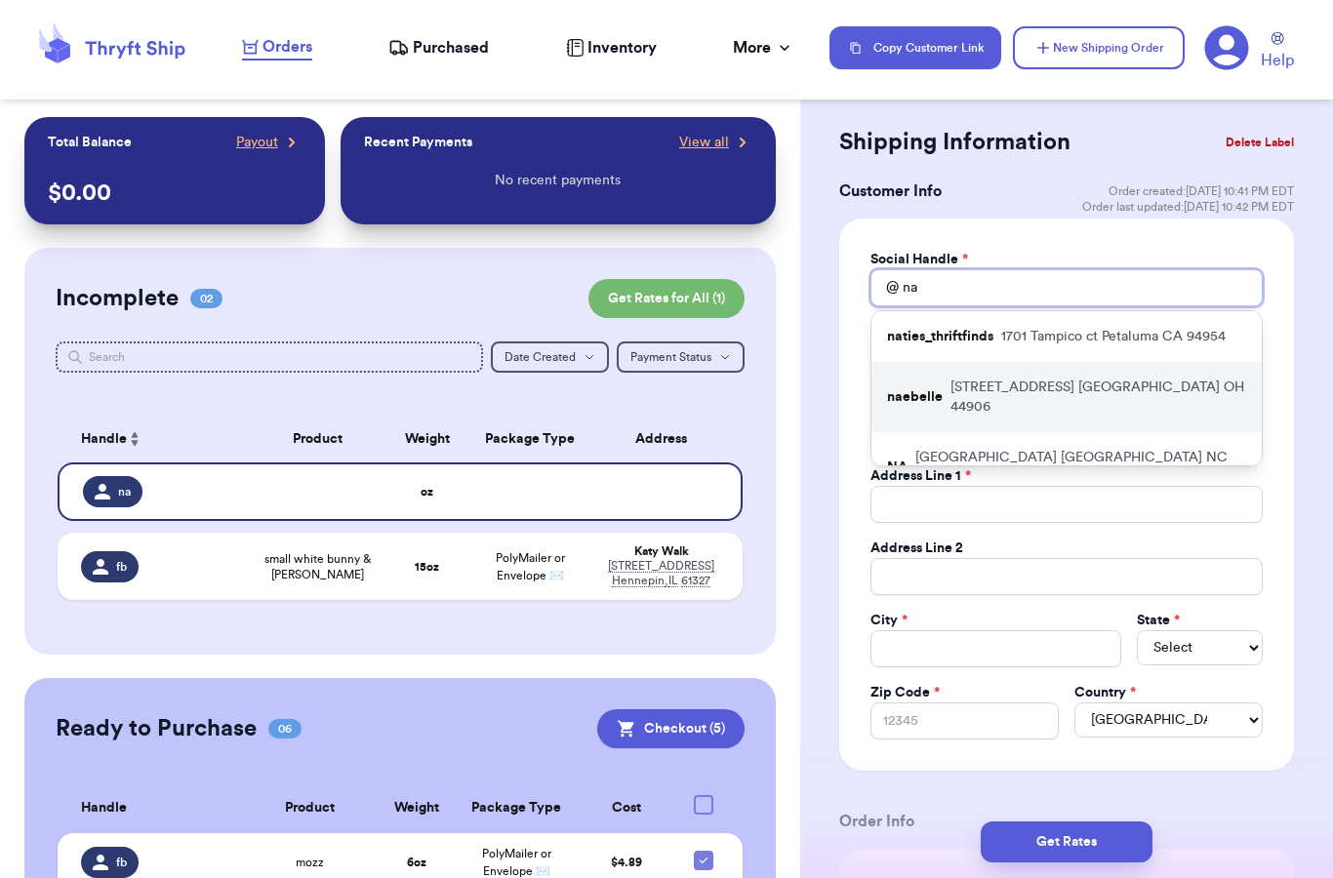
scroll to position [34, 0]
type input "n"
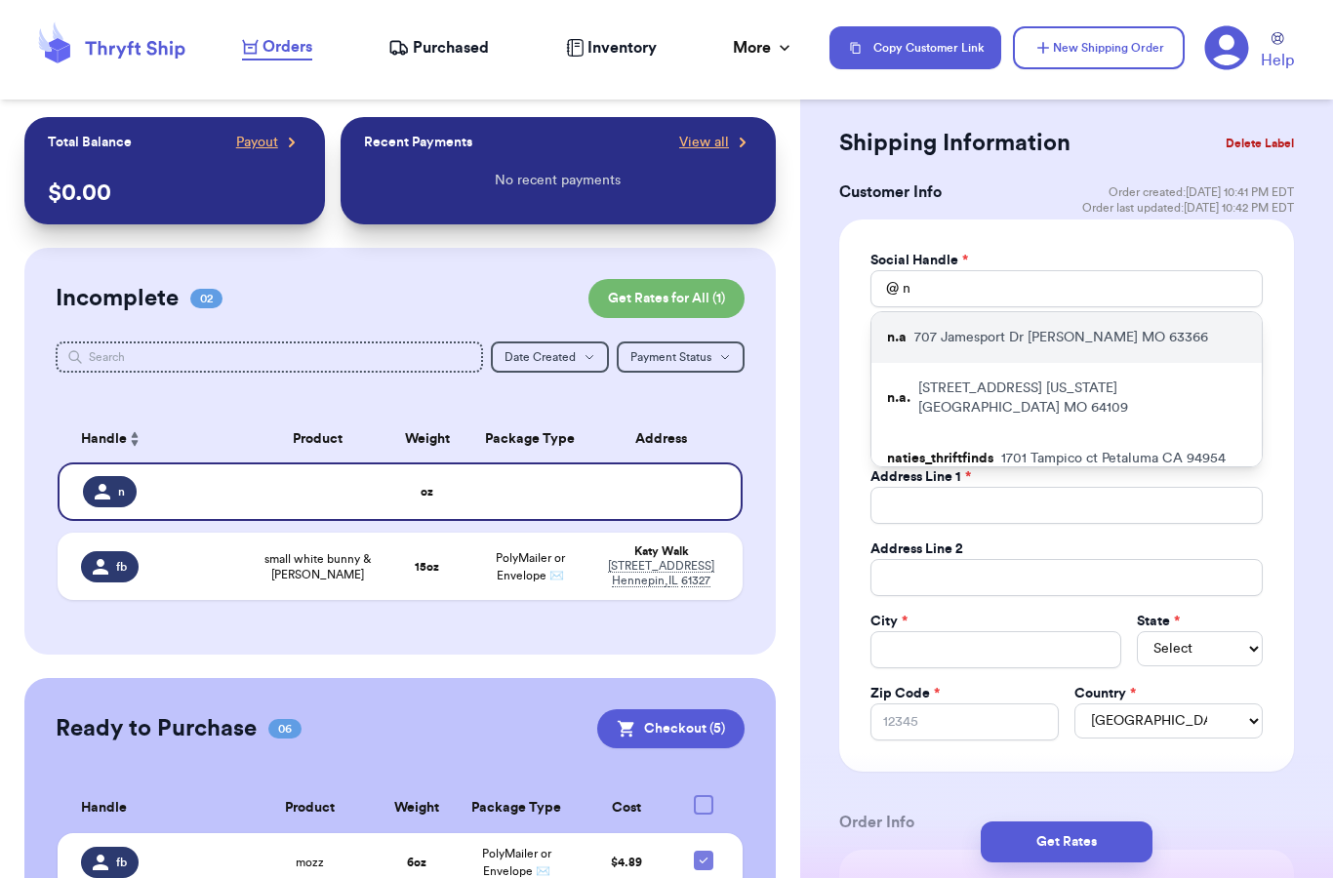
click at [1060, 346] on p "707 Jamesport Dr O’Fallon MO 63366" at bounding box center [1061, 338] width 294 height 20
type input "n.a"
type input "Amanda"
type input "Hearst Lubiewski"
type input "707 Jamesport Dr"
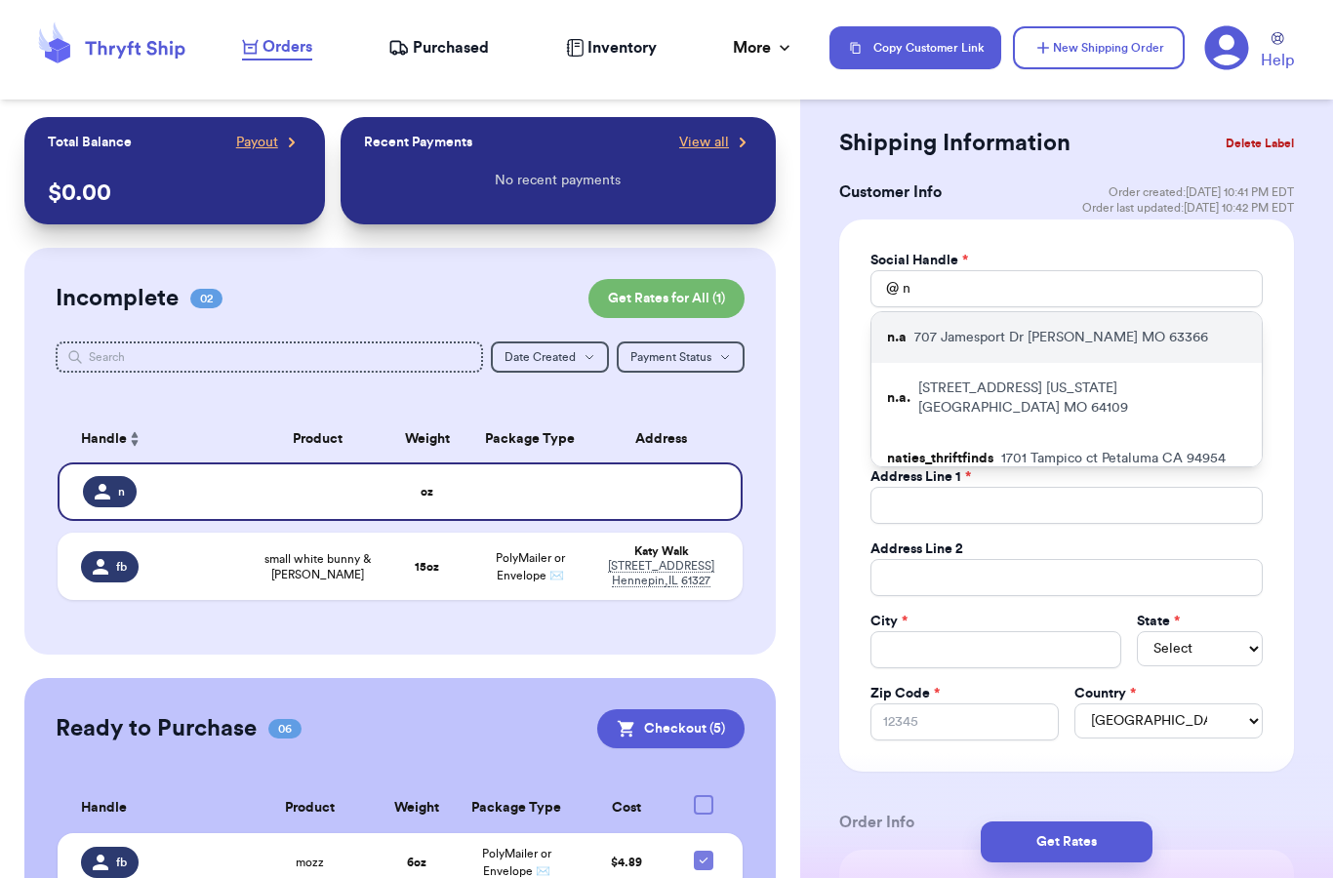
type input "O’Fallon"
select select "MO"
type input "63366"
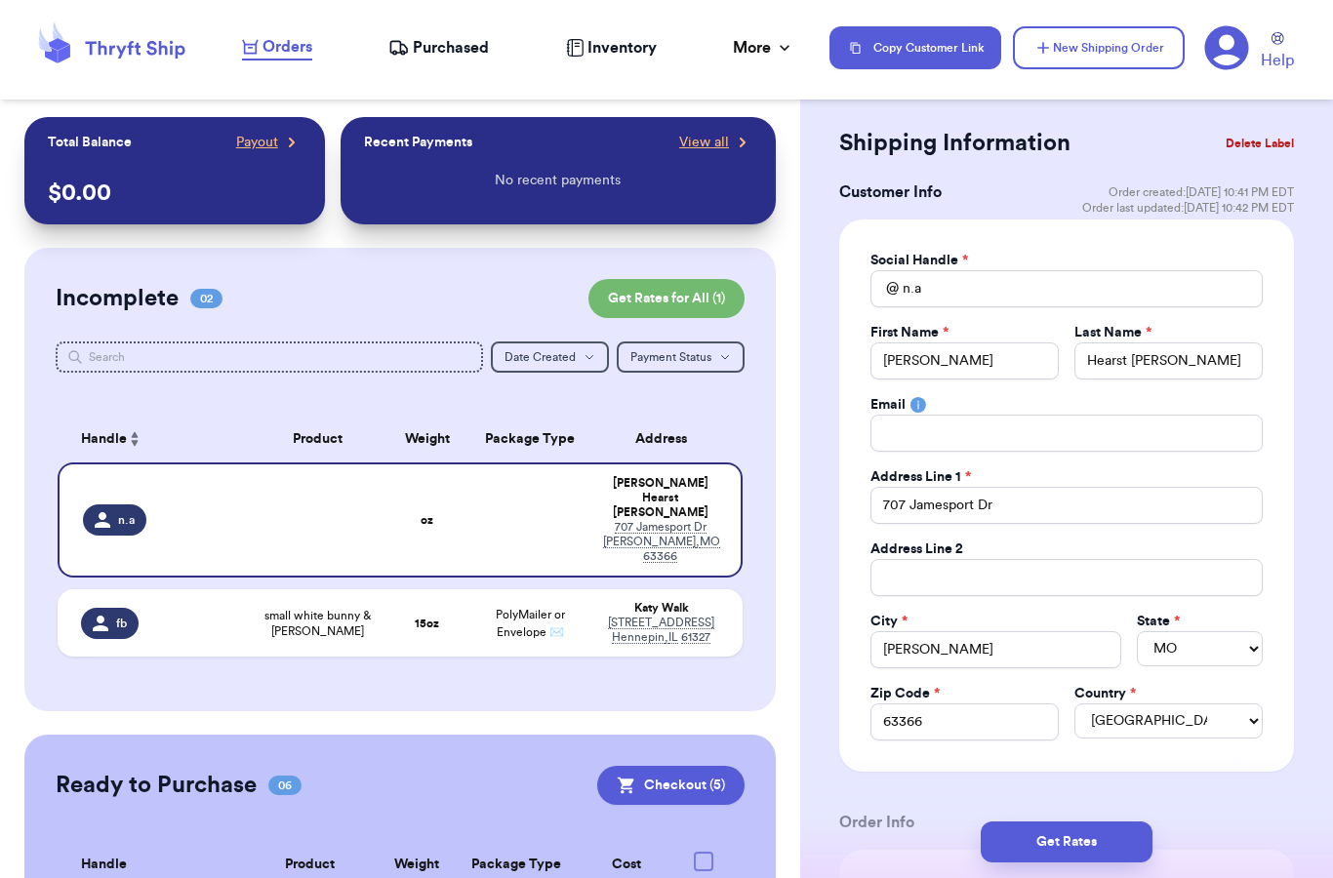
scroll to position [404, 0]
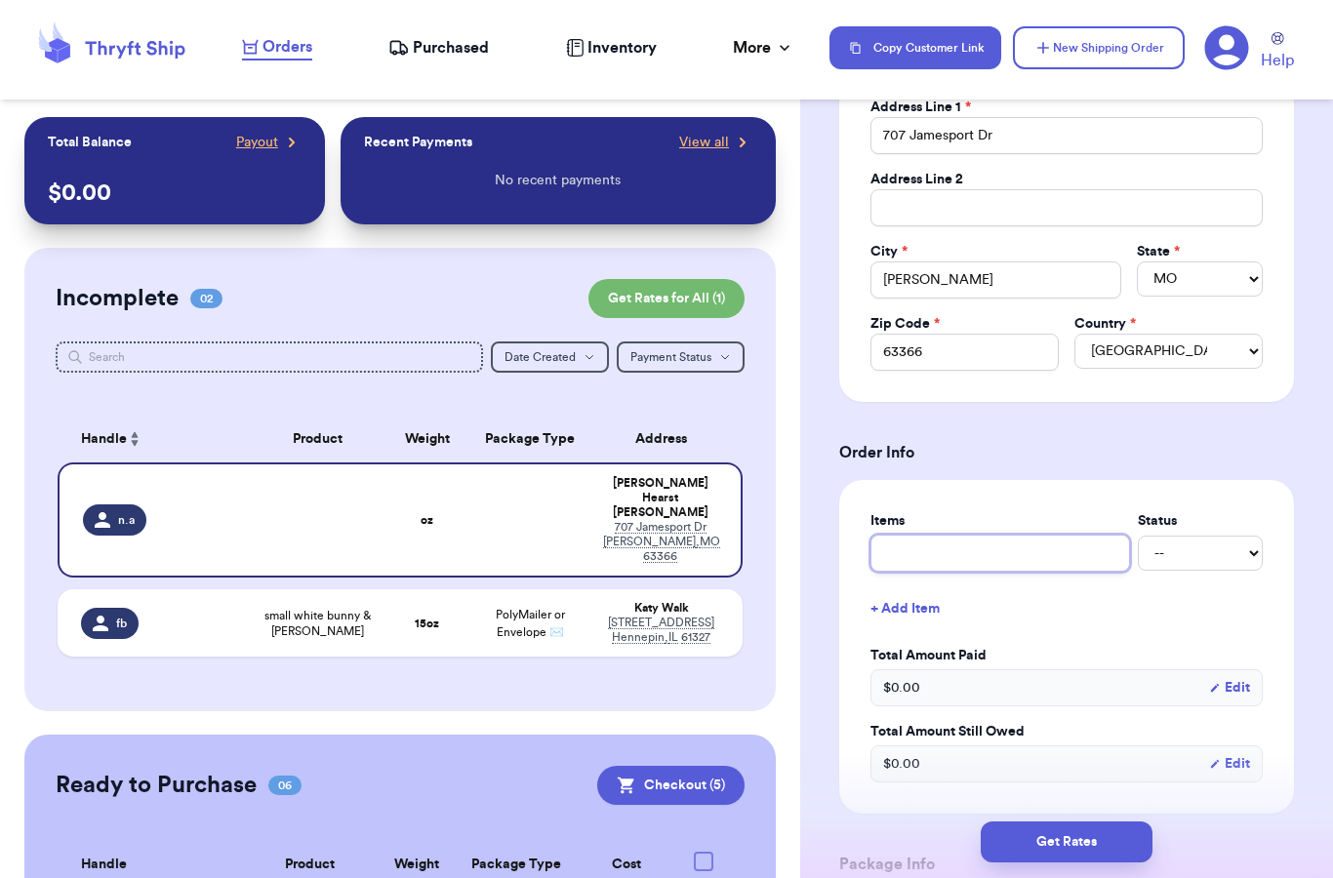
click at [954, 552] on input "text" at bounding box center [1000, 553] width 260 height 37
type input "m"
type input "mo"
type input "moo"
type input "moon"
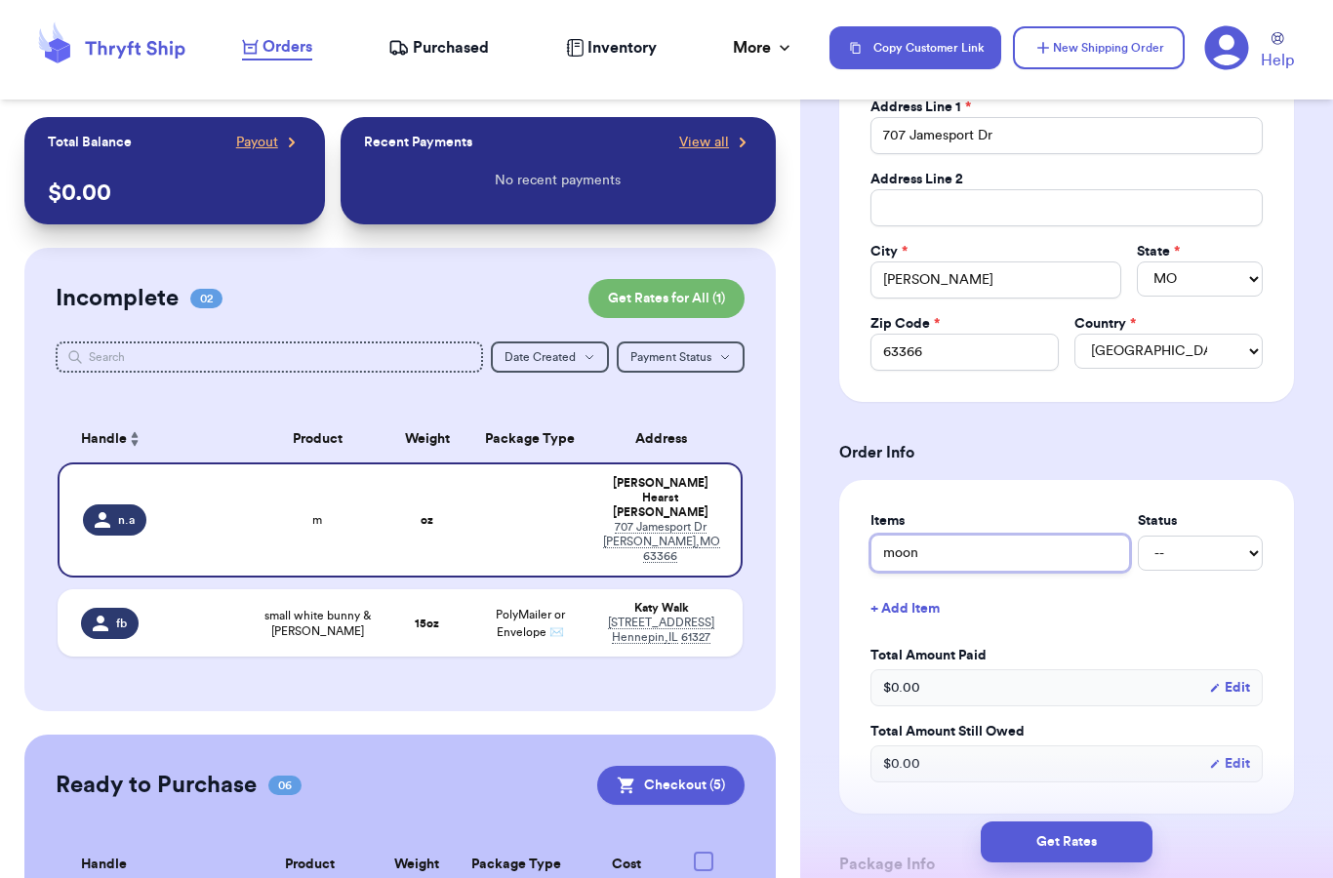
type input "moon"
type input "moon &"
type input "moon & c"
type input "moon & cl"
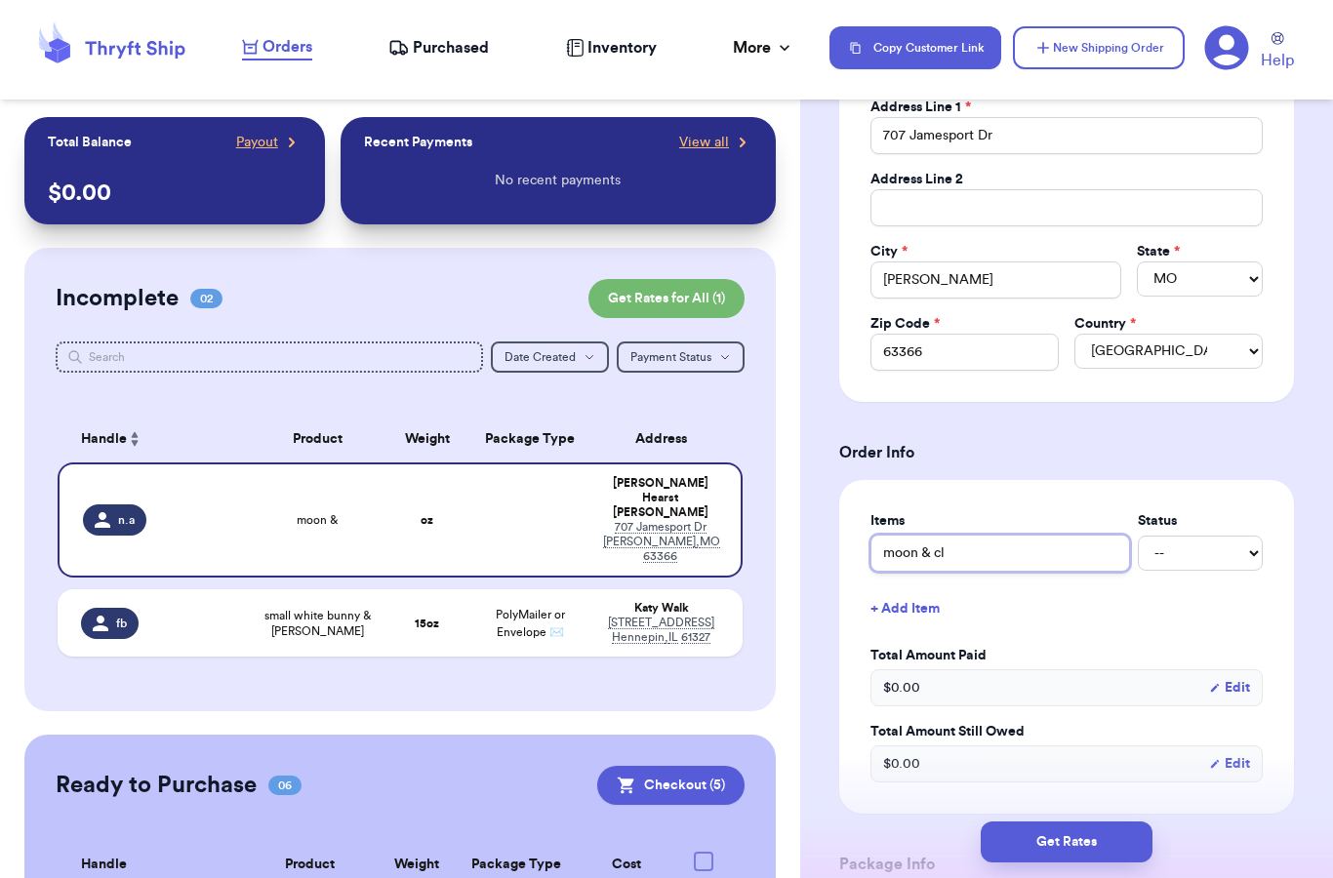
type input "moon & clo"
type input "moon & clou"
type input "moon & cloud"
click at [848, 596] on div "Items Status moon & cloud -- Paid Owes + Add Item Total Amount Paid $ 0.00 Edit…" at bounding box center [1066, 647] width 455 height 334
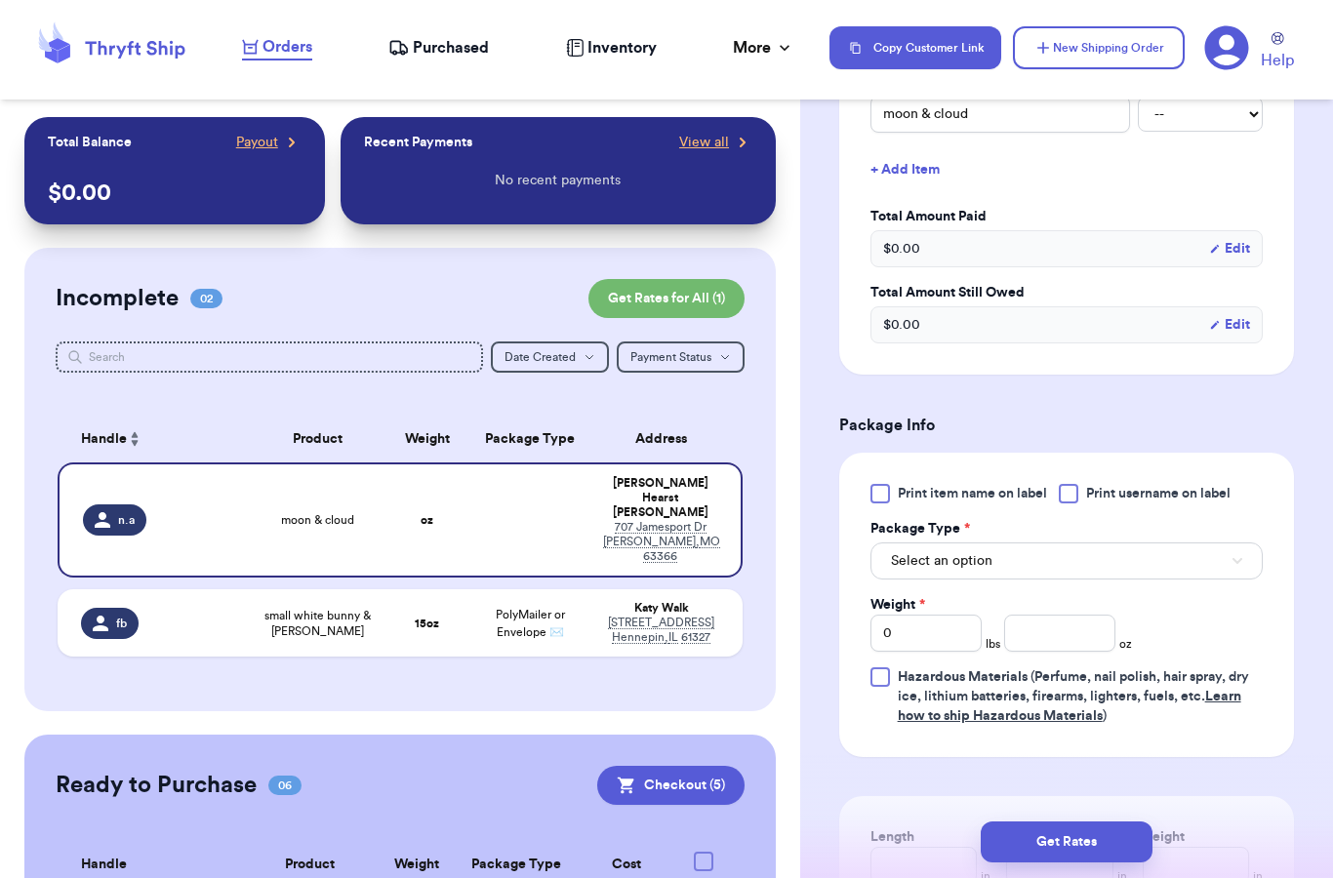
scroll to position [850, 0]
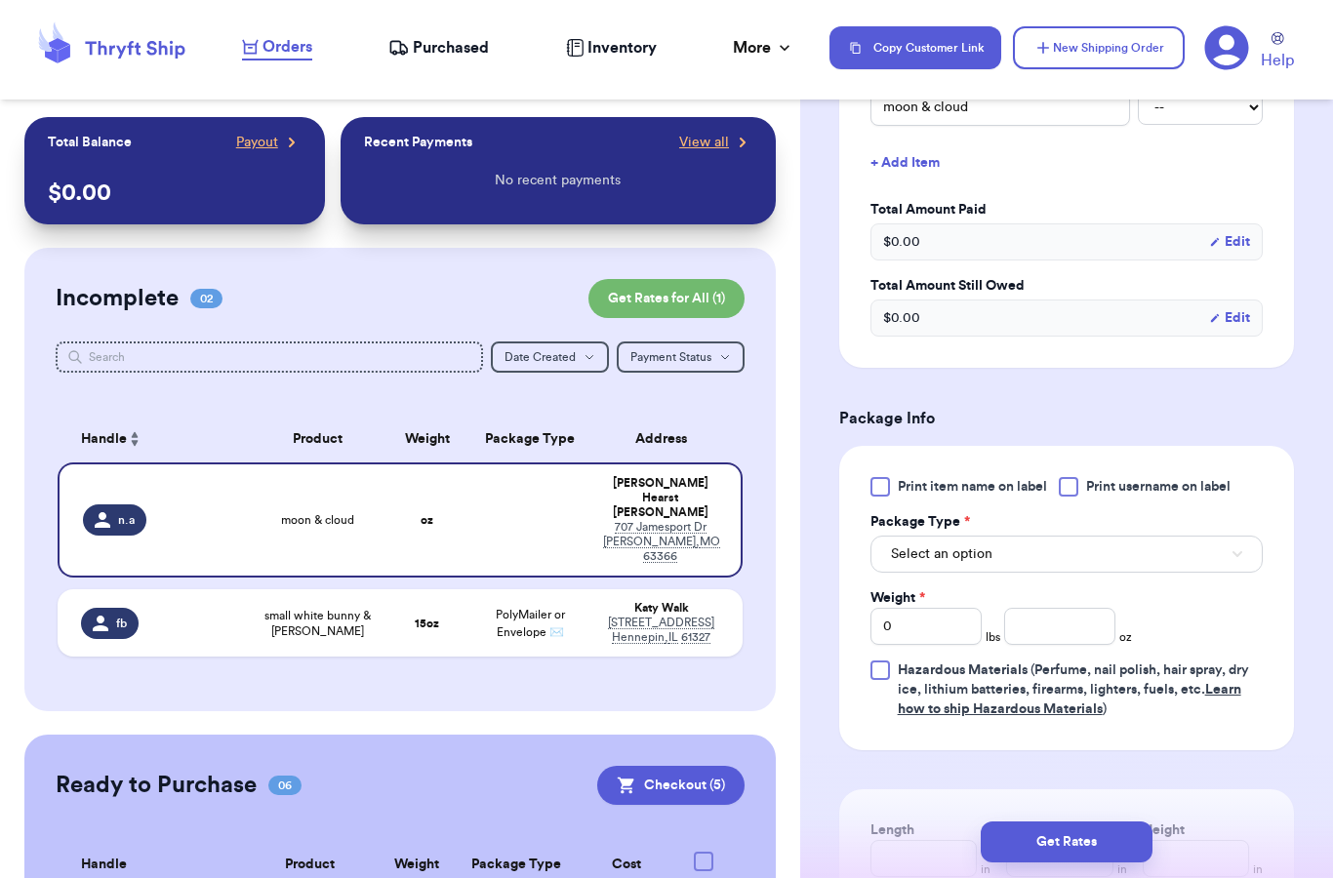
click at [969, 567] on button "Select an option" at bounding box center [1066, 554] width 392 height 37
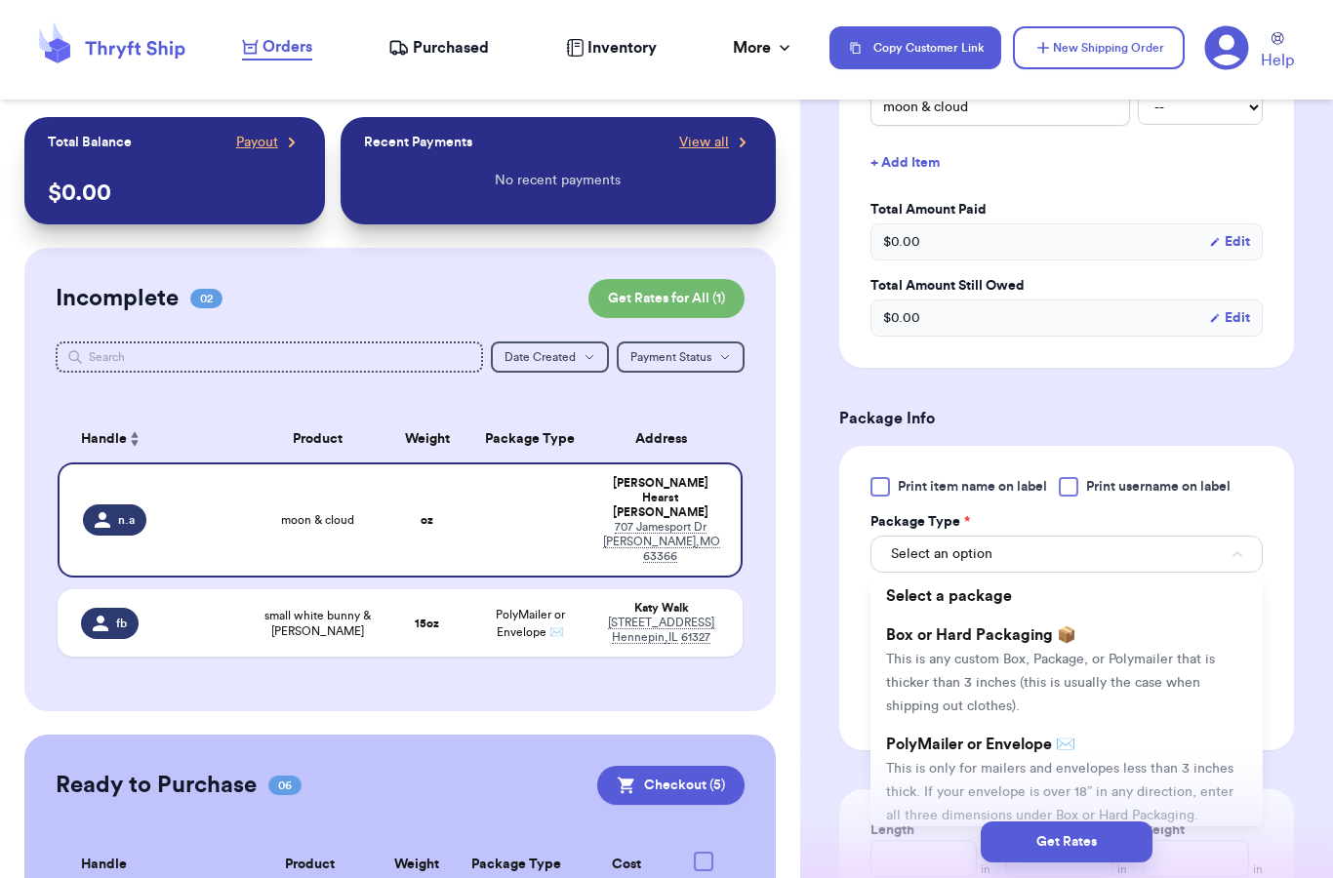
click at [941, 756] on li "PolyMailer or Envelope ✉️ This is only for mailers and envelopes less than 3 in…" at bounding box center [1066, 779] width 392 height 109
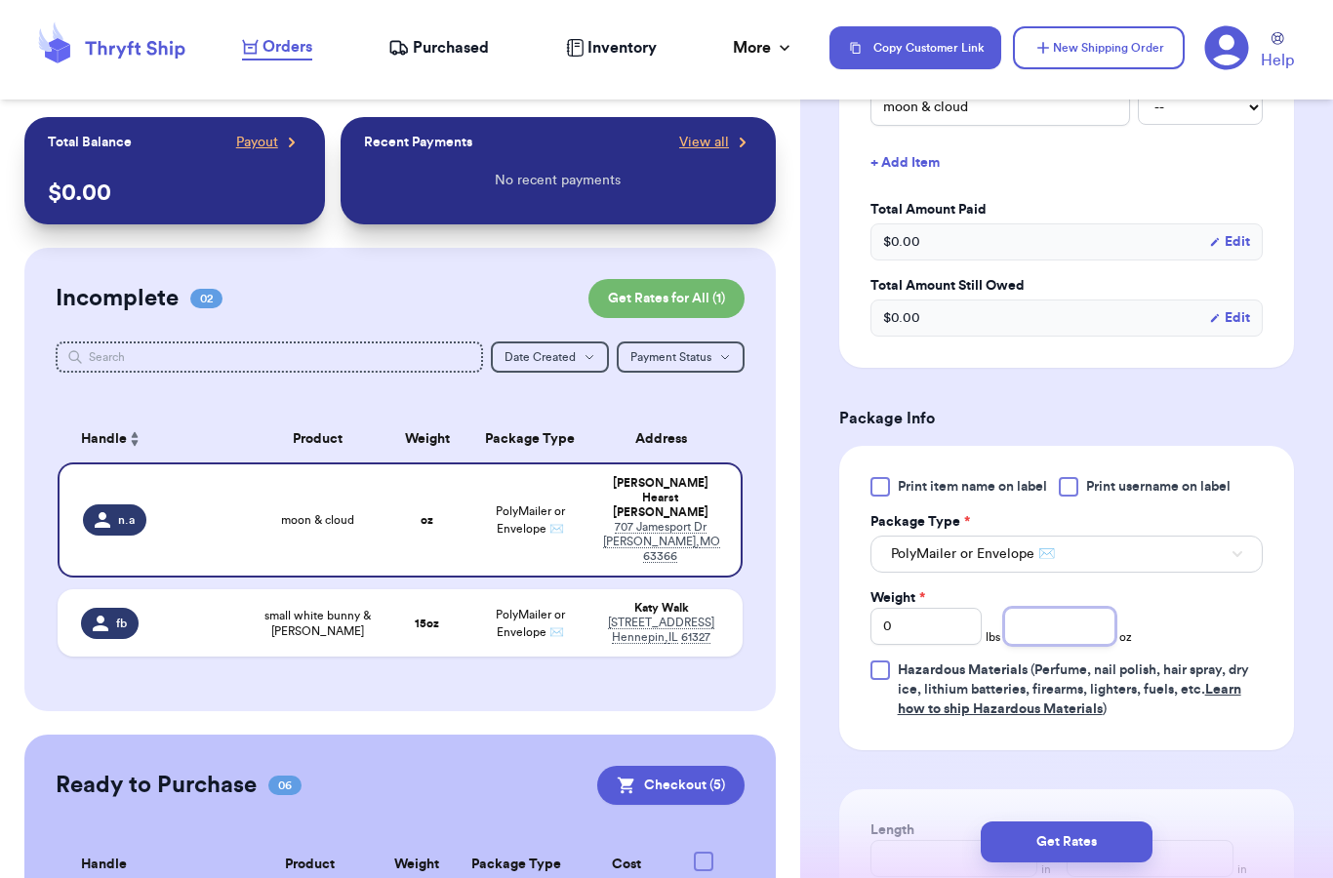
click at [1064, 616] on input "number" at bounding box center [1059, 626] width 111 height 37
type input "14"
click at [840, 543] on div "Print item name on label Print username on label Package Type * PolyMailer or E…" at bounding box center [1066, 598] width 455 height 304
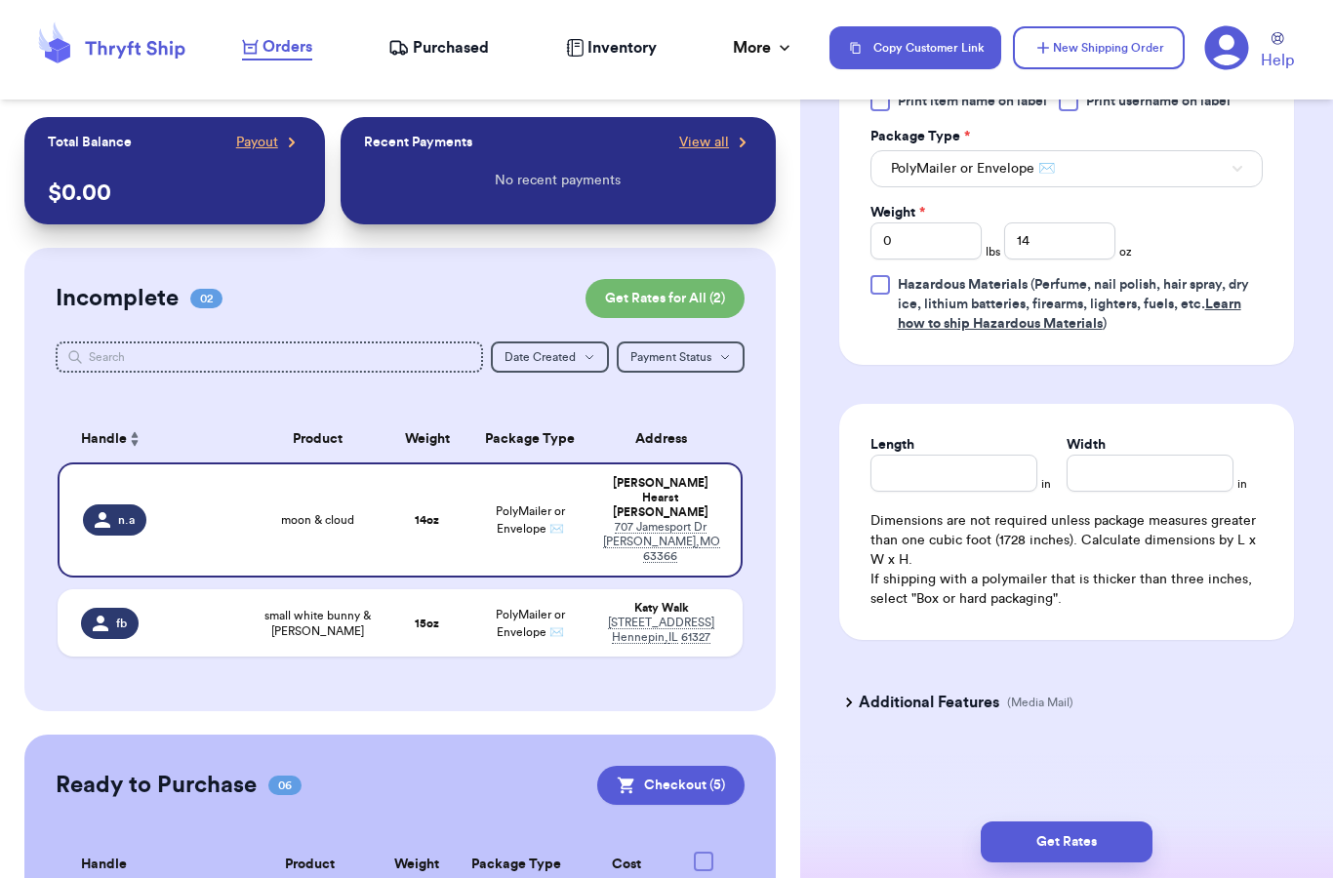
scroll to position [1235, 0]
click at [1075, 838] on div "Get Rates" at bounding box center [1066, 842] width 533 height 72
click at [1068, 823] on button "Get Rates" at bounding box center [1067, 842] width 172 height 41
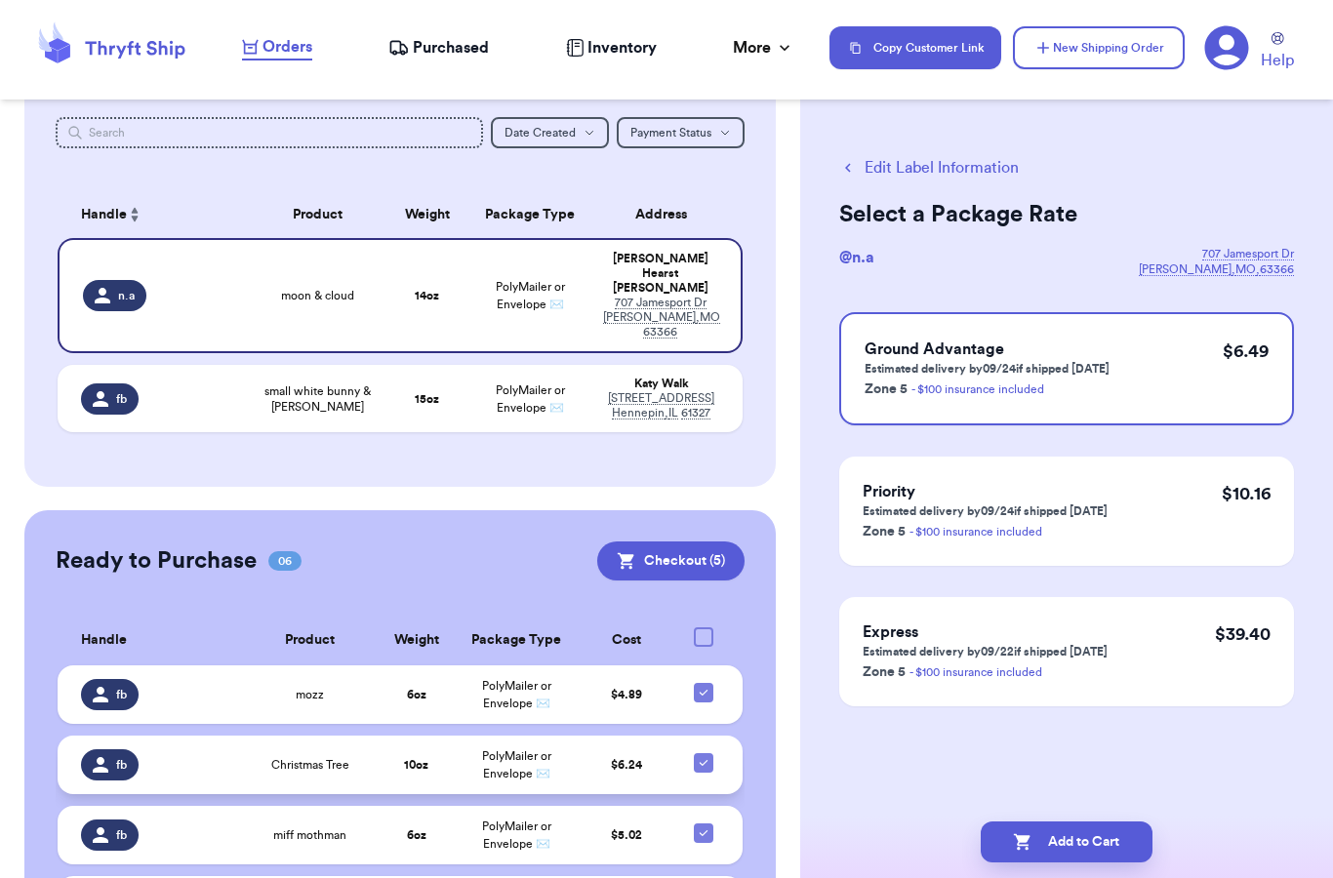
scroll to position [222, 0]
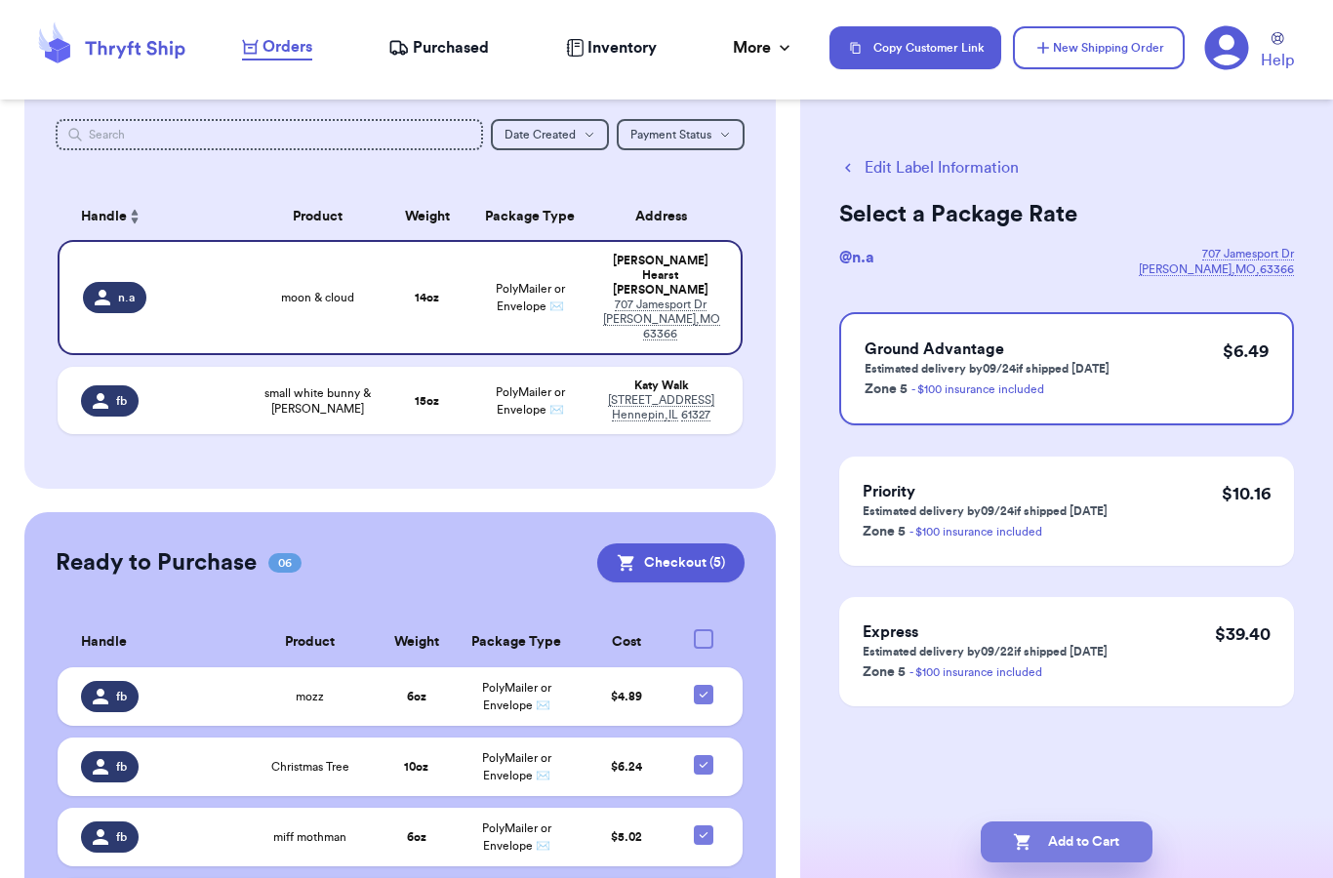
click at [1045, 822] on button "Add to Cart" at bounding box center [1067, 842] width 172 height 41
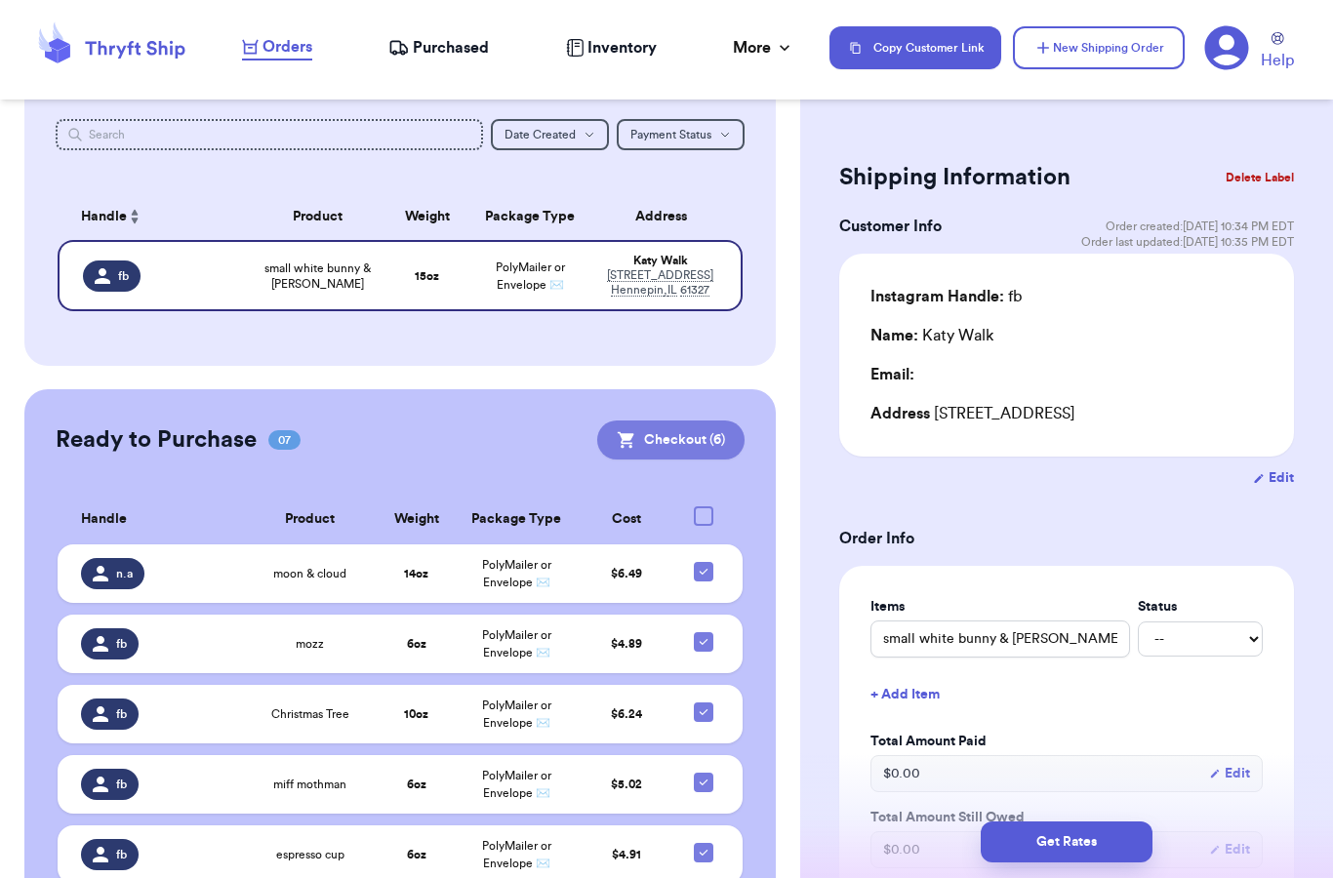
click at [680, 421] on button "Checkout ( 6 )" at bounding box center [670, 440] width 147 height 39
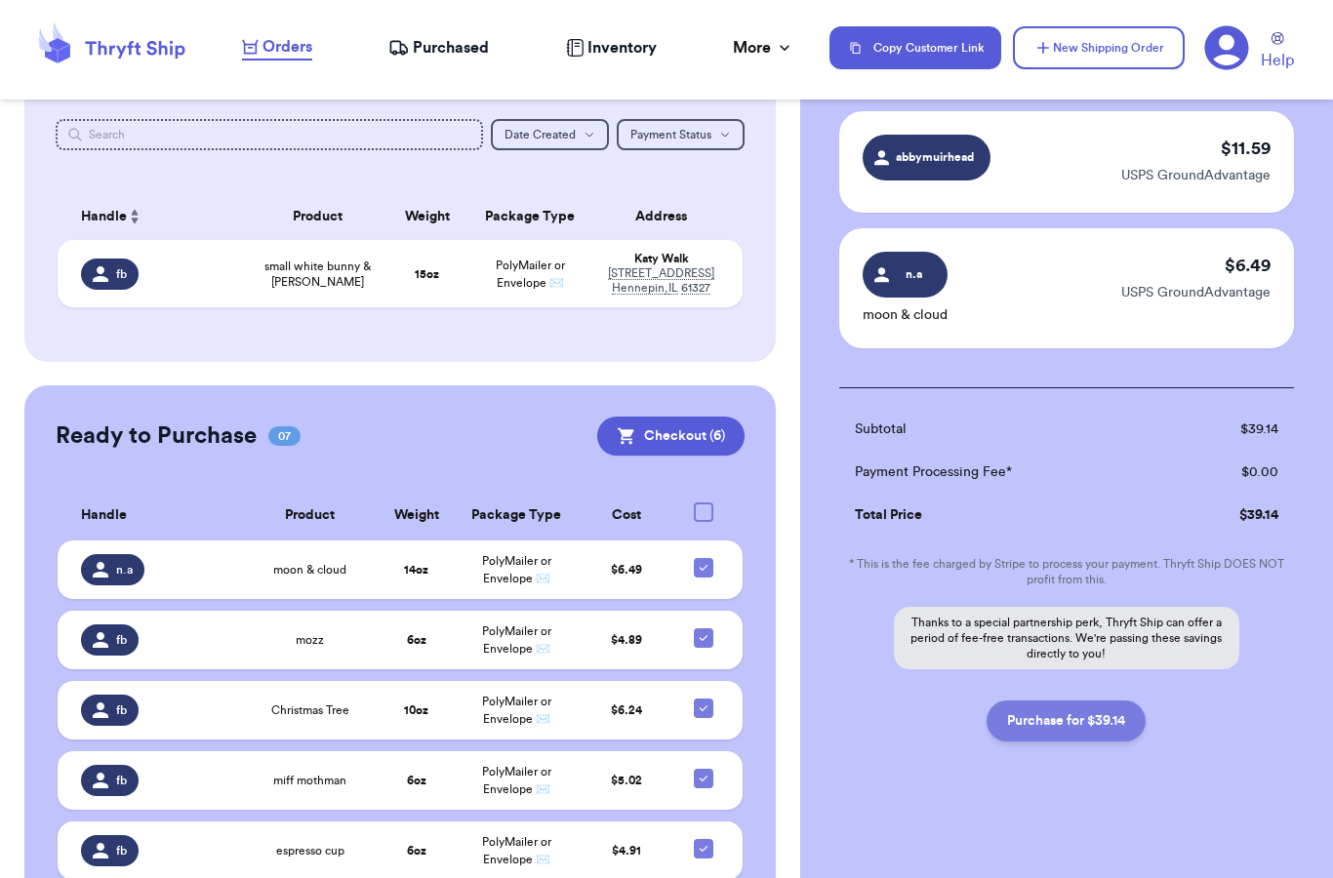
scroll to position [673, 0]
click at [1057, 732] on button "Purchase for $39.14" at bounding box center [1065, 721] width 159 height 41
checkbox input "false"
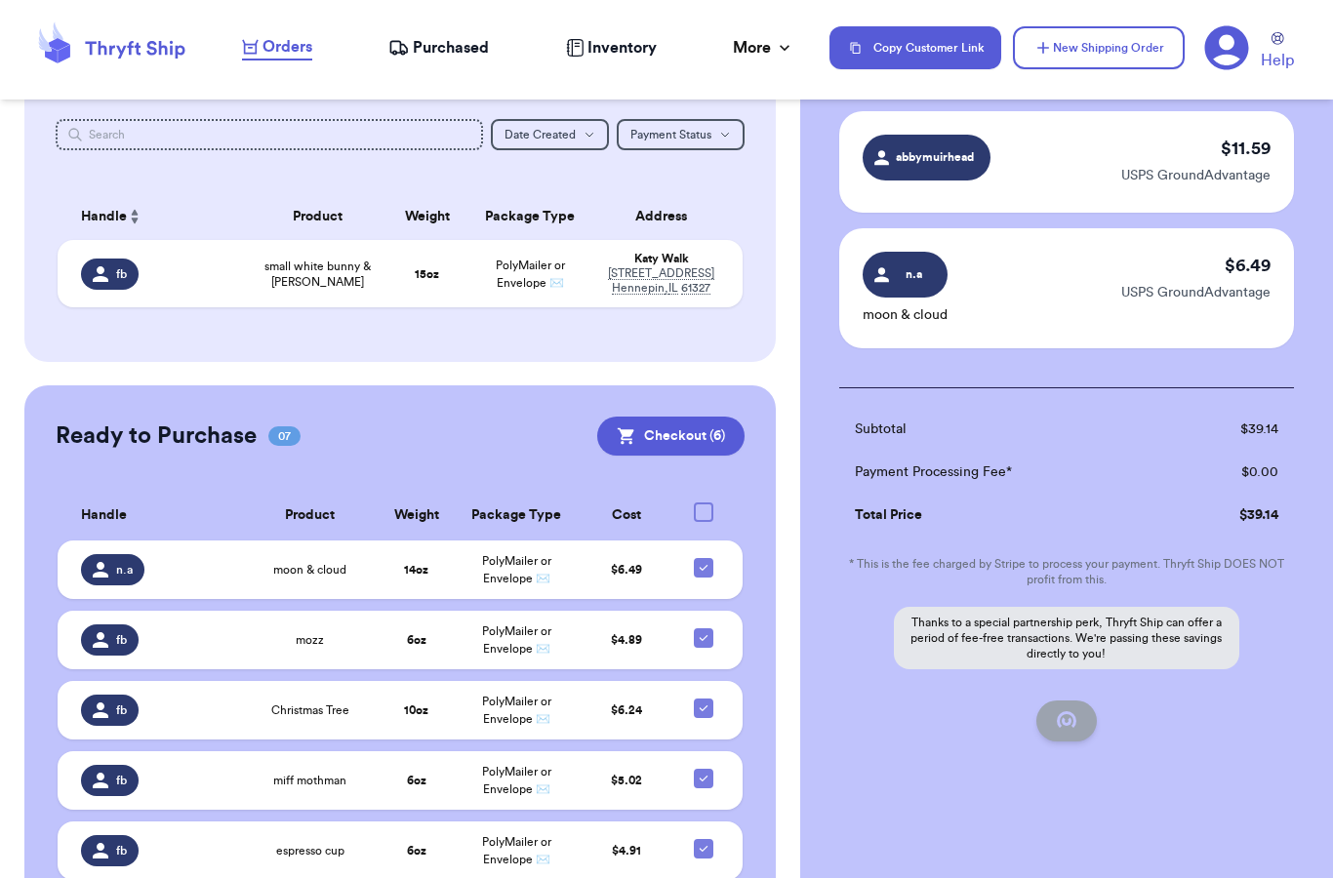
checkbox input "false"
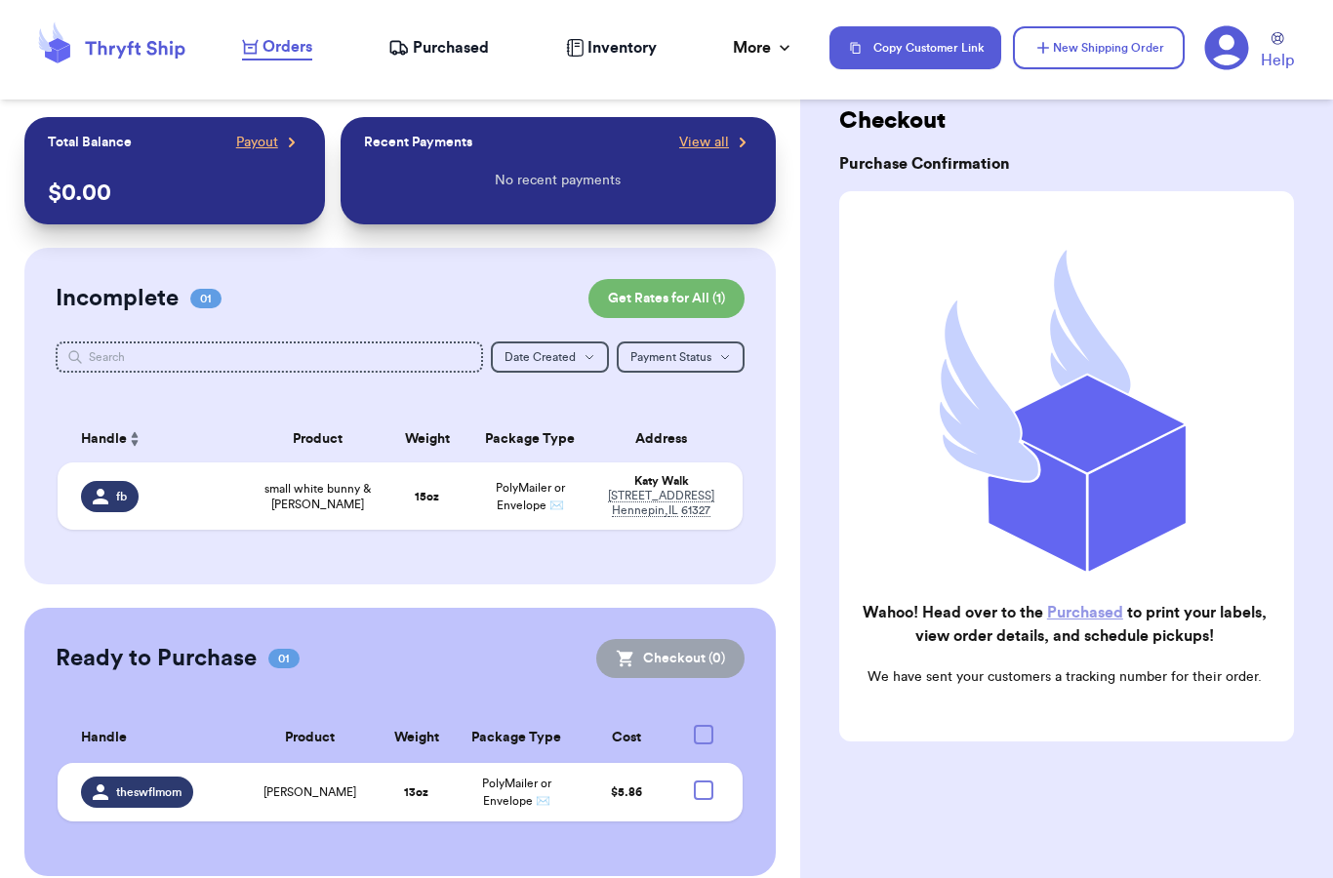
scroll to position [0, 0]
